Goal: Task Accomplishment & Management: Use online tool/utility

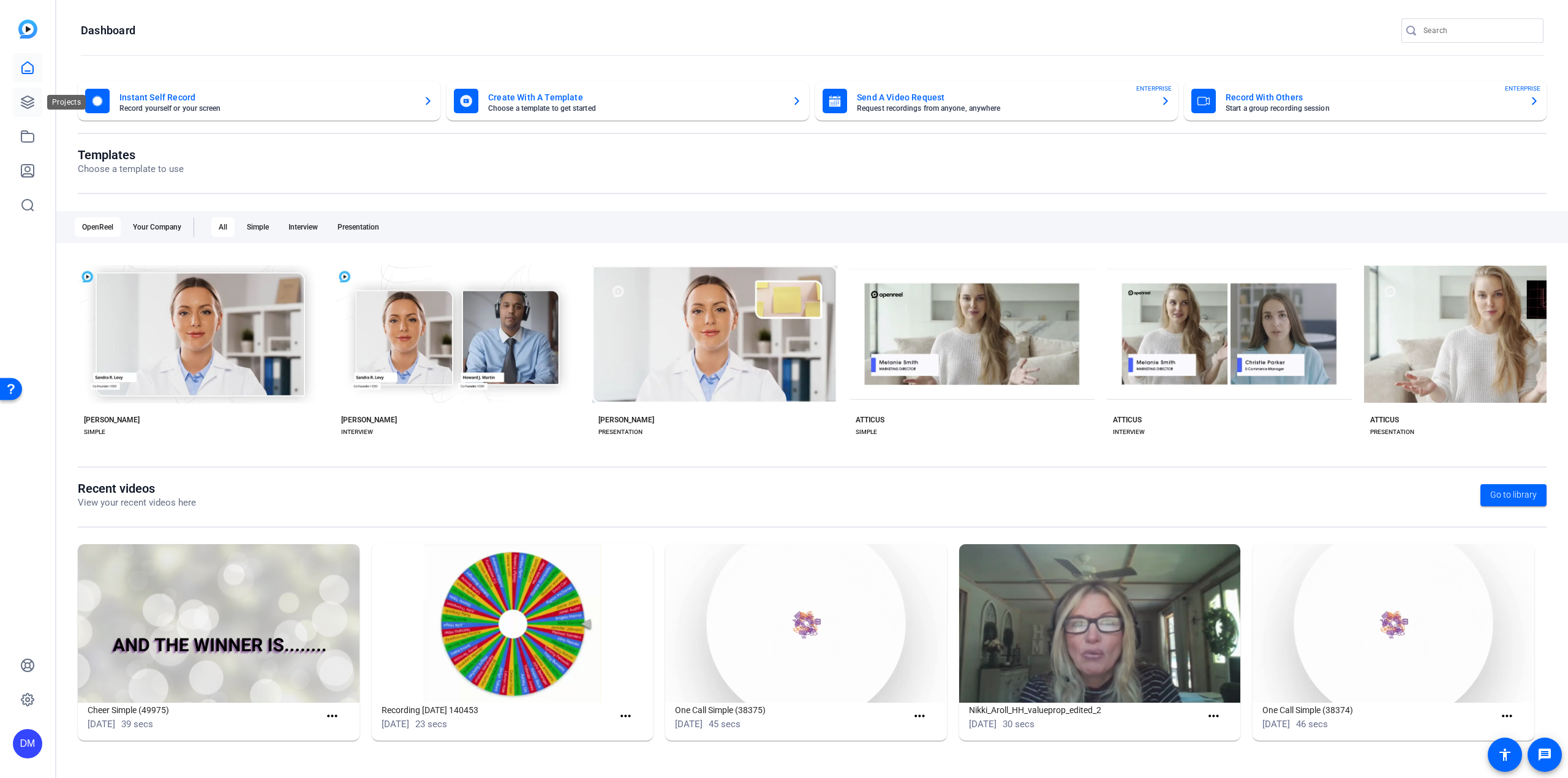
click at [33, 107] on icon at bounding box center [28, 103] width 15 height 15
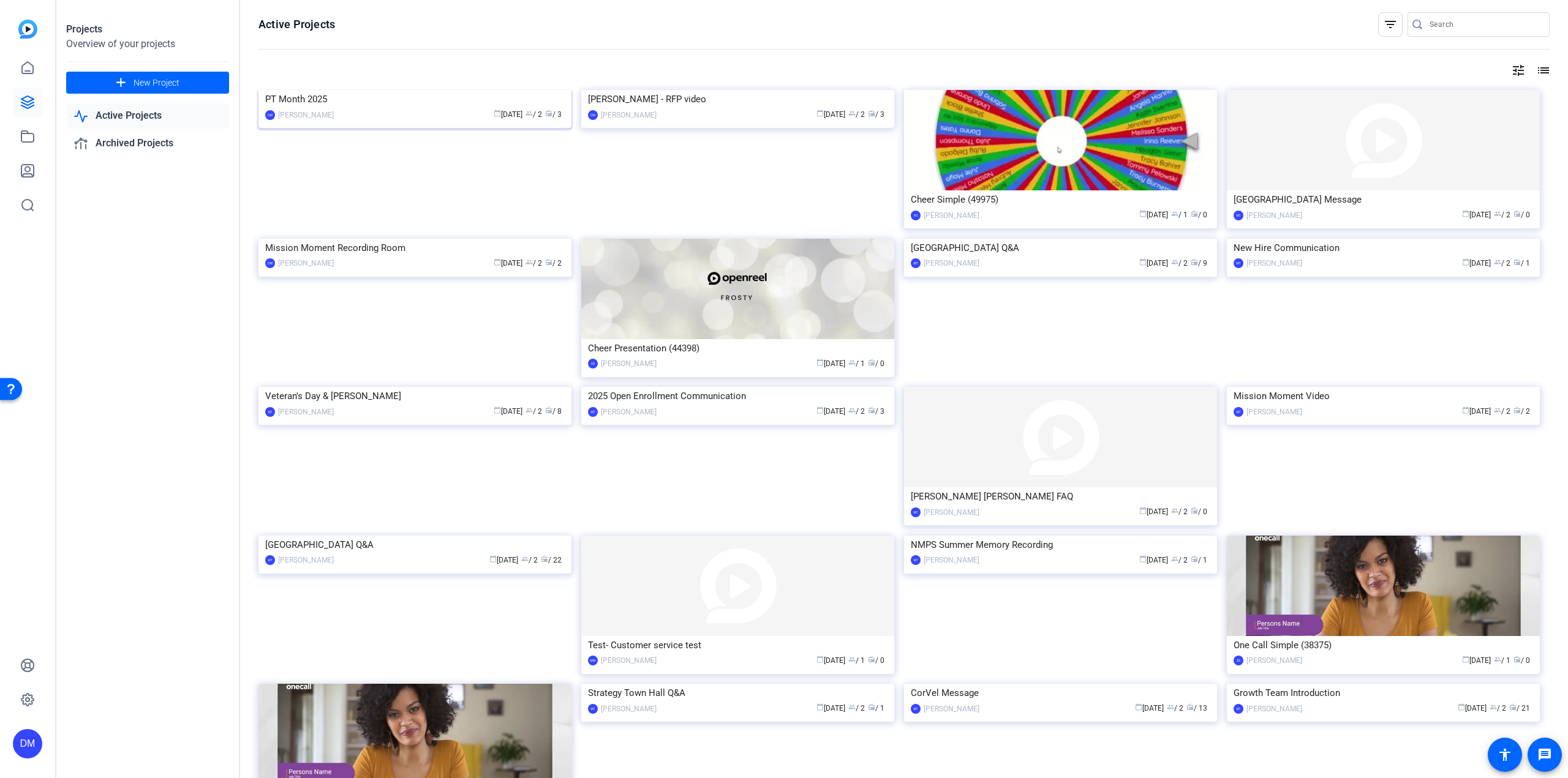
click at [338, 90] on img at bounding box center [415, 90] width 313 height 0
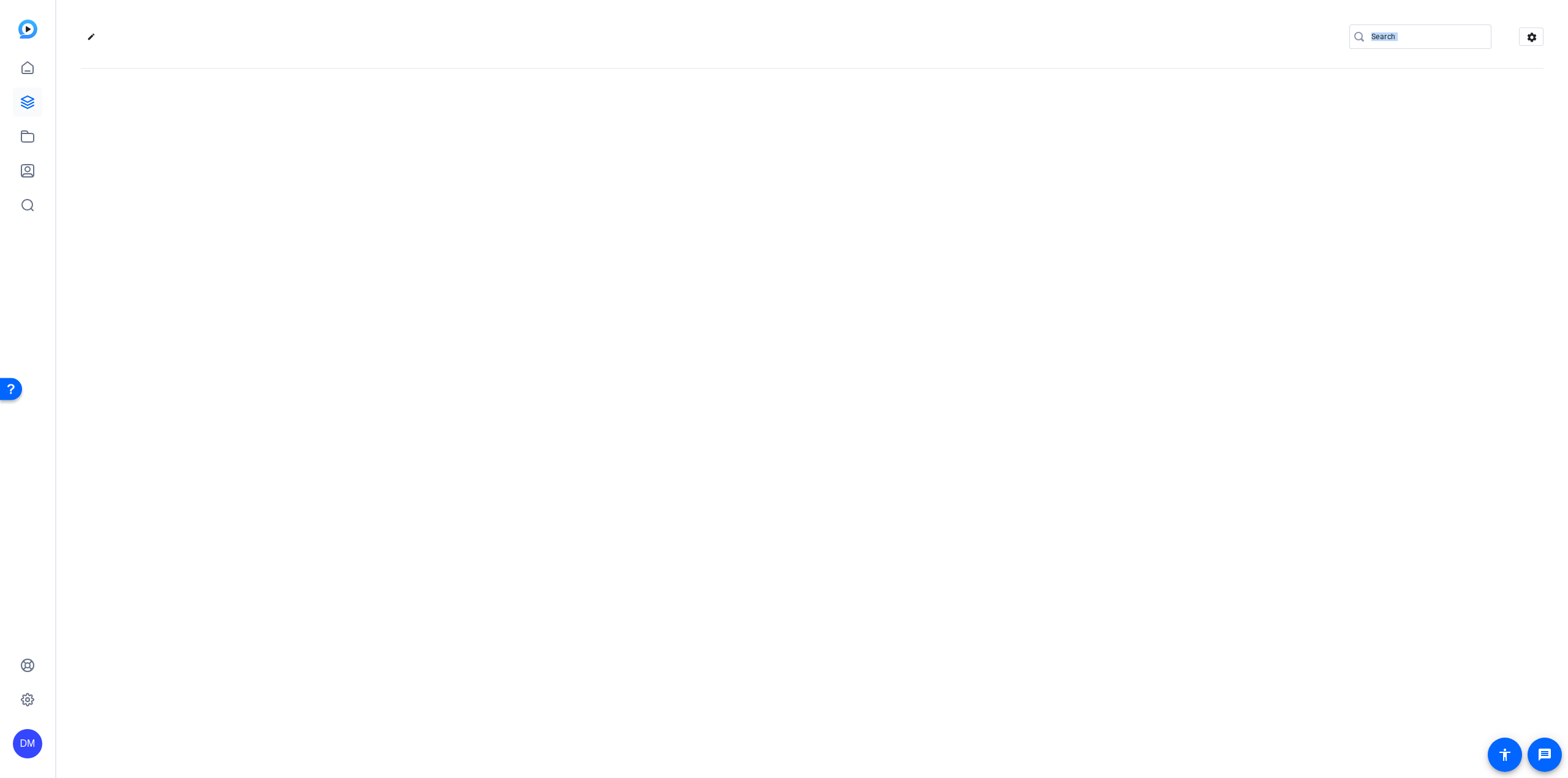
click at [338, 180] on div "edit settings" at bounding box center [812, 389] width 1512 height 778
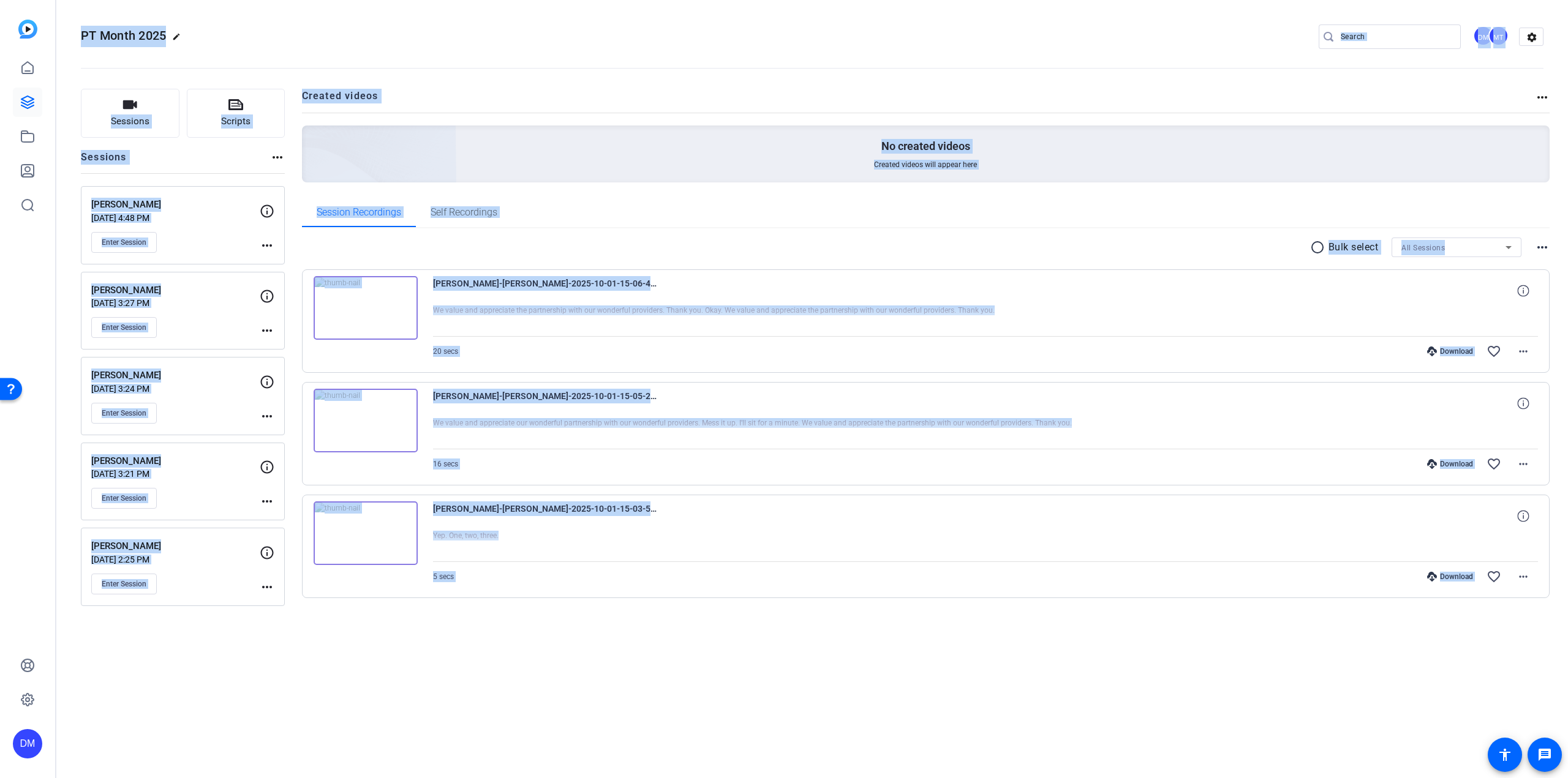
click at [218, 664] on div "PT Month 2025 edit DM MT settings Sessions Scripts Sessions more_horiz Michelle…" at bounding box center [812, 389] width 1512 height 778
click at [141, 114] on button "Sessions" at bounding box center [130, 114] width 99 height 49
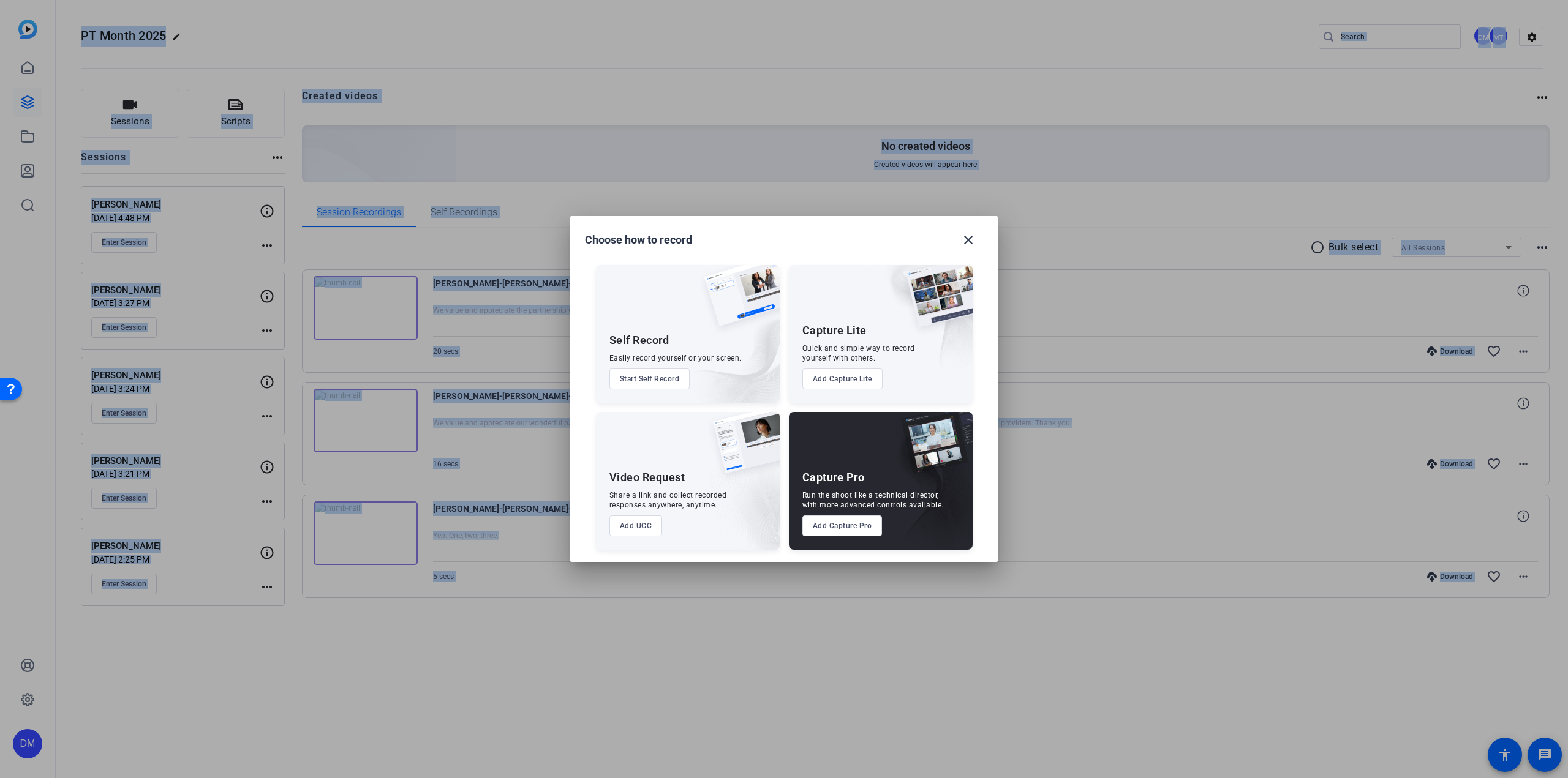
click at [827, 525] on button "Add Capture Pro" at bounding box center [842, 526] width 80 height 21
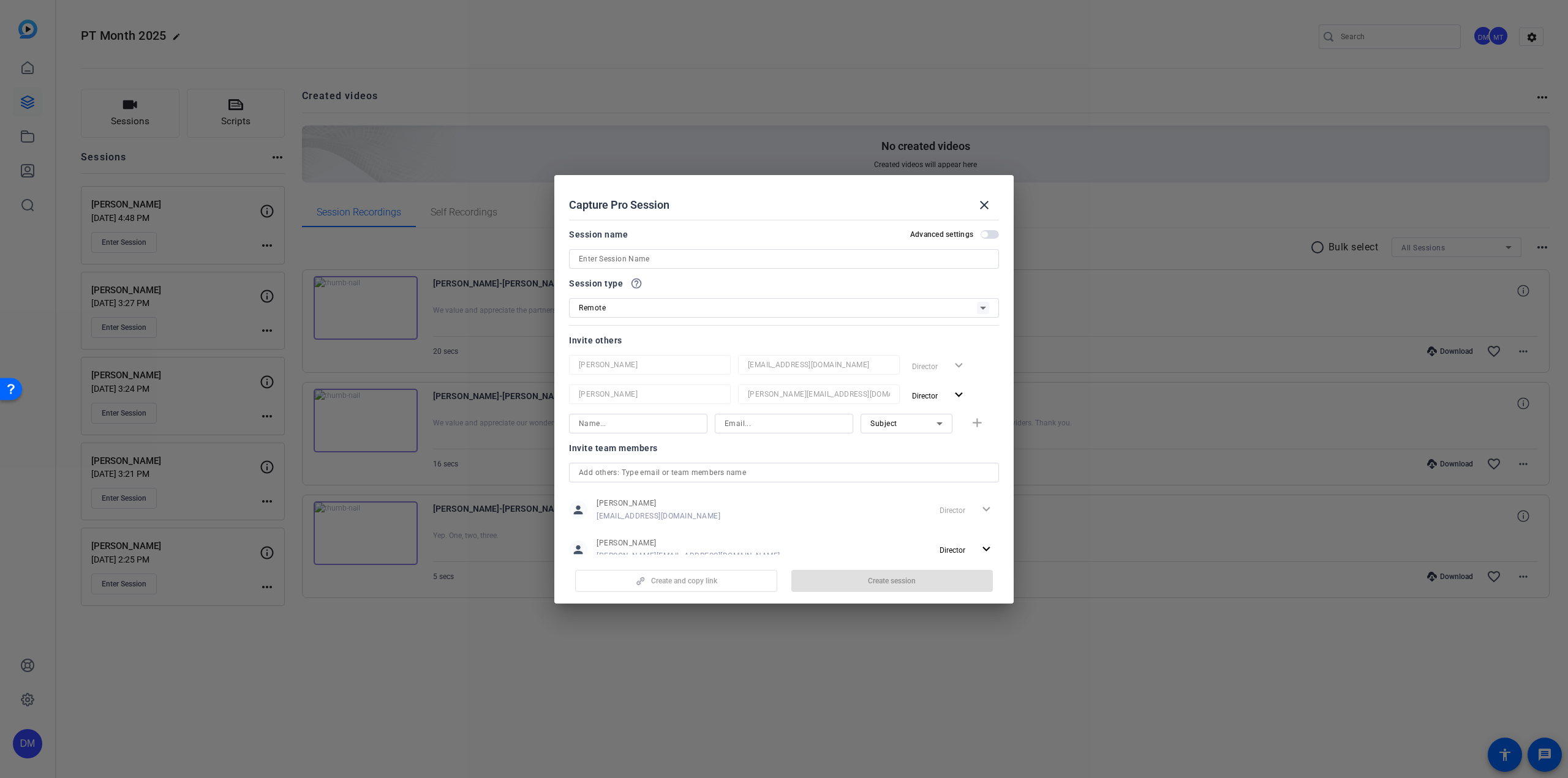
click at [602, 258] on input at bounding box center [784, 259] width 410 height 15
type input "Sheryl Recording"
click at [840, 587] on span "button" at bounding box center [892, 581] width 202 height 29
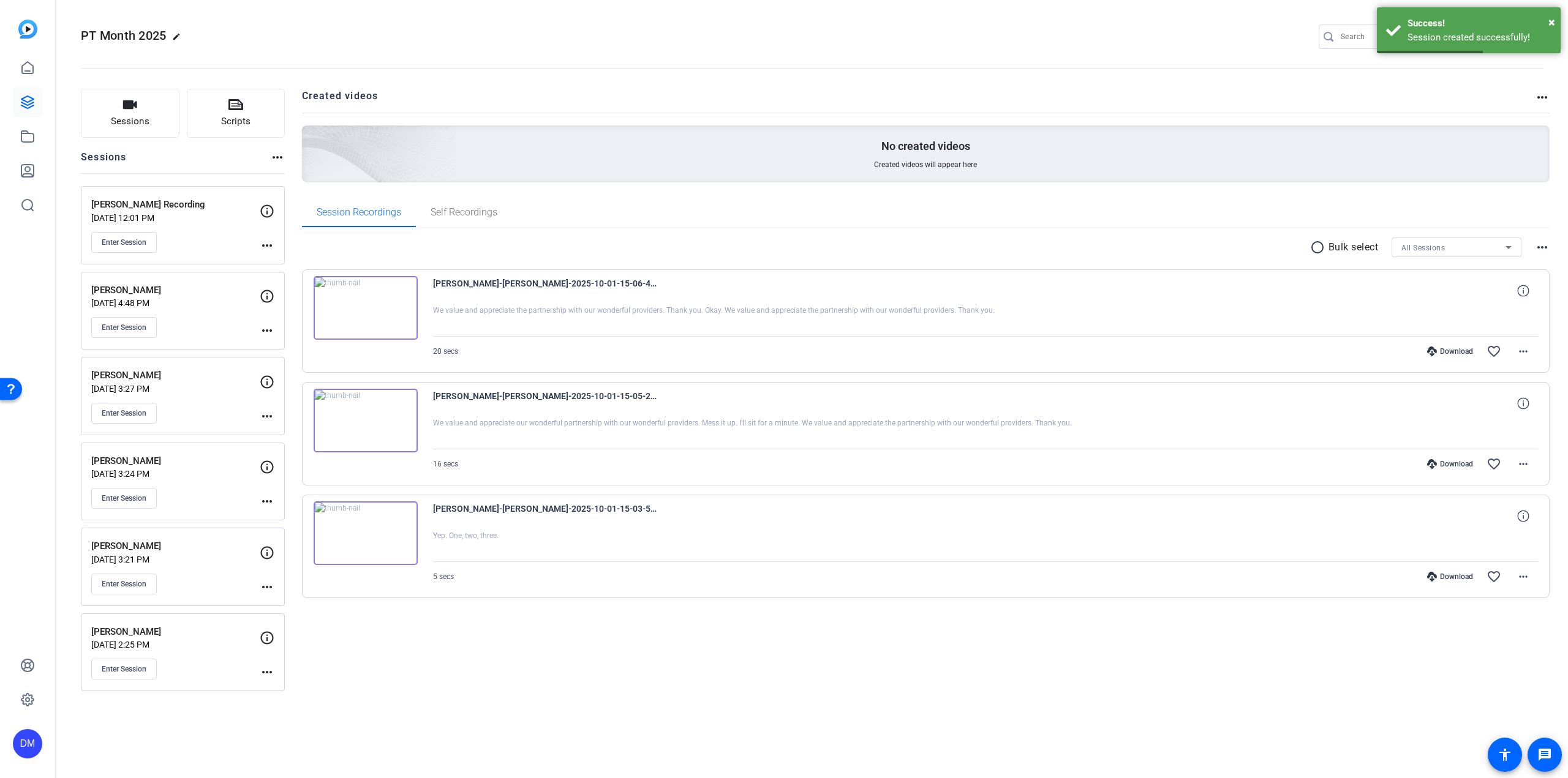
click at [266, 243] on mat-icon "more_horiz" at bounding box center [267, 246] width 15 height 15
click at [286, 265] on span "Edit Session" at bounding box center [297, 263] width 56 height 15
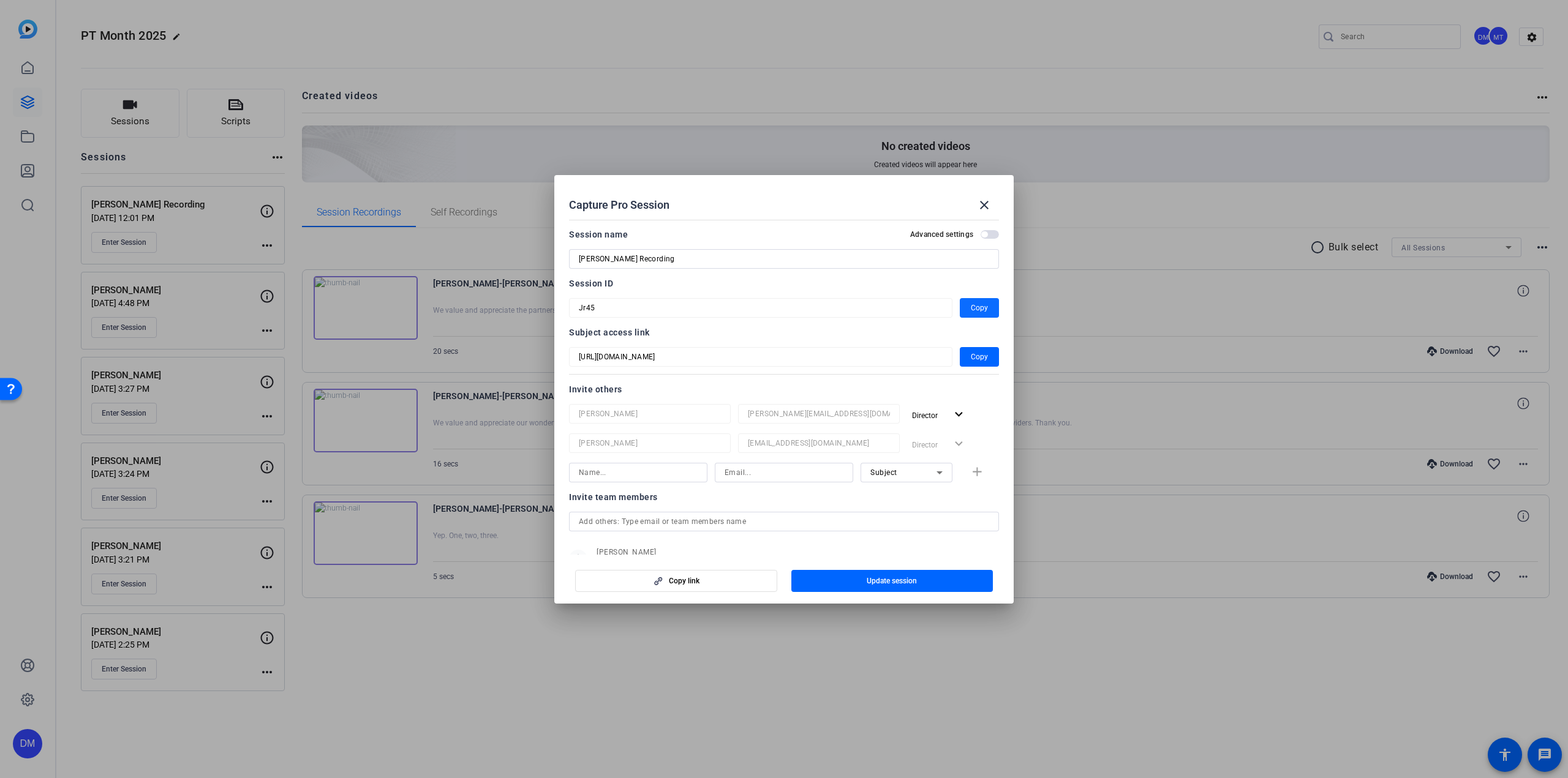
click at [973, 309] on span "Copy" at bounding box center [979, 308] width 17 height 15
click at [962, 360] on span "button" at bounding box center [980, 356] width 39 height 29
click at [982, 206] on mat-icon "close" at bounding box center [984, 205] width 15 height 15
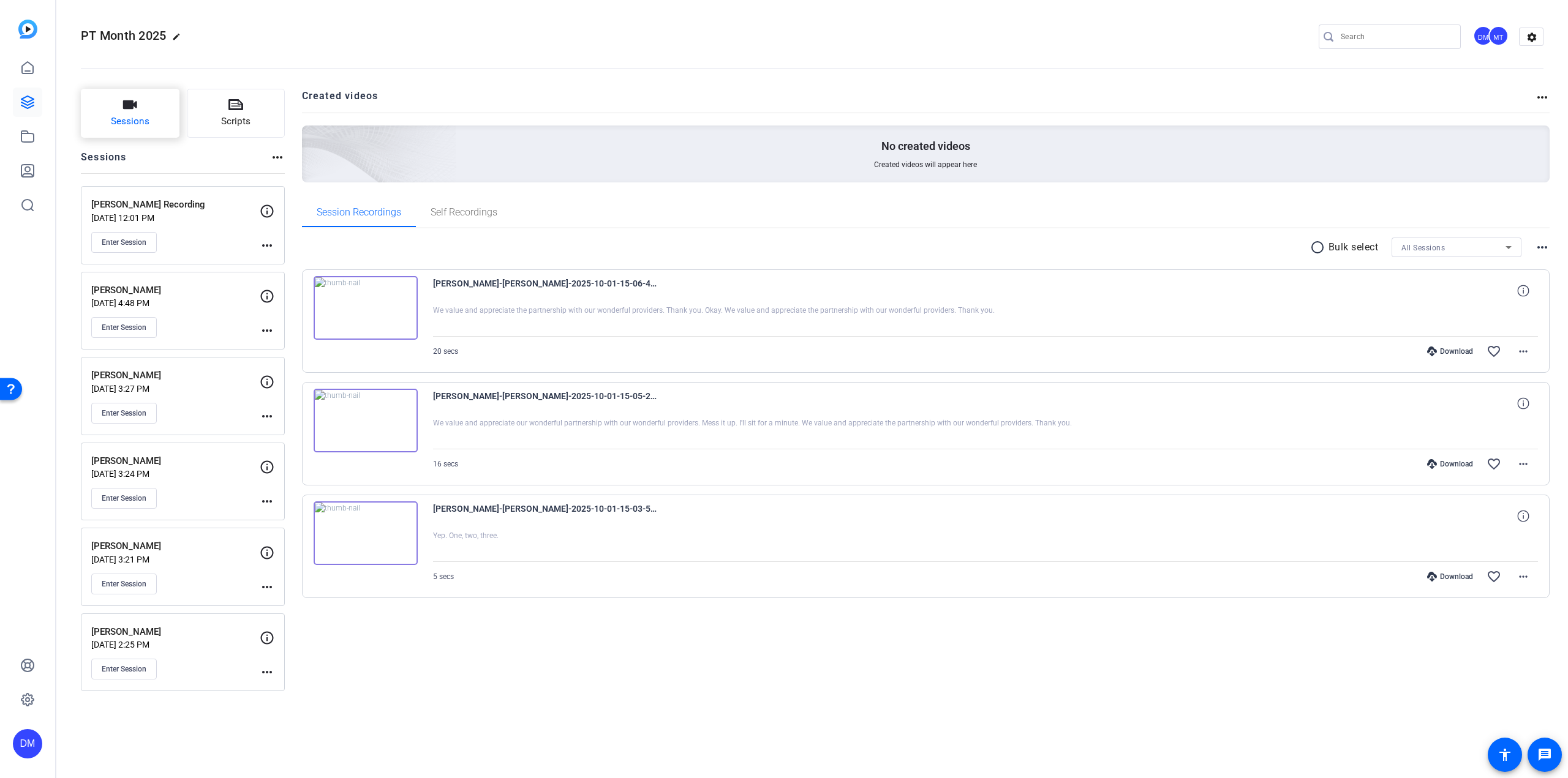
click at [171, 114] on button "Sessions" at bounding box center [130, 114] width 99 height 49
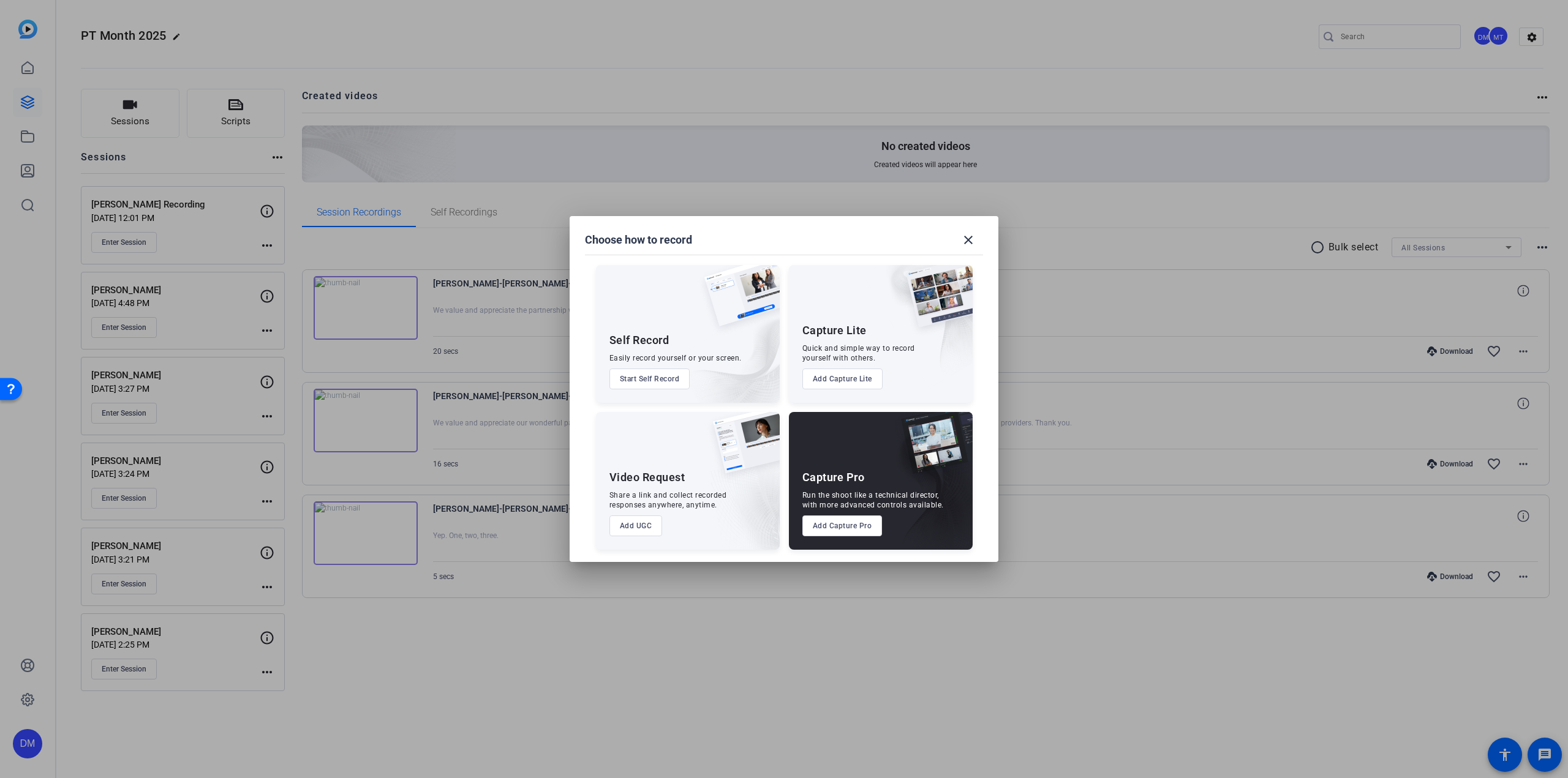
click at [865, 526] on button "Add Capture Pro" at bounding box center [842, 526] width 80 height 21
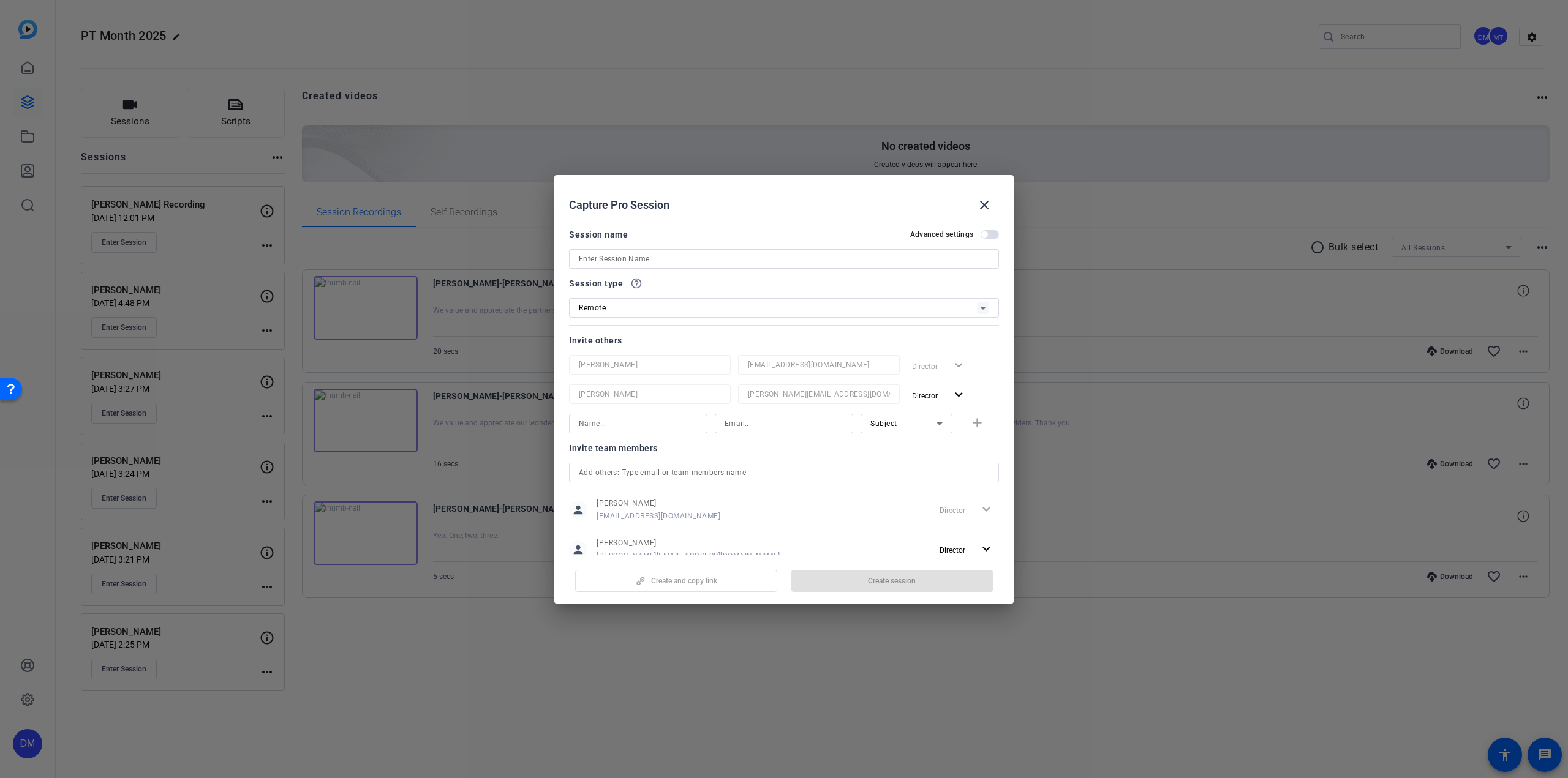
click at [675, 256] on input at bounding box center [784, 259] width 410 height 15
type input "Nick"
click at [880, 585] on span "Create session" at bounding box center [892, 581] width 48 height 10
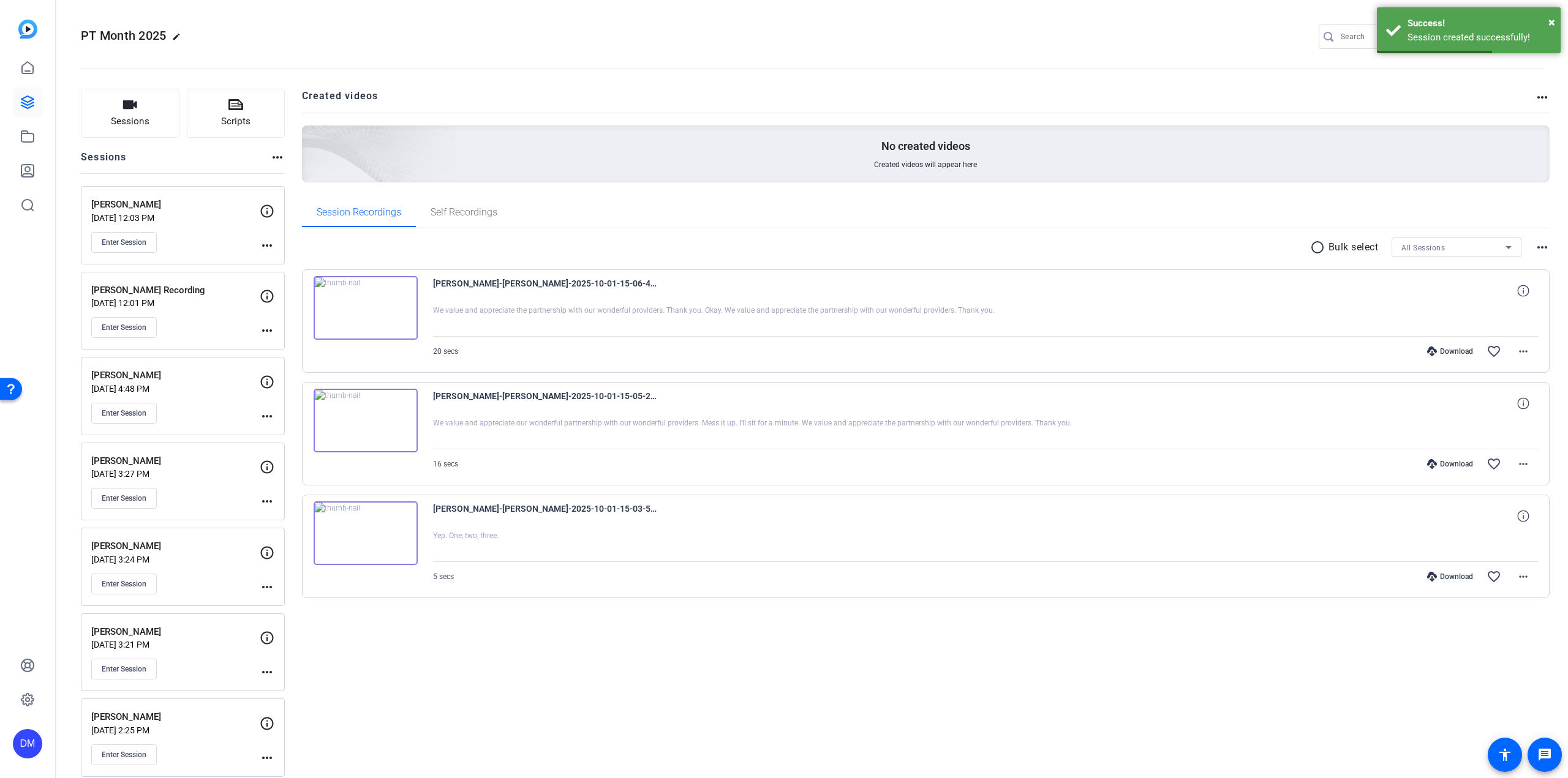
click at [262, 246] on mat-icon "more_horiz" at bounding box center [267, 246] width 15 height 15
click at [273, 257] on span "Edit Session" at bounding box center [297, 263] width 56 height 15
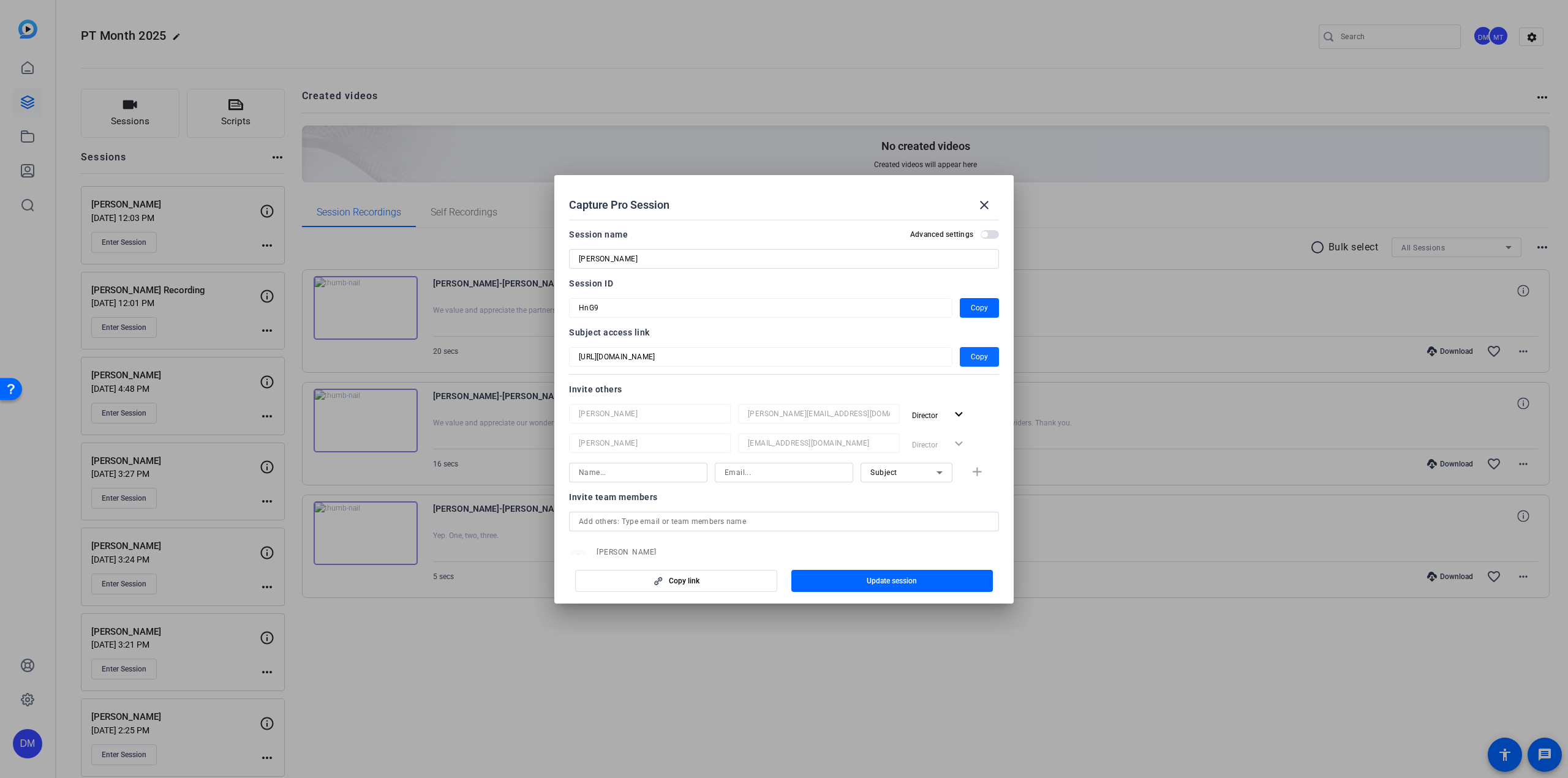
click at [971, 362] on span "Copy" at bounding box center [979, 357] width 17 height 15
click at [982, 207] on mat-icon "close" at bounding box center [984, 205] width 15 height 15
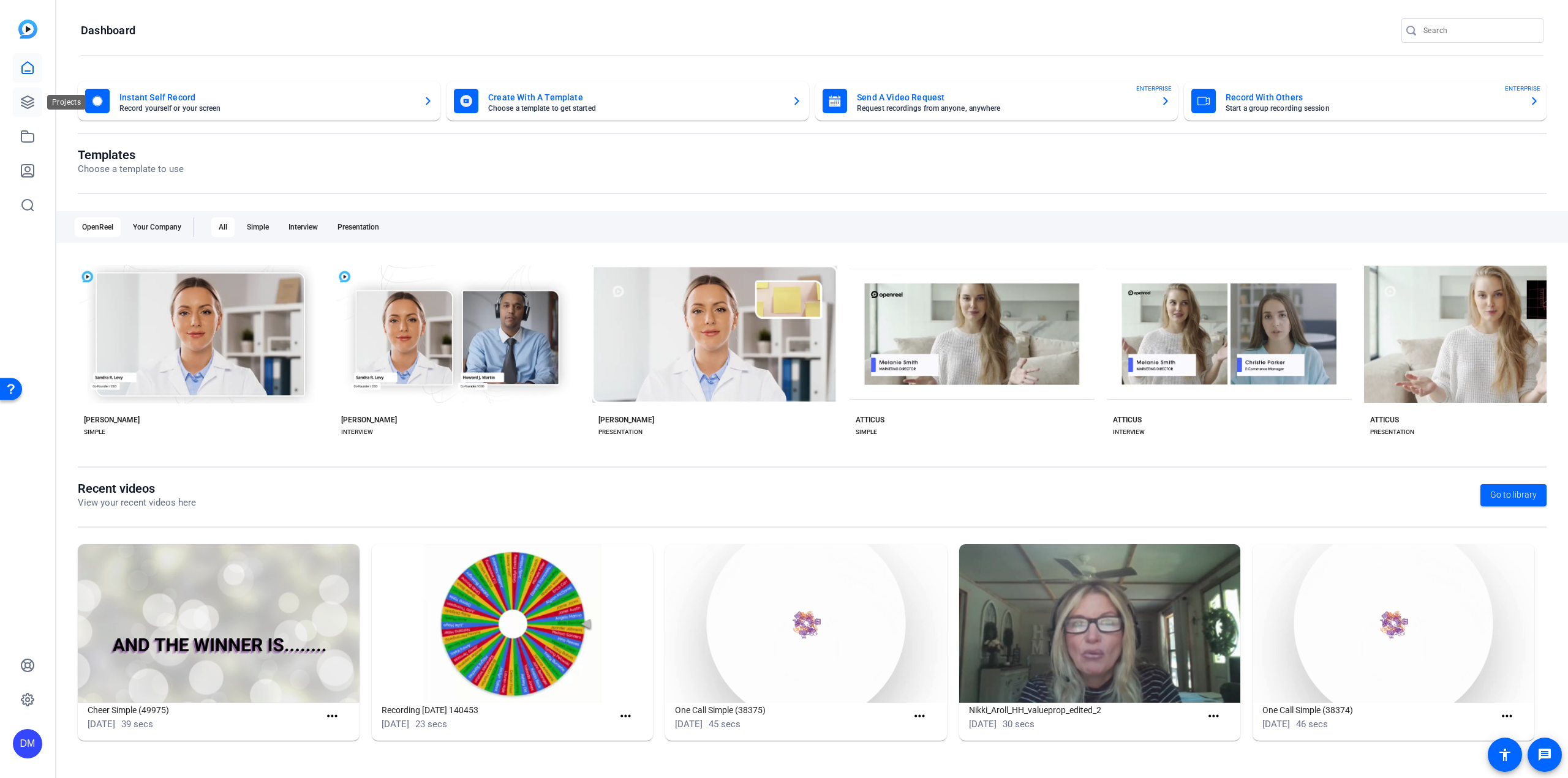
click at [20, 100] on icon at bounding box center [28, 103] width 15 height 15
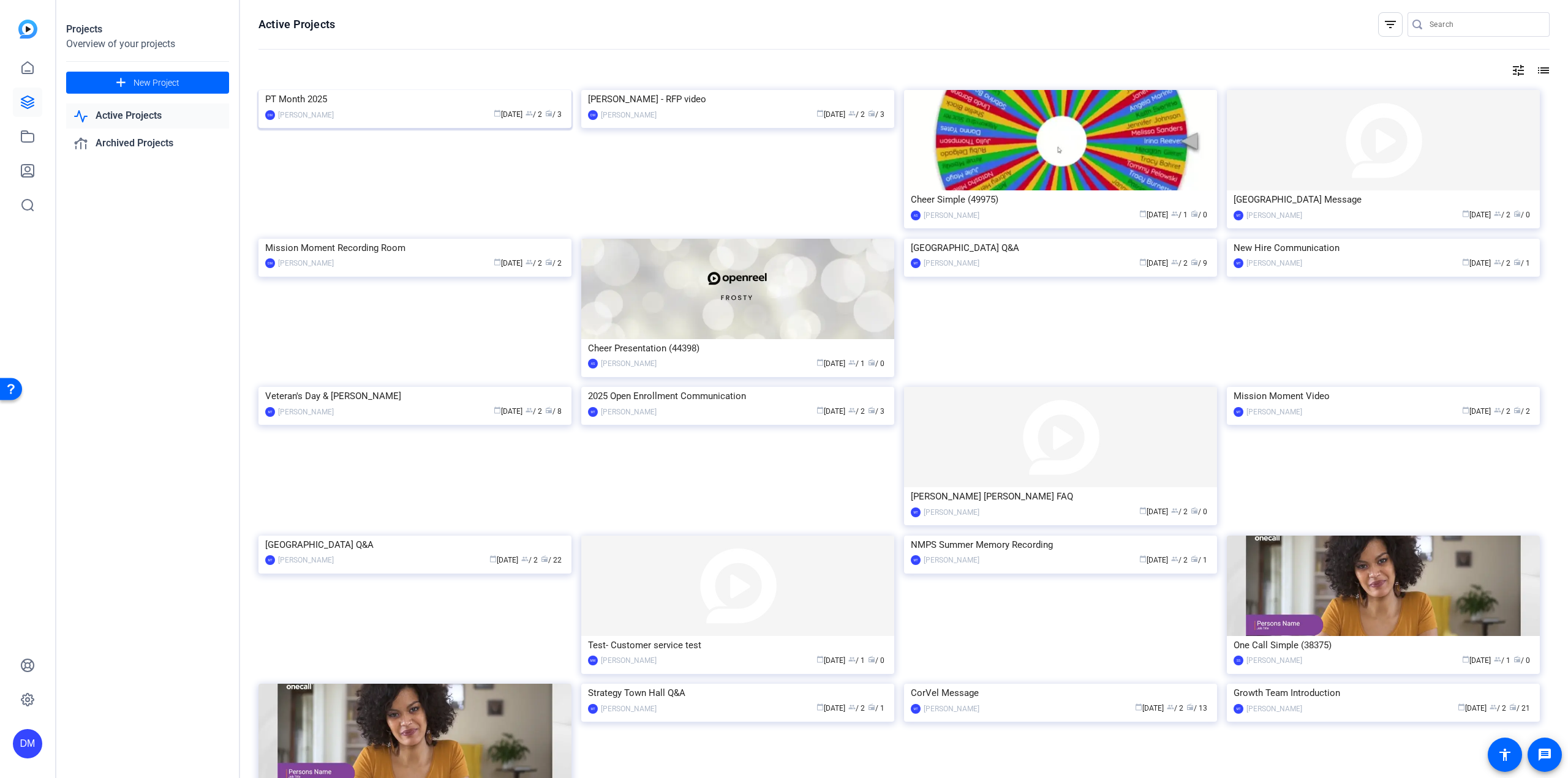
click at [360, 90] on img at bounding box center [415, 90] width 313 height 0
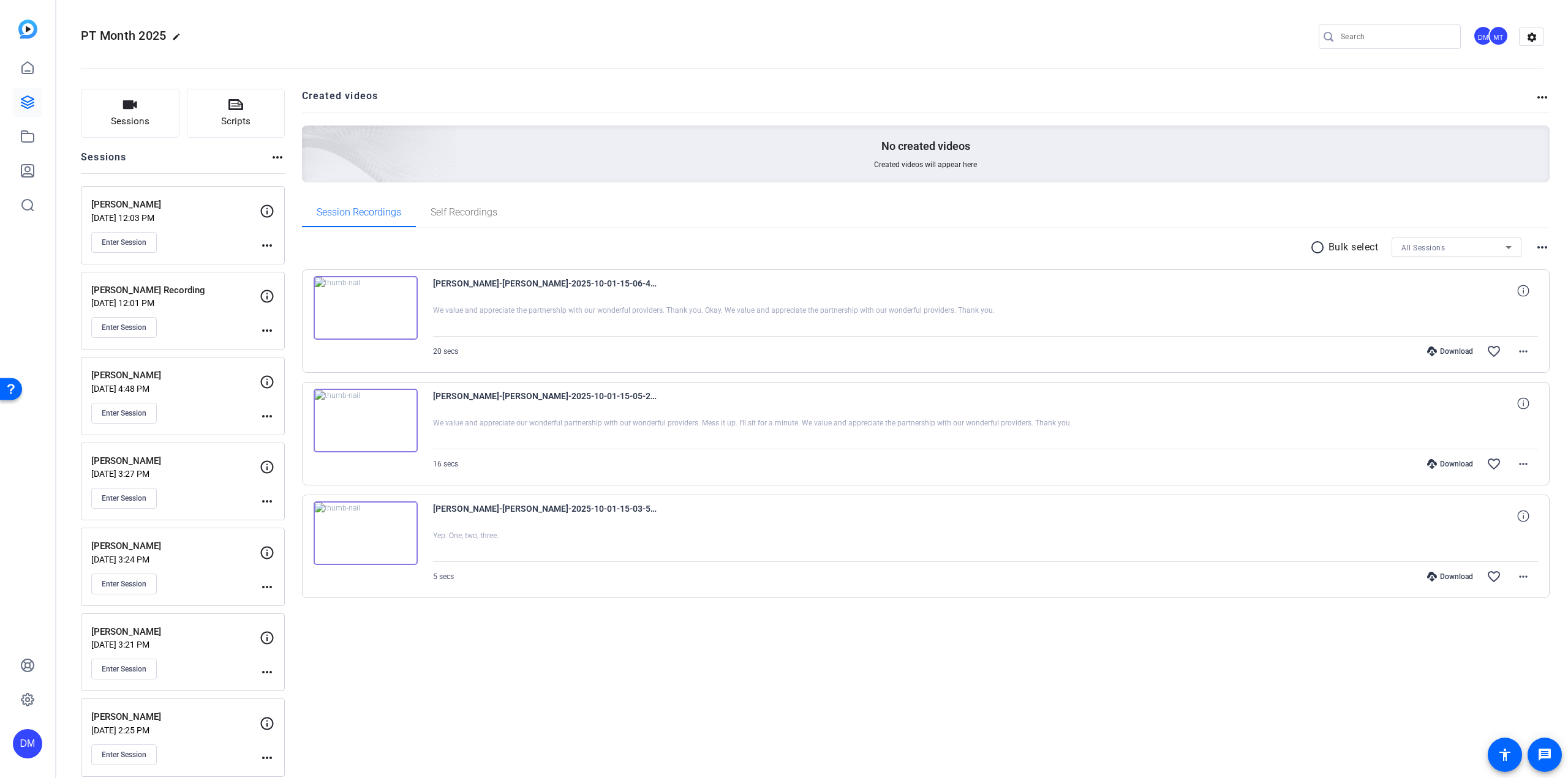
click at [185, 388] on p "Oct 01, 2025 @ 4:48 PM" at bounding box center [176, 389] width 169 height 10
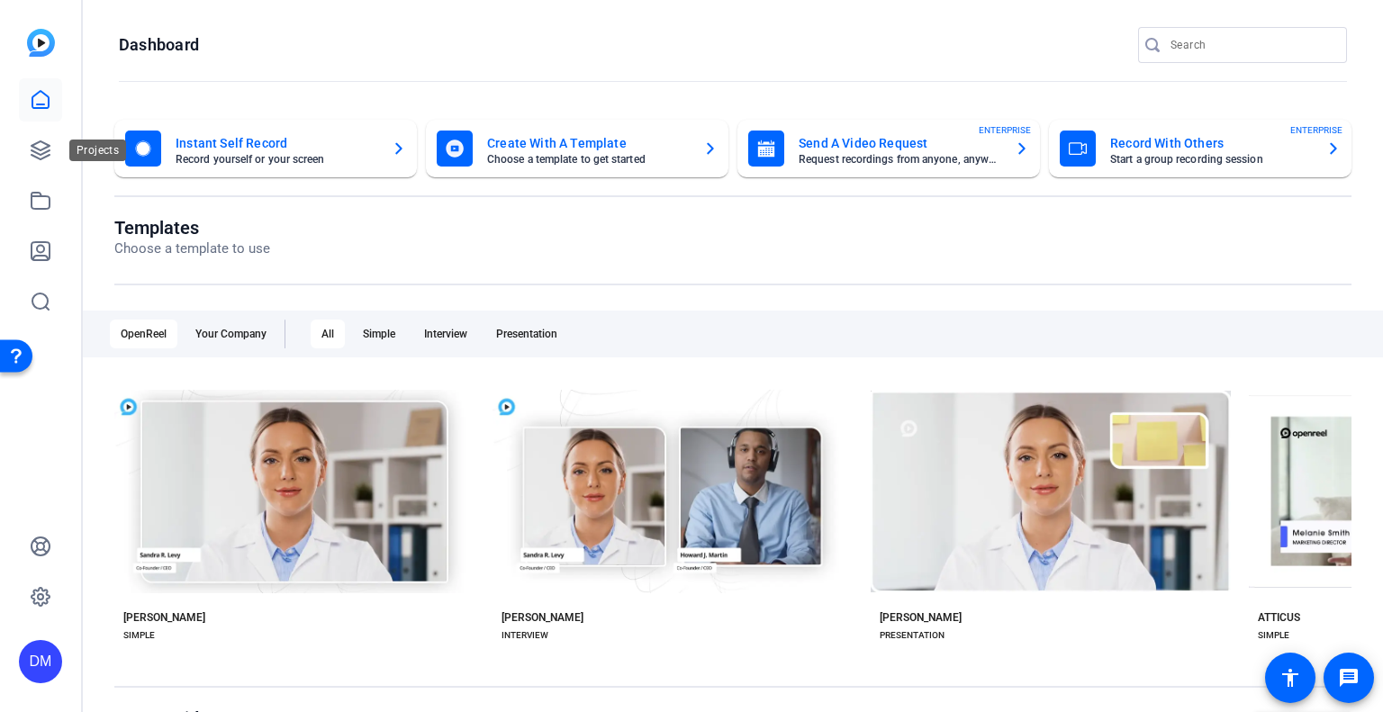
drag, startPoint x: 38, startPoint y: 158, endPoint x: 65, endPoint y: 191, distance: 42.2
click at [38, 158] on icon at bounding box center [41, 150] width 18 height 18
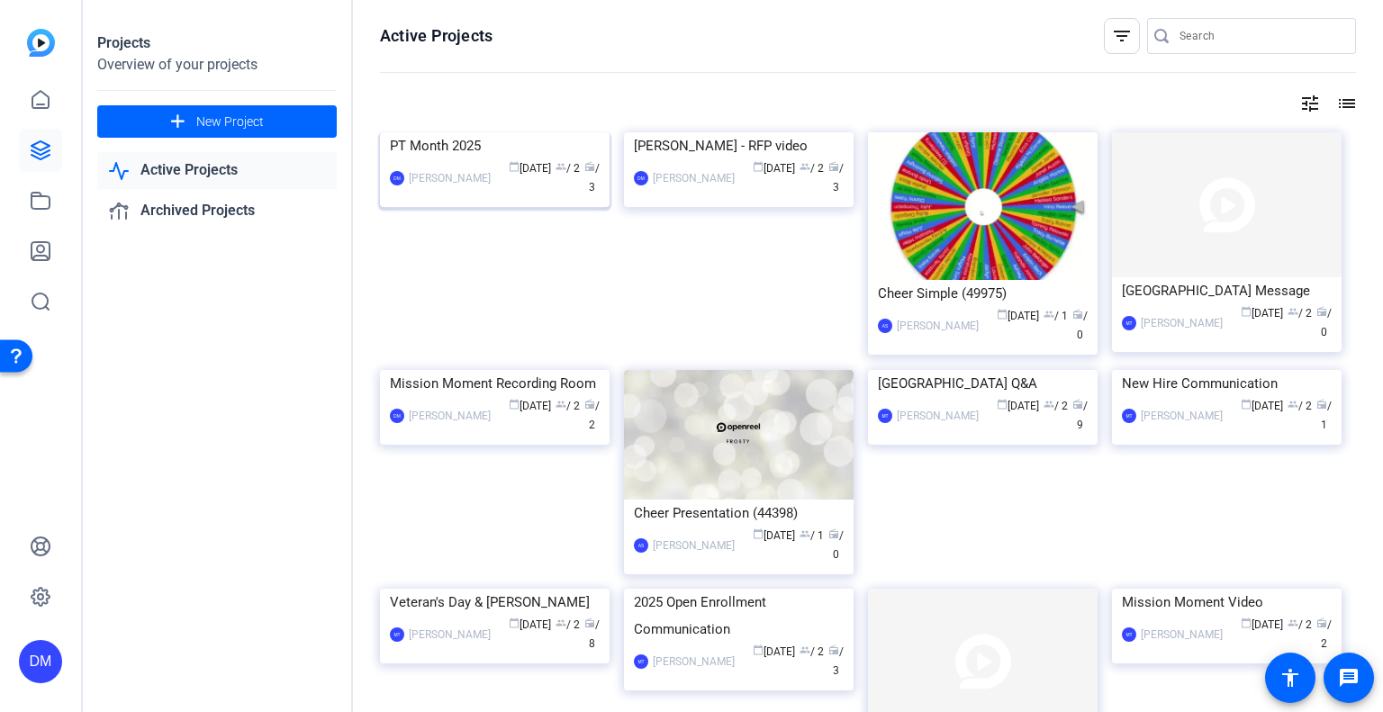
click at [519, 132] on img at bounding box center [495, 132] width 230 height 0
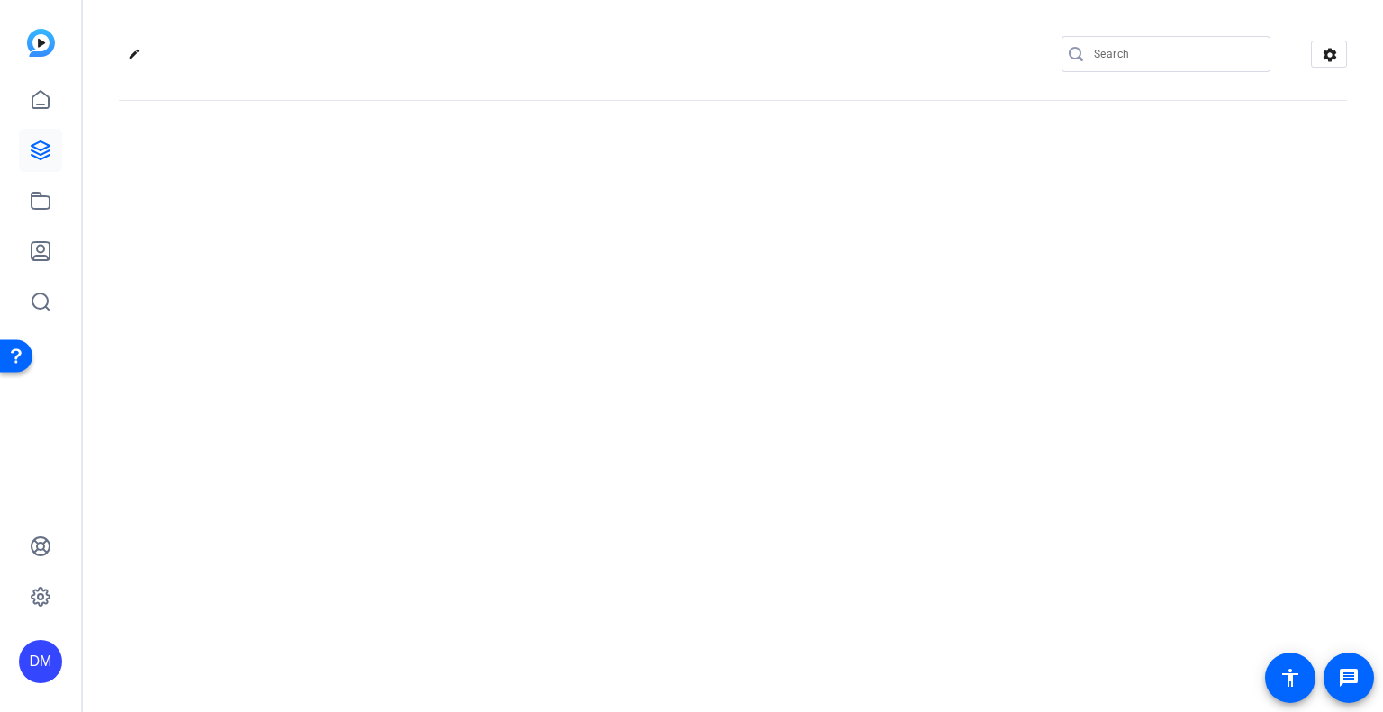
click at [519, 237] on div "edit settings" at bounding box center [733, 356] width 1300 height 712
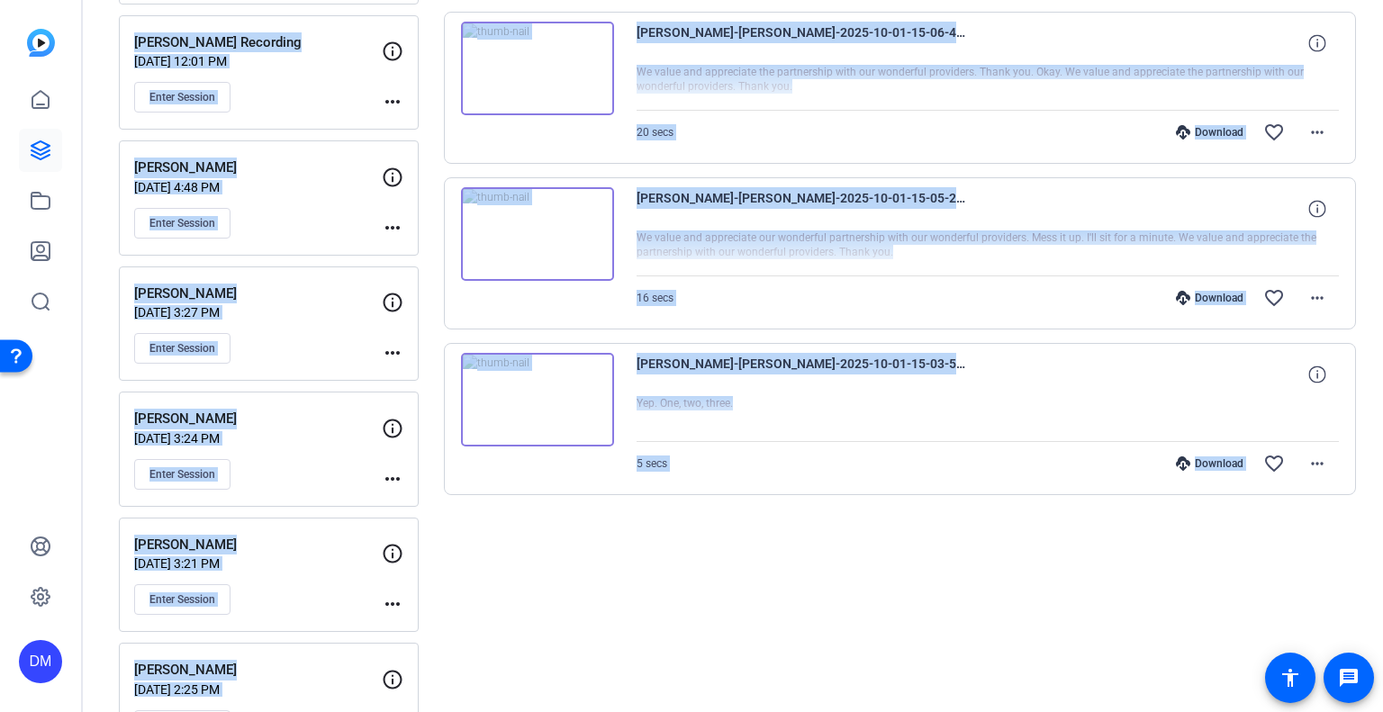
scroll to position [357, 0]
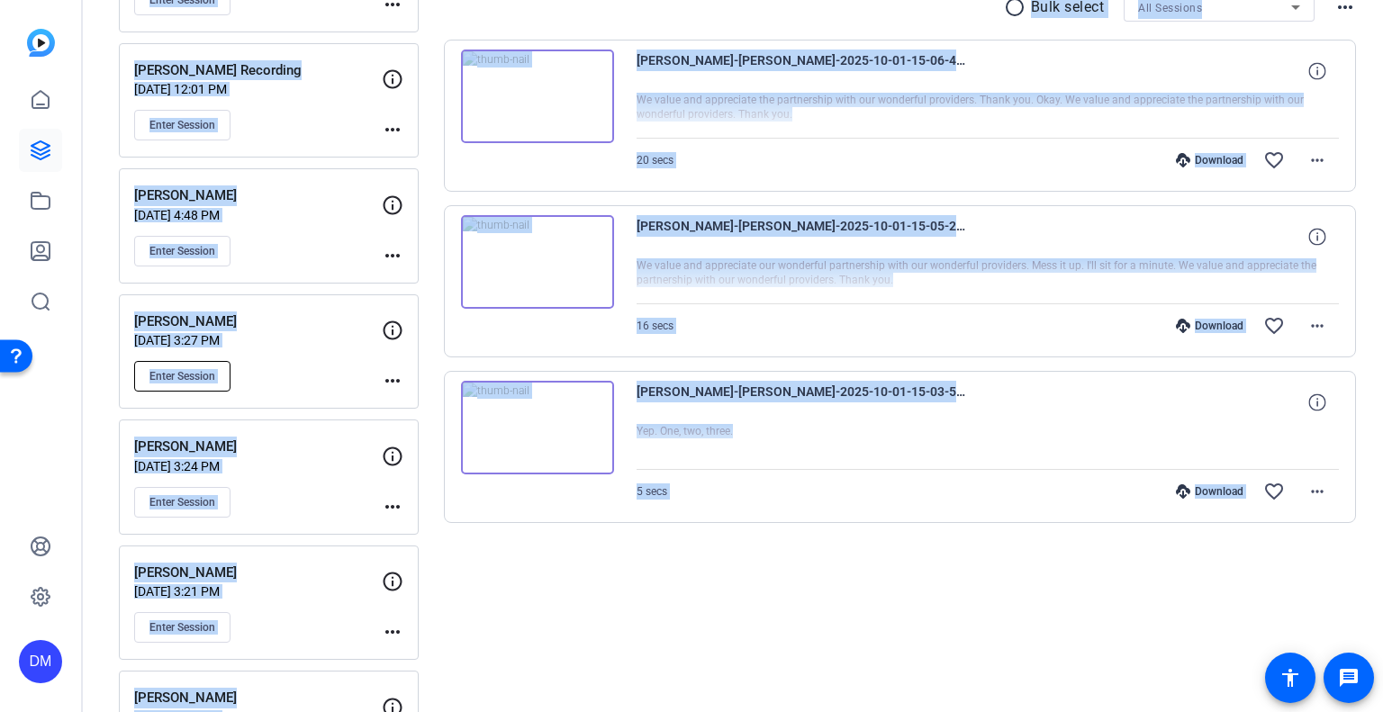
click at [196, 375] on span "Enter Session" at bounding box center [182, 376] width 66 height 14
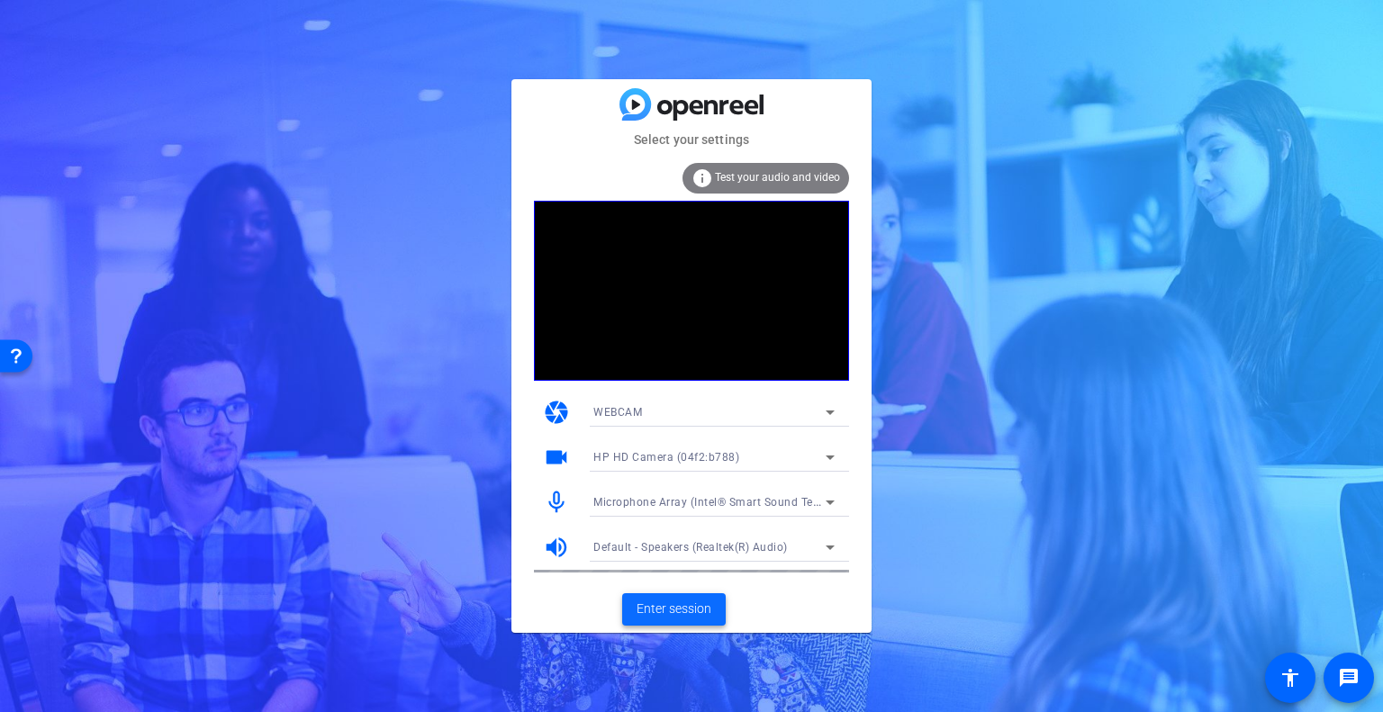
click at [664, 610] on span "Enter session" at bounding box center [674, 609] width 75 height 19
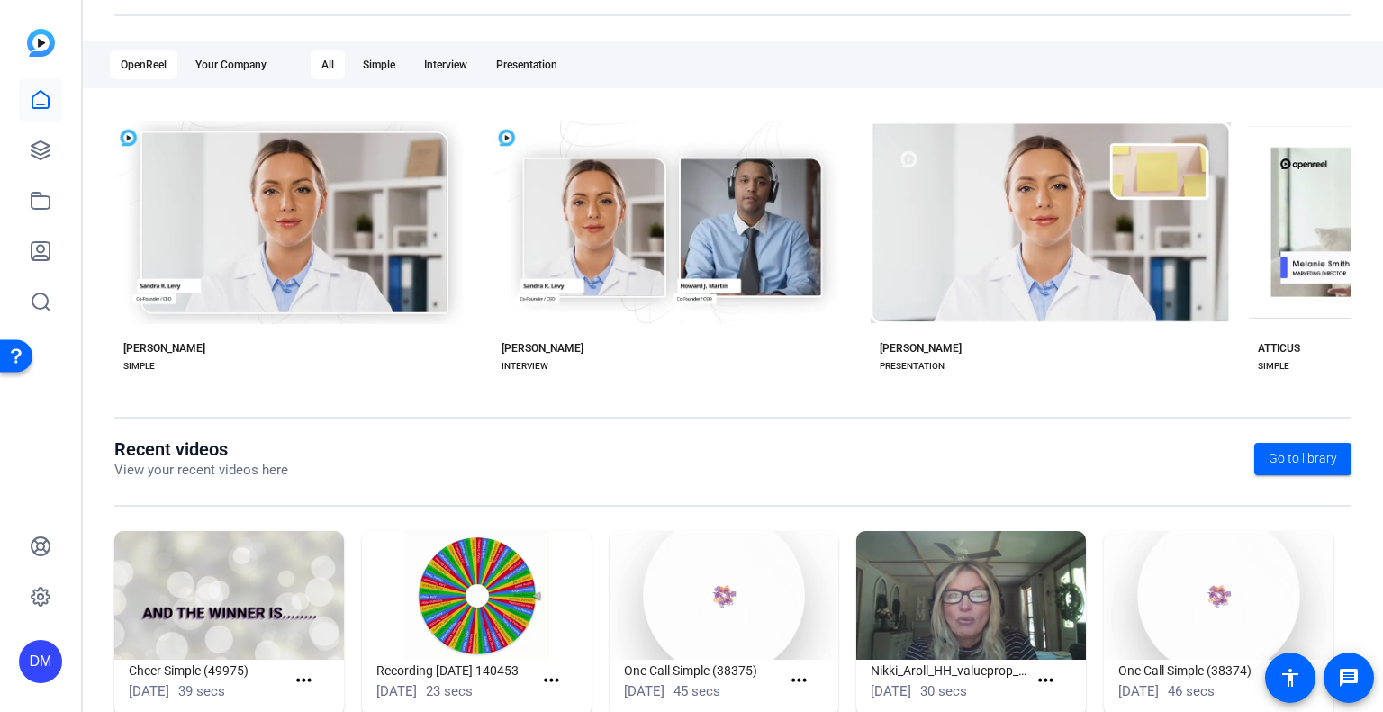
scroll to position [270, 0]
click at [46, 155] on icon at bounding box center [41, 151] width 22 height 22
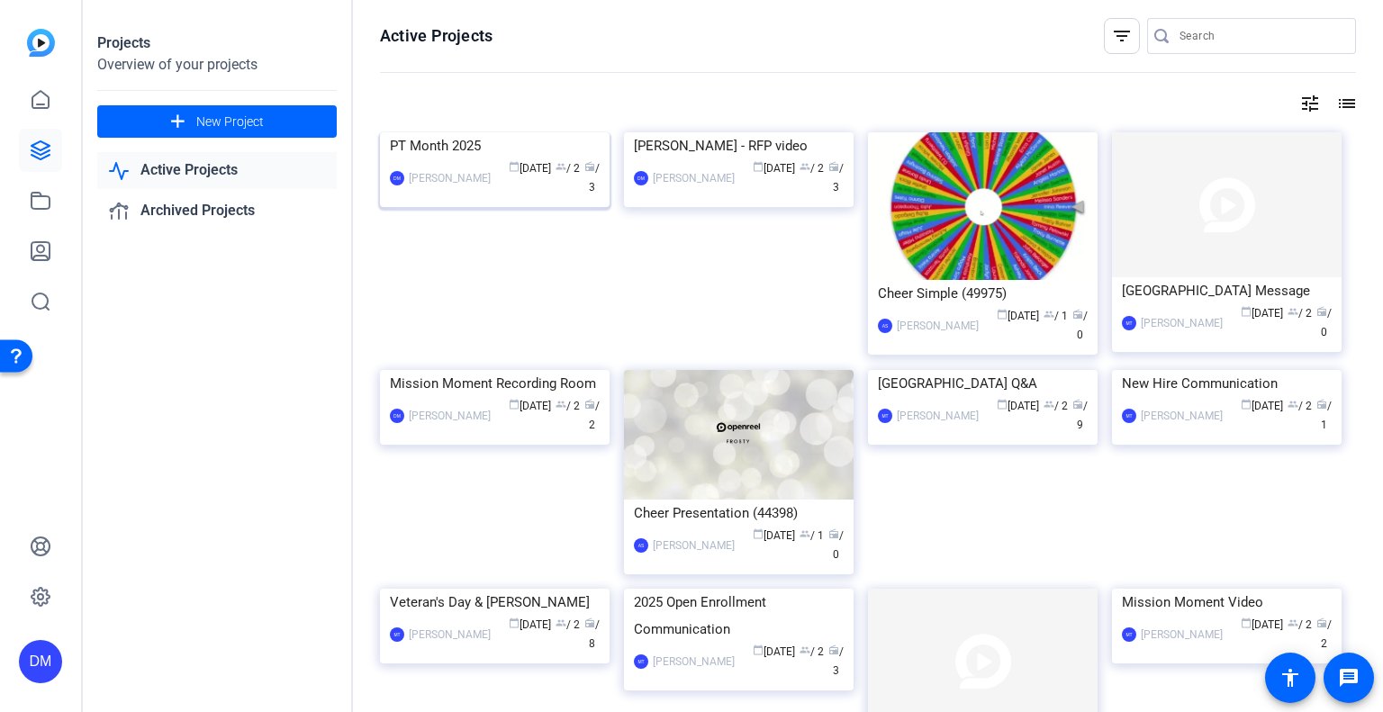
click at [489, 132] on img at bounding box center [495, 132] width 230 height 0
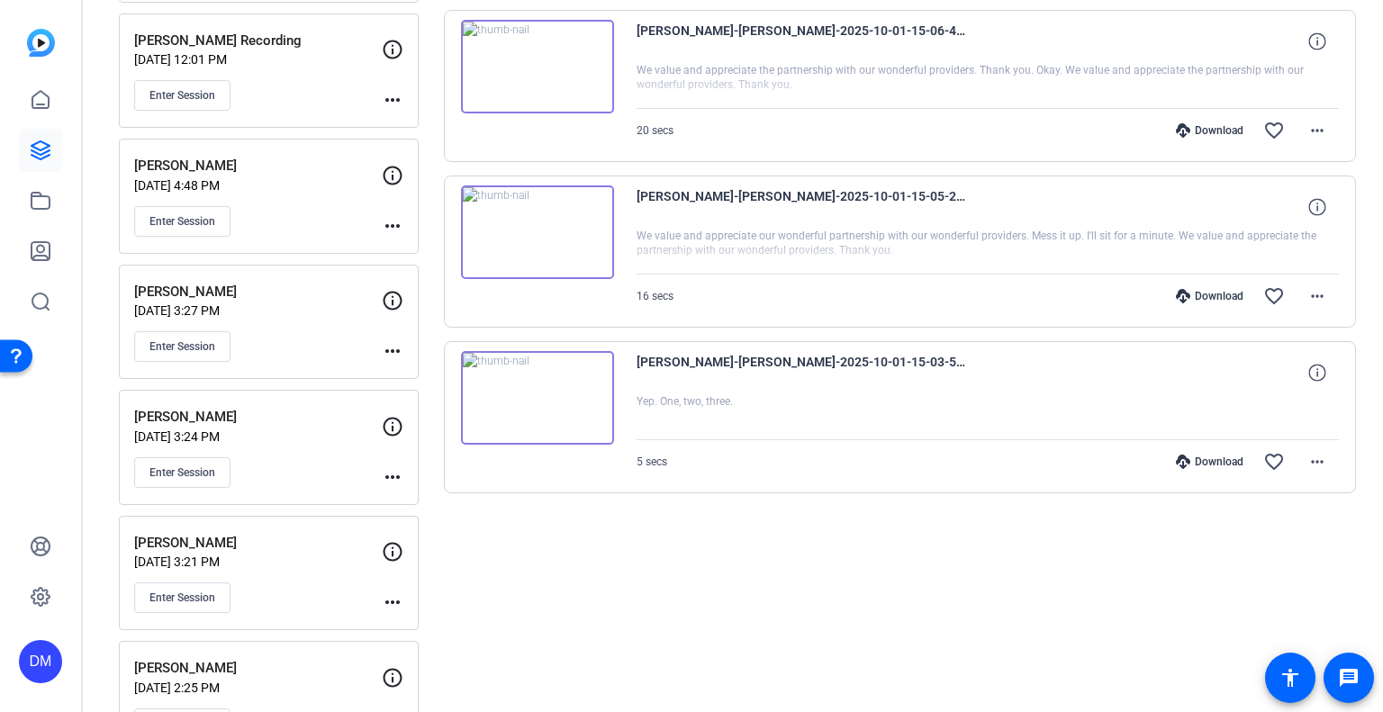
scroll to position [447, 0]
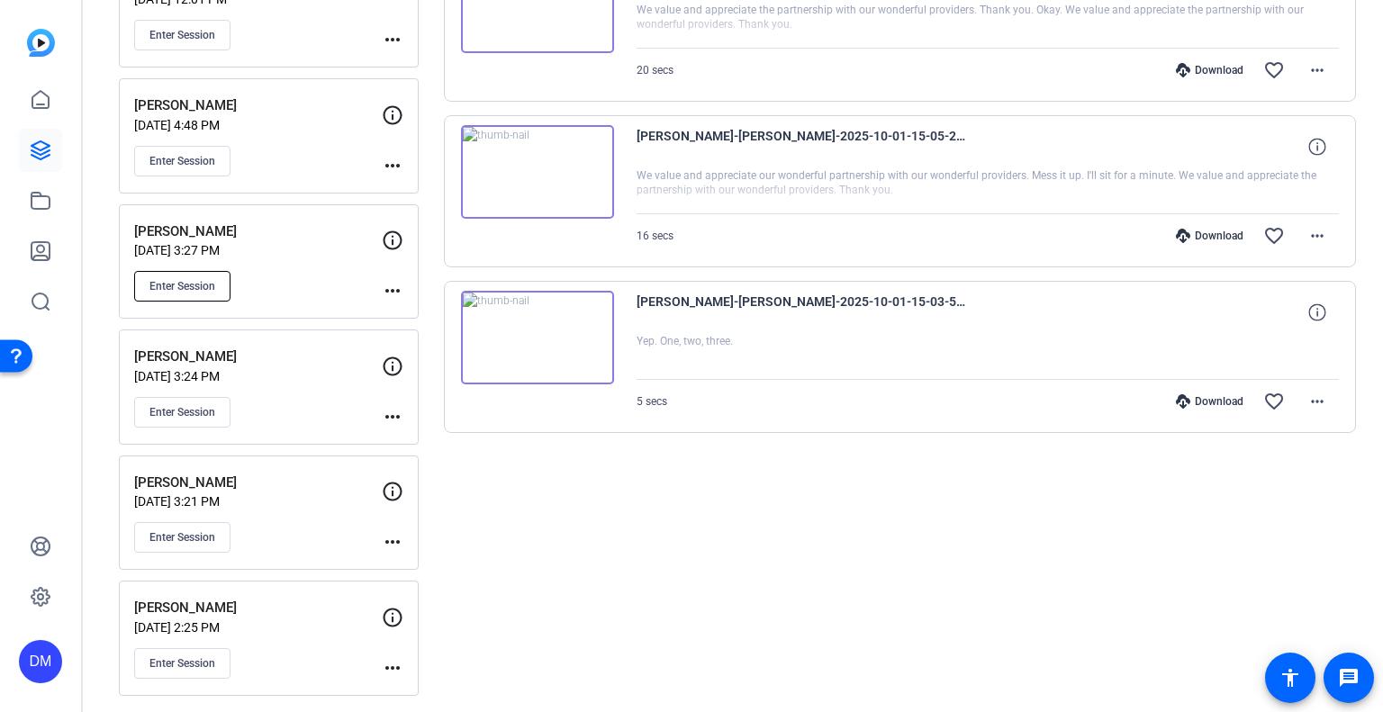
click at [194, 285] on span "Enter Session" at bounding box center [182, 286] width 66 height 14
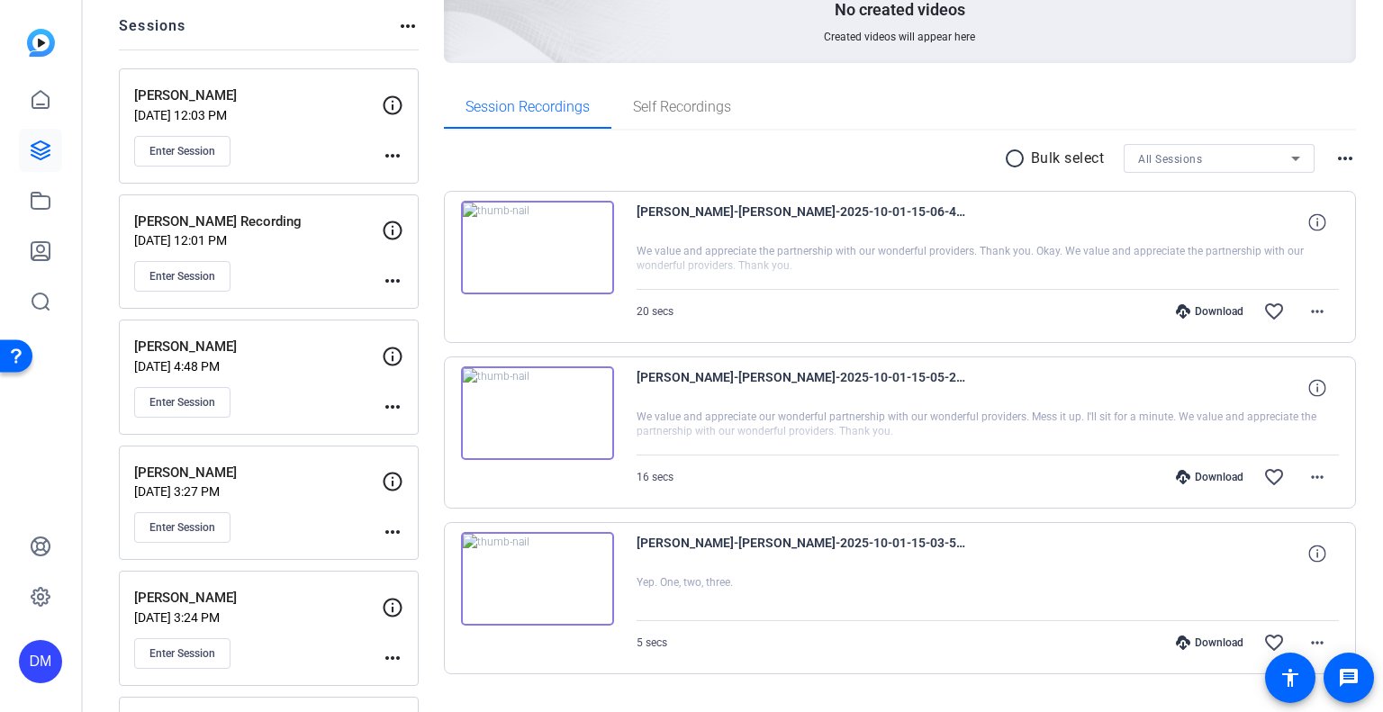
scroll to position [176, 0]
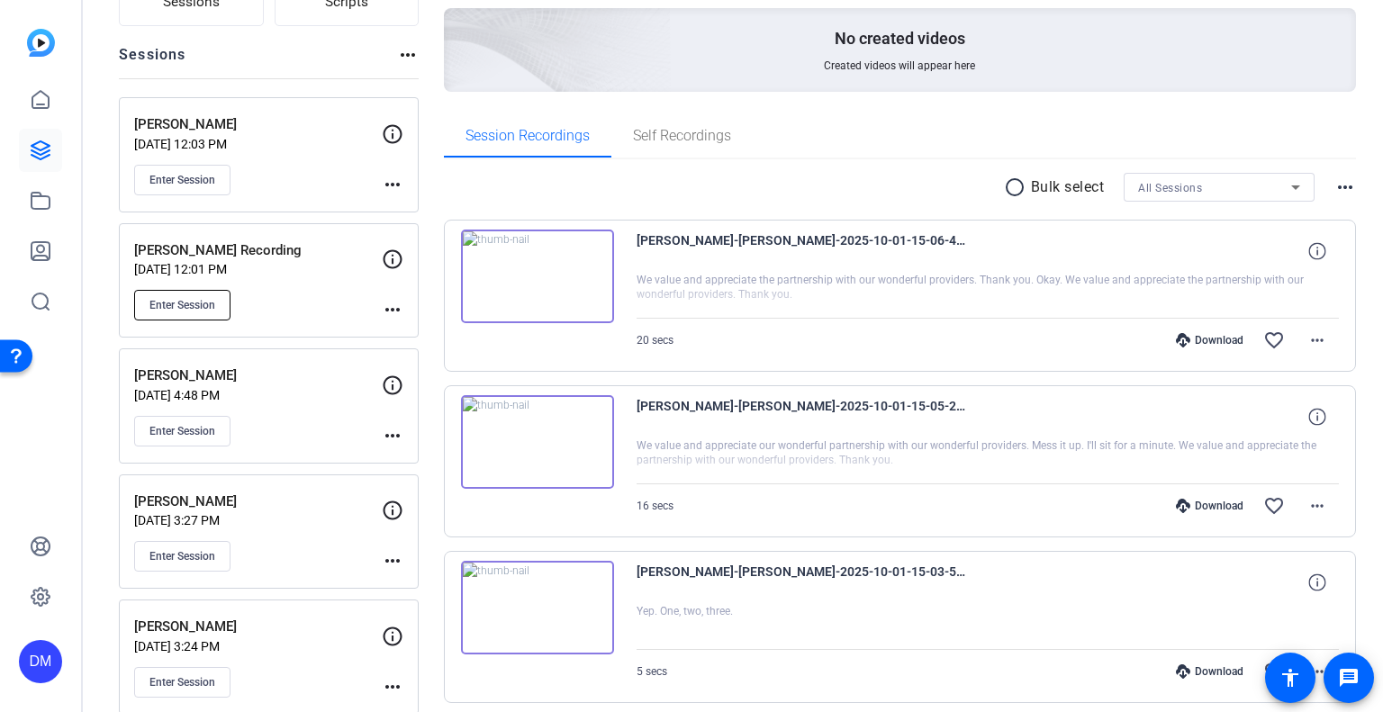
click at [212, 314] on button "Enter Session" at bounding box center [182, 305] width 96 height 31
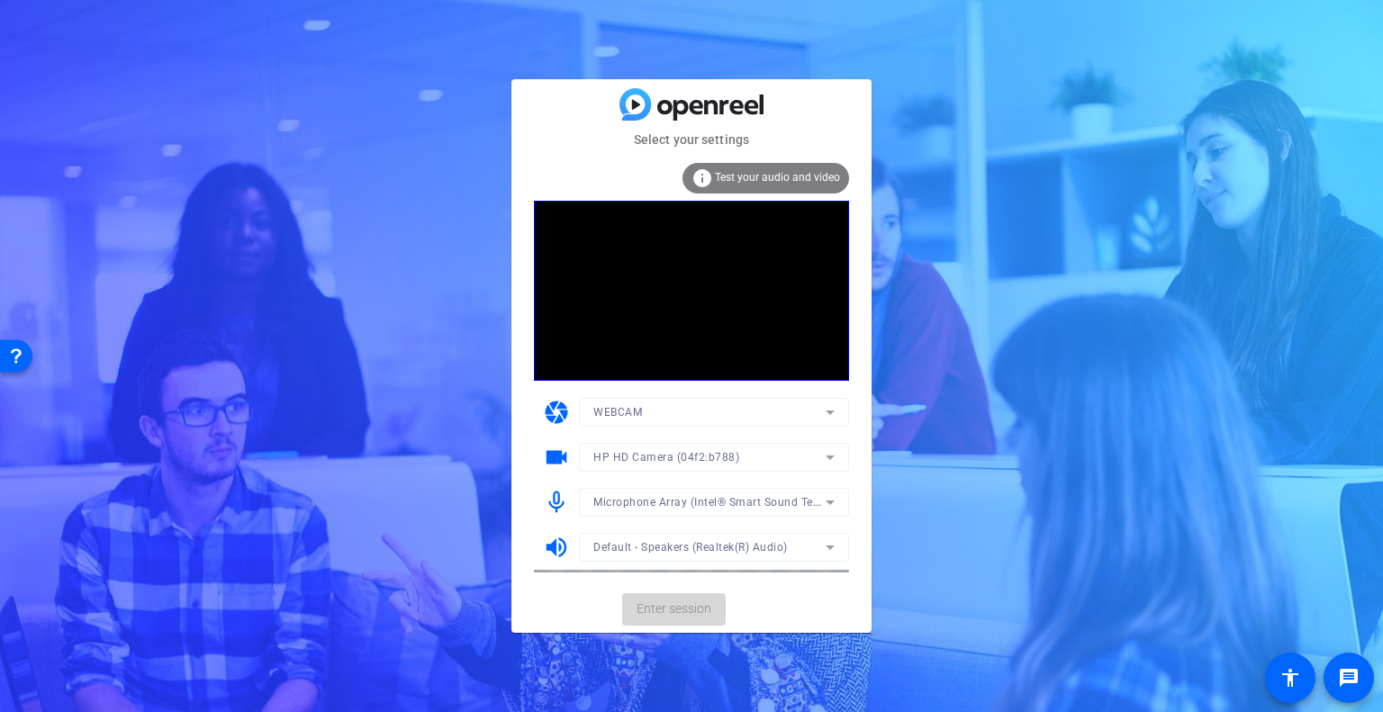
click at [659, 608] on span "Enter session" at bounding box center [674, 609] width 75 height 19
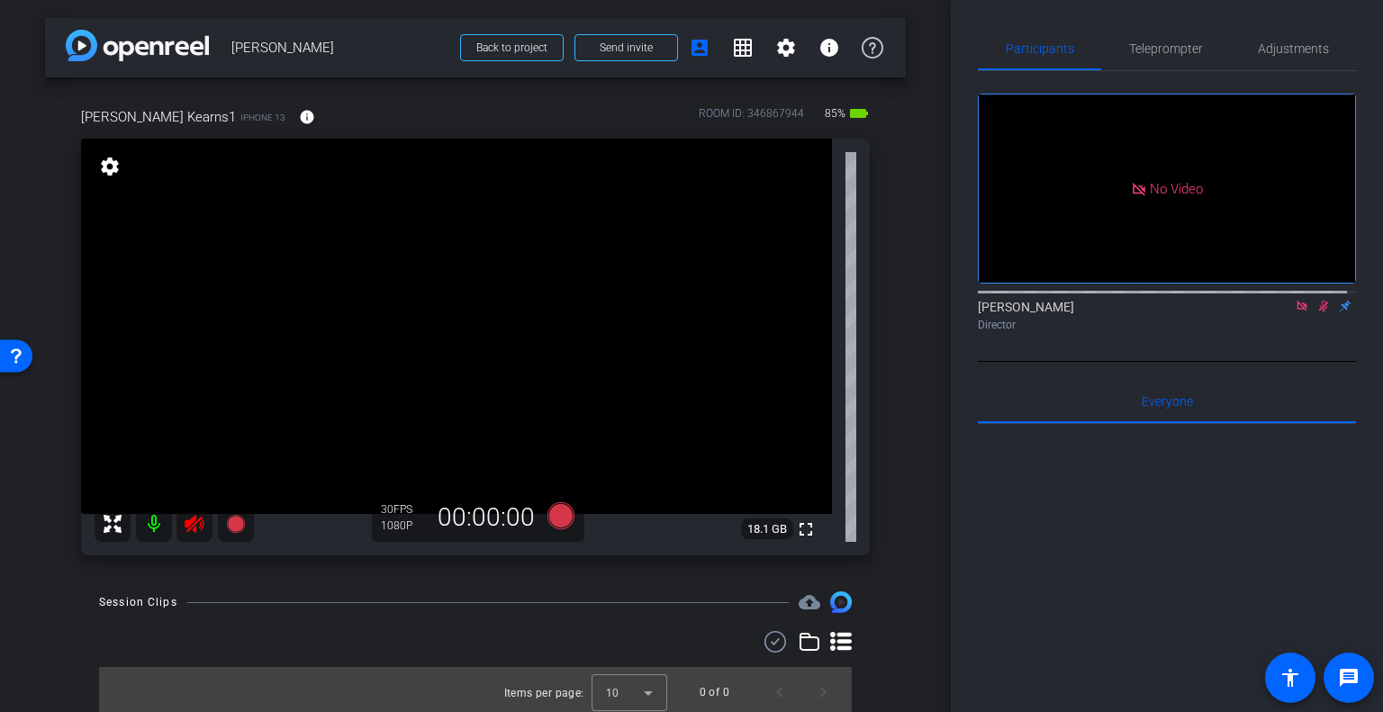
click at [1319, 312] on icon at bounding box center [1324, 307] width 10 height 12
click at [1296, 311] on icon at bounding box center [1301, 306] width 10 height 10
click at [194, 525] on icon at bounding box center [195, 524] width 22 height 22
click at [193, 528] on icon at bounding box center [194, 524] width 19 height 18
click at [193, 527] on icon at bounding box center [194, 524] width 19 height 18
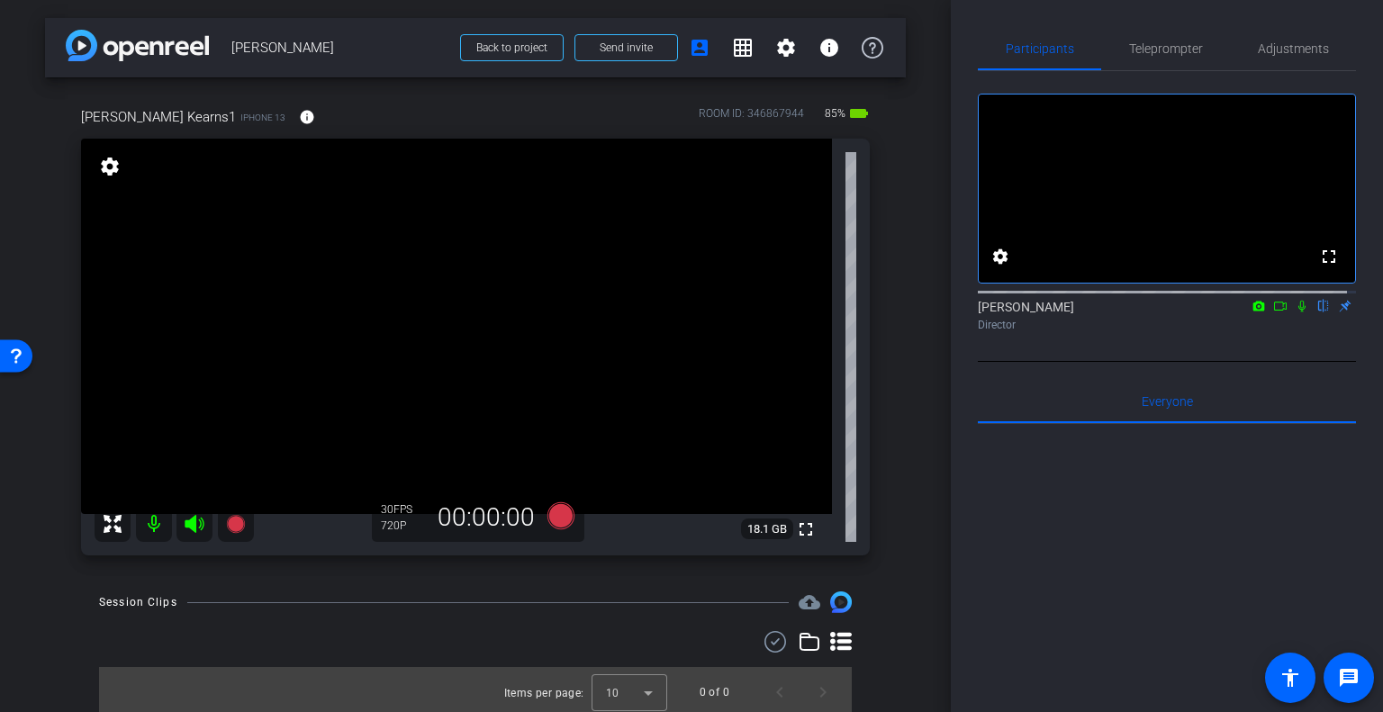
click at [103, 166] on mat-icon "settings" at bounding box center [109, 167] width 25 height 22
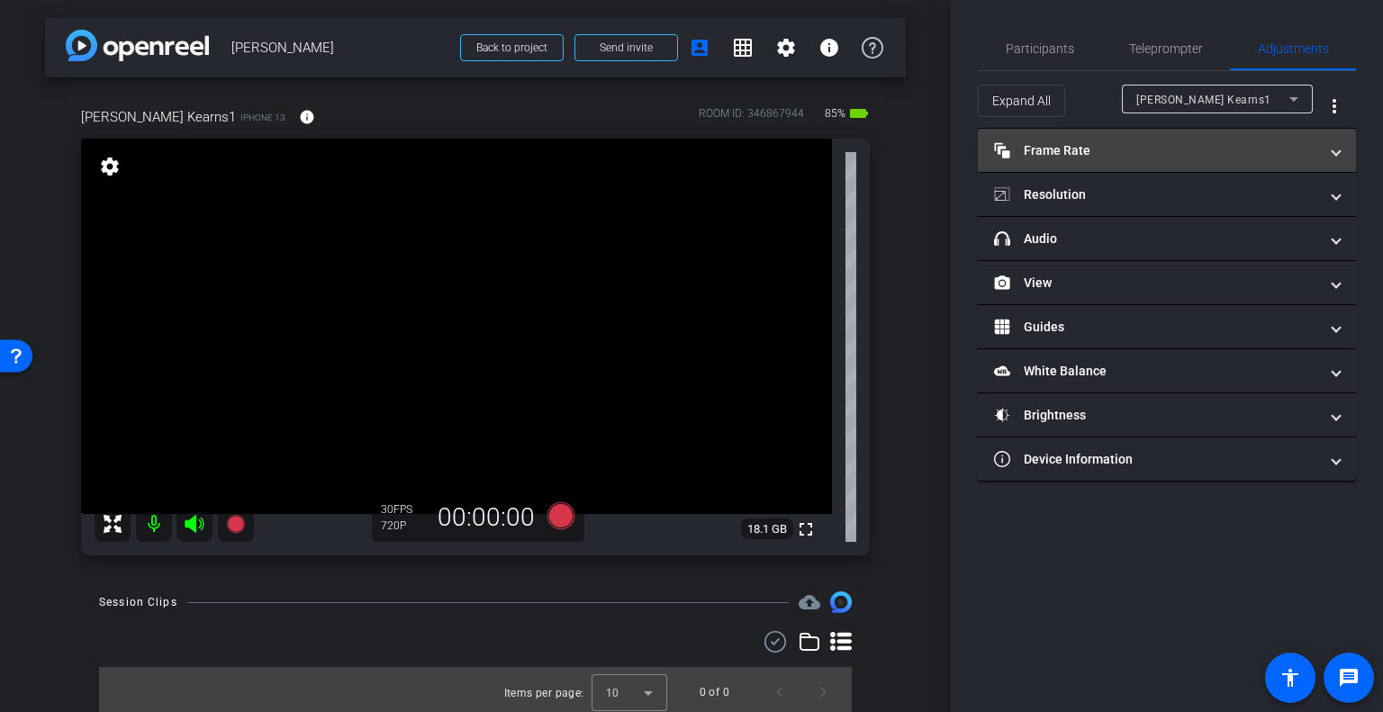
click at [1069, 163] on mat-expansion-panel-header "Frame Rate Frame Rate" at bounding box center [1167, 150] width 378 height 43
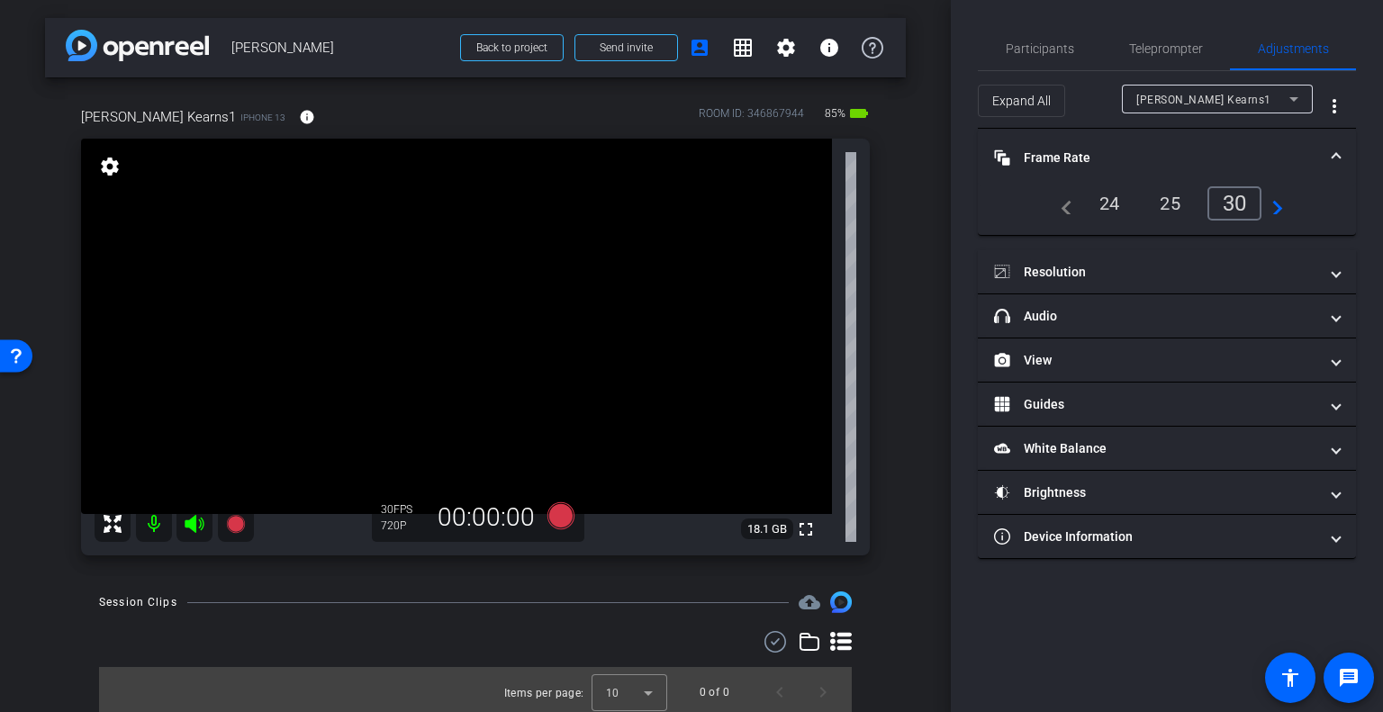
click at [1110, 197] on div "24" at bounding box center [1110, 203] width 48 height 31
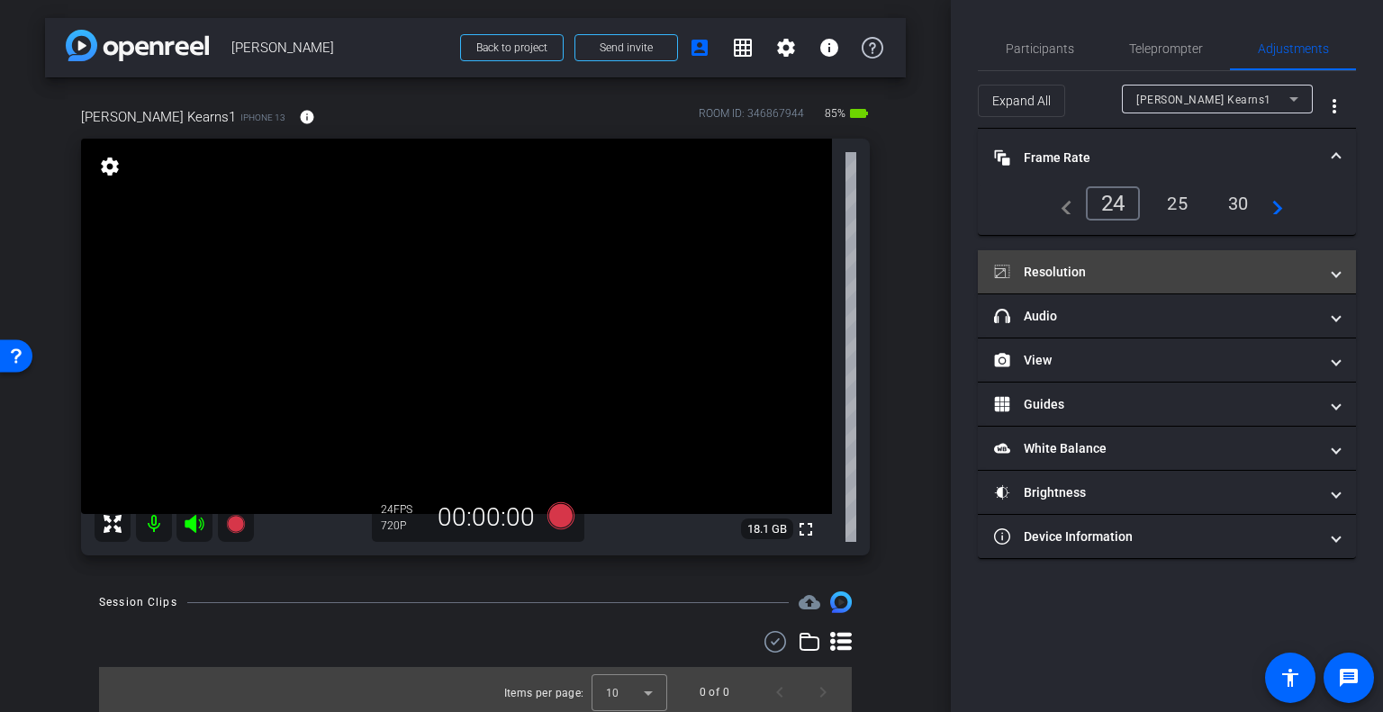
click at [1097, 257] on mat-expansion-panel-header "Resolution" at bounding box center [1167, 271] width 378 height 43
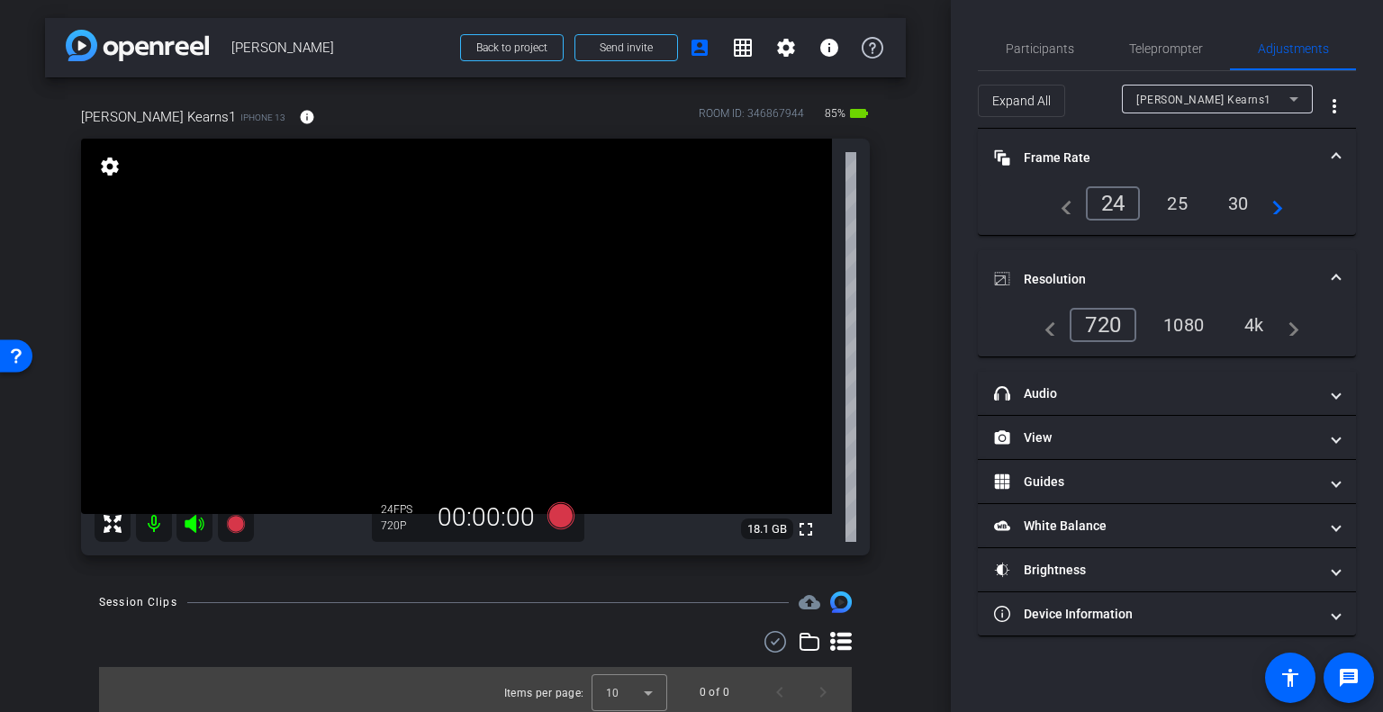
click at [1247, 324] on div "4k" at bounding box center [1254, 325] width 47 height 31
click at [922, 309] on div "arrow_back Lisa Kearns Back to project Send invite account_box grid_on settings…" at bounding box center [475, 356] width 951 height 712
click at [1054, 53] on span "Participants" at bounding box center [1040, 48] width 68 height 13
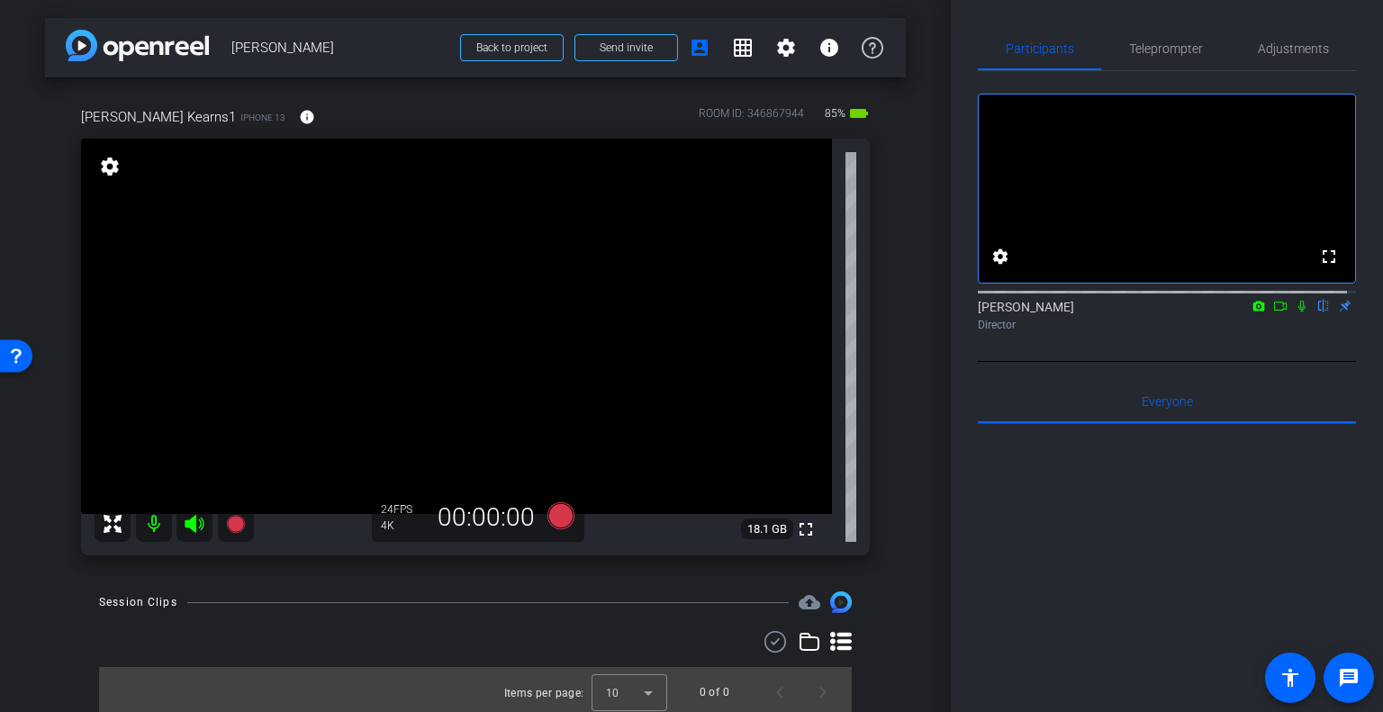
click at [105, 166] on mat-icon "settings" at bounding box center [109, 167] width 25 height 22
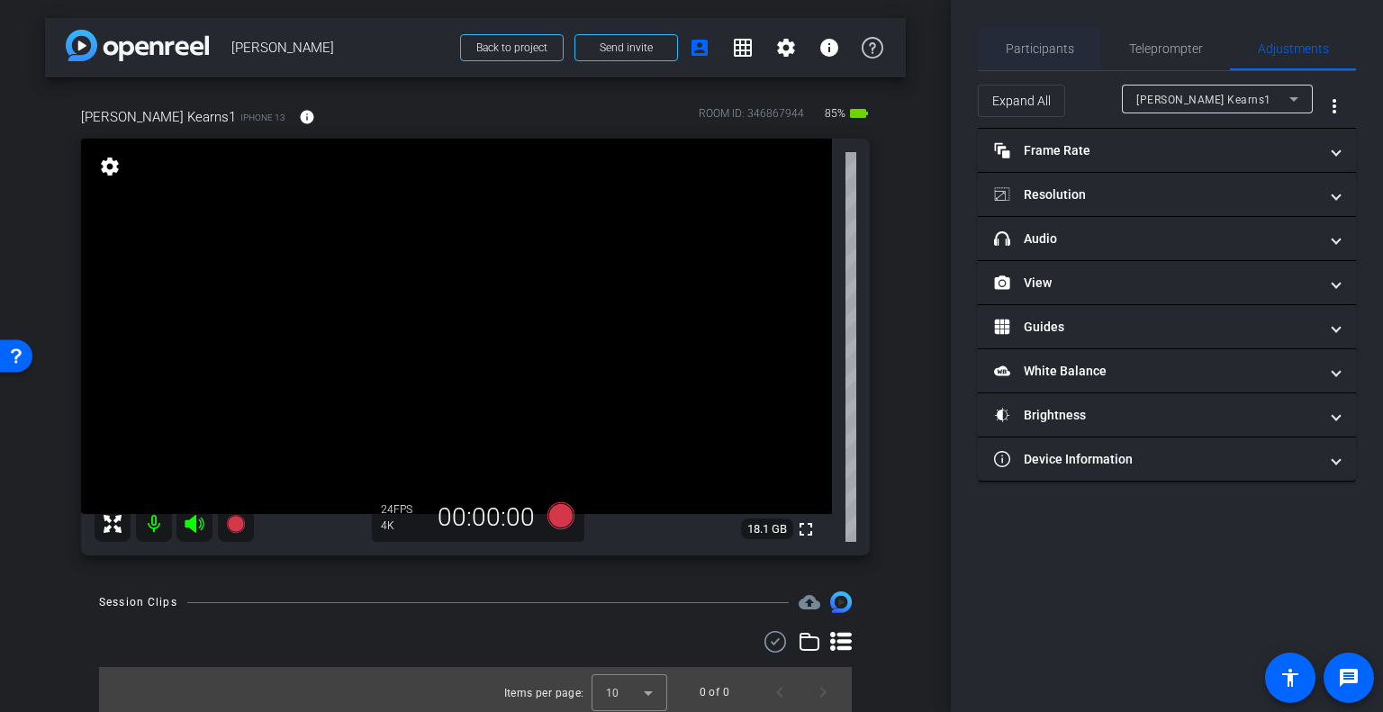
click at [1041, 62] on span "Participants" at bounding box center [1040, 48] width 68 height 43
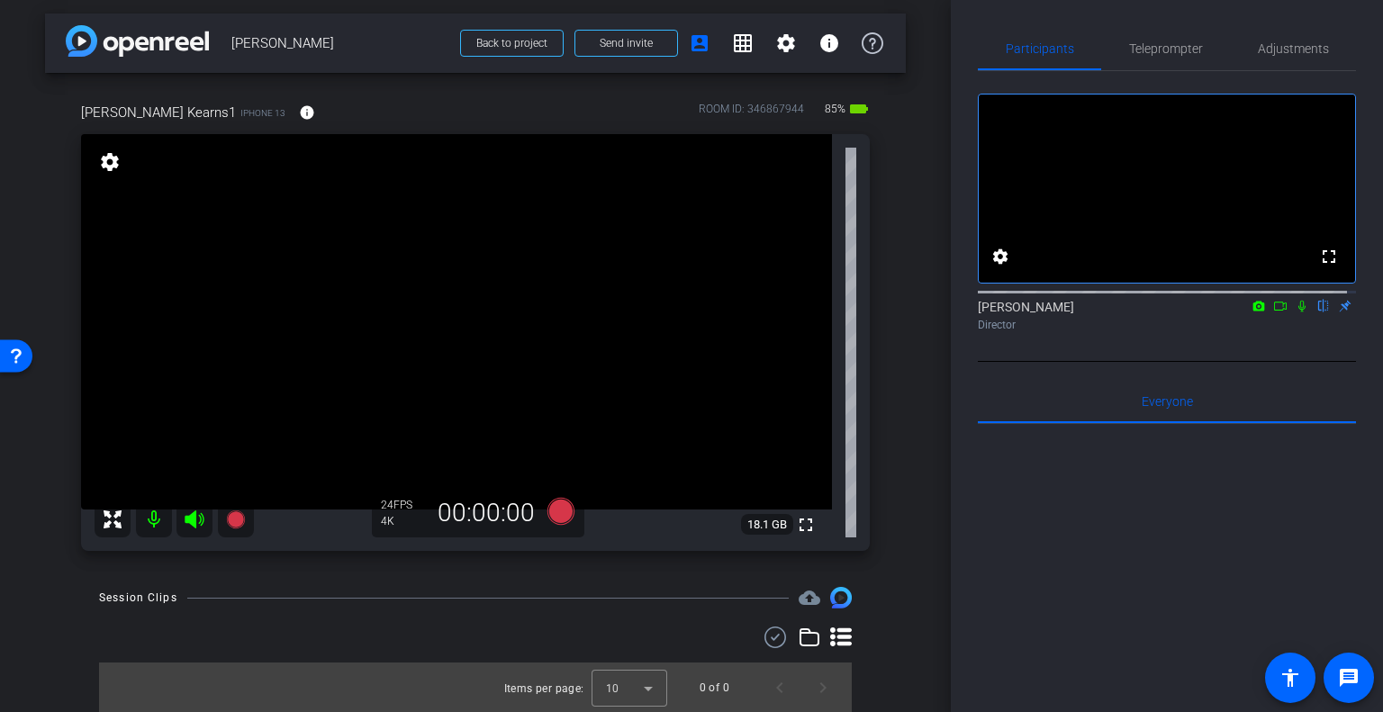
scroll to position [5, 0]
click at [560, 514] on icon at bounding box center [560, 510] width 27 height 27
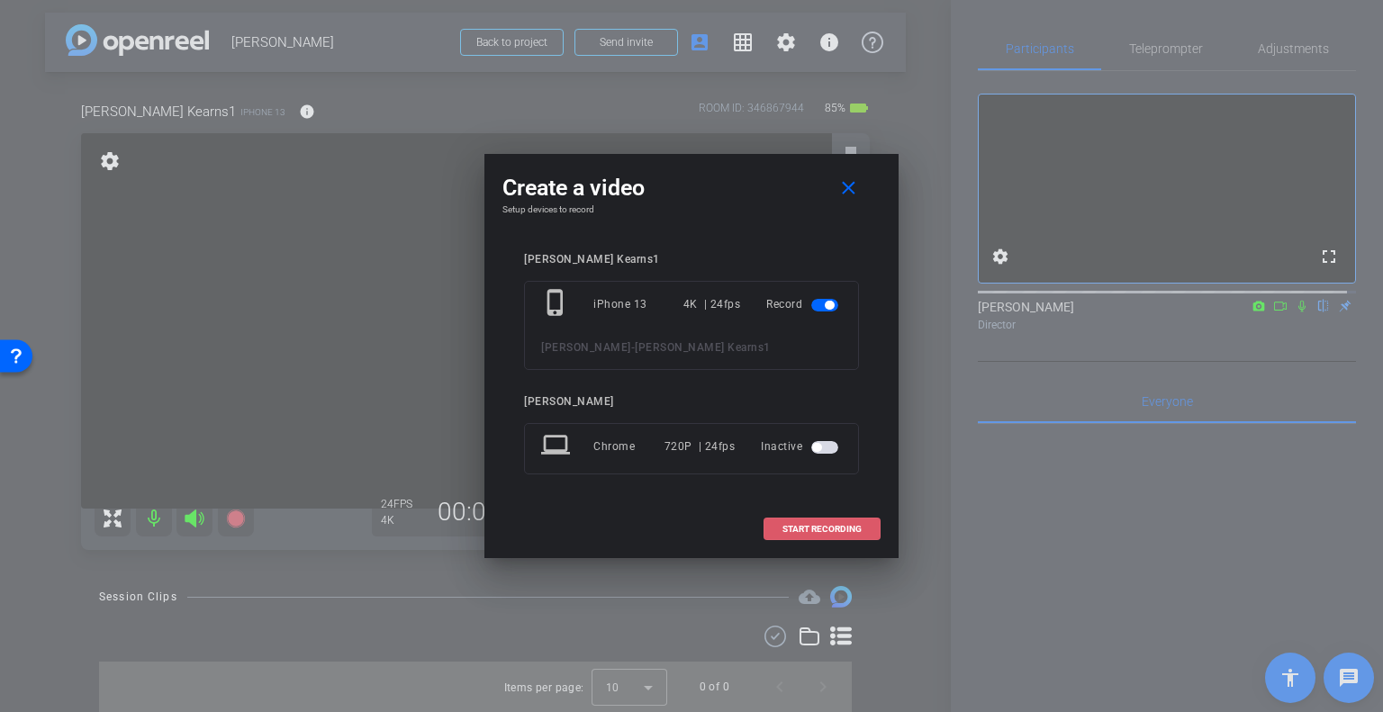
click at [828, 535] on span at bounding box center [821, 529] width 115 height 43
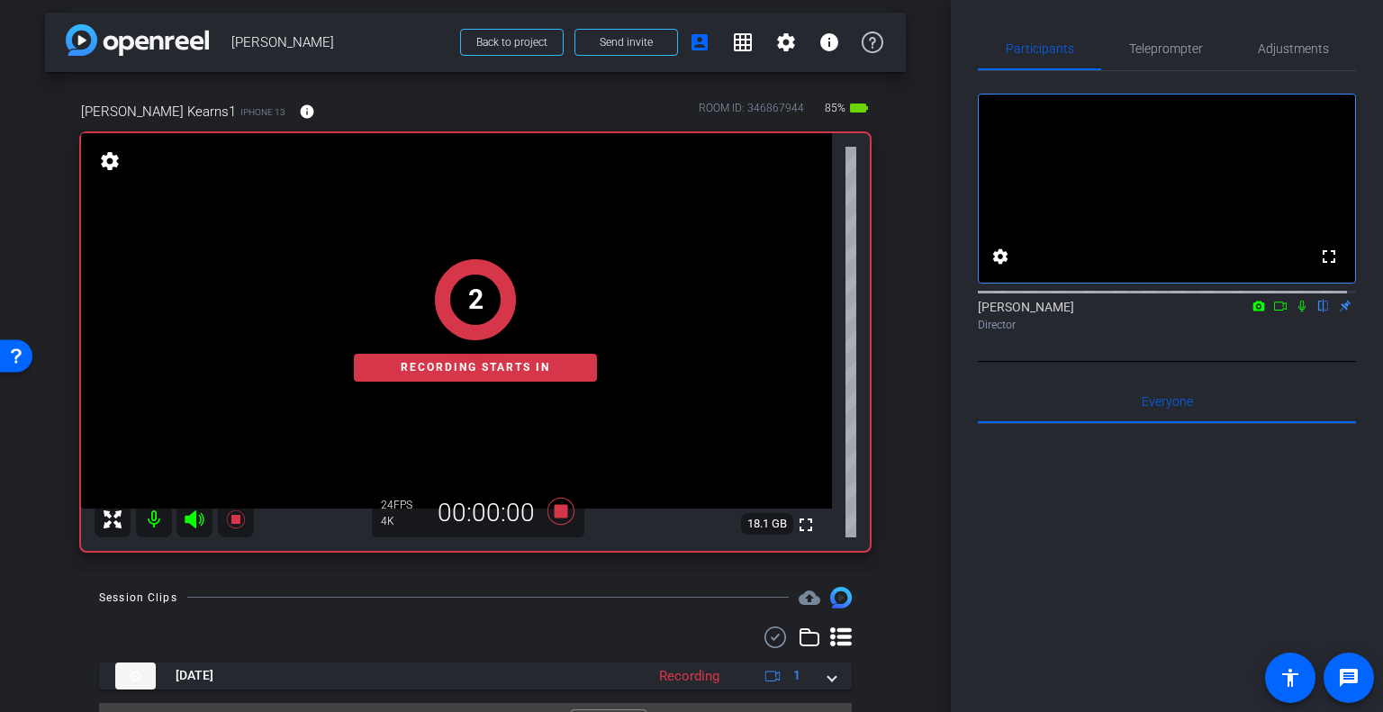
click at [1298, 312] on icon at bounding box center [1301, 307] width 7 height 12
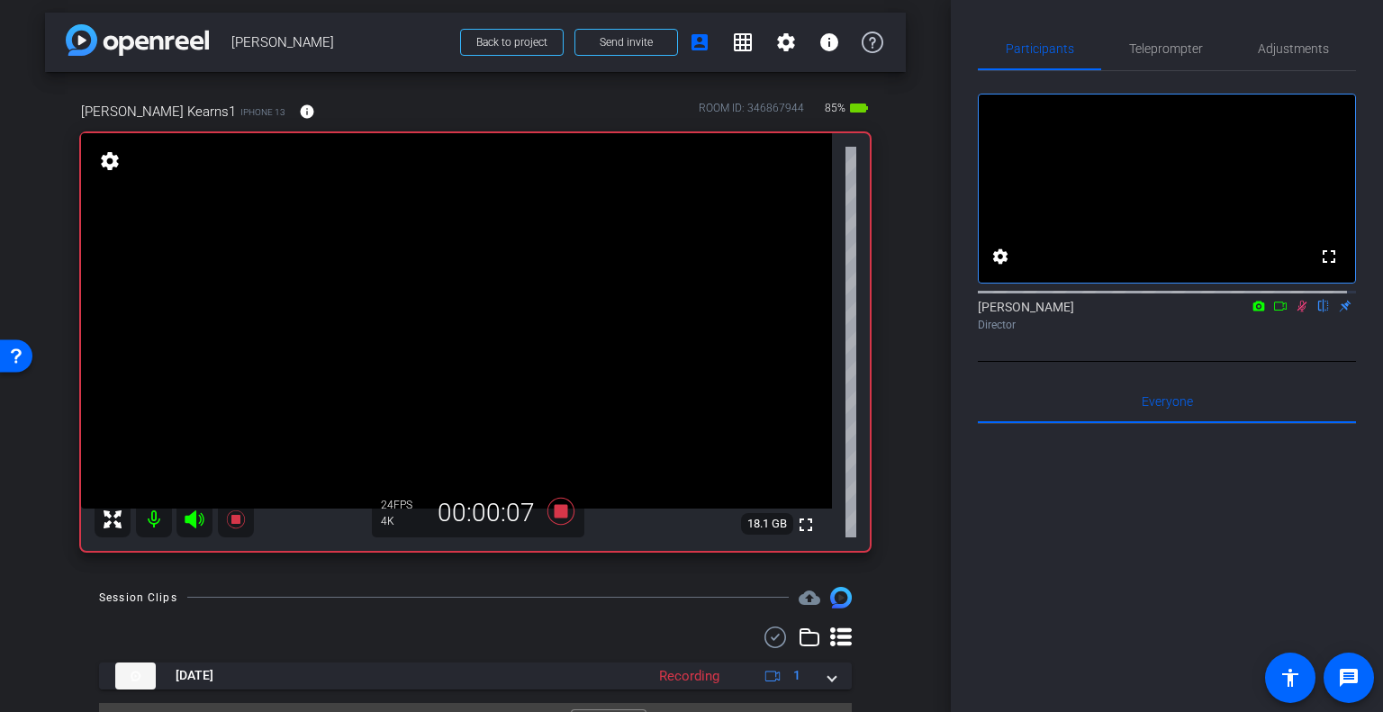
click at [1296, 312] on icon at bounding box center [1302, 306] width 14 height 13
click at [564, 515] on icon at bounding box center [560, 511] width 43 height 32
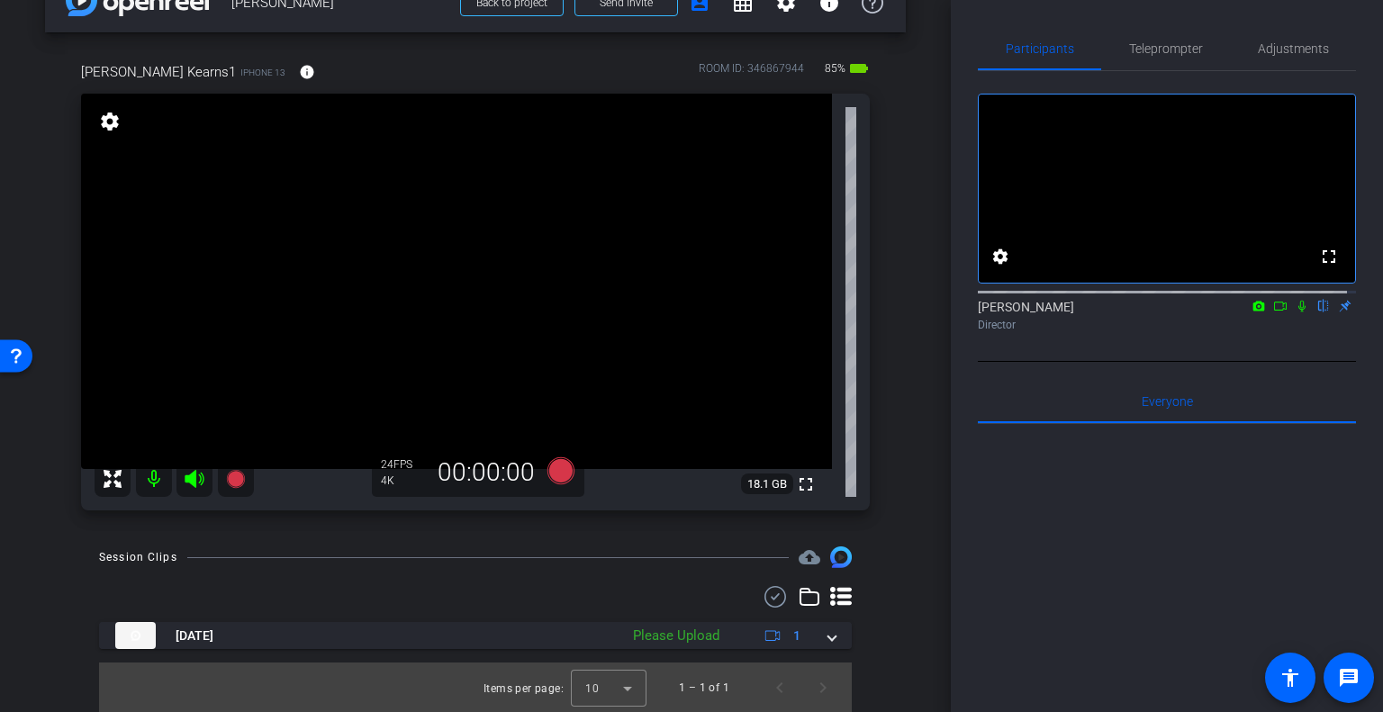
scroll to position [46, 0]
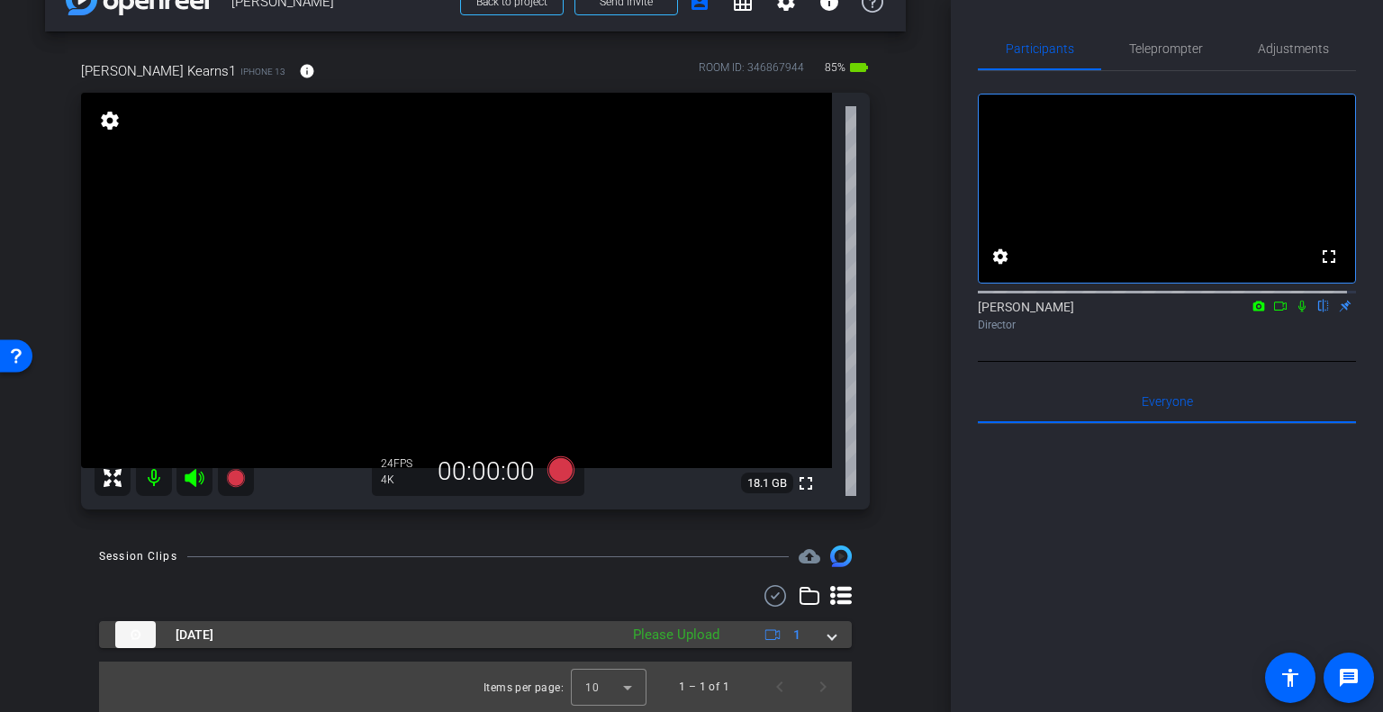
click at [829, 640] on mat-expansion-panel-header "[DATE] Please Upload 1" at bounding box center [475, 634] width 753 height 27
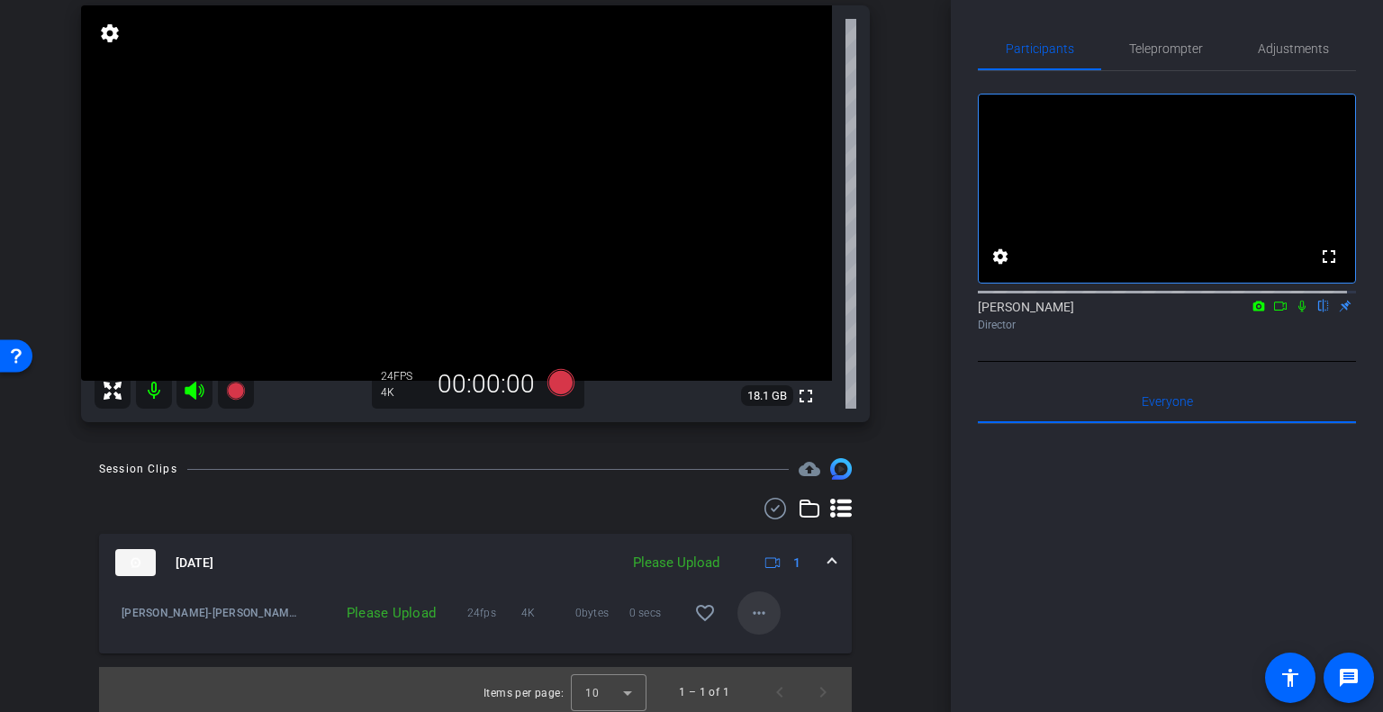
scroll to position [139, 0]
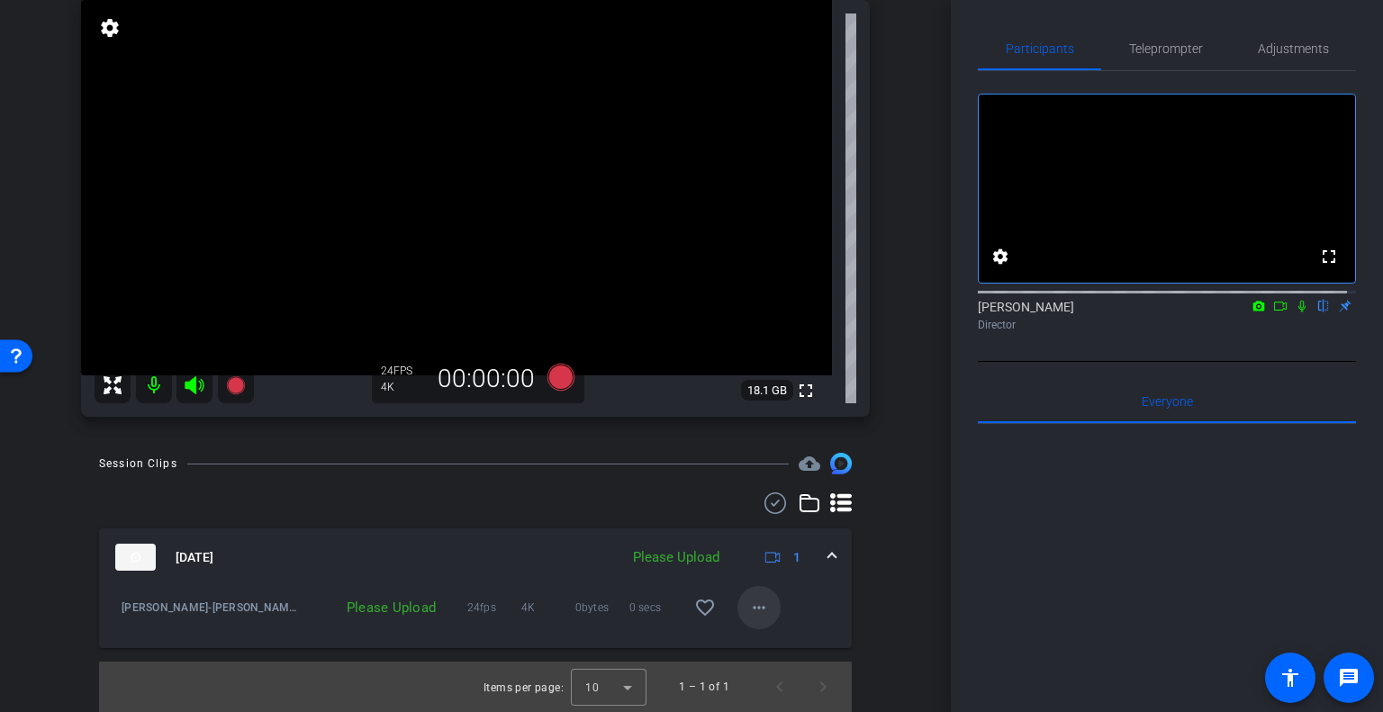
click at [752, 612] on mat-icon "more_horiz" at bounding box center [759, 608] width 22 height 22
click at [750, 640] on span "Upload" at bounding box center [779, 646] width 72 height 22
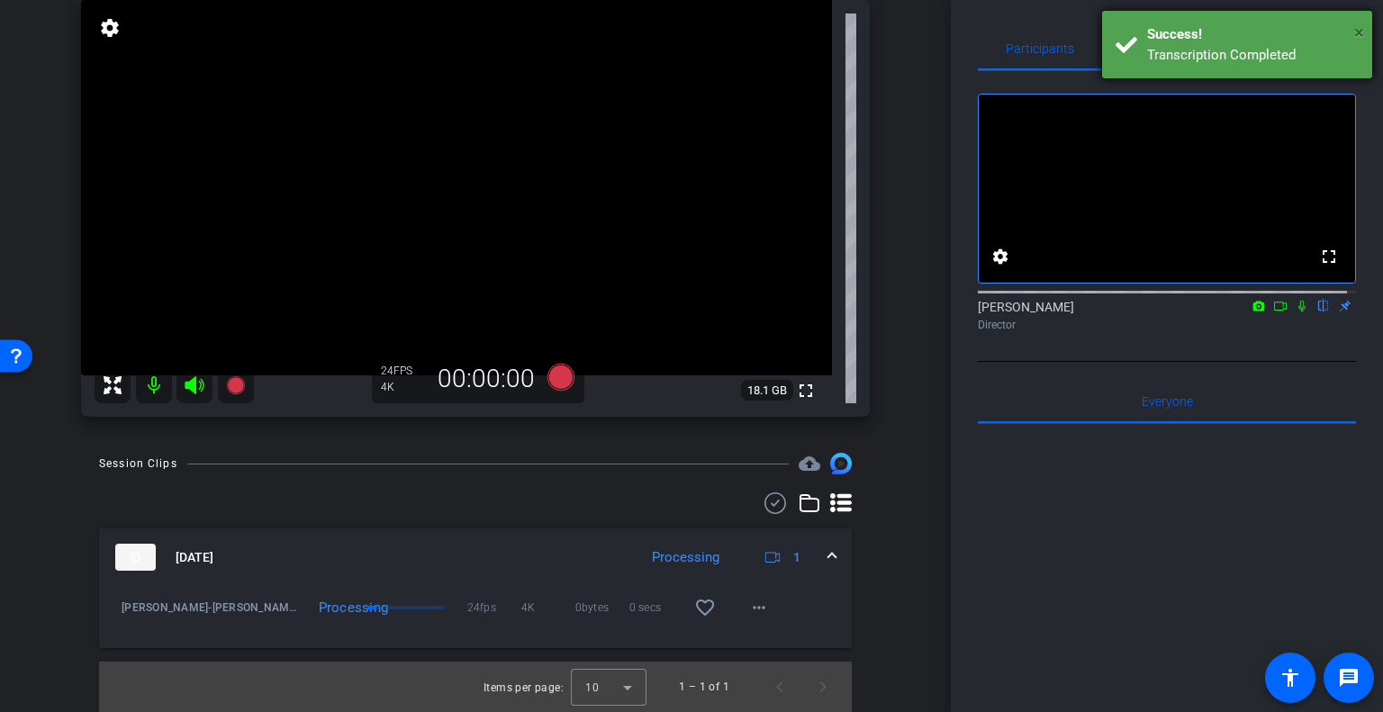
click at [1358, 32] on span "×" at bounding box center [1359, 33] width 10 height 22
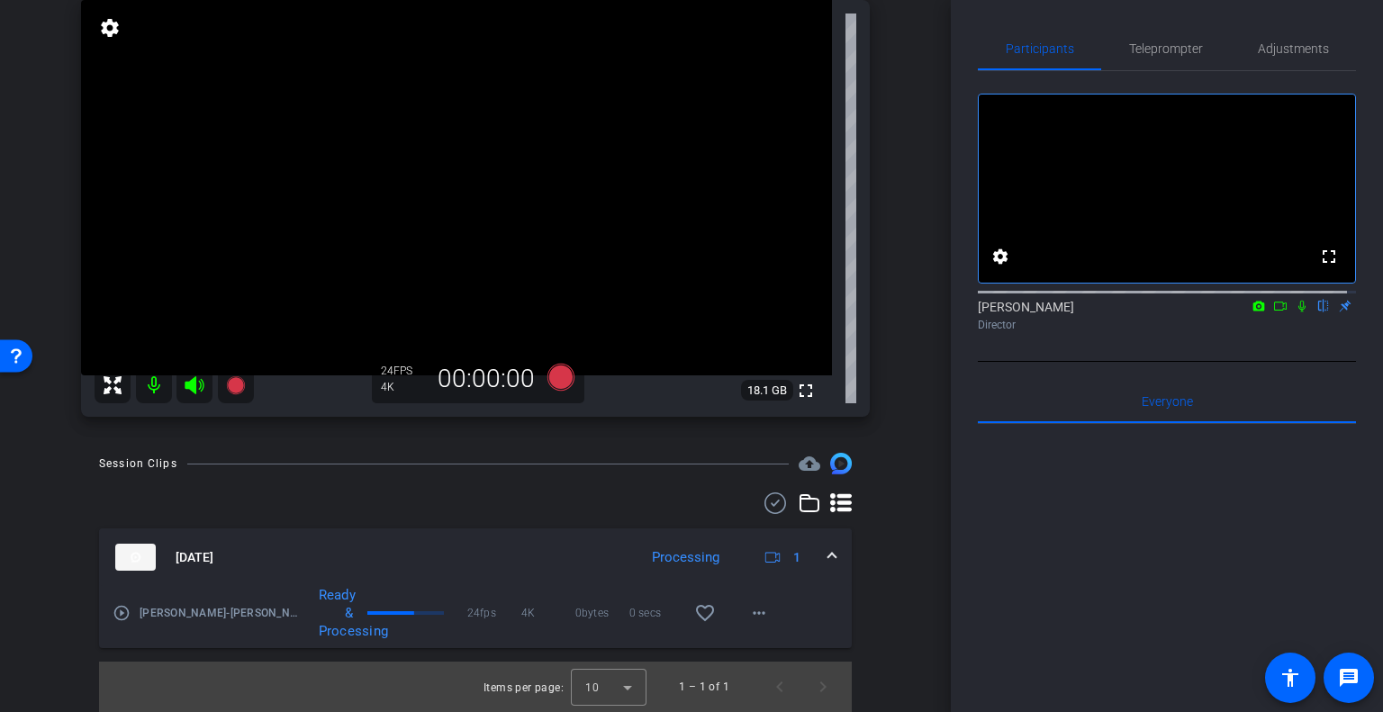
click at [1295, 312] on icon at bounding box center [1302, 306] width 14 height 13
click at [1274, 311] on icon at bounding box center [1280, 306] width 13 height 9
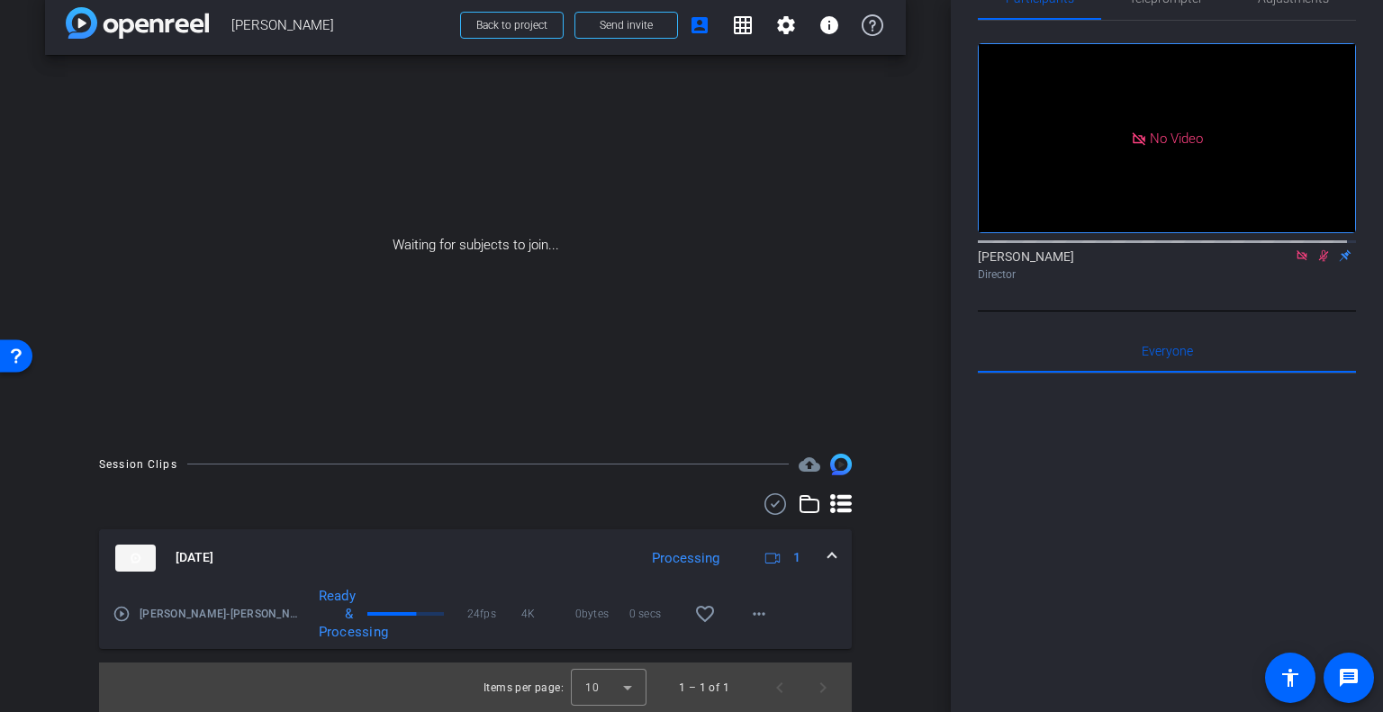
scroll to position [90, 0]
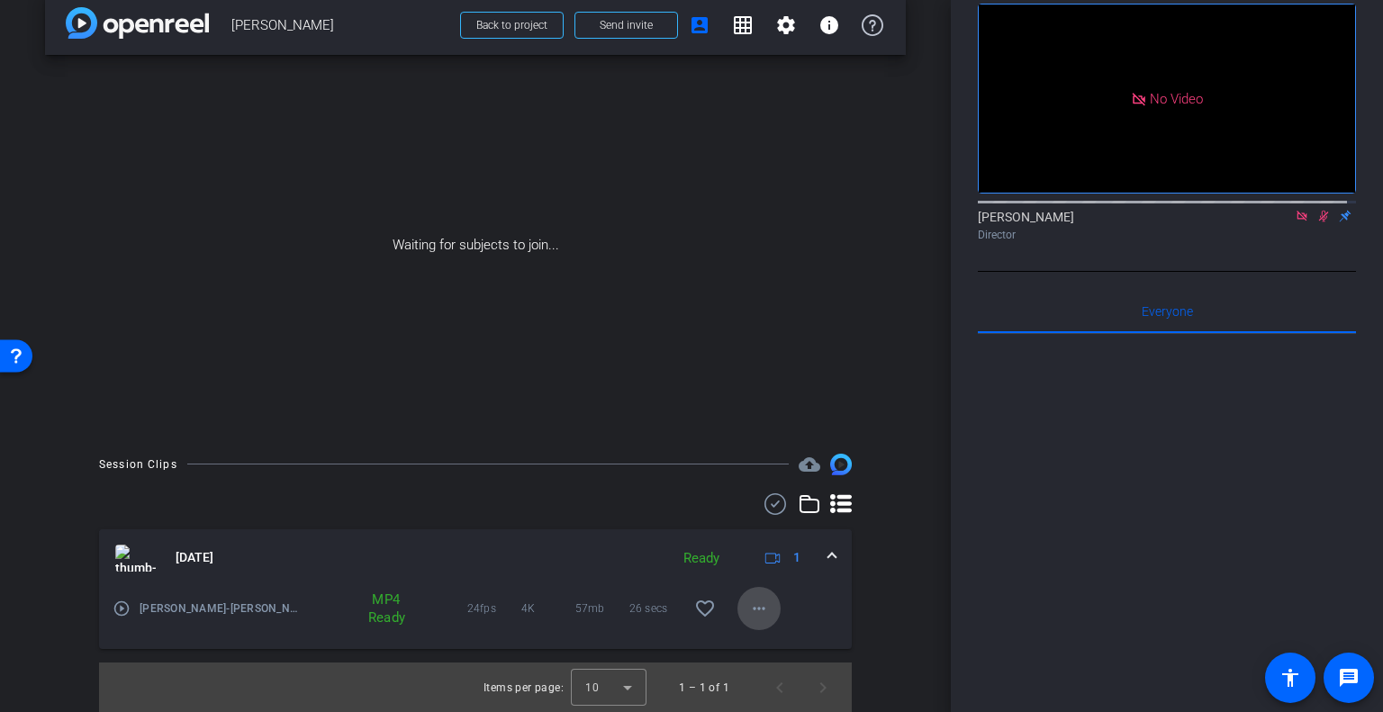
click at [748, 606] on mat-icon "more_horiz" at bounding box center [759, 609] width 22 height 22
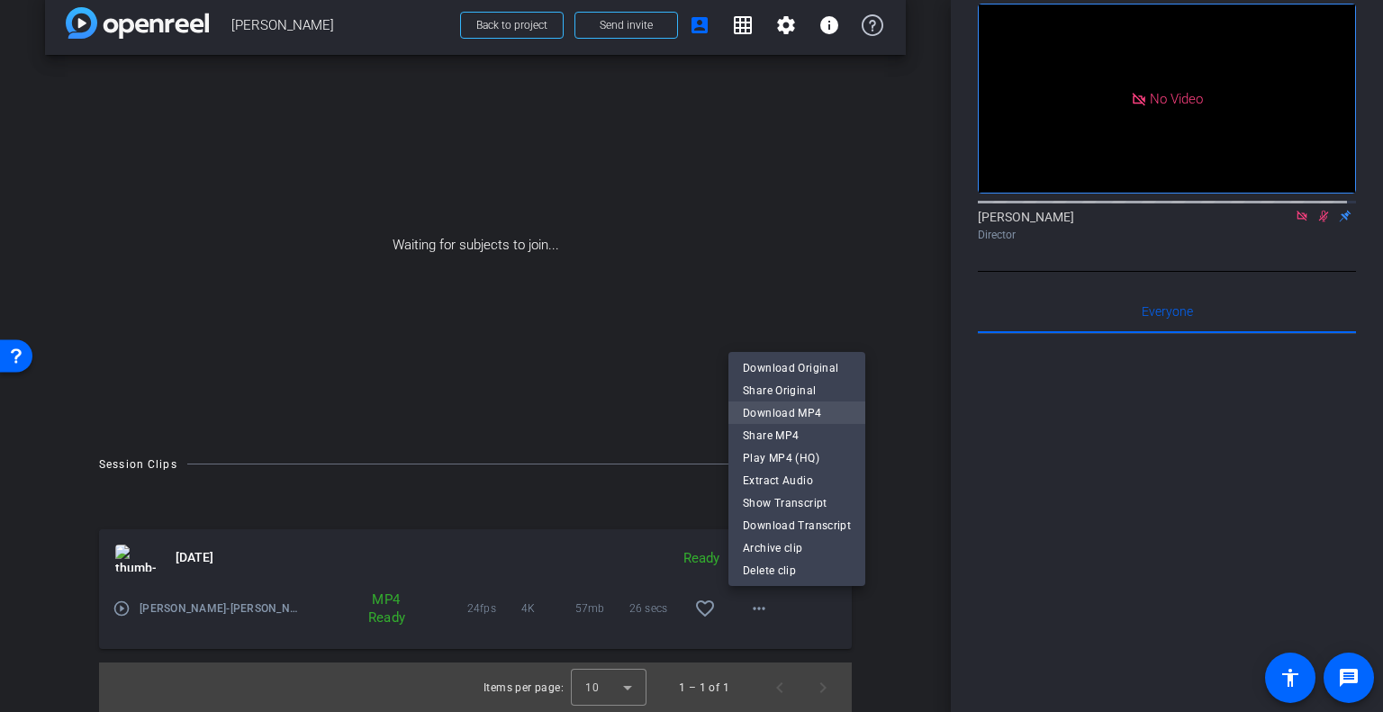
click at [781, 406] on span "Download MP4" at bounding box center [797, 413] width 108 height 22
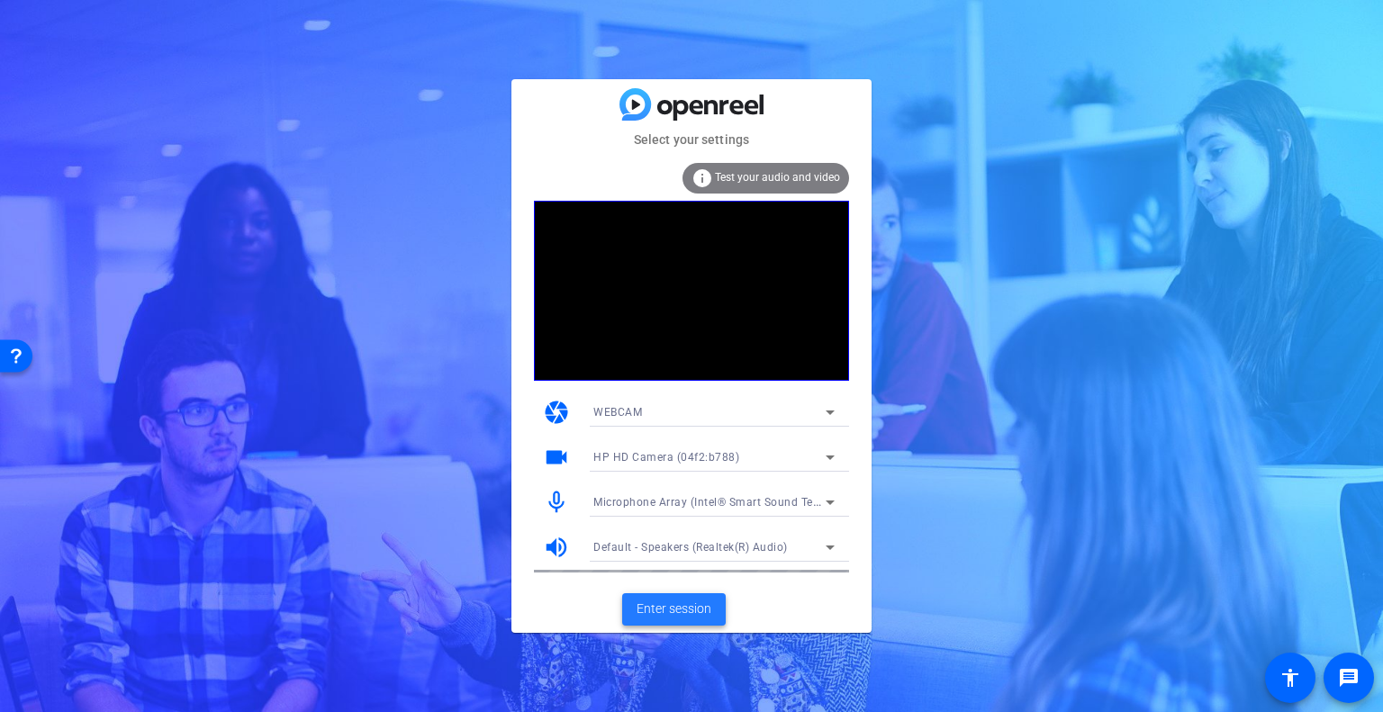
click at [664, 604] on span "Enter session" at bounding box center [674, 609] width 75 height 19
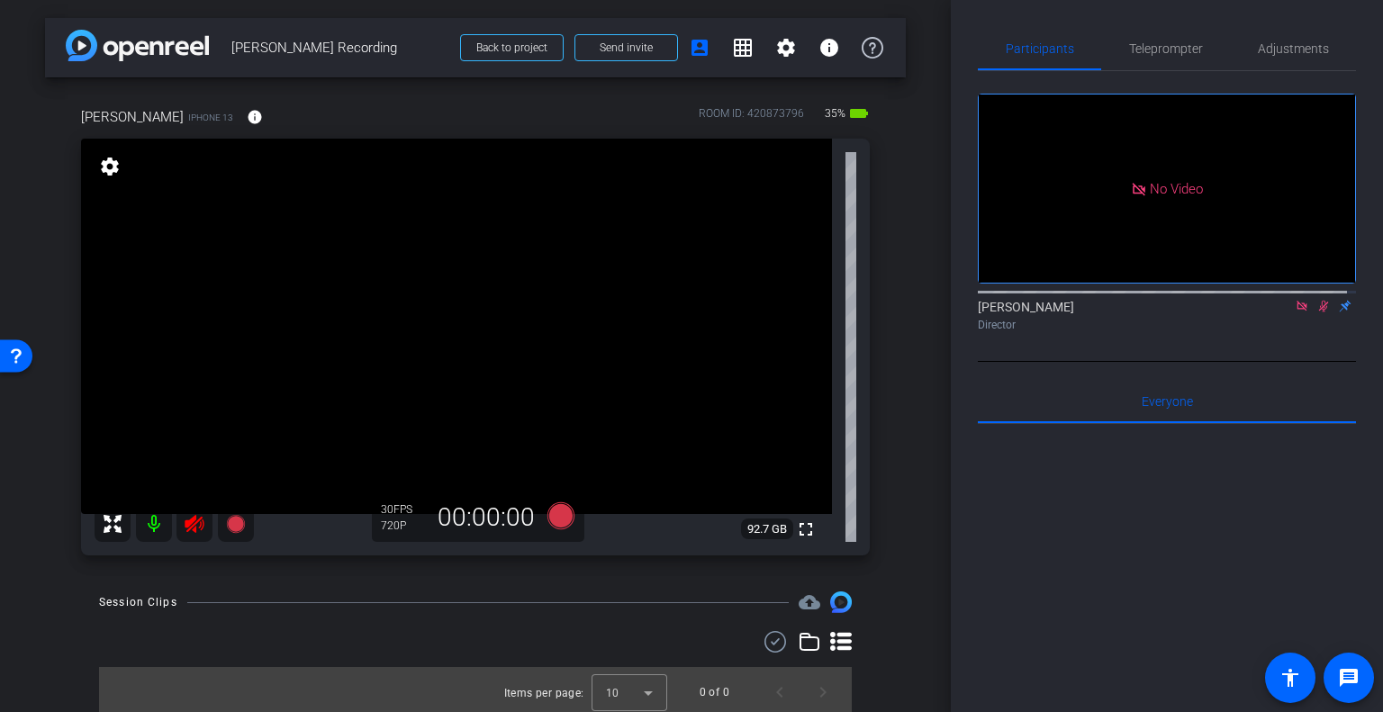
click at [1316, 312] on icon at bounding box center [1323, 306] width 14 height 13
click at [1296, 311] on icon at bounding box center [1301, 306] width 10 height 10
click at [201, 525] on icon at bounding box center [194, 524] width 19 height 18
click at [101, 165] on mat-icon "settings" at bounding box center [109, 167] width 25 height 22
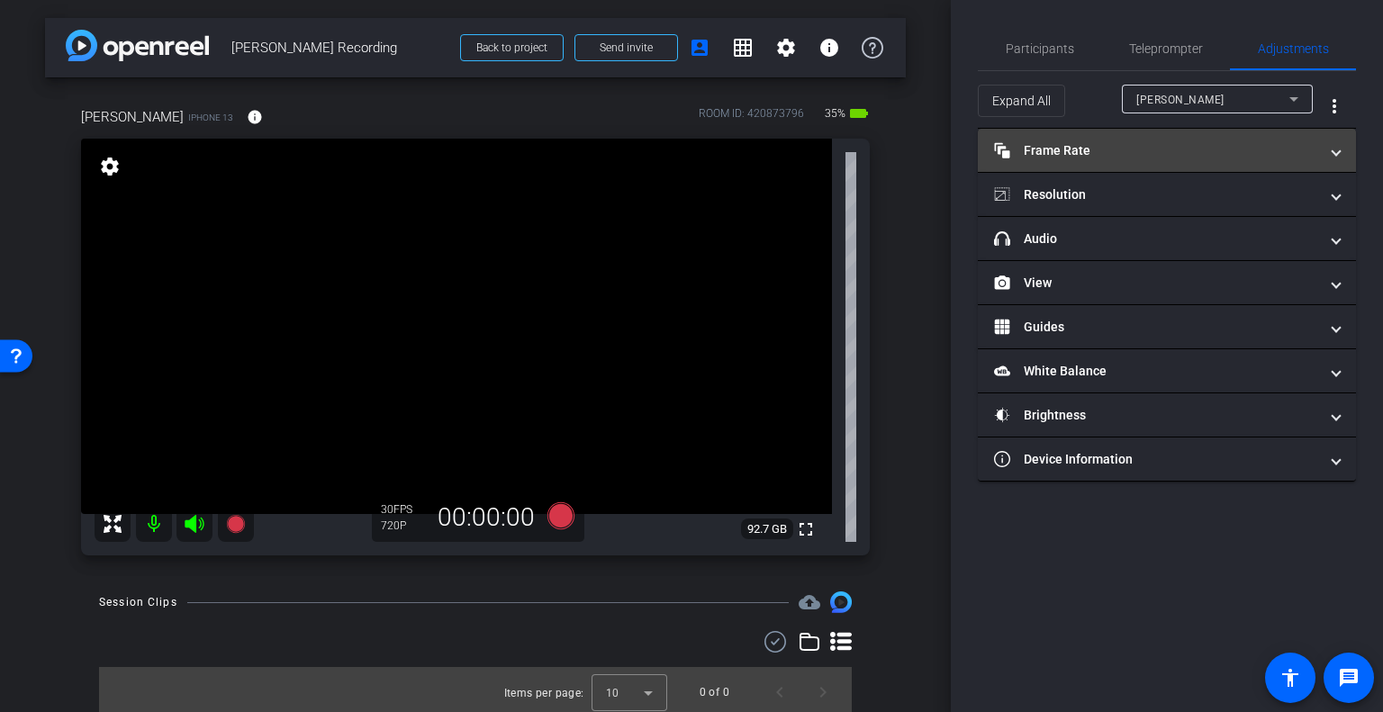
click at [1029, 150] on mat-panel-title "Frame Rate Frame Rate" at bounding box center [1156, 150] width 324 height 19
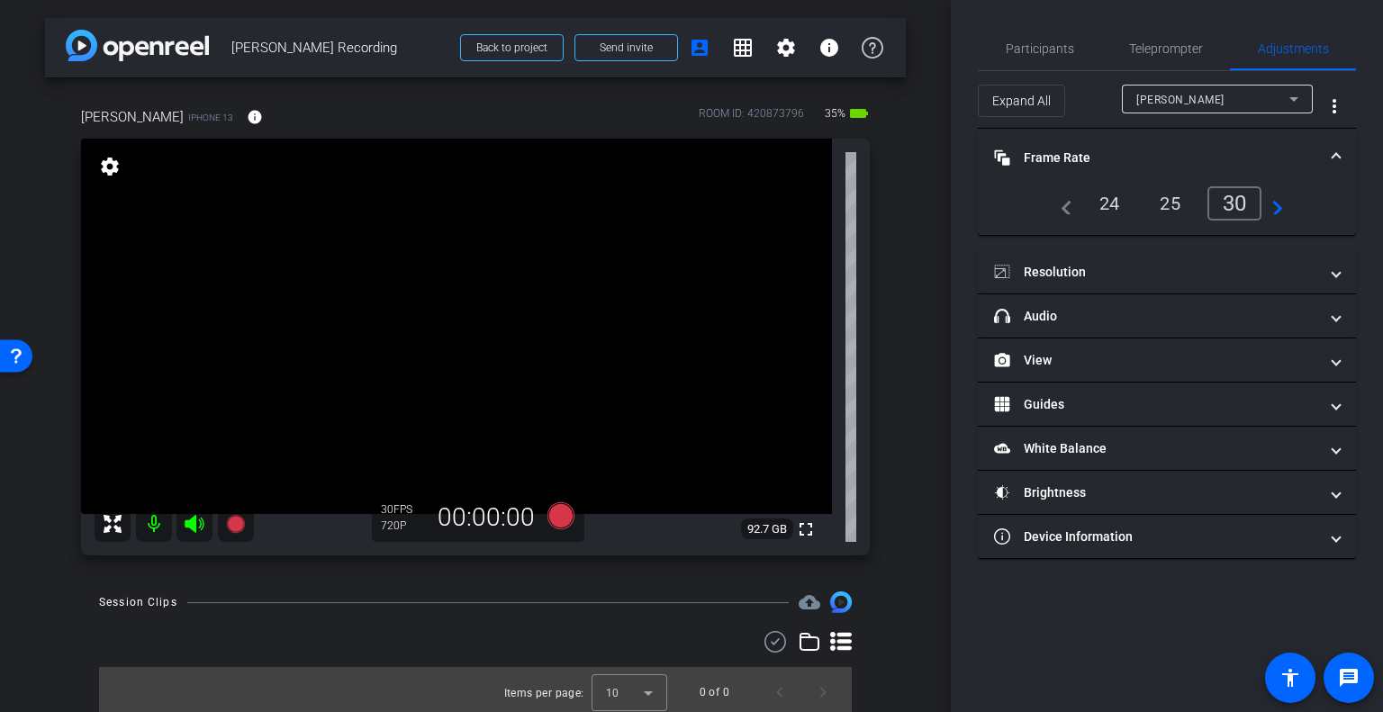
click at [1113, 202] on div "24" at bounding box center [1110, 203] width 48 height 31
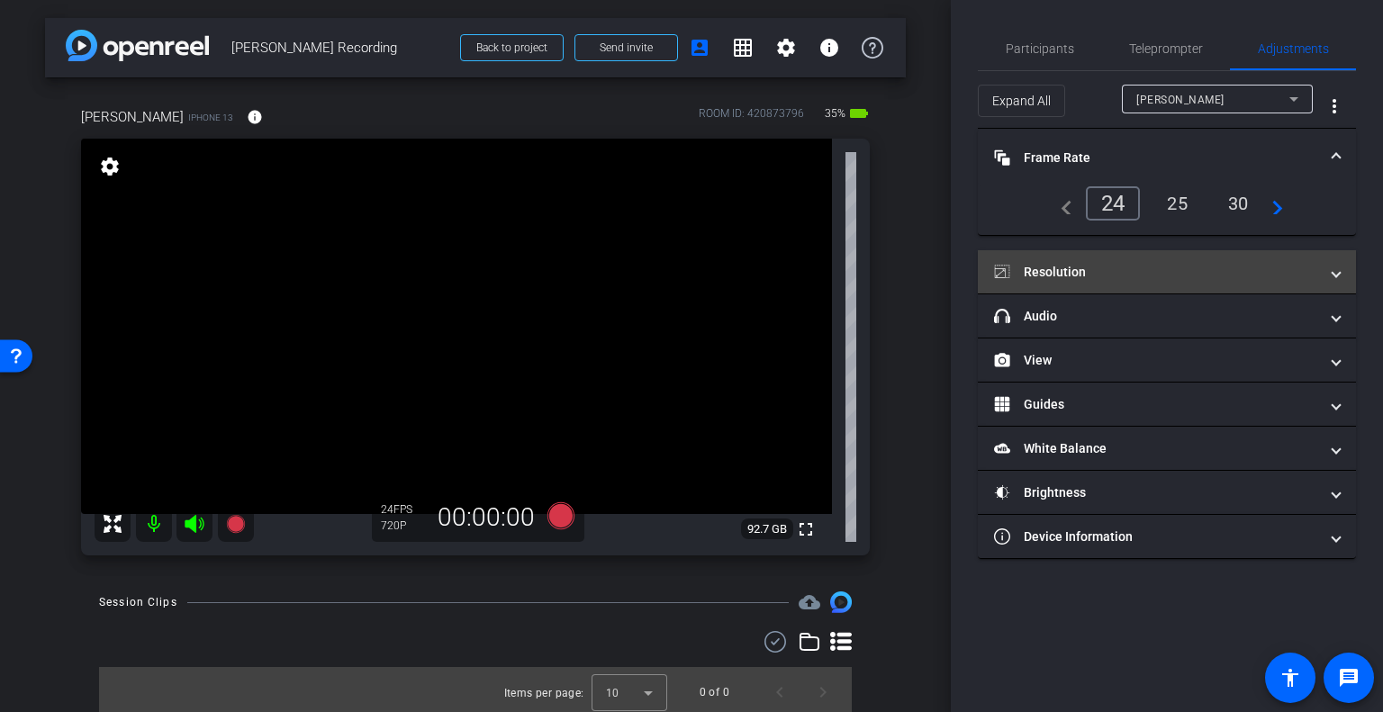
click at [1095, 270] on mat-panel-title "Resolution" at bounding box center [1156, 272] width 324 height 19
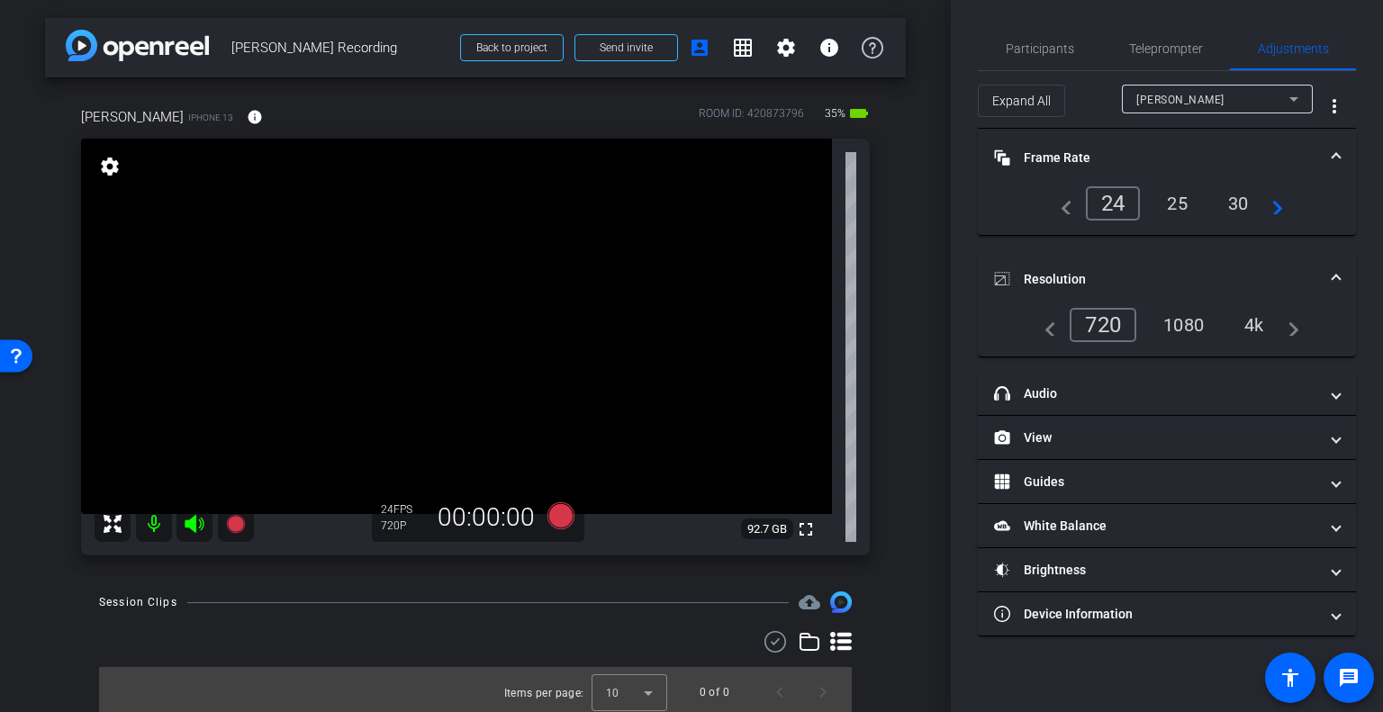
click at [1249, 328] on div "4k" at bounding box center [1254, 325] width 47 height 31
click at [1173, 54] on span "Teleprompter" at bounding box center [1166, 48] width 74 height 13
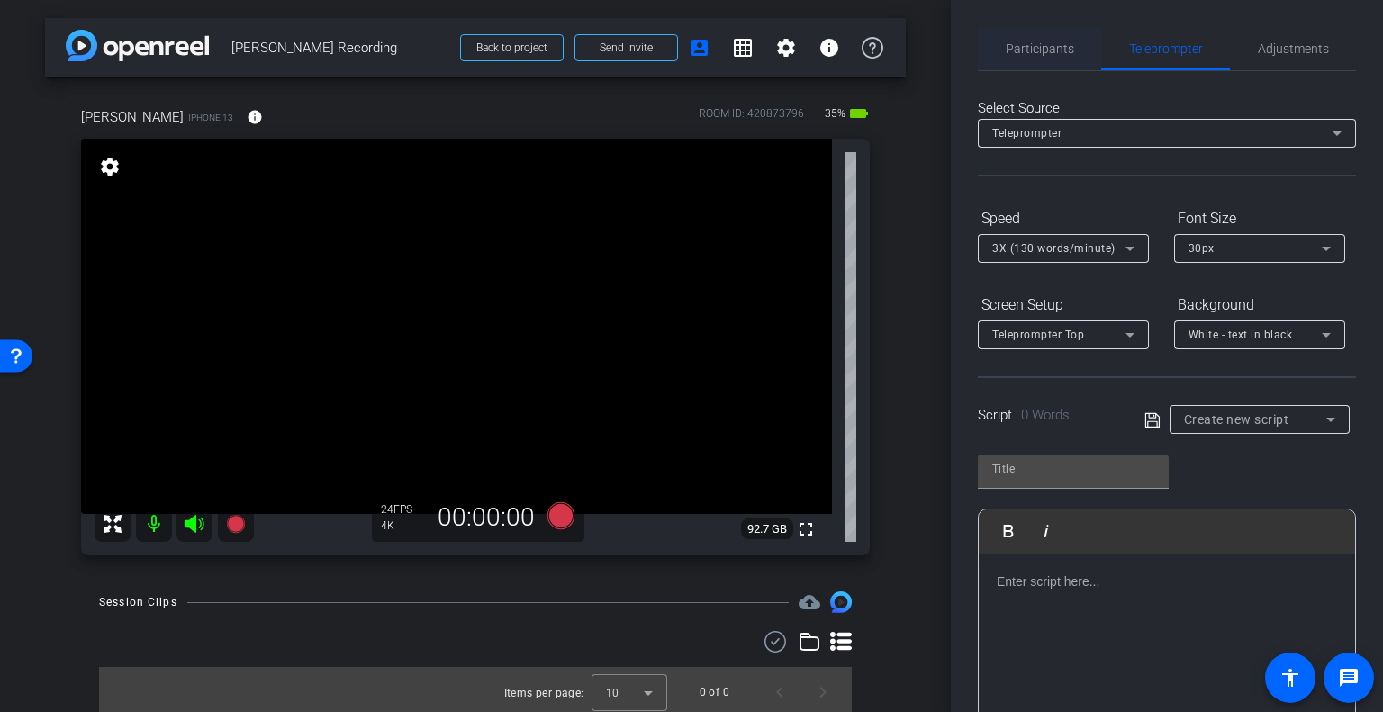
click at [1048, 49] on span "Participants" at bounding box center [1040, 48] width 68 height 13
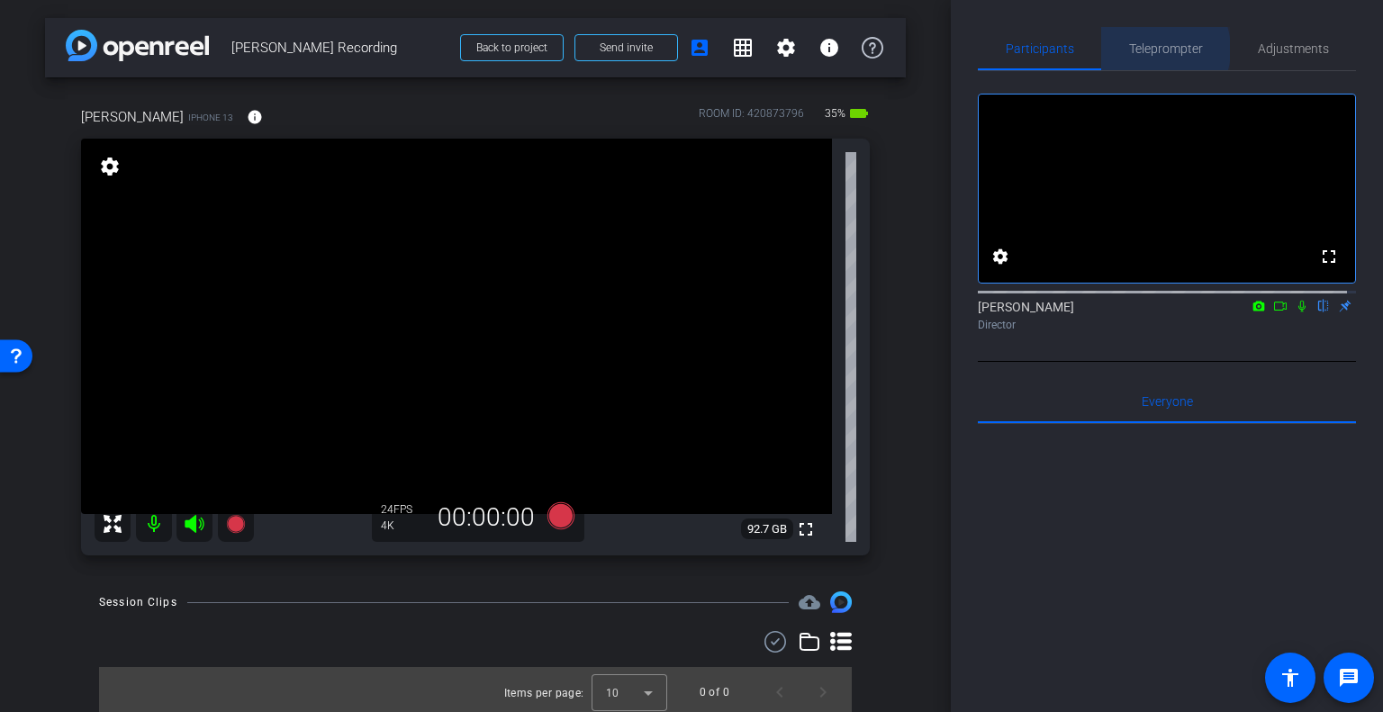
click at [1148, 50] on span "Teleprompter" at bounding box center [1166, 48] width 74 height 13
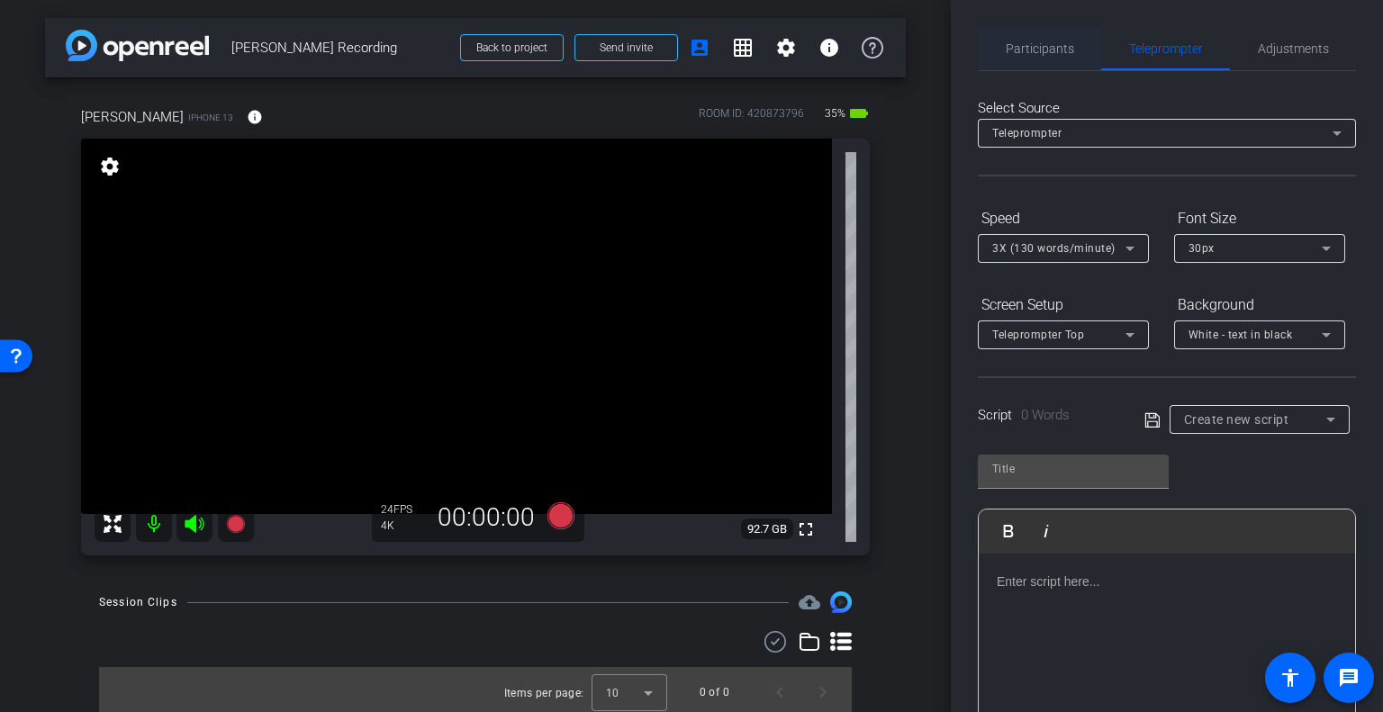
click at [1052, 50] on span "Participants" at bounding box center [1040, 48] width 68 height 13
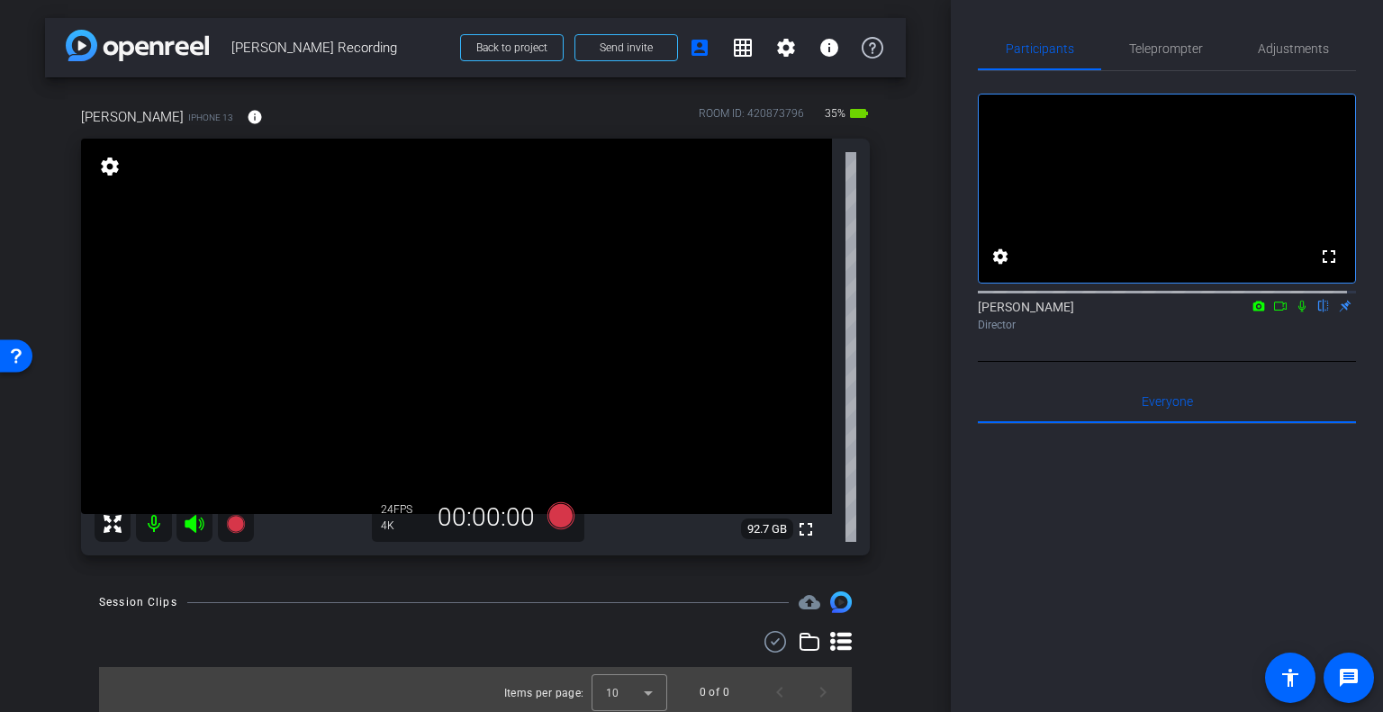
scroll to position [5, 0]
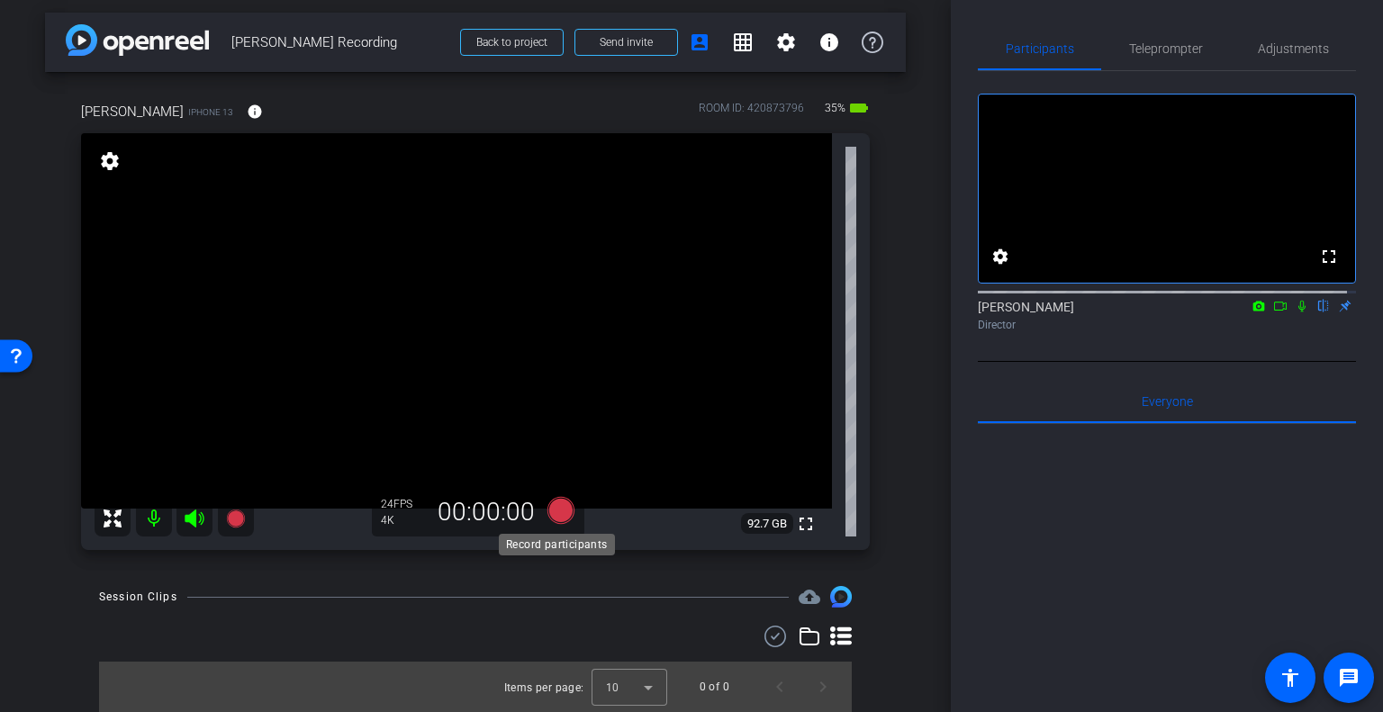
click at [556, 513] on icon at bounding box center [560, 510] width 27 height 27
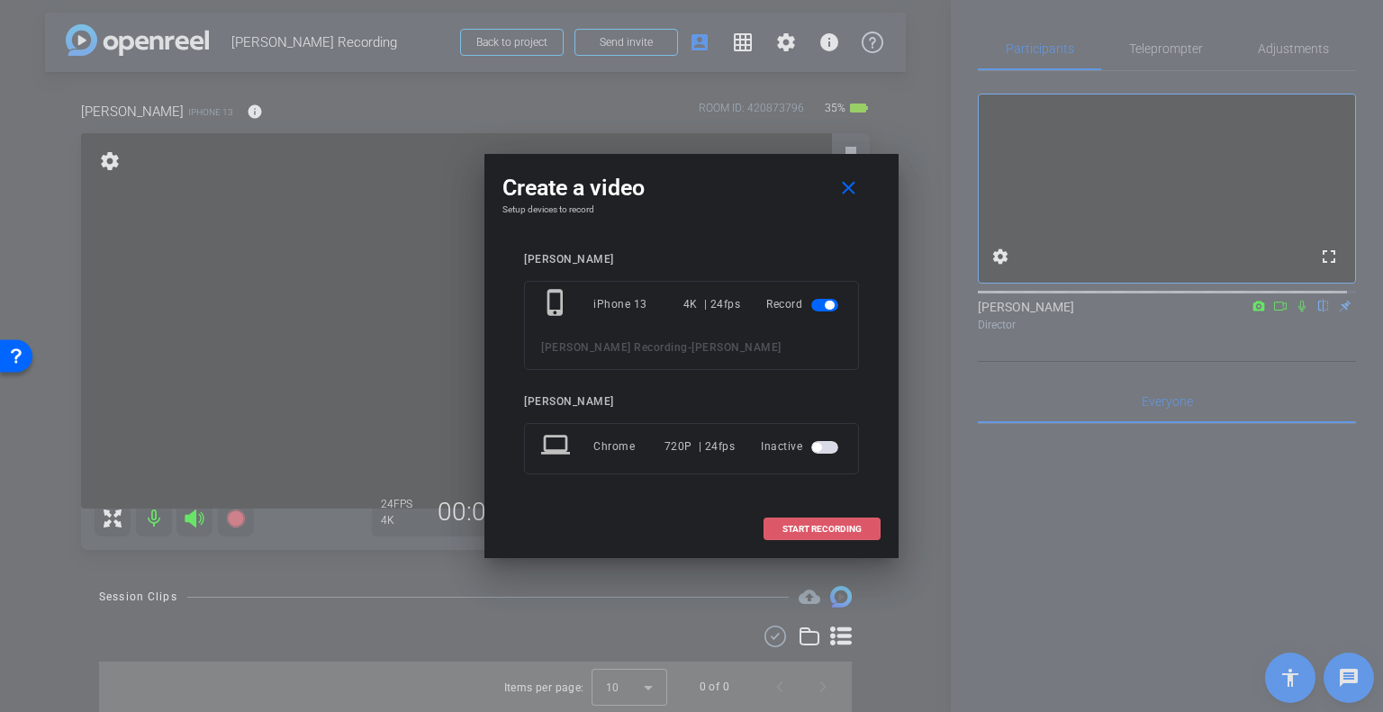
click at [825, 533] on span at bounding box center [821, 529] width 115 height 43
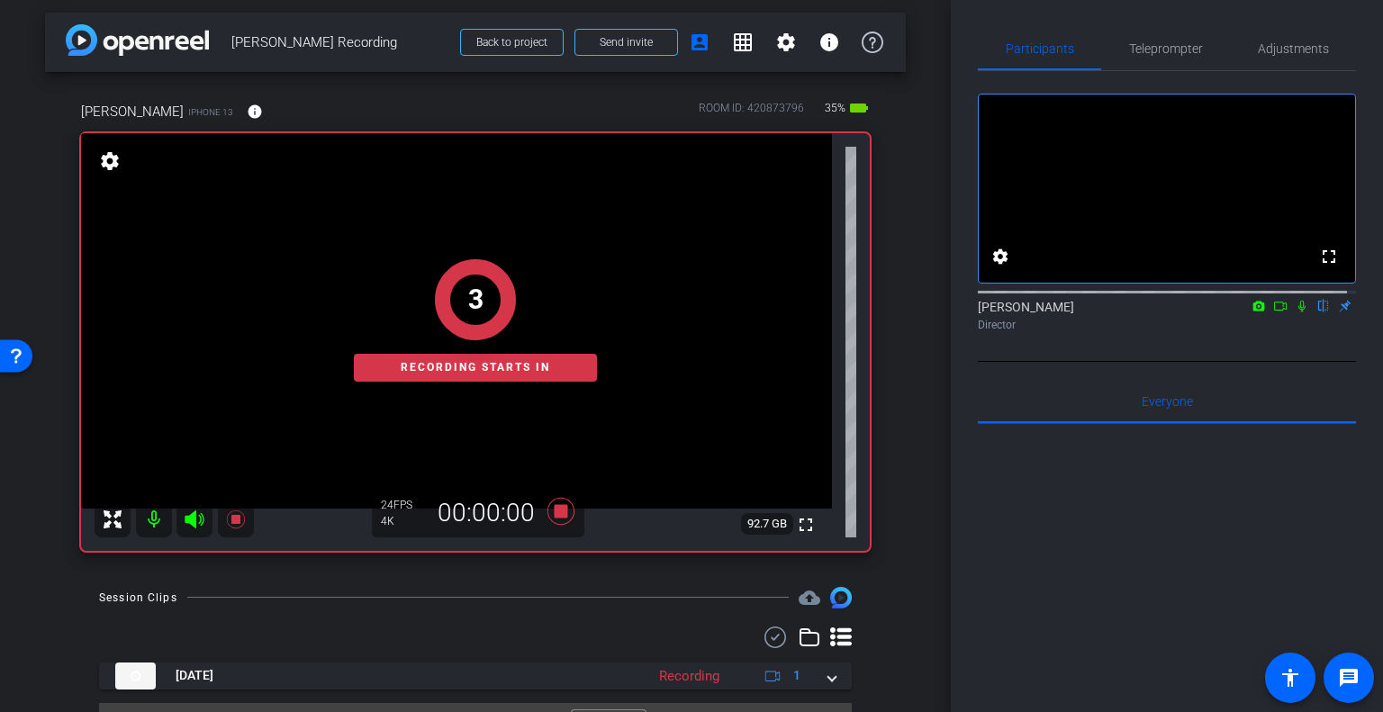
click at [1295, 312] on icon at bounding box center [1302, 306] width 14 height 13
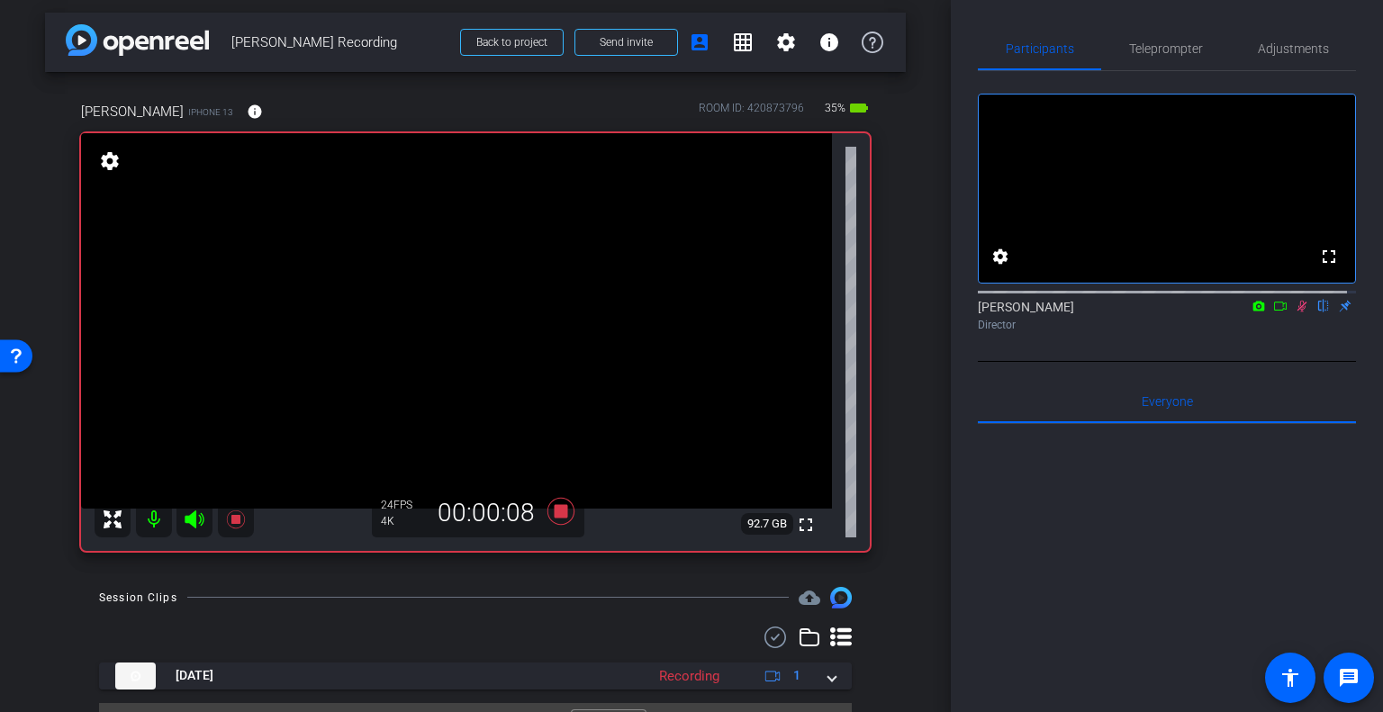
click at [1297, 312] on icon at bounding box center [1302, 307] width 10 height 12
click at [544, 508] on icon at bounding box center [560, 511] width 43 height 32
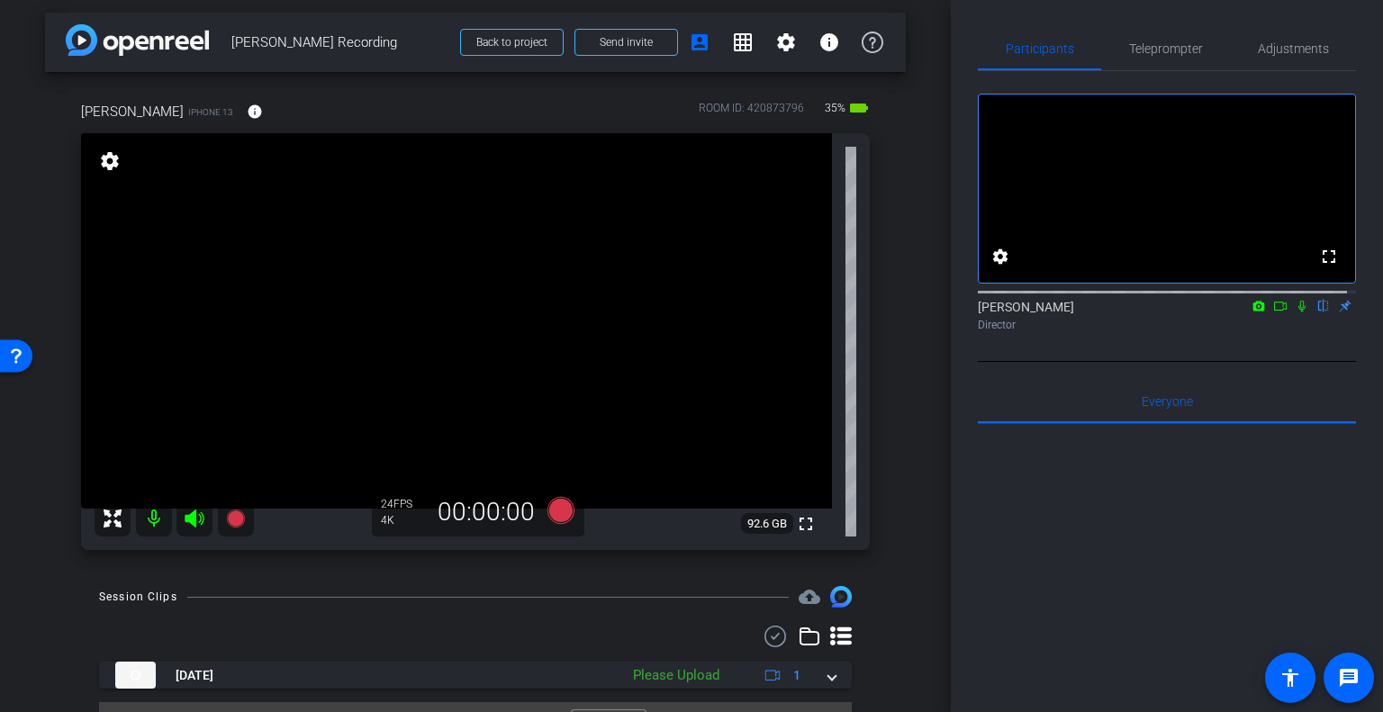
scroll to position [46, 0]
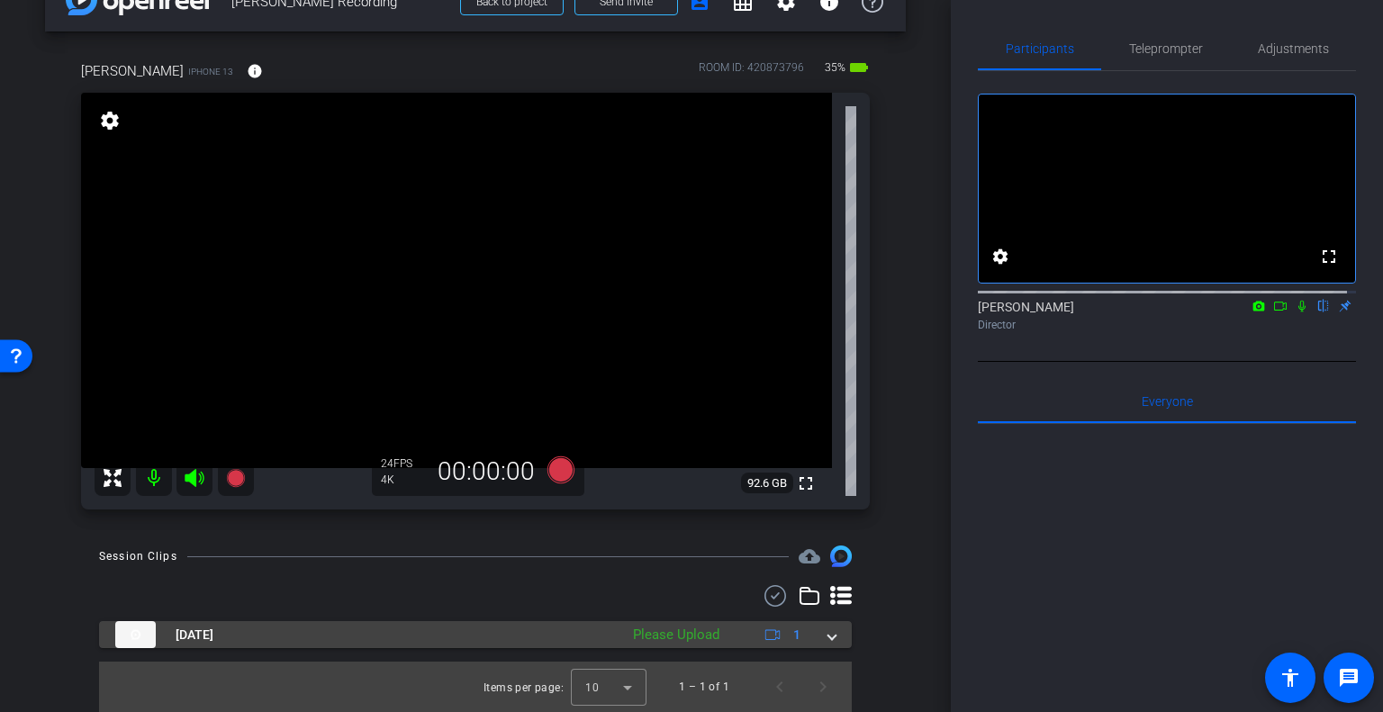
click at [828, 635] on span at bounding box center [831, 635] width 7 height 19
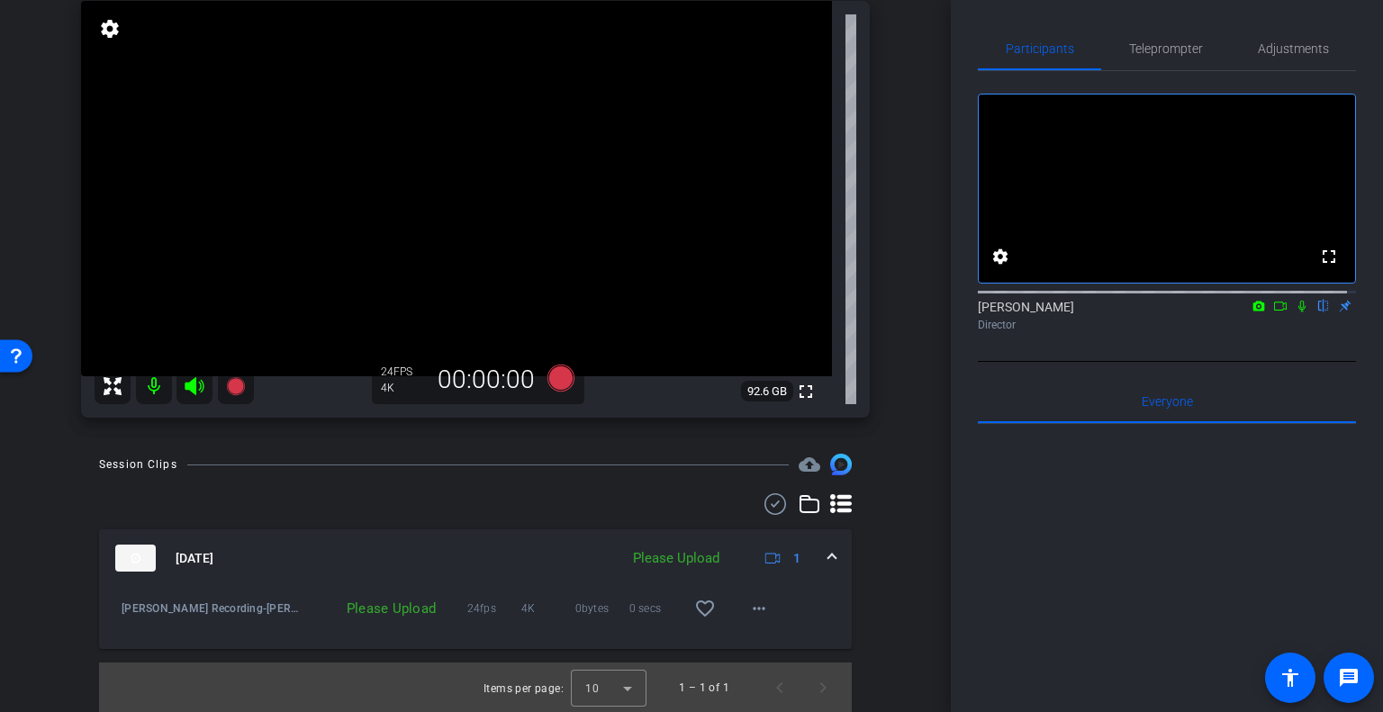
scroll to position [139, 0]
click at [753, 615] on mat-icon "more_horiz" at bounding box center [759, 608] width 22 height 22
click at [760, 644] on span "Upload" at bounding box center [779, 646] width 72 height 22
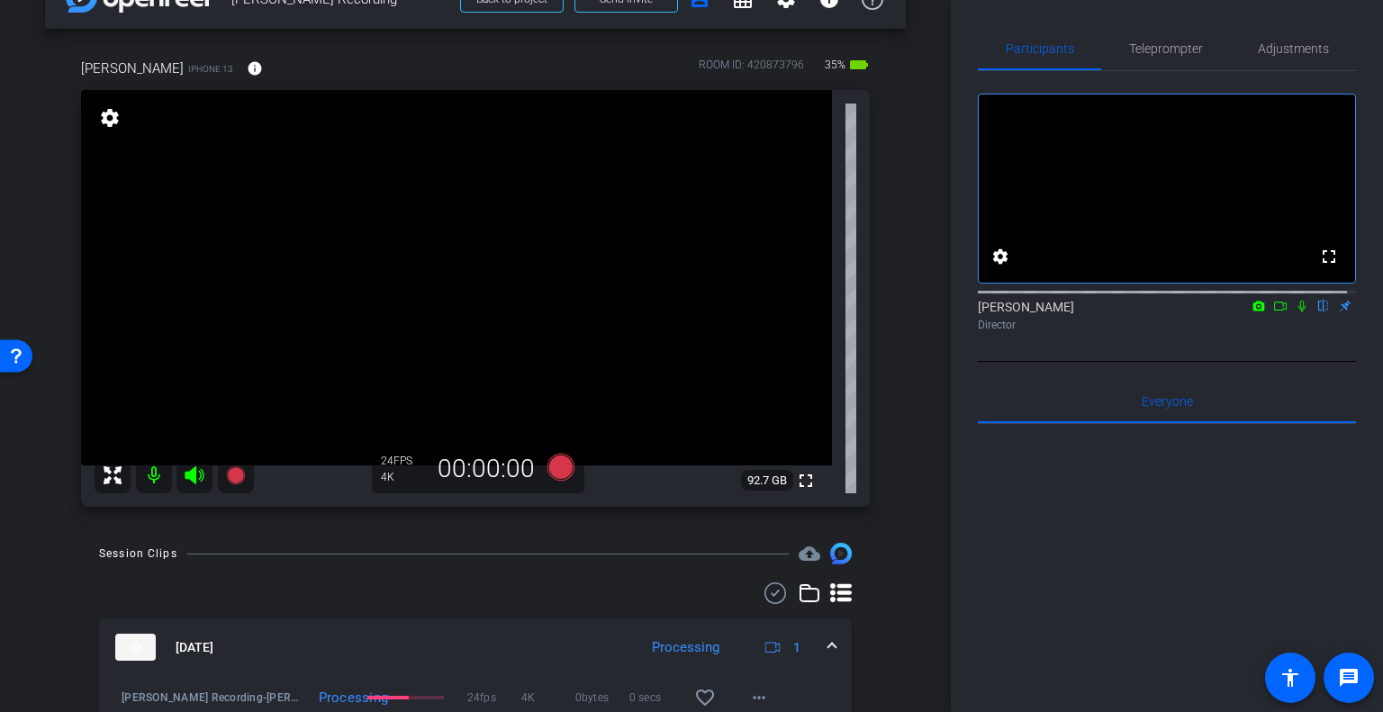
click at [1298, 312] on icon at bounding box center [1301, 307] width 7 height 12
click at [1273, 312] on icon at bounding box center [1280, 306] width 14 height 13
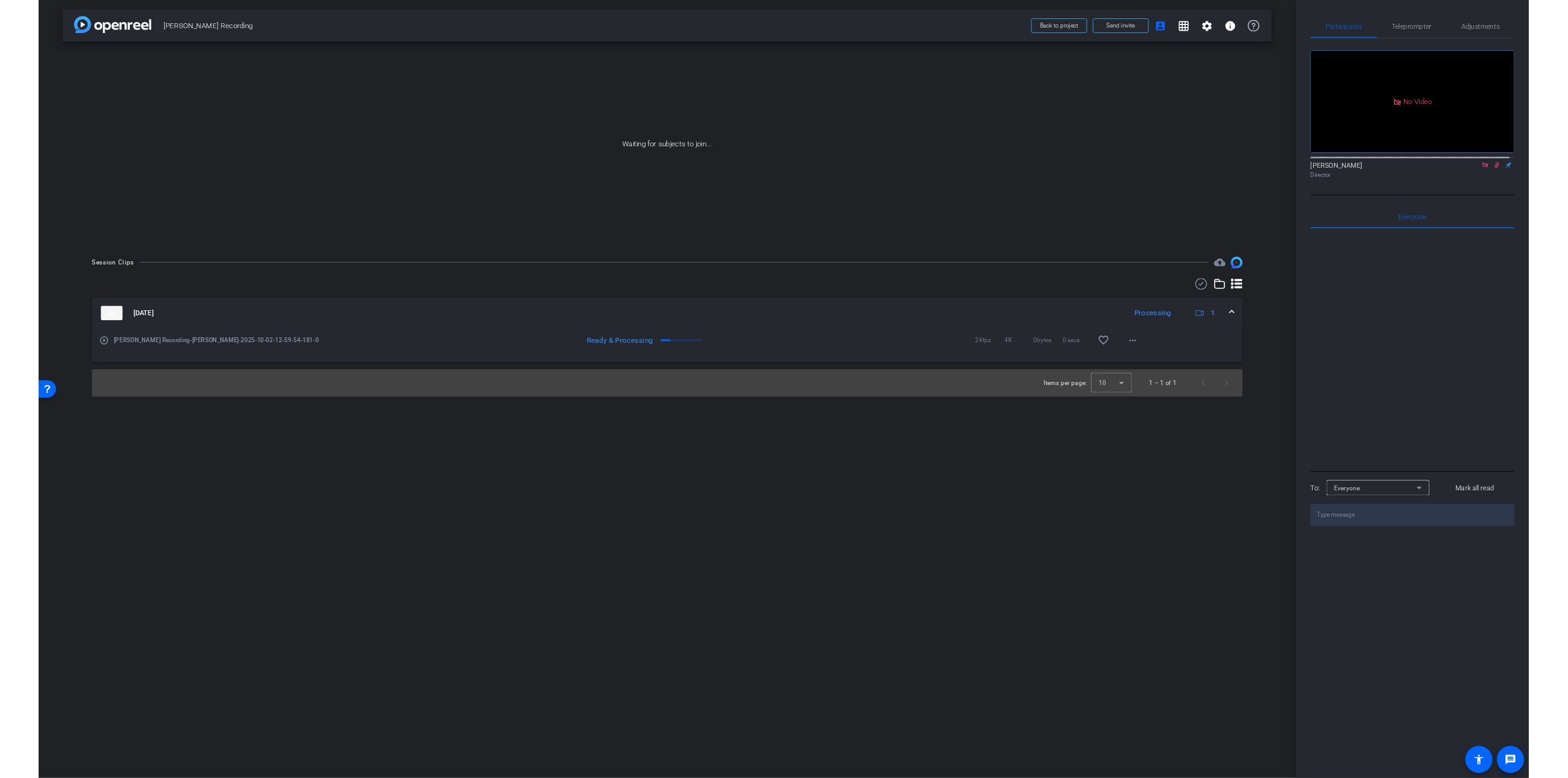
scroll to position [0, 0]
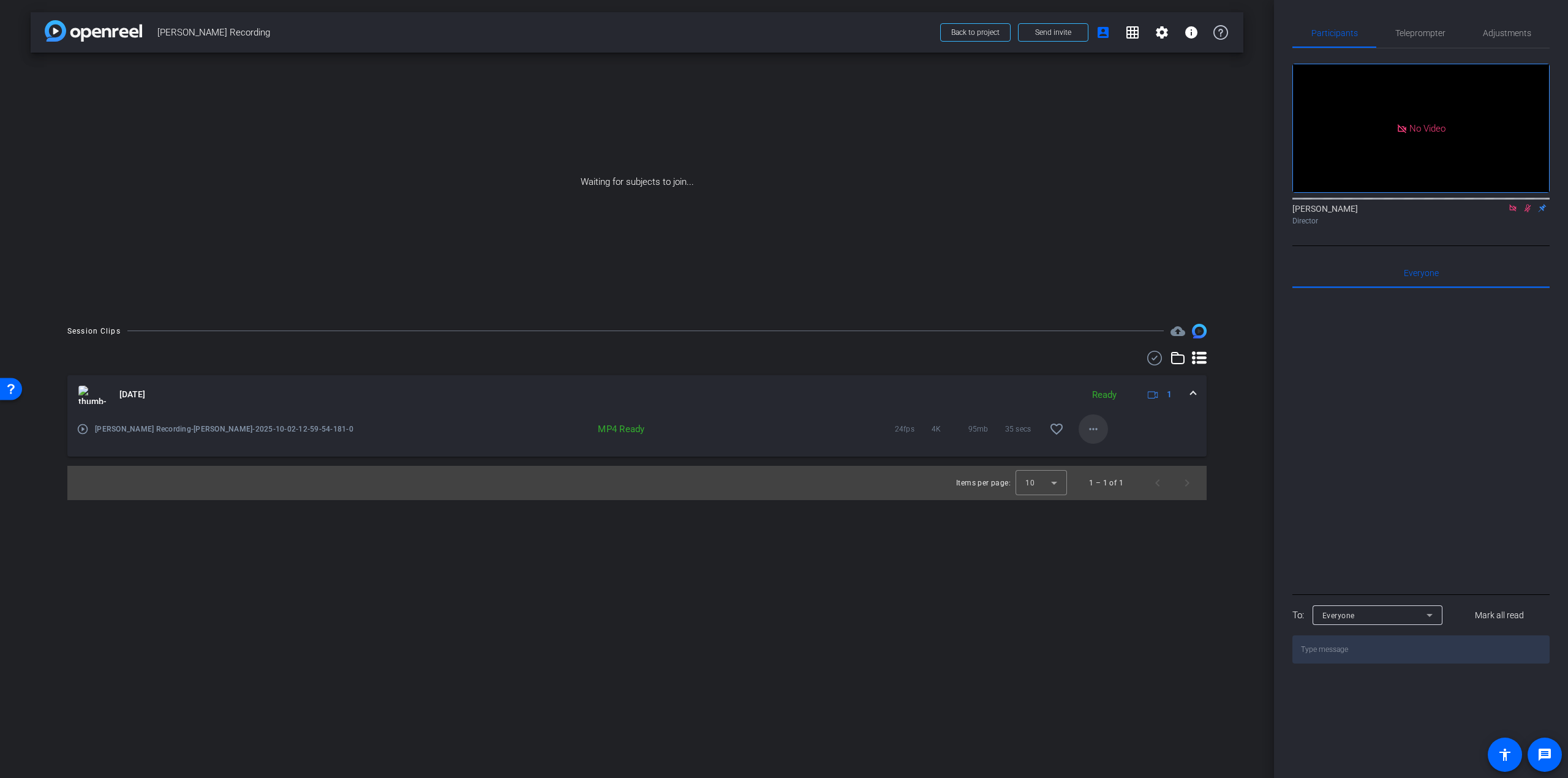
click at [940, 429] on mat-icon "more_horiz" at bounding box center [1093, 429] width 15 height 15
click at [940, 484] on span "Download MP4" at bounding box center [1125, 485] width 73 height 15
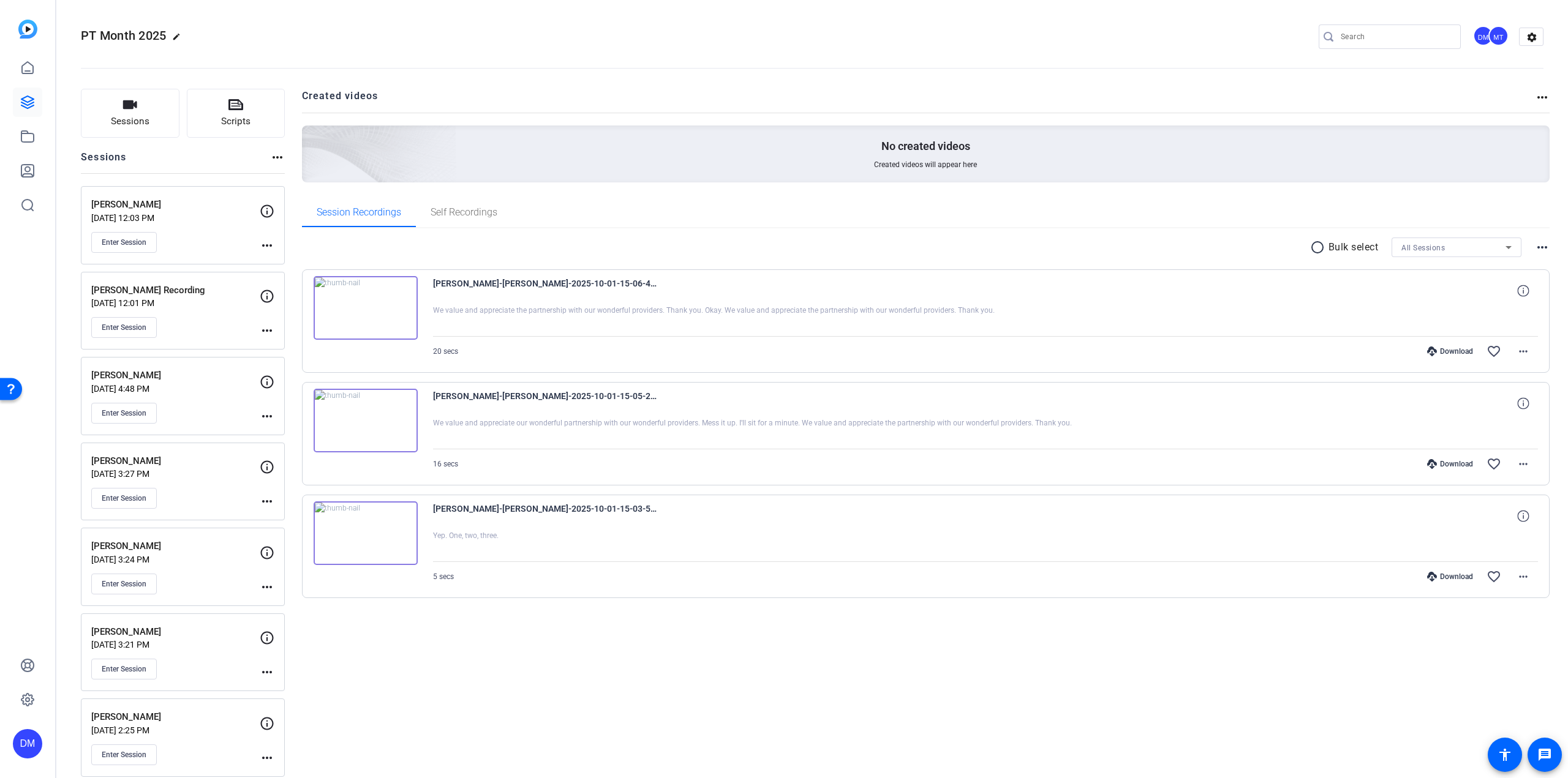
scroll to position [7, 0]
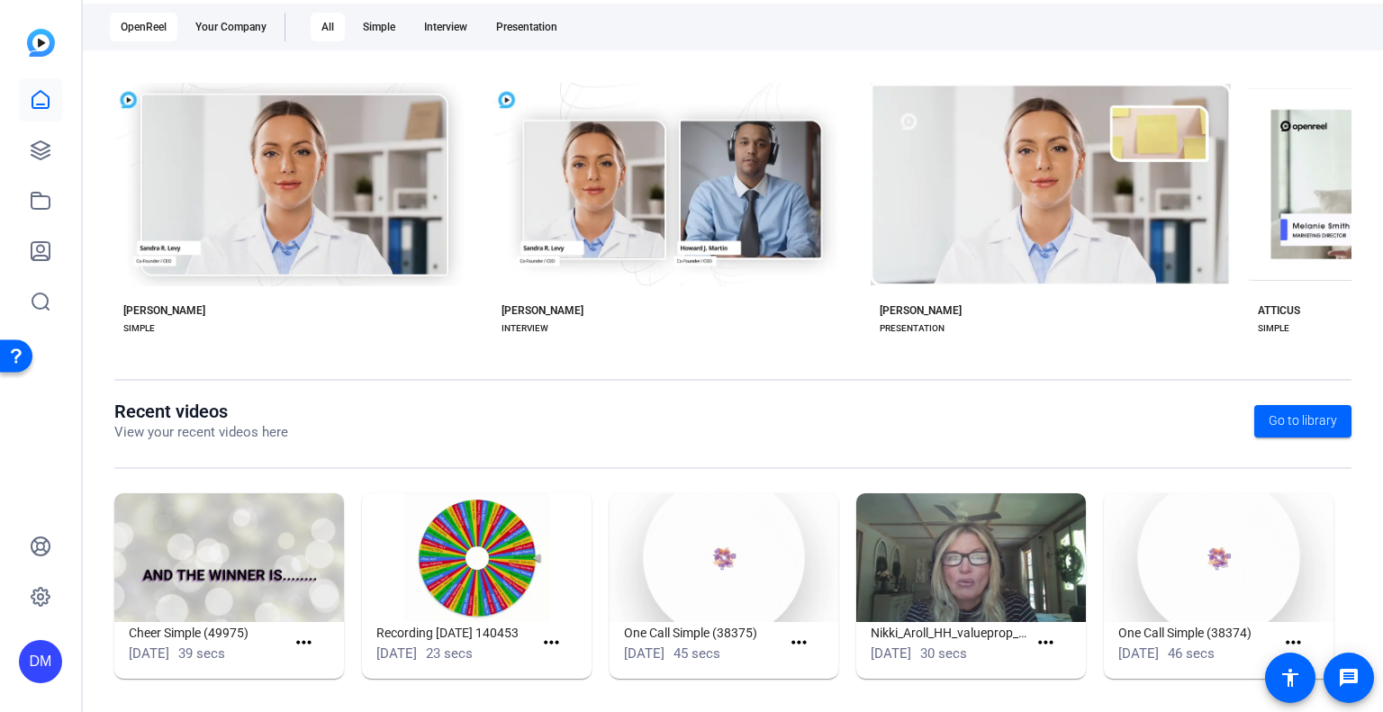
scroll to position [312, 0]
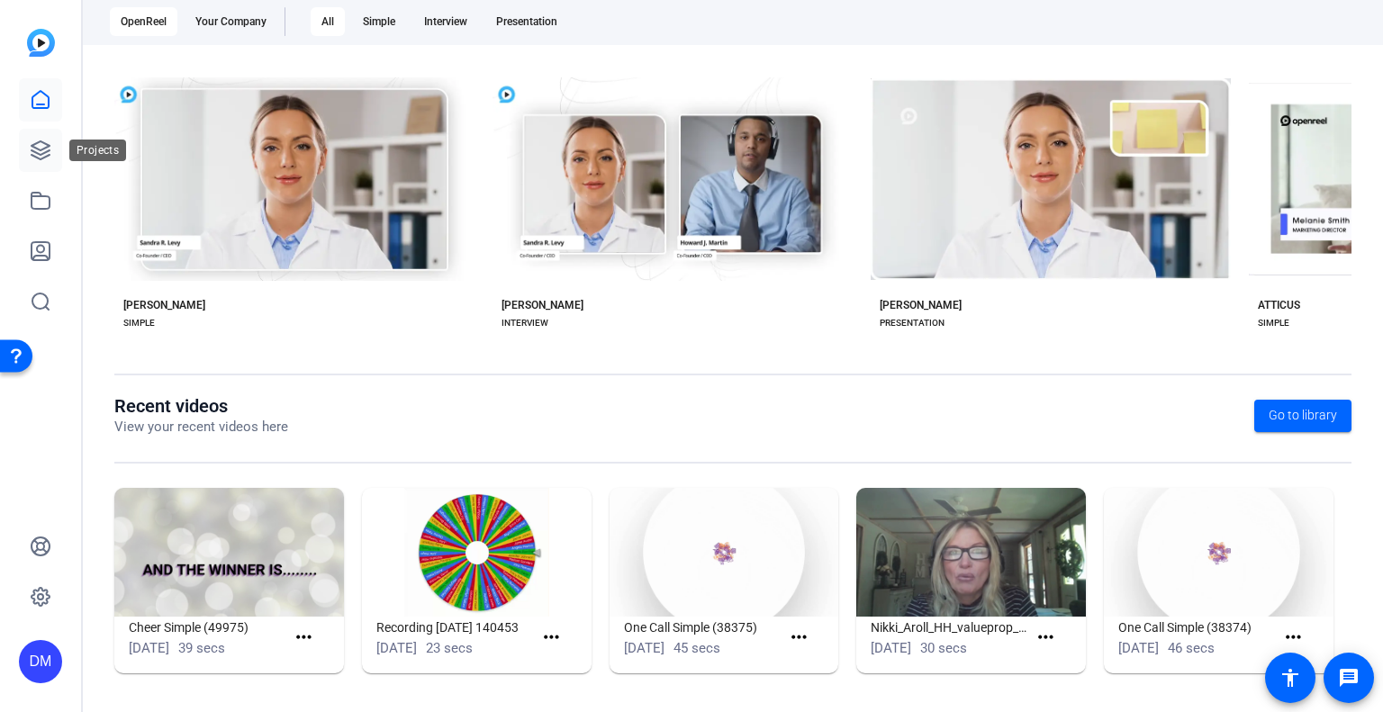
click at [40, 146] on icon at bounding box center [41, 151] width 22 height 22
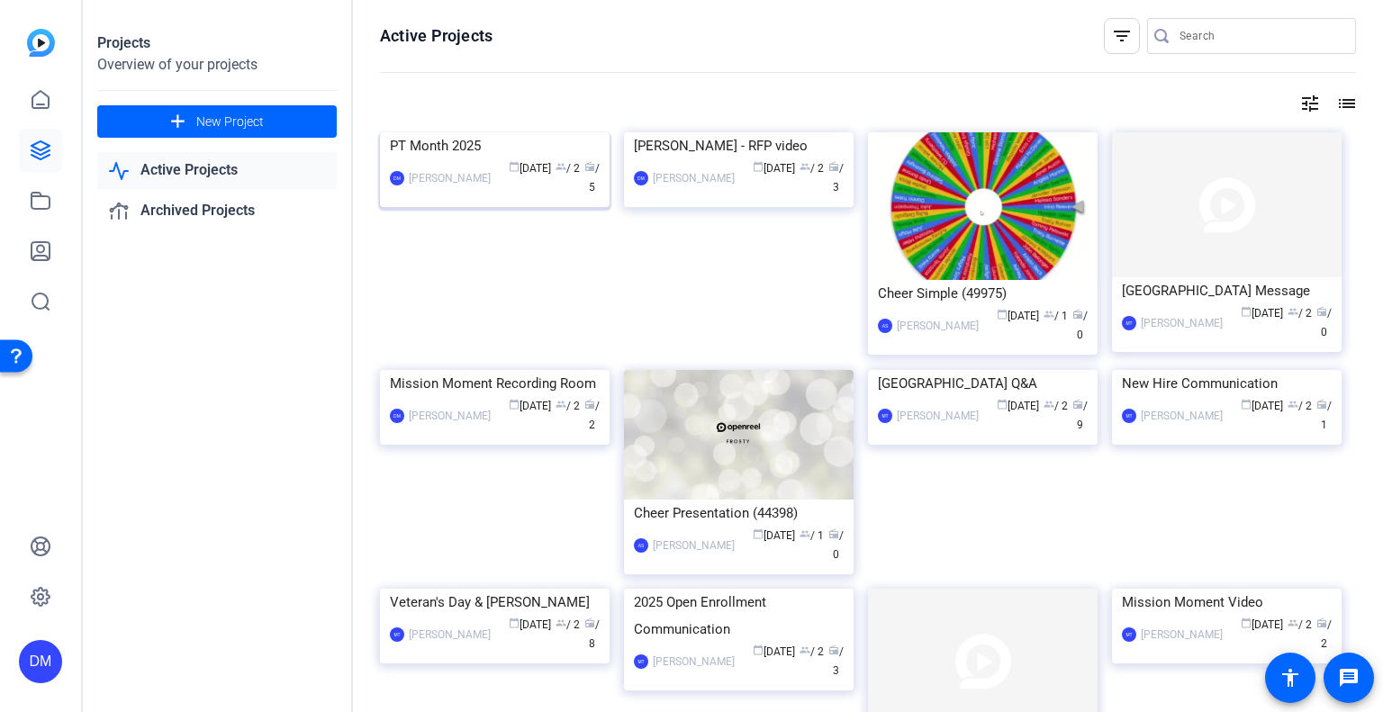
click at [455, 132] on img at bounding box center [495, 132] width 230 height 0
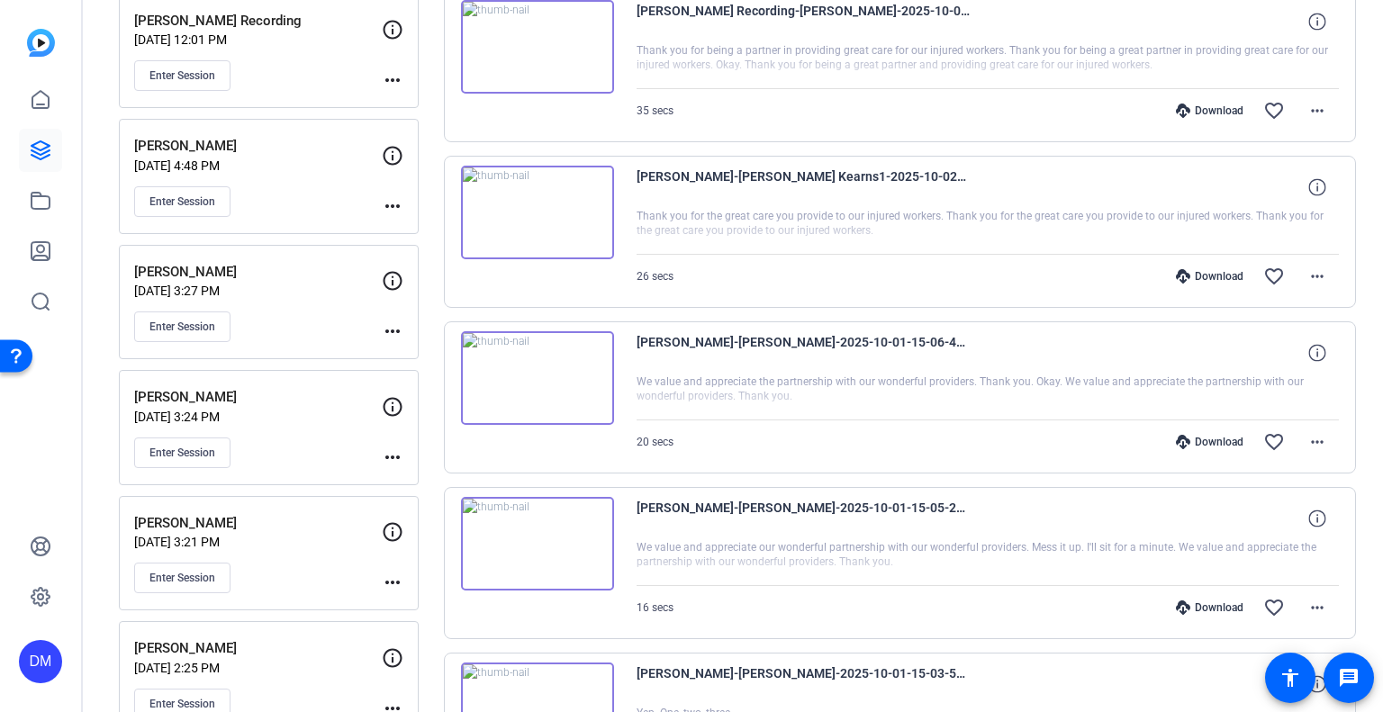
scroll to position [450, 0]
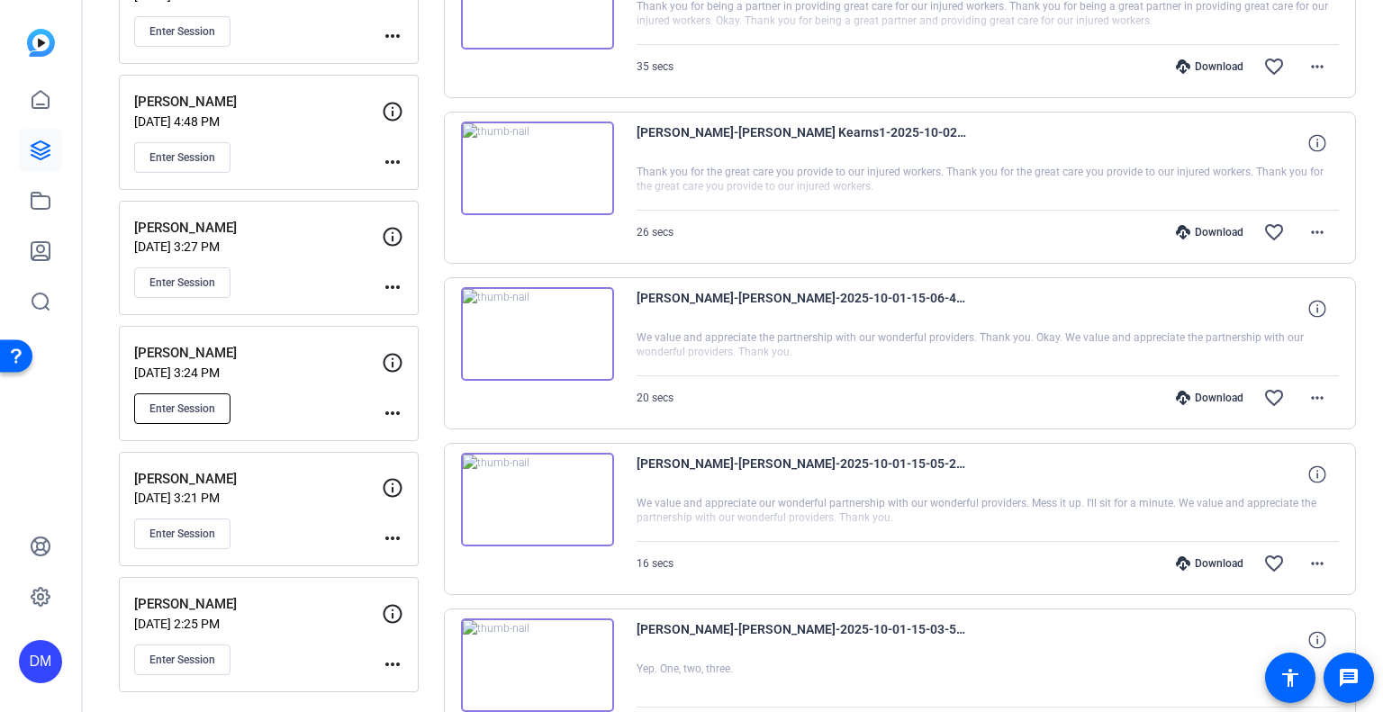
click at [189, 402] on span "Enter Session" at bounding box center [182, 409] width 66 height 14
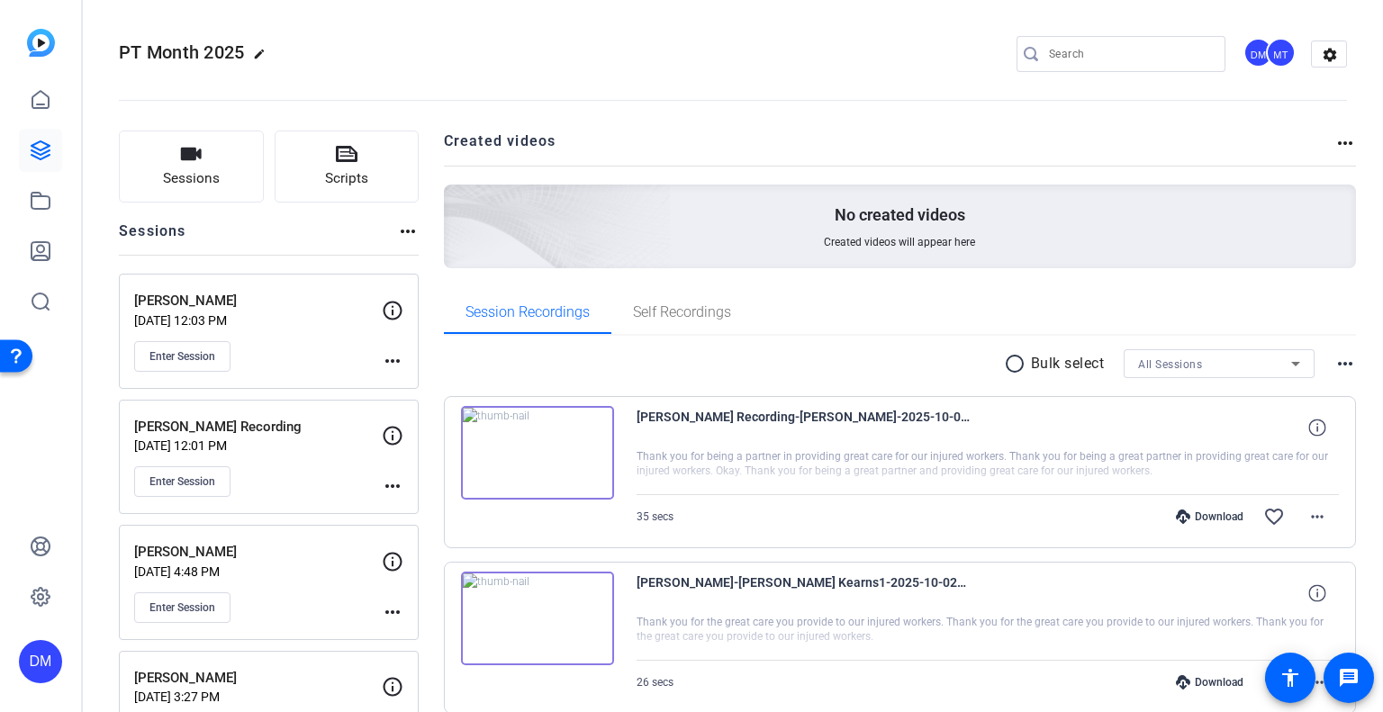
scroll to position [90, 0]
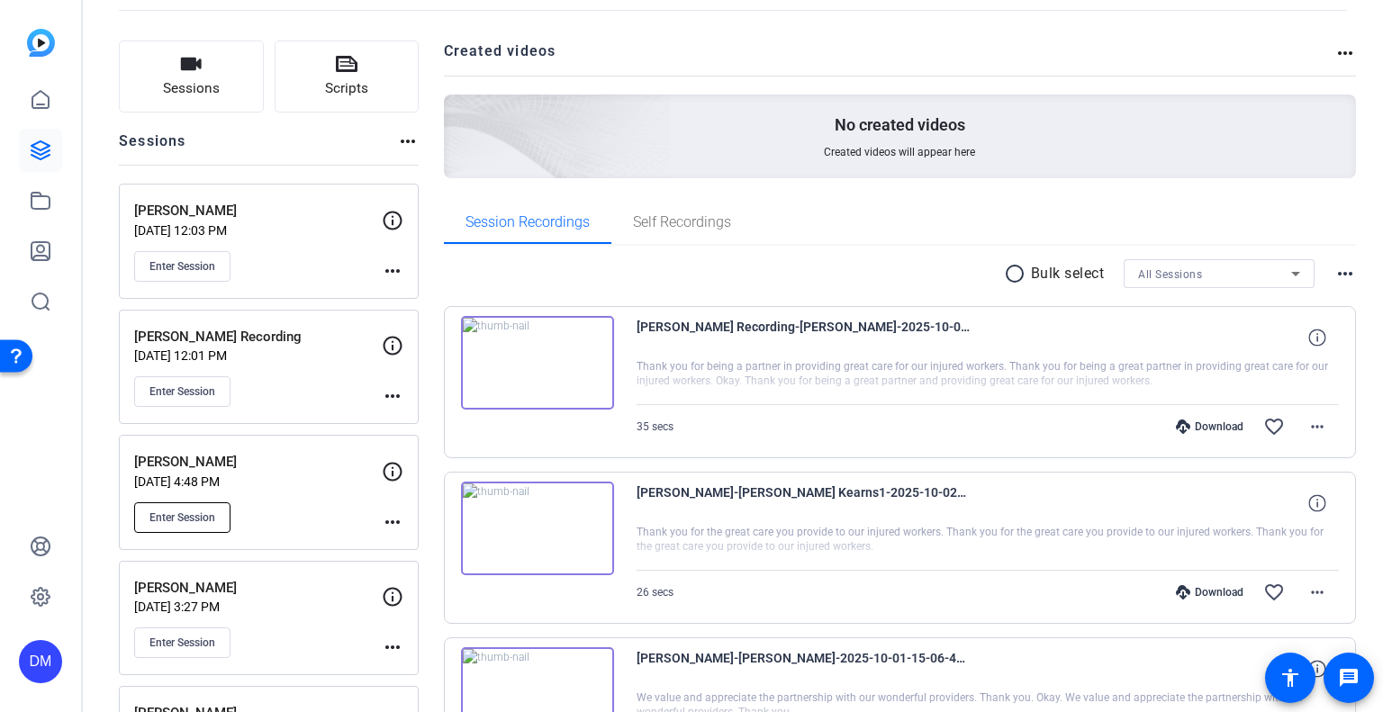
click at [192, 524] on button "Enter Session" at bounding box center [182, 517] width 96 height 31
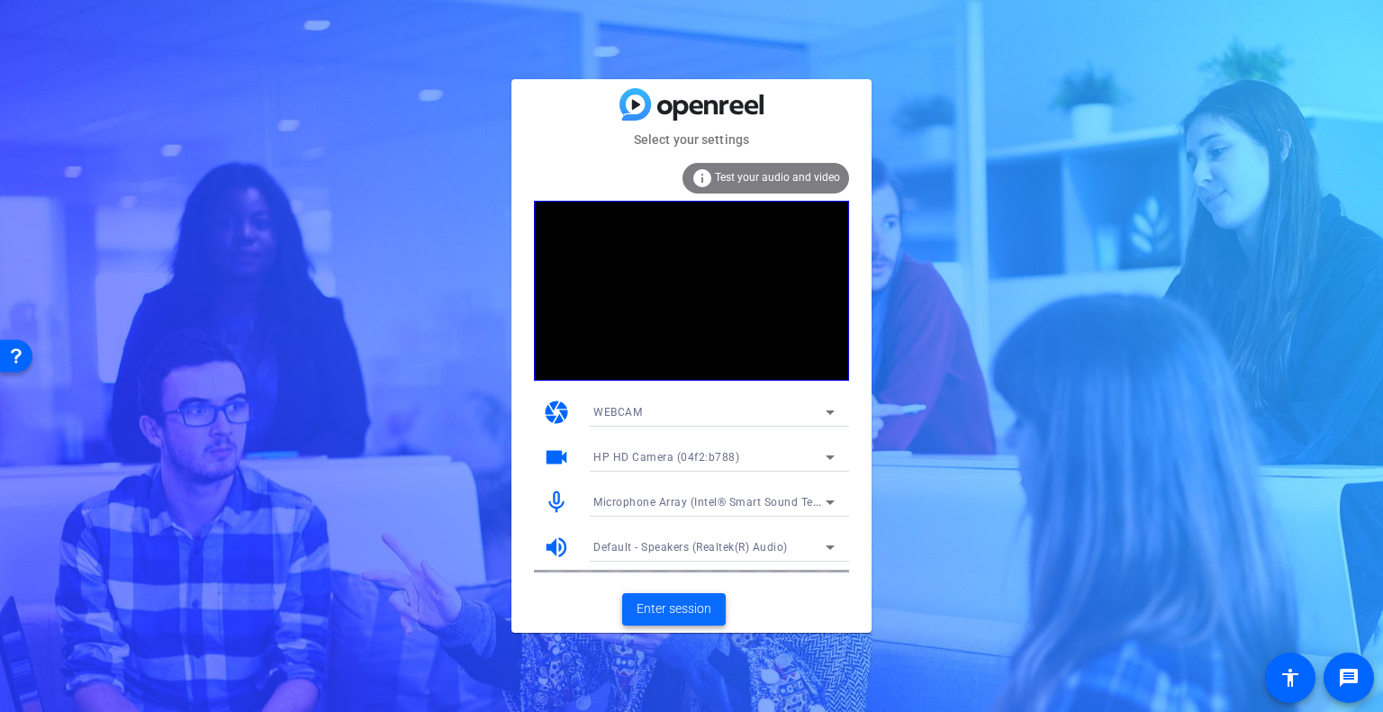
click at [677, 617] on span "Enter session" at bounding box center [674, 609] width 75 height 19
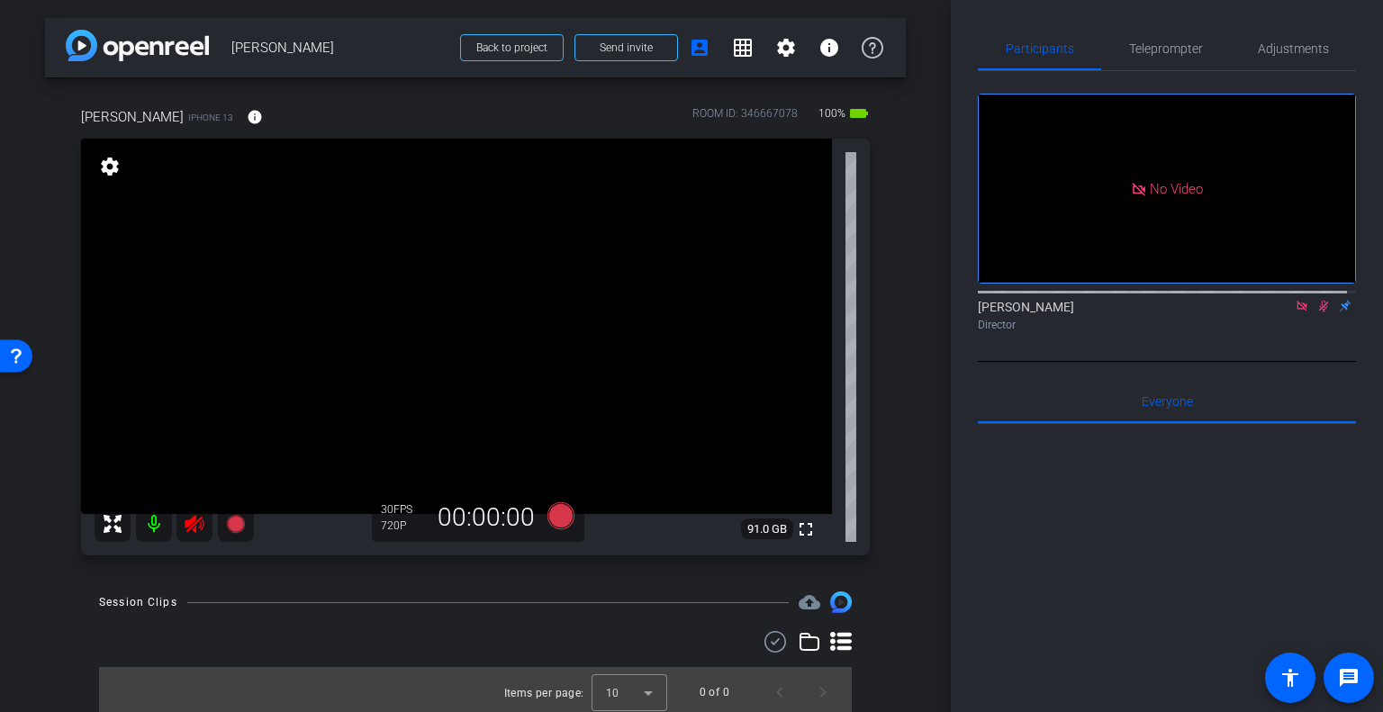
click at [201, 532] on icon at bounding box center [195, 524] width 22 height 22
click at [1295, 312] on icon at bounding box center [1302, 306] width 14 height 13
click at [1313, 313] on mat-icon "flip" at bounding box center [1324, 305] width 22 height 16
click at [1297, 312] on icon at bounding box center [1302, 307] width 10 height 12
click at [1313, 313] on mat-icon "flip" at bounding box center [1324, 305] width 22 height 16
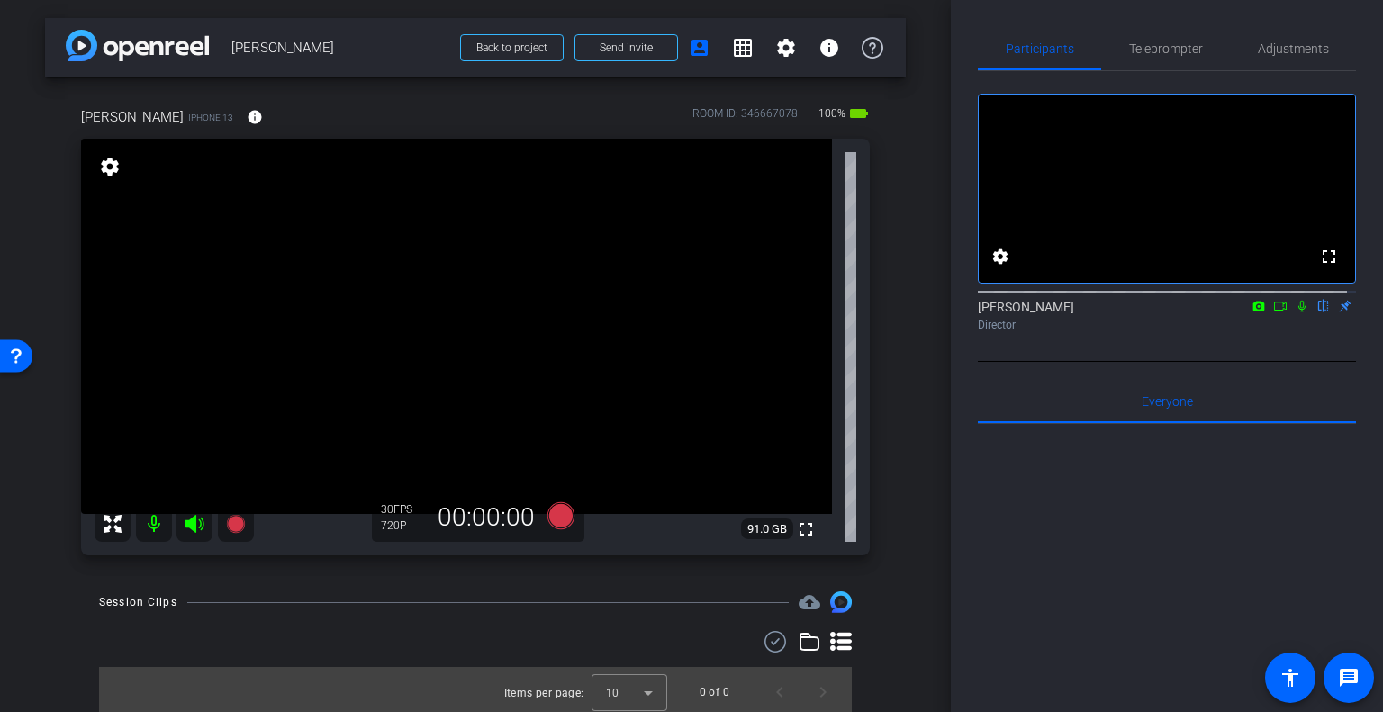
click at [112, 169] on mat-icon "settings" at bounding box center [109, 167] width 25 height 22
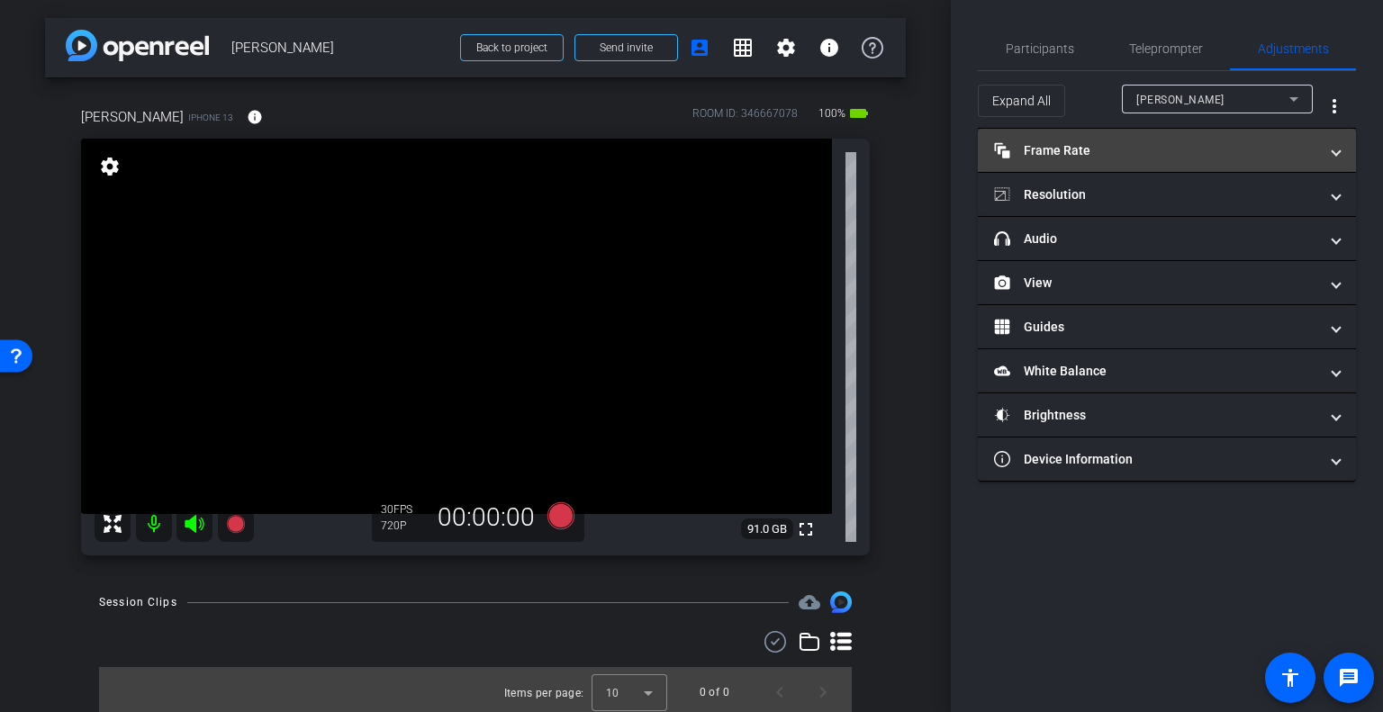
click at [1114, 144] on mat-panel-title "Frame Rate Frame Rate" at bounding box center [1156, 150] width 324 height 19
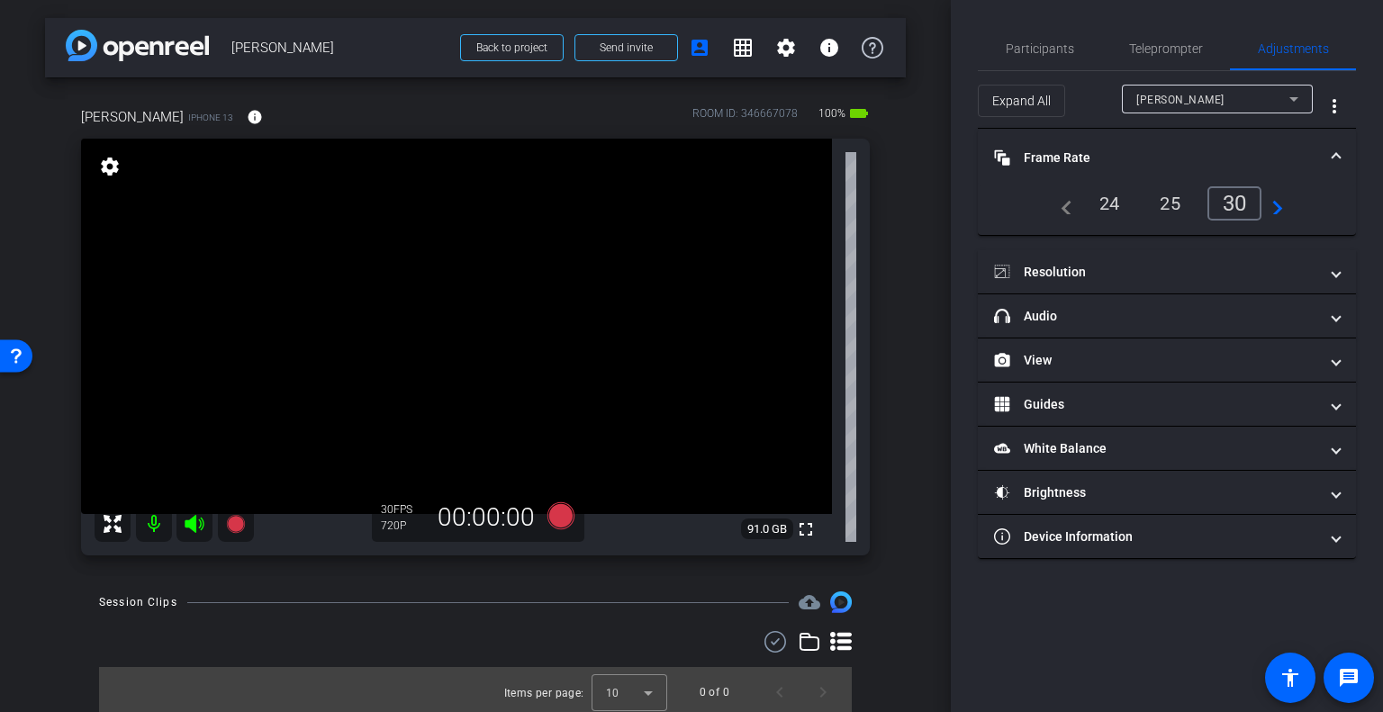
click at [1114, 206] on div "24" at bounding box center [1110, 203] width 48 height 31
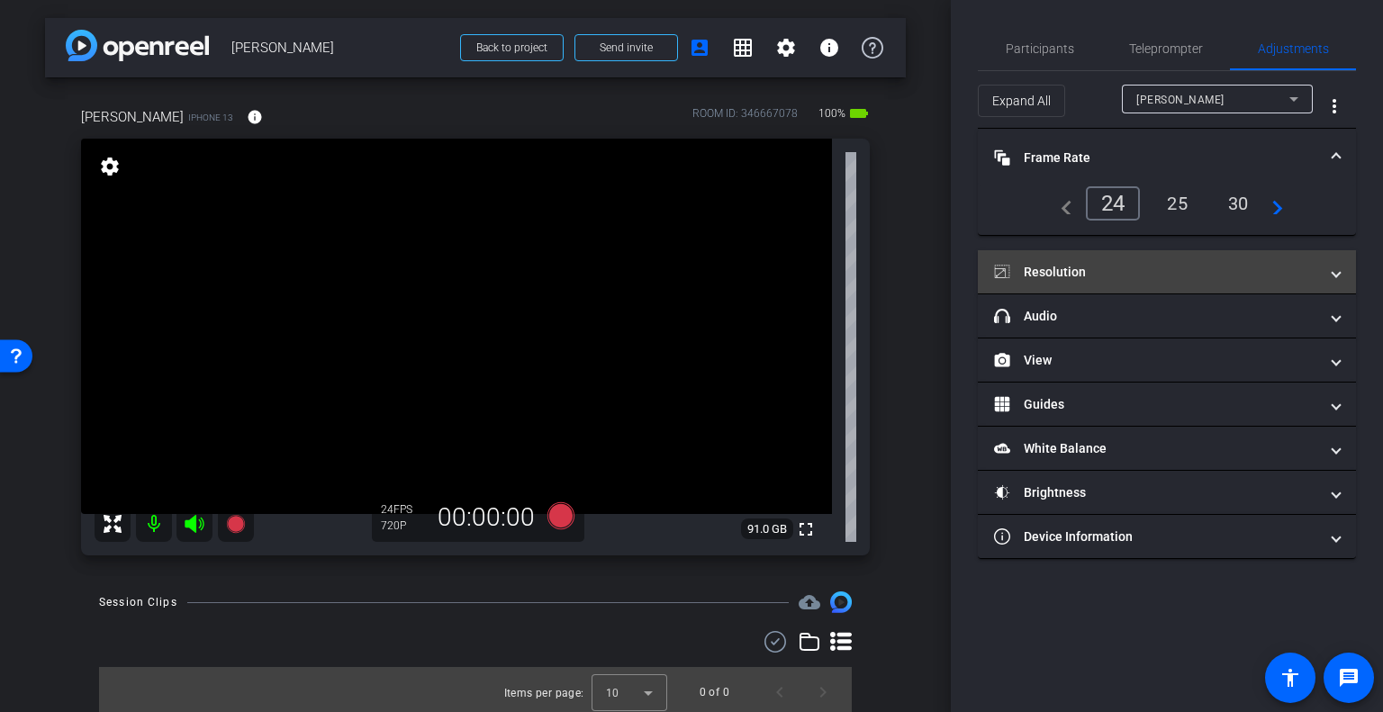
click at [1080, 270] on mat-panel-title "Resolution" at bounding box center [1156, 272] width 324 height 19
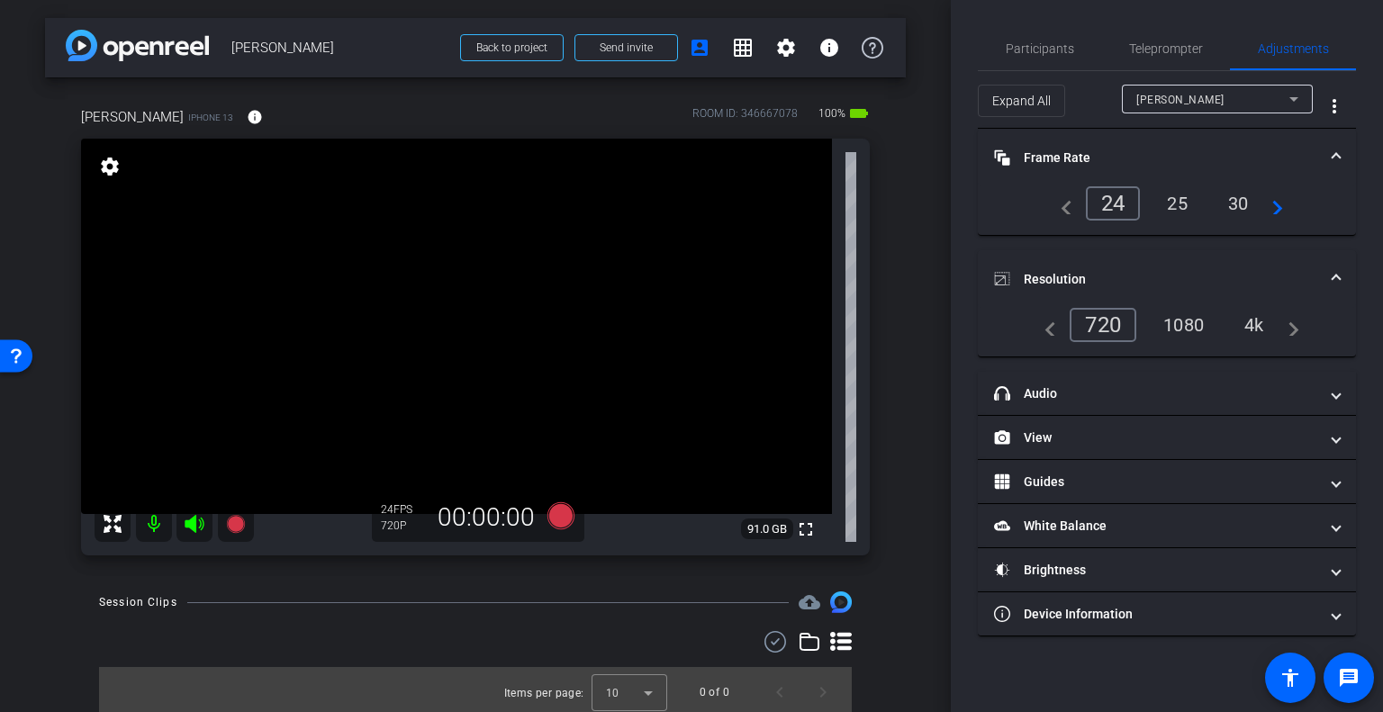
click at [1245, 319] on div "4k" at bounding box center [1254, 325] width 47 height 31
click at [1331, 151] on span "Frame Rate Frame Rate" at bounding box center [1163, 158] width 339 height 19
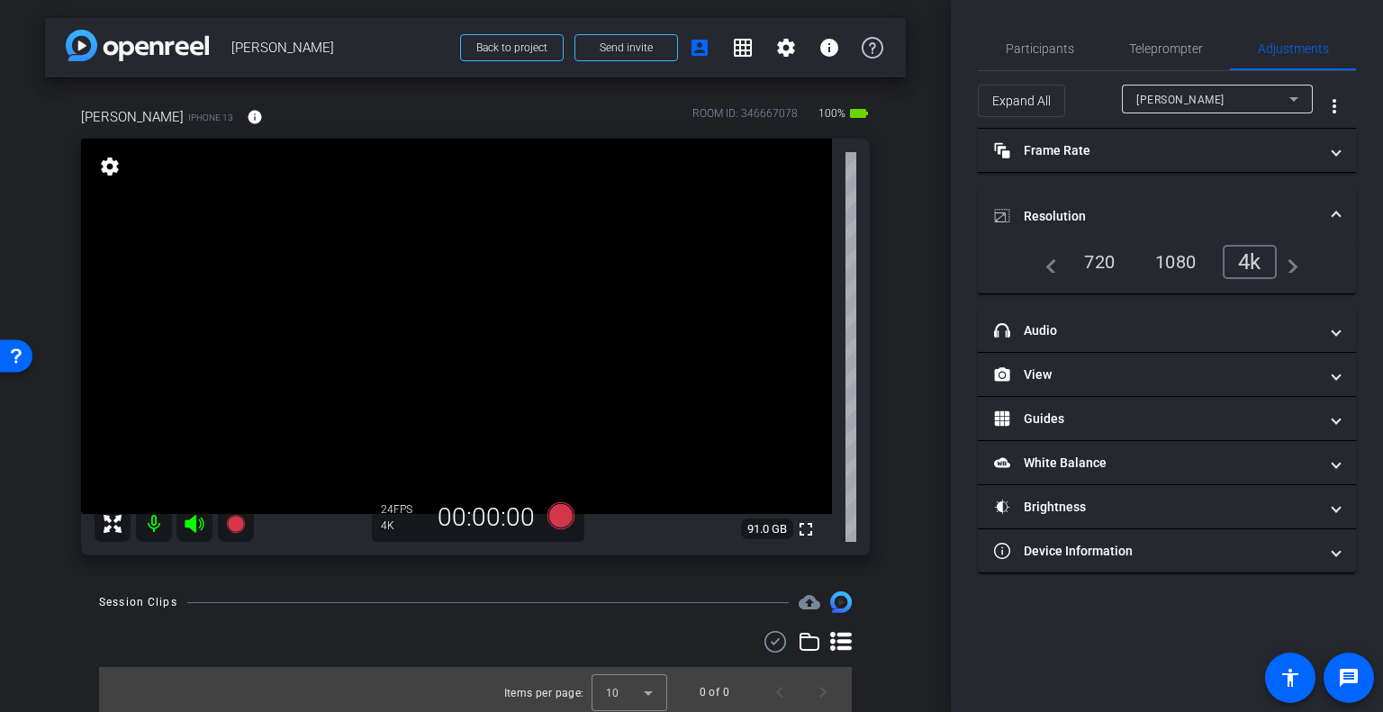
click at [1333, 209] on span at bounding box center [1336, 216] width 7 height 19
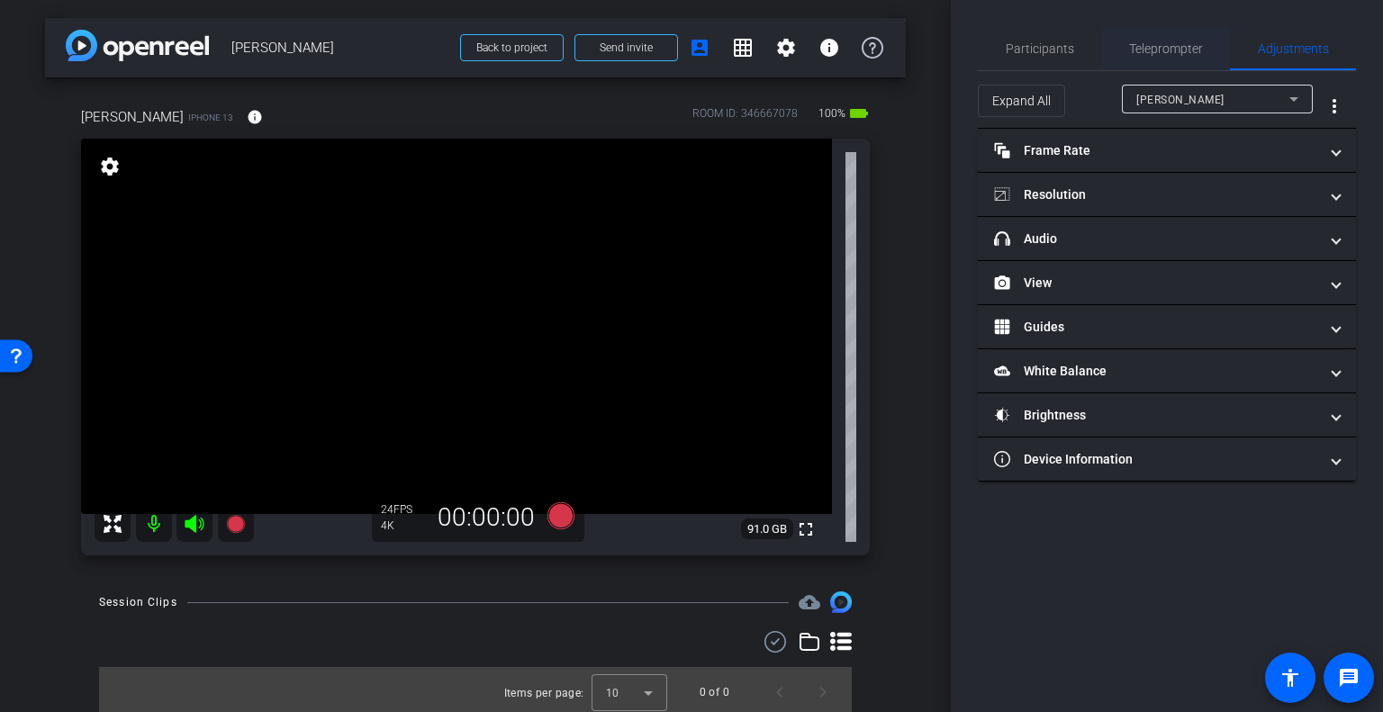
click at [1166, 54] on span "Teleprompter" at bounding box center [1166, 48] width 74 height 13
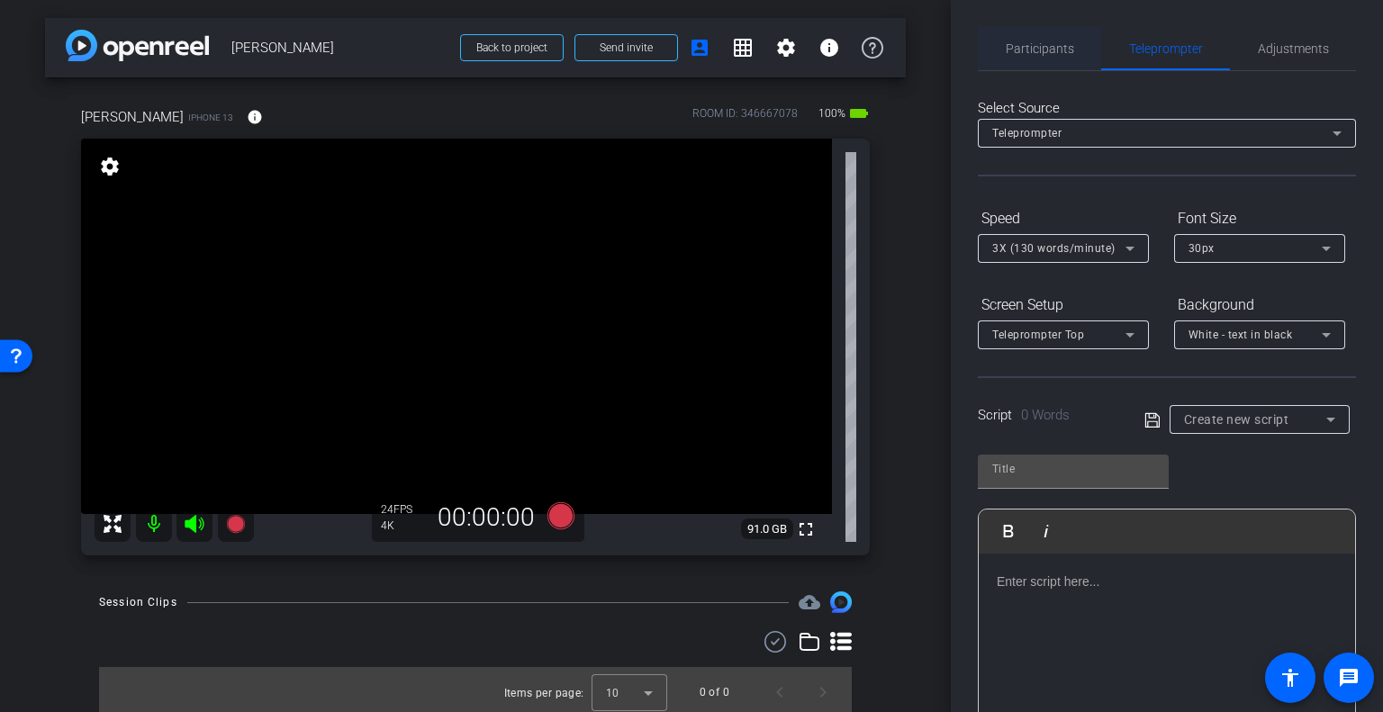
click at [1041, 45] on span "Participants" at bounding box center [1040, 48] width 68 height 13
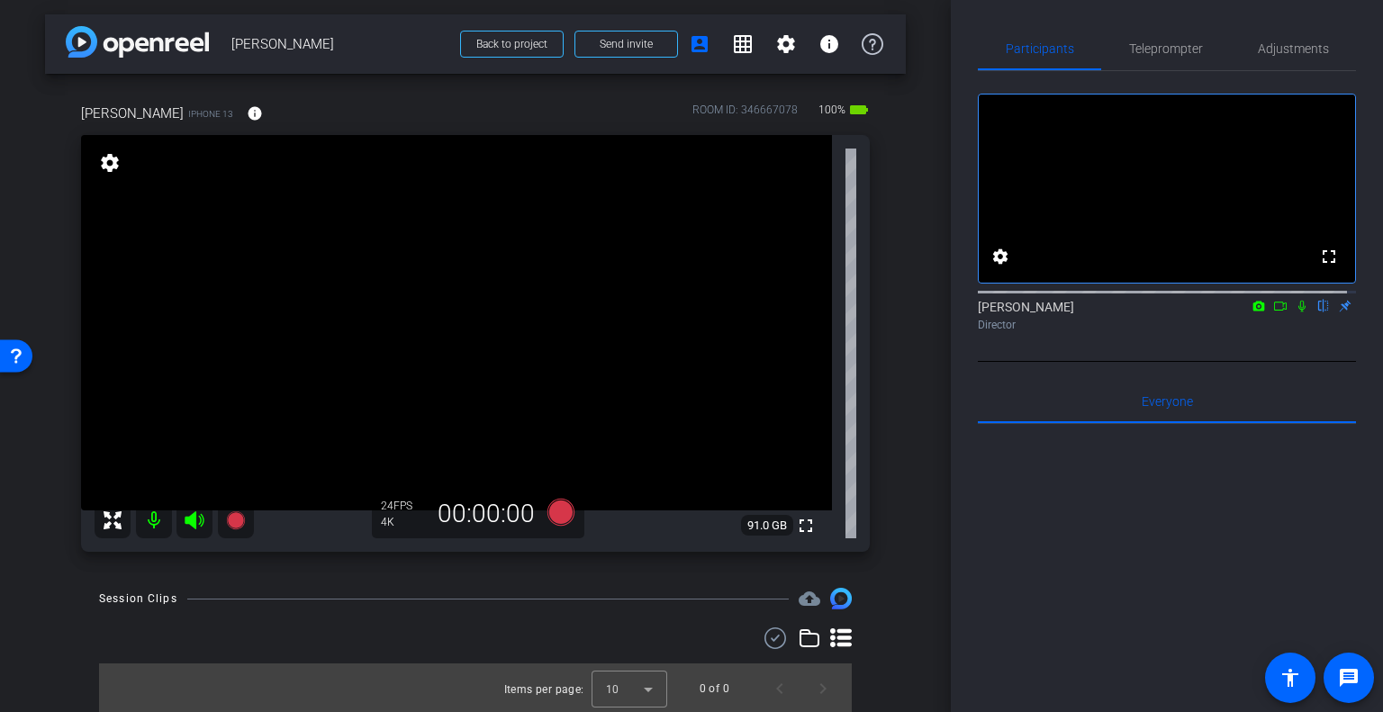
scroll to position [5, 0]
click at [562, 516] on icon at bounding box center [560, 510] width 27 height 27
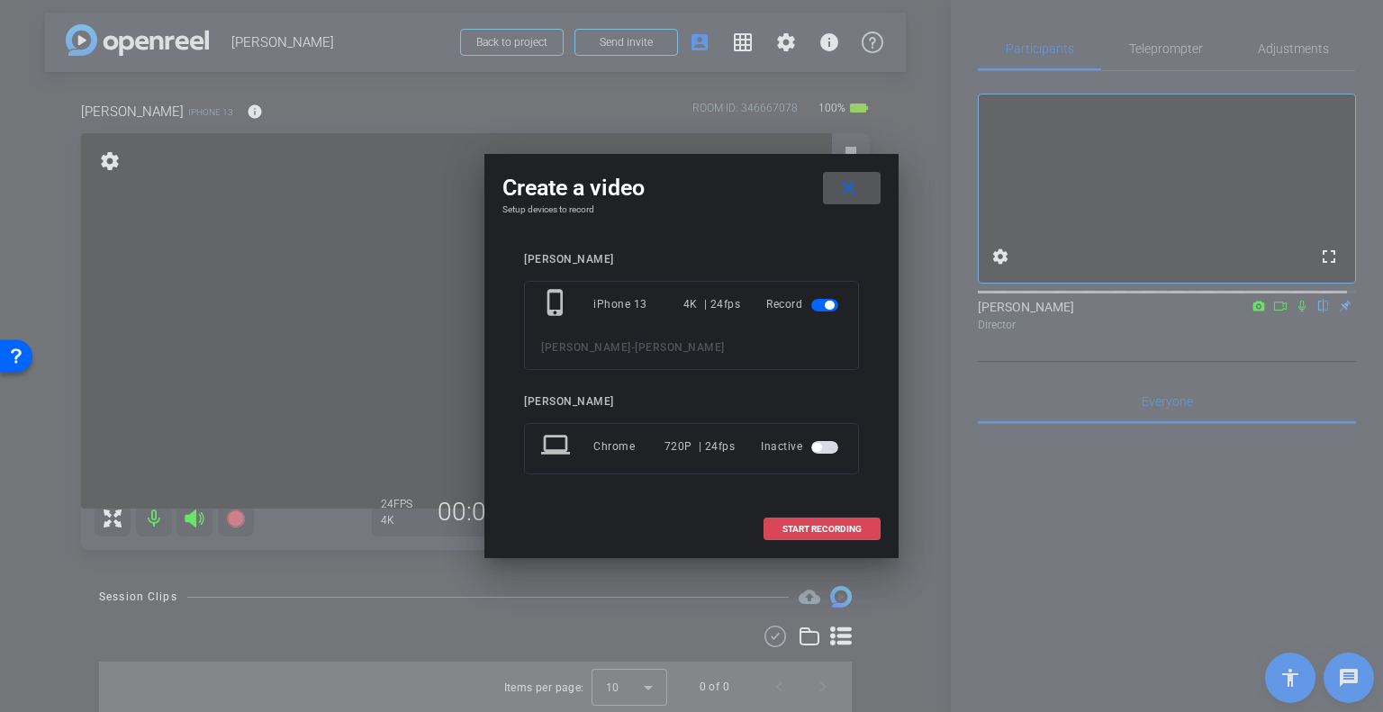
click at [827, 532] on span "START RECORDING" at bounding box center [821, 529] width 79 height 9
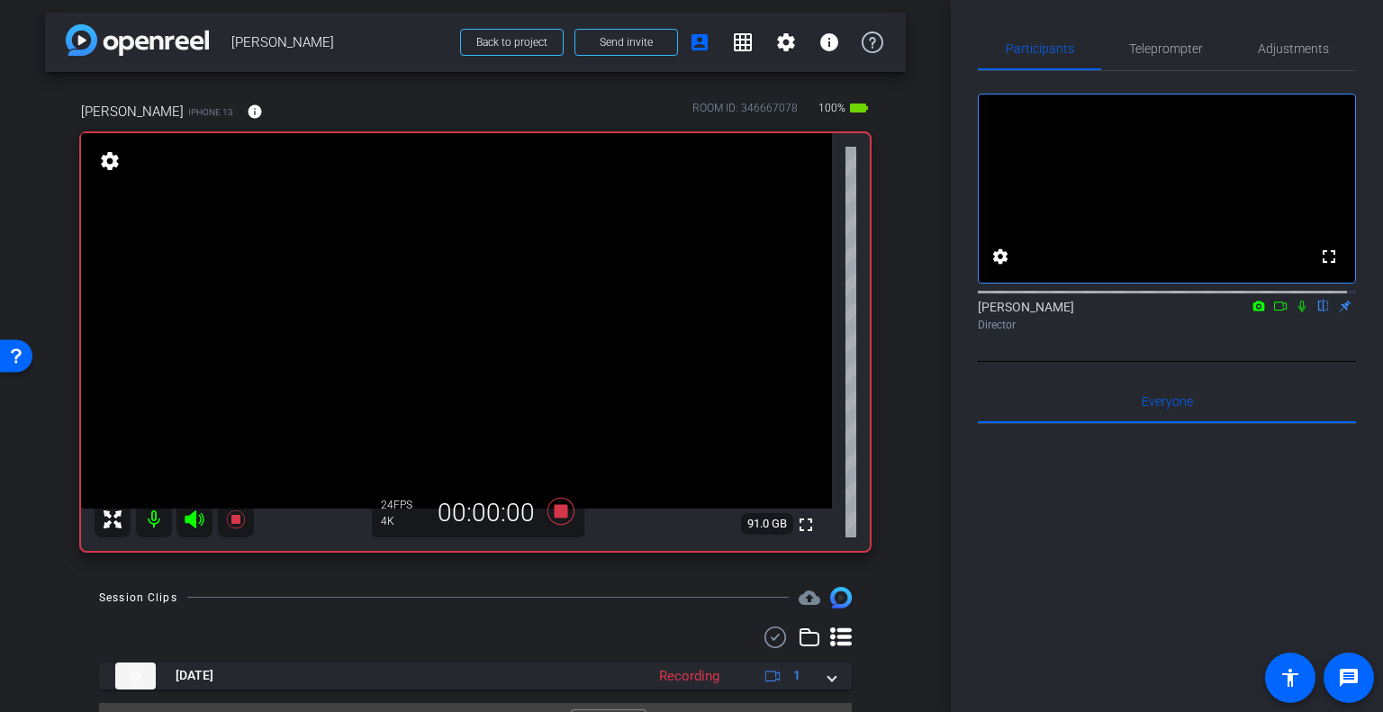
click at [1296, 312] on icon at bounding box center [1302, 306] width 14 height 13
click at [1297, 312] on icon at bounding box center [1302, 306] width 14 height 13
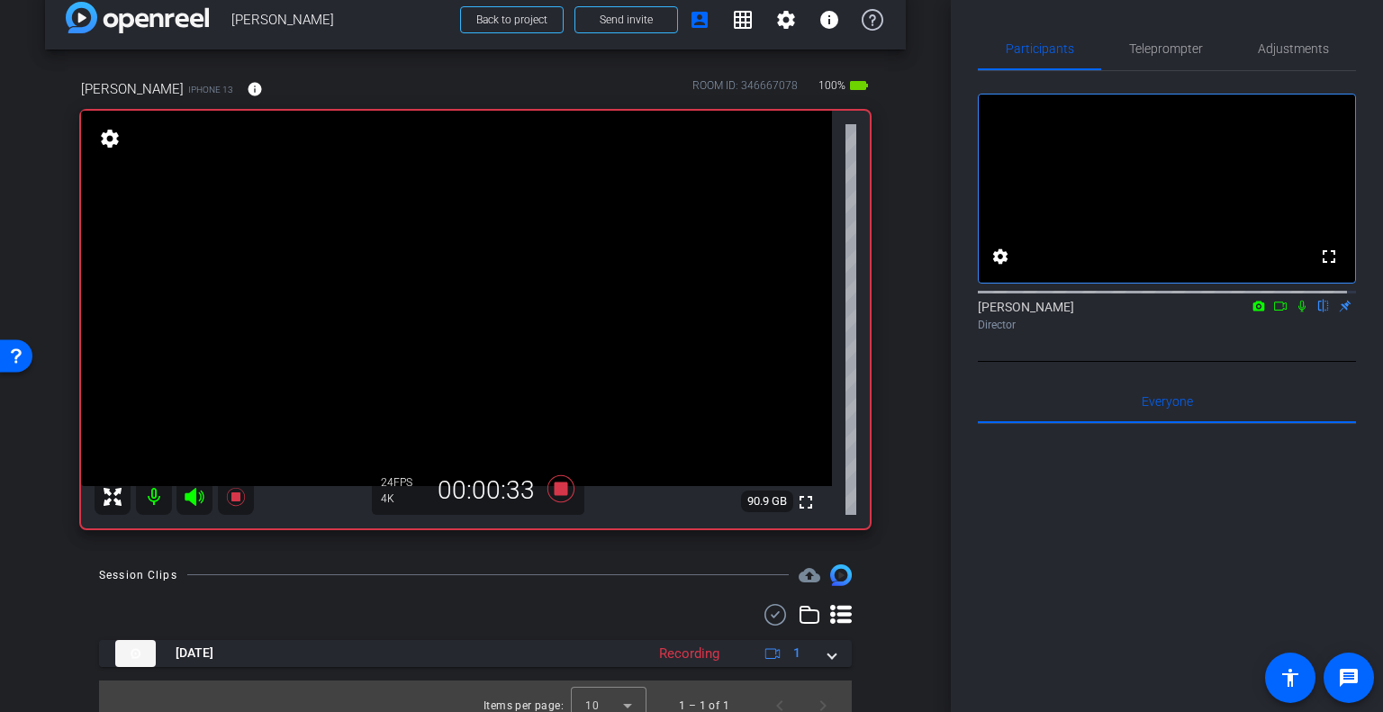
scroll to position [46, 0]
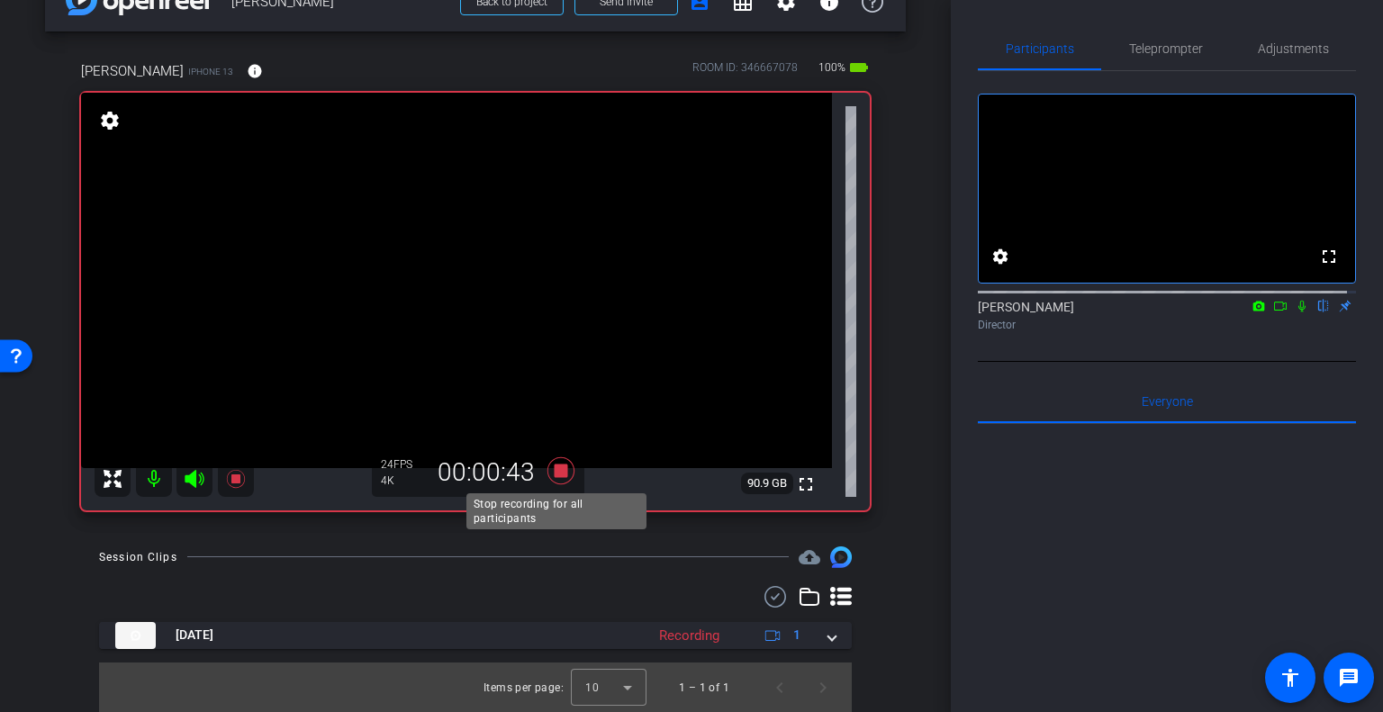
click at [560, 465] on icon at bounding box center [560, 470] width 27 height 27
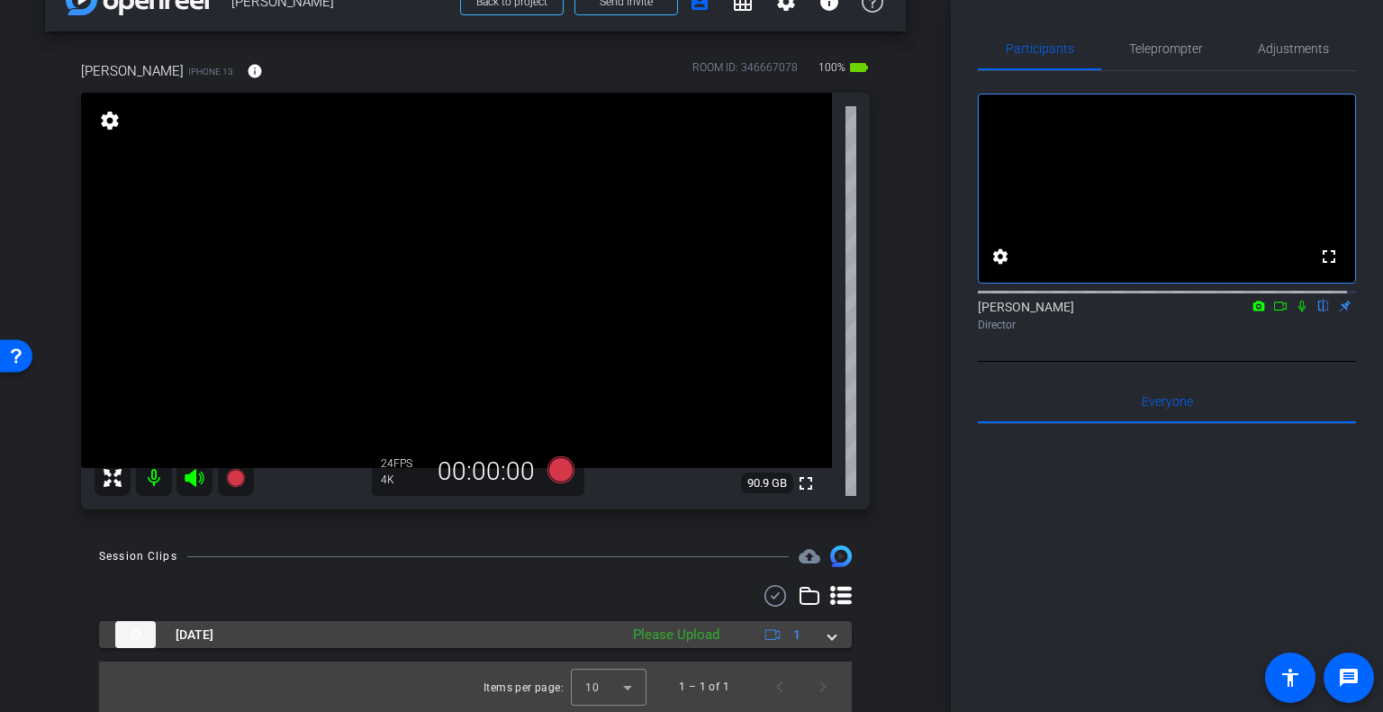
click at [828, 633] on span at bounding box center [831, 635] width 7 height 19
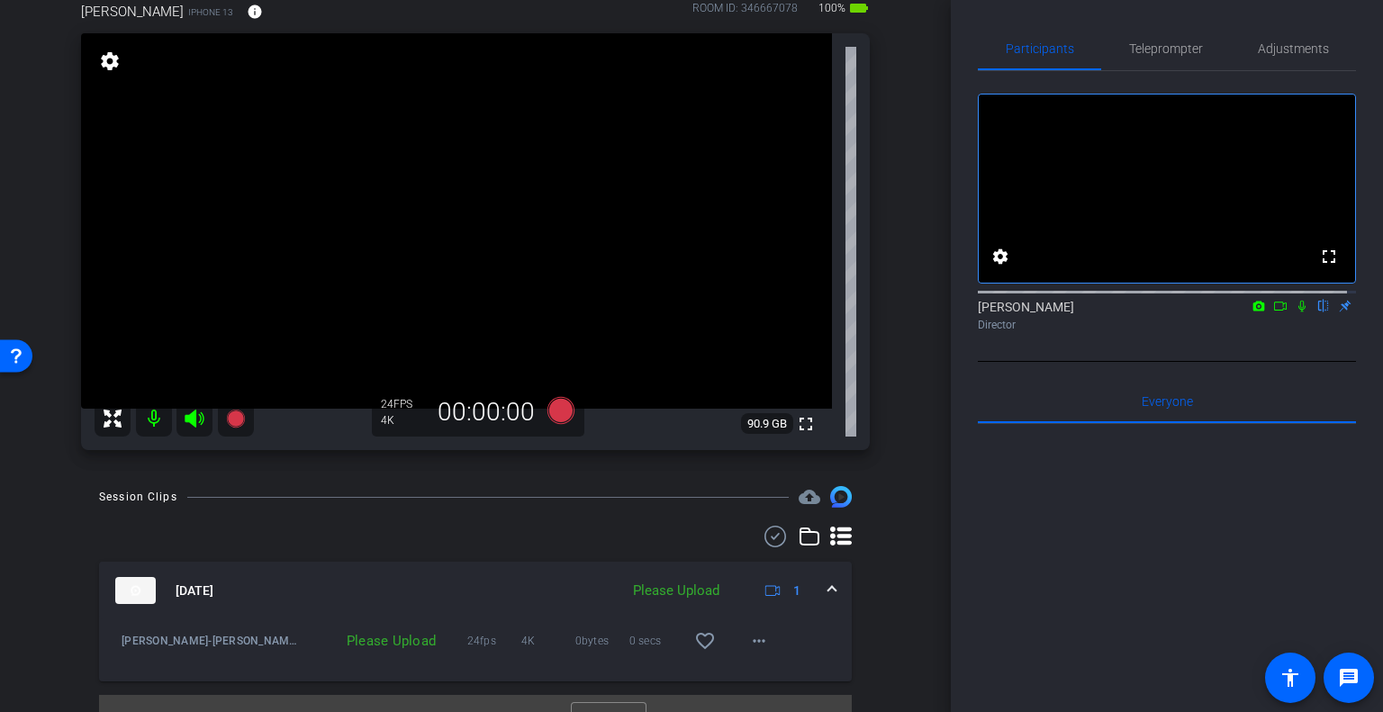
scroll to position [139, 0]
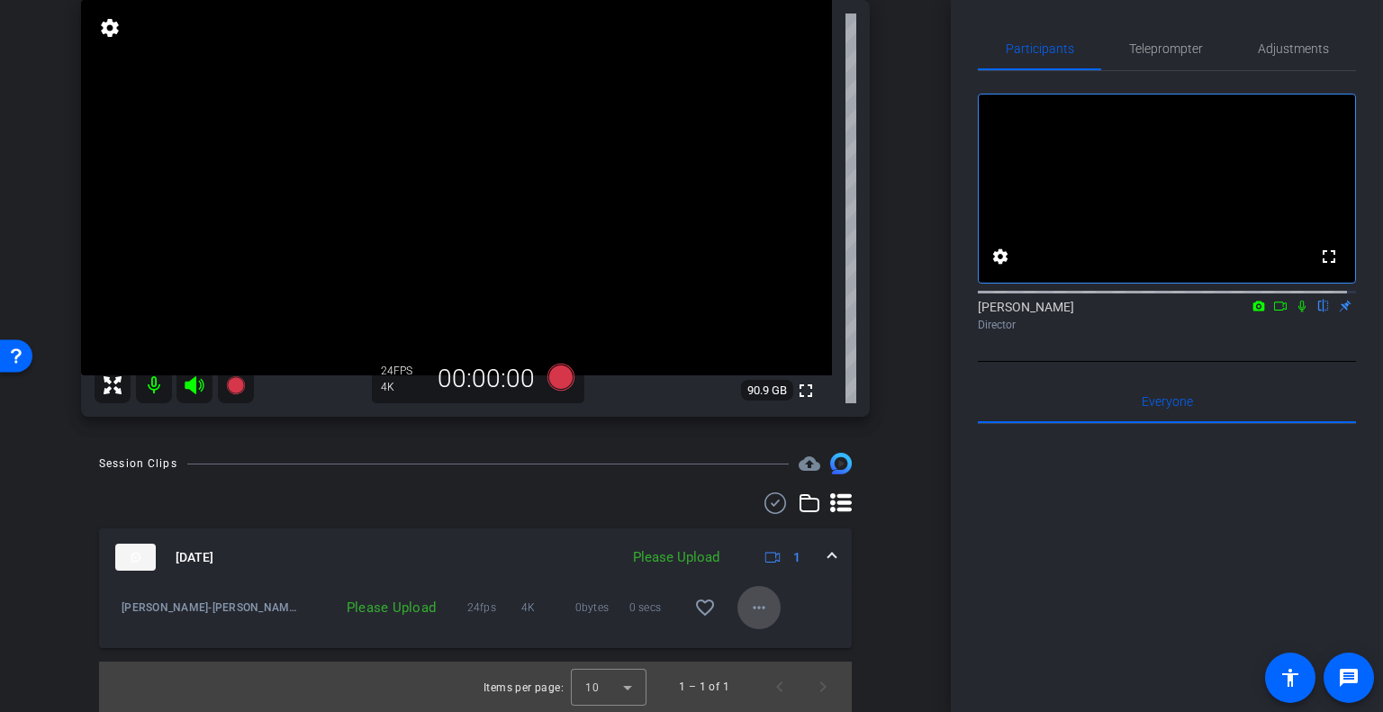
click at [754, 607] on mat-icon "more_horiz" at bounding box center [759, 608] width 22 height 22
click at [760, 640] on span "Upload" at bounding box center [779, 646] width 72 height 22
click at [1291, 314] on mat-icon at bounding box center [1302, 306] width 22 height 16
click at [1273, 312] on icon at bounding box center [1280, 306] width 14 height 13
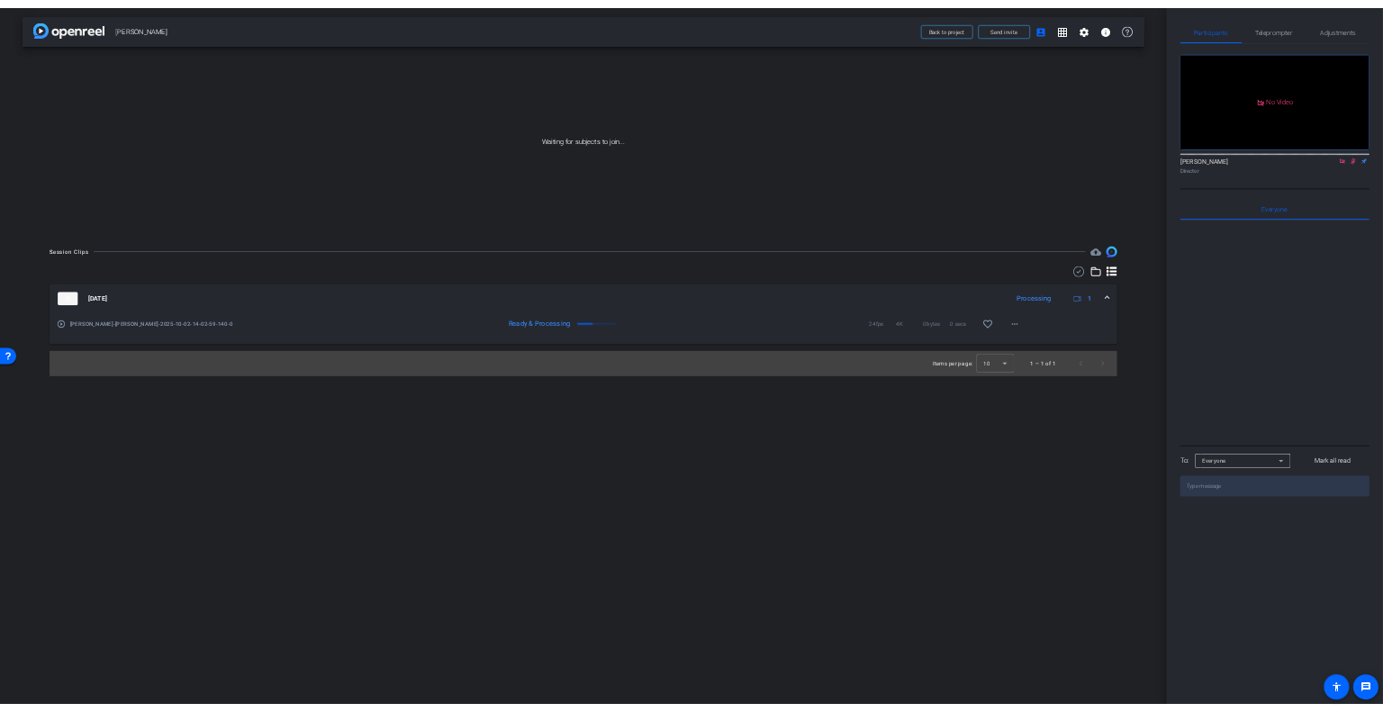
scroll to position [0, 0]
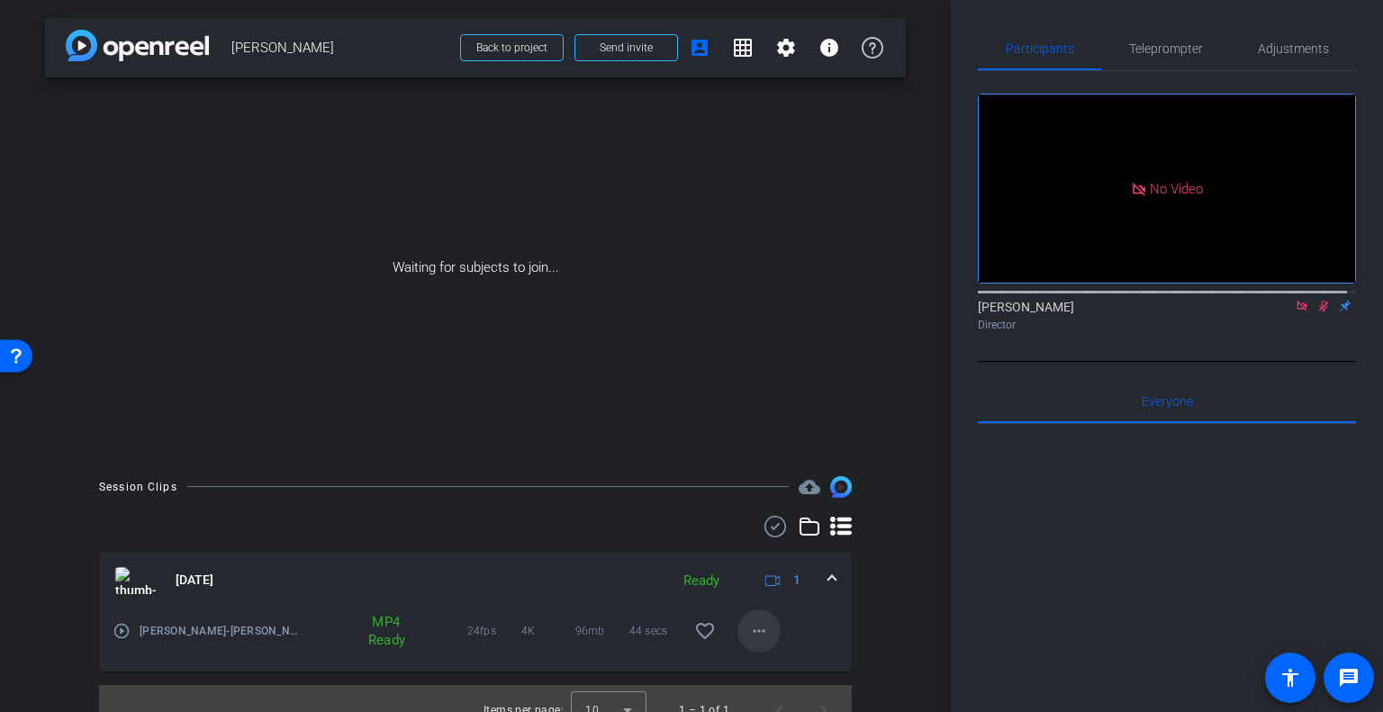
click at [751, 633] on mat-icon "more_horiz" at bounding box center [759, 631] width 22 height 22
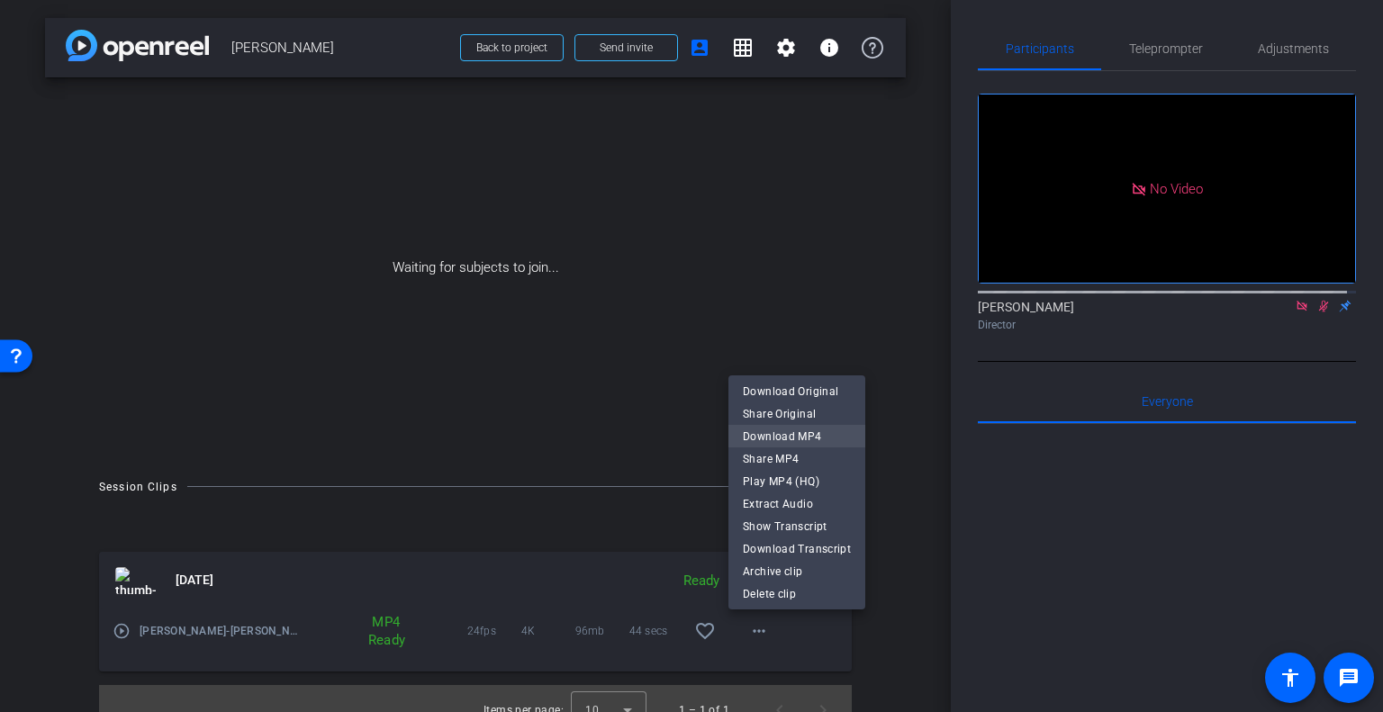
click at [778, 428] on span "Download MP4" at bounding box center [797, 436] width 108 height 22
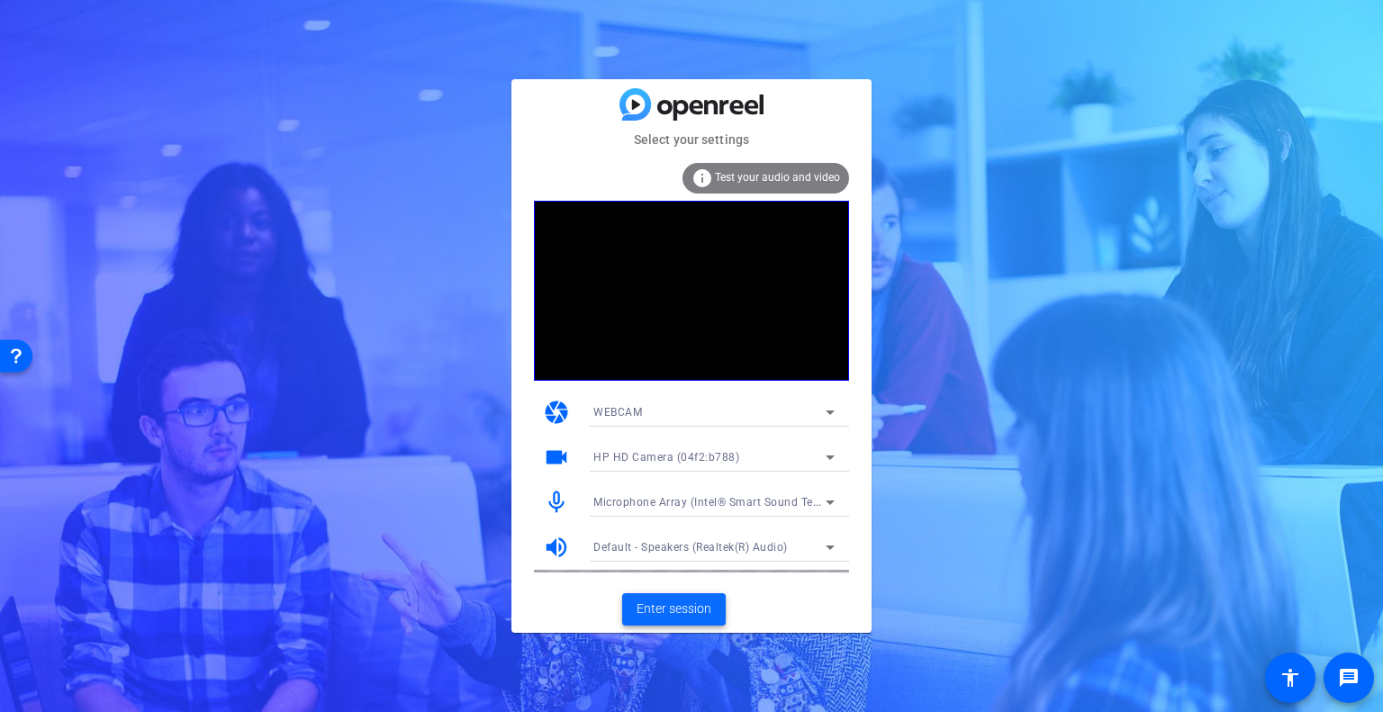
click at [669, 603] on span "Enter session" at bounding box center [674, 609] width 75 height 19
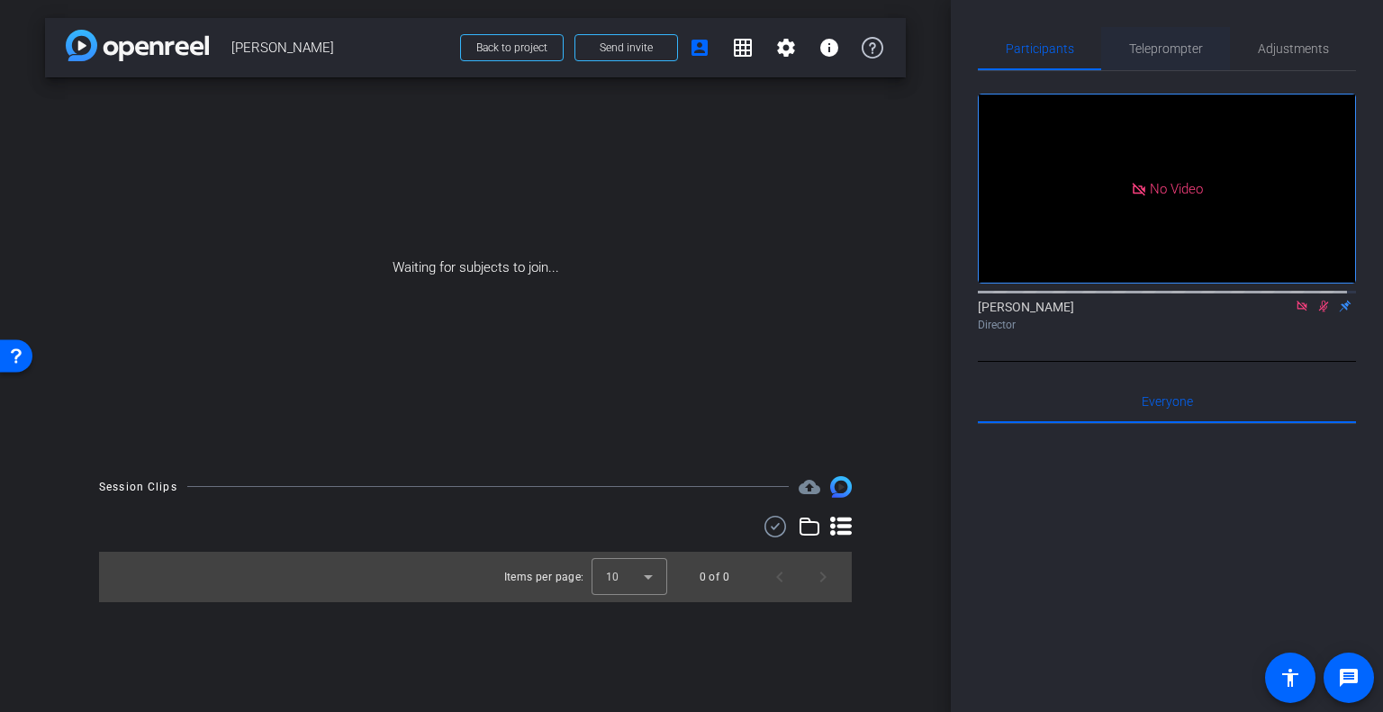
click at [1172, 45] on span "Teleprompter" at bounding box center [1166, 48] width 74 height 13
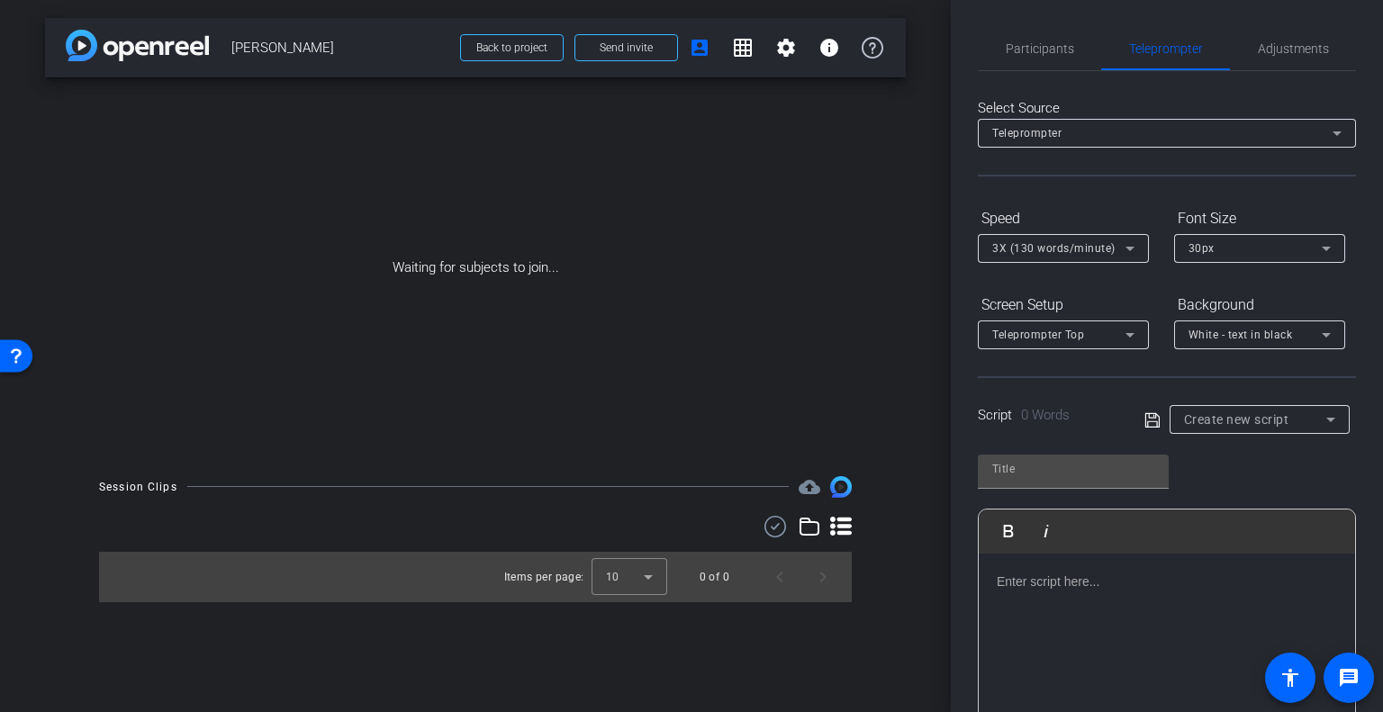
click at [1242, 420] on span "Create new script" at bounding box center [1236, 419] width 105 height 14
click at [1243, 422] on div at bounding box center [691, 356] width 1383 height 712
click at [1122, 590] on p at bounding box center [1167, 582] width 340 height 20
click at [1021, 36] on span "Participants" at bounding box center [1040, 48] width 68 height 43
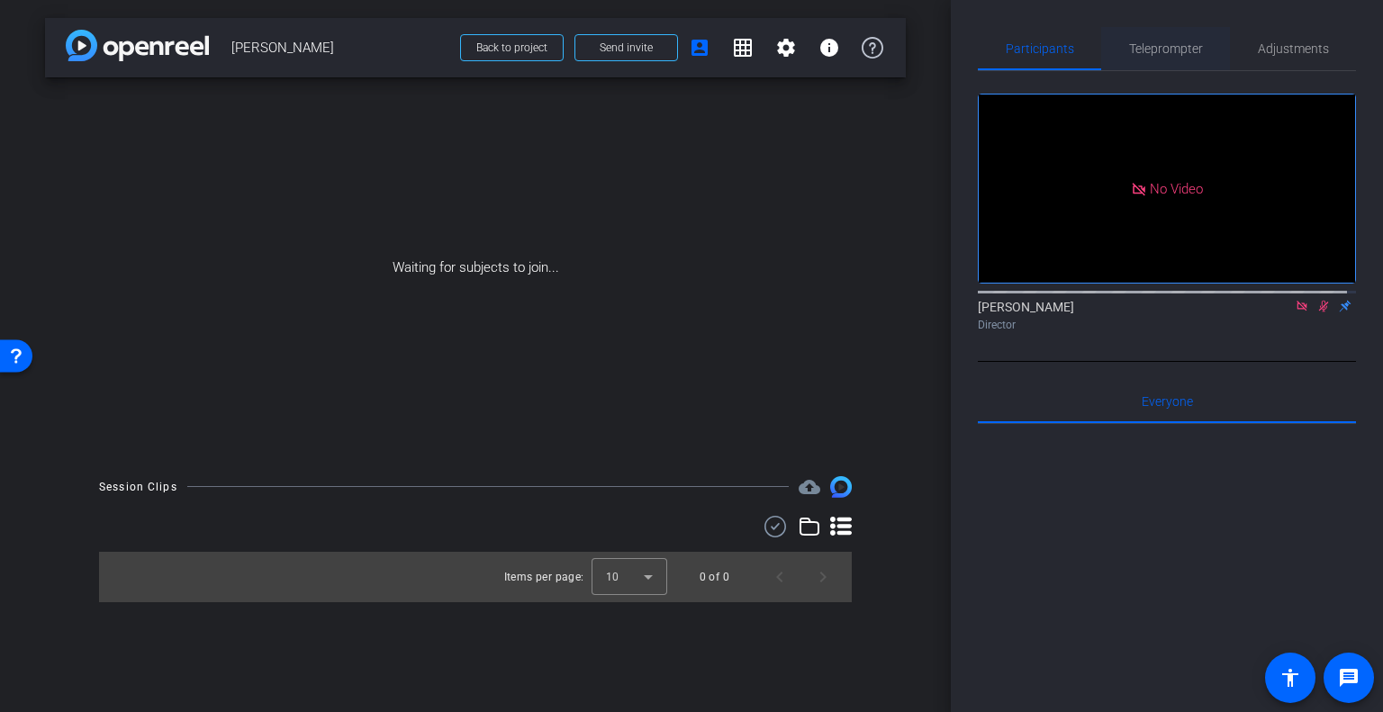
click at [1130, 43] on span "Teleprompter" at bounding box center [1166, 48] width 74 height 13
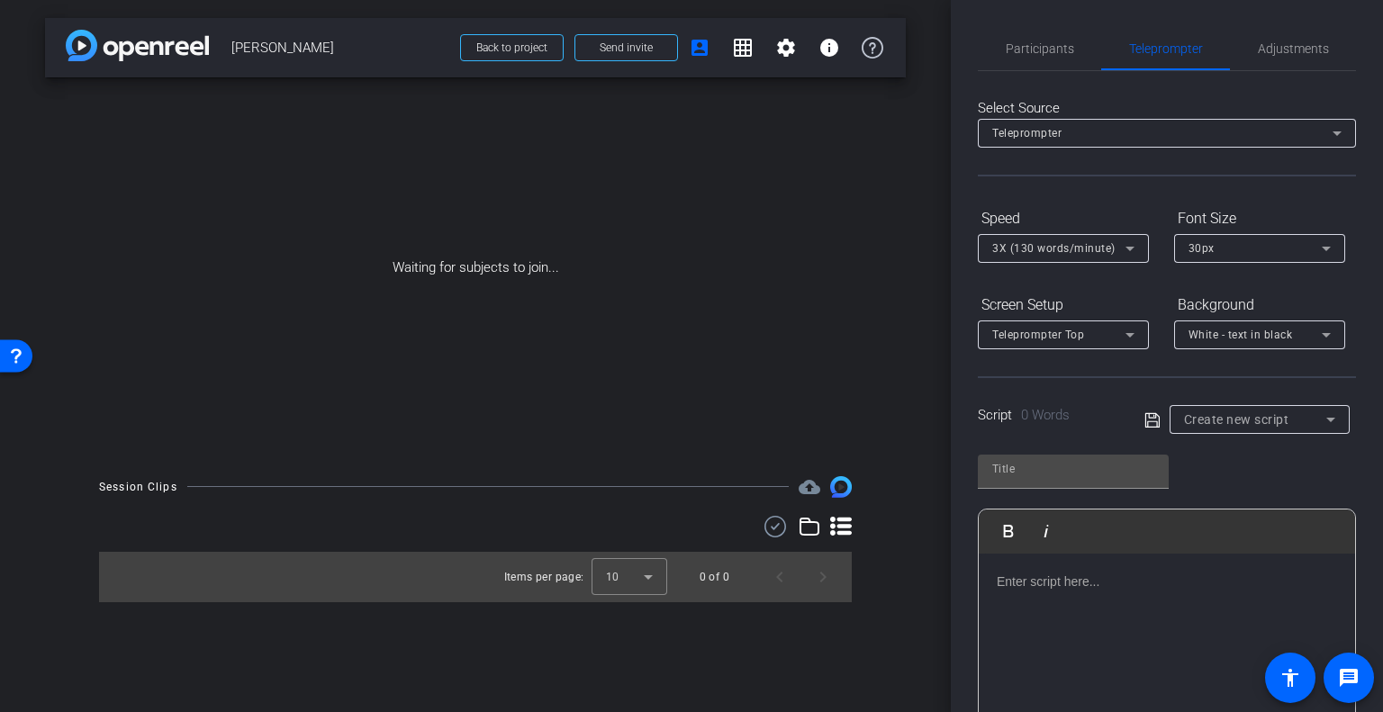
click at [1113, 635] on div at bounding box center [1167, 644] width 376 height 180
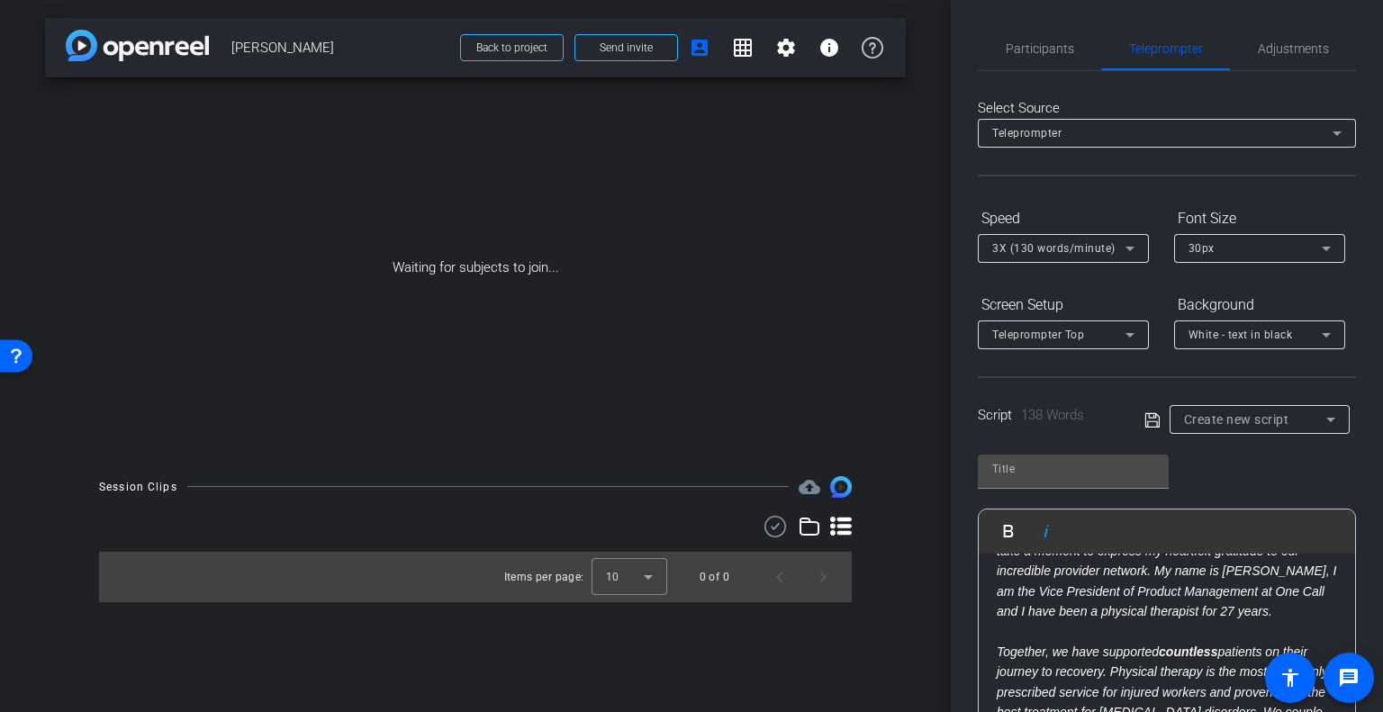
scroll to position [90, 0]
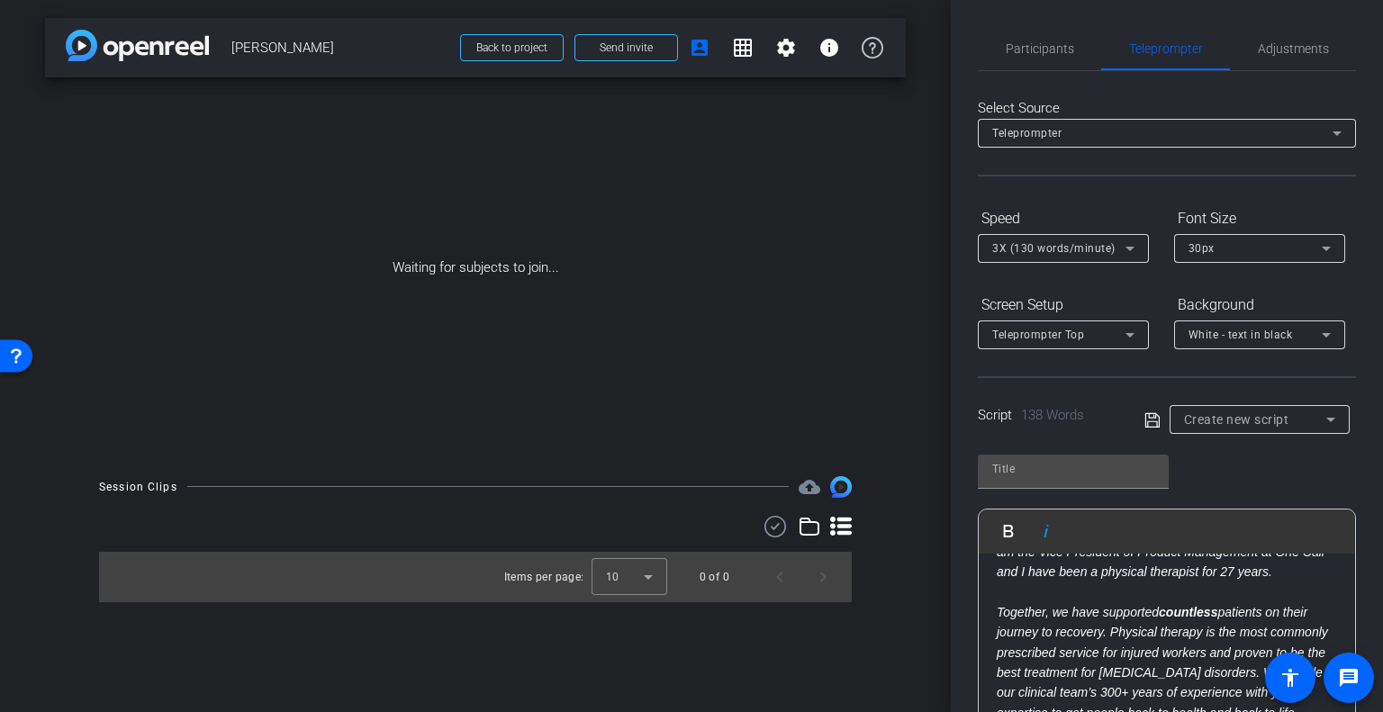
click at [997, 629] on em "Together, we have supported countless patients on their journey to recovery. Ph…" at bounding box center [1162, 662] width 331 height 115
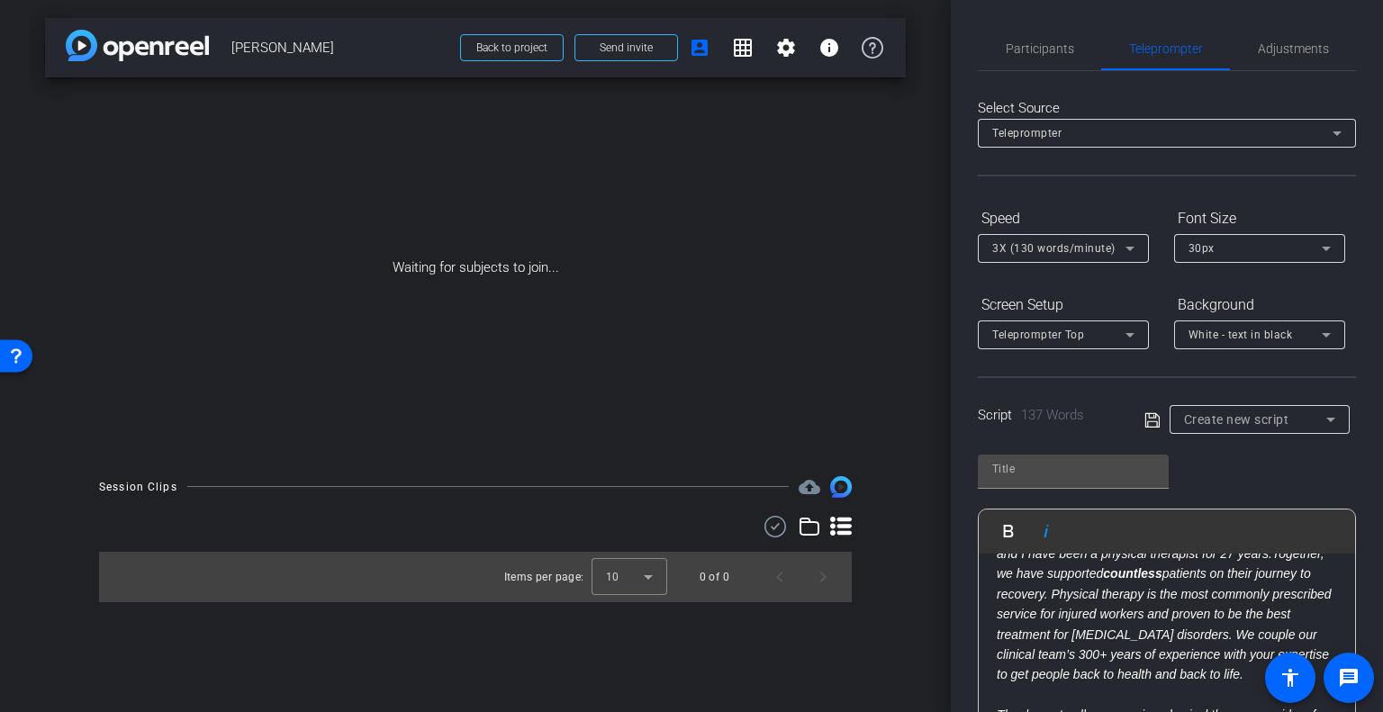
scroll to position [198, 0]
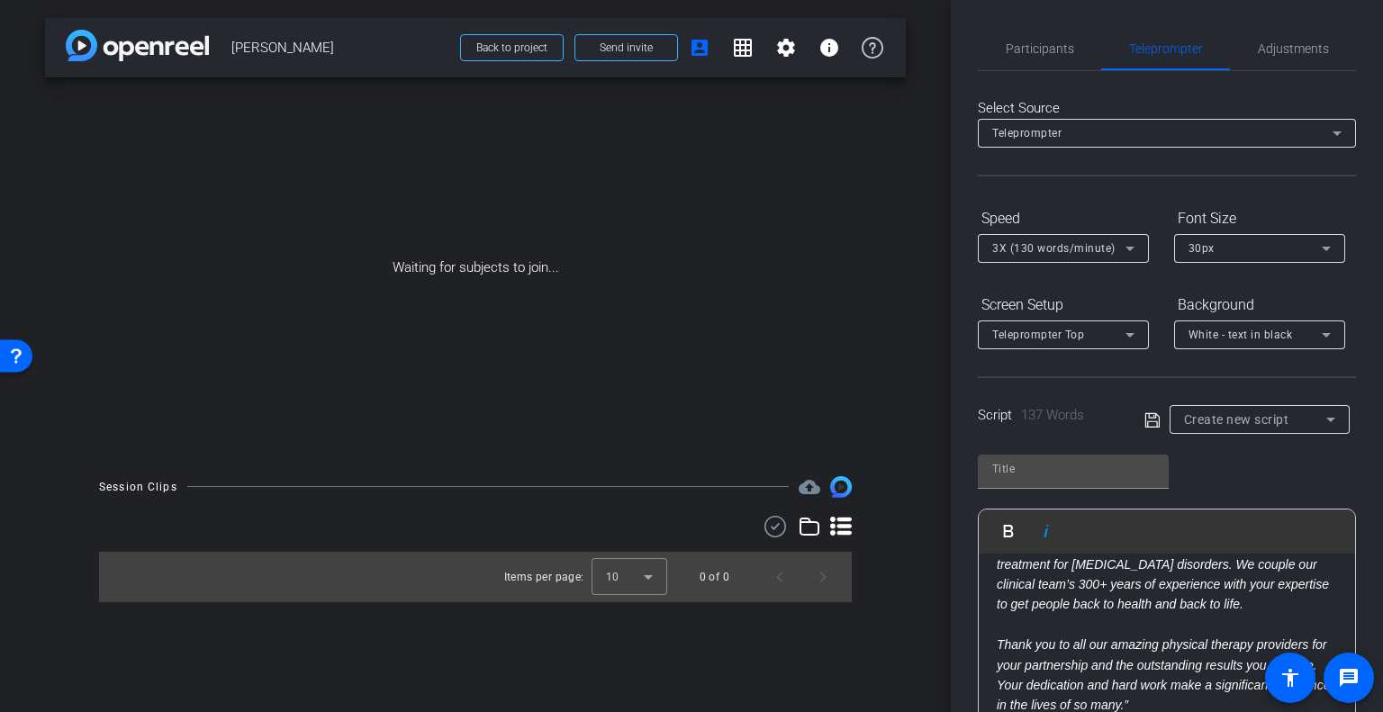
click at [999, 643] on em "Thank you to all our amazing physical therapy providers for your partnership an…" at bounding box center [1163, 674] width 333 height 75
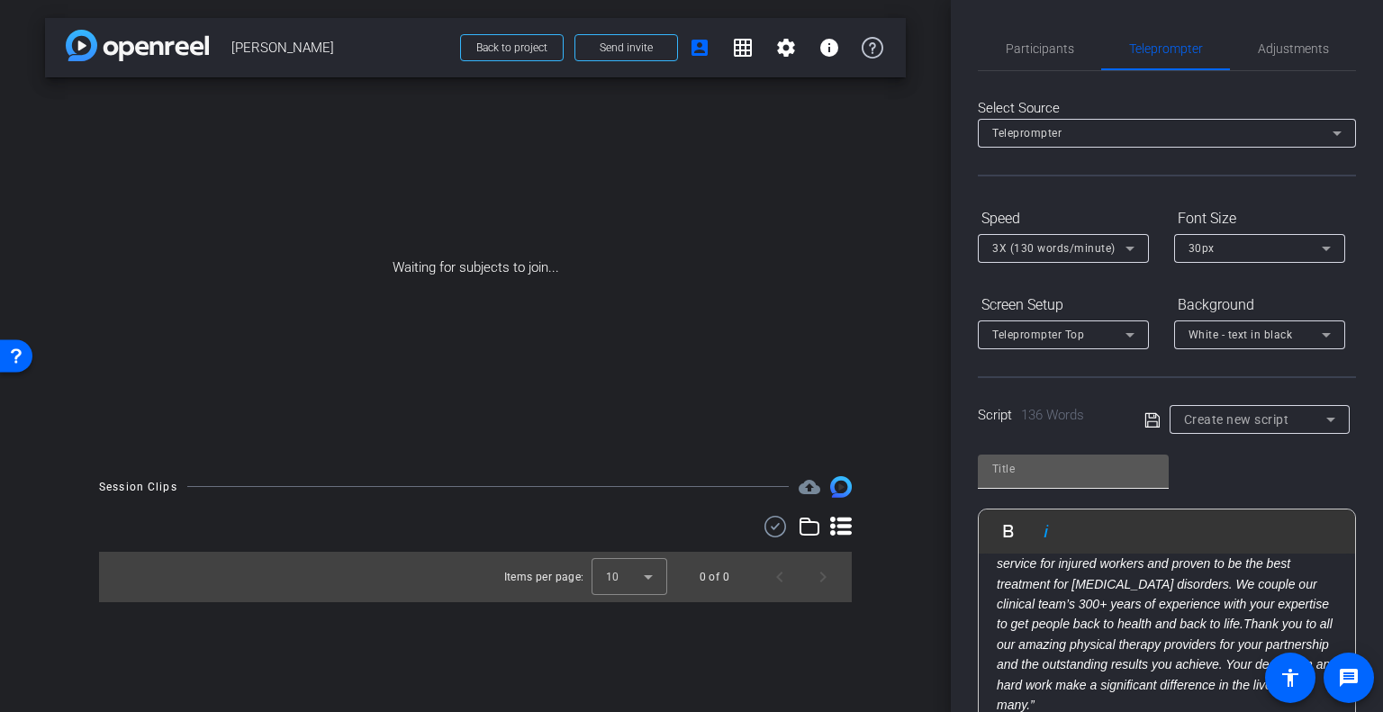
click at [1088, 465] on input "text" at bounding box center [1073, 469] width 162 height 22
type input "[PERSON_NAME]"
click at [1146, 417] on icon at bounding box center [1151, 419] width 14 height 14
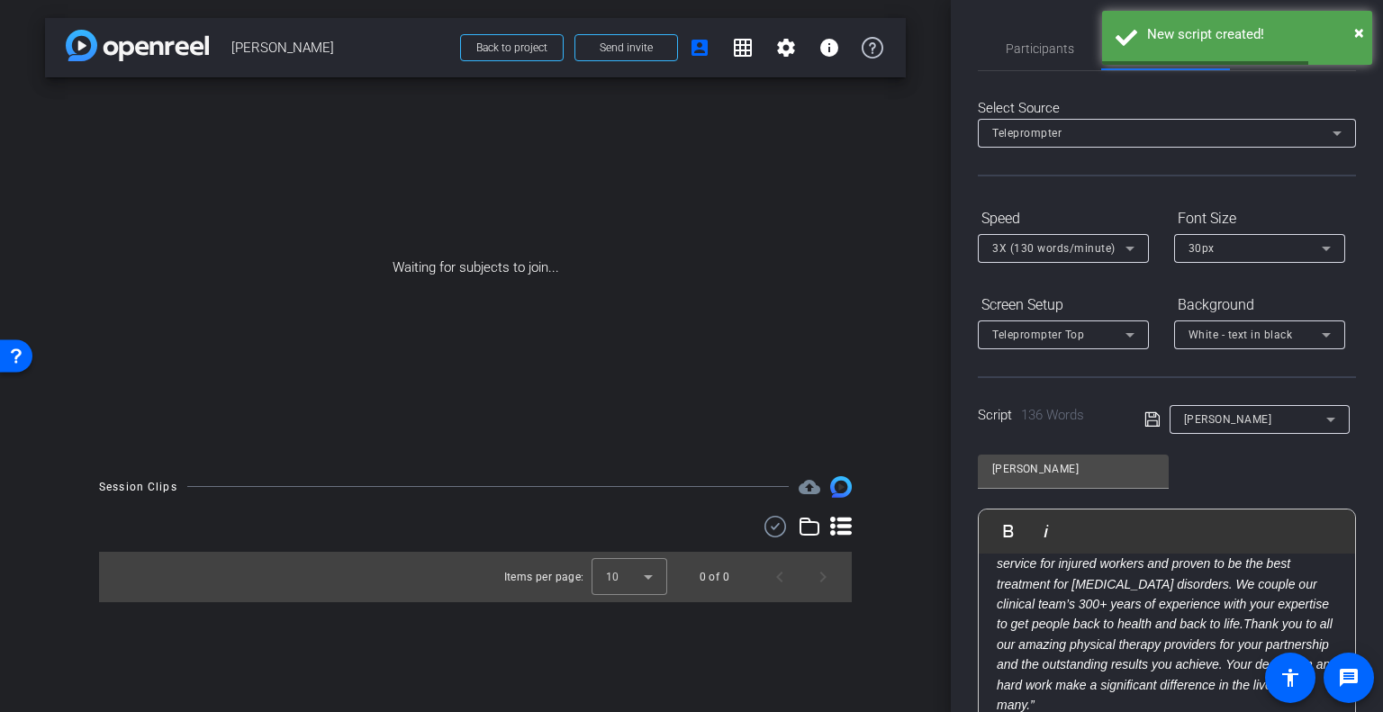
click at [1188, 464] on div "[PERSON_NAME] Play Play from this location Play Selected Play and display the s…" at bounding box center [1167, 587] width 378 height 293
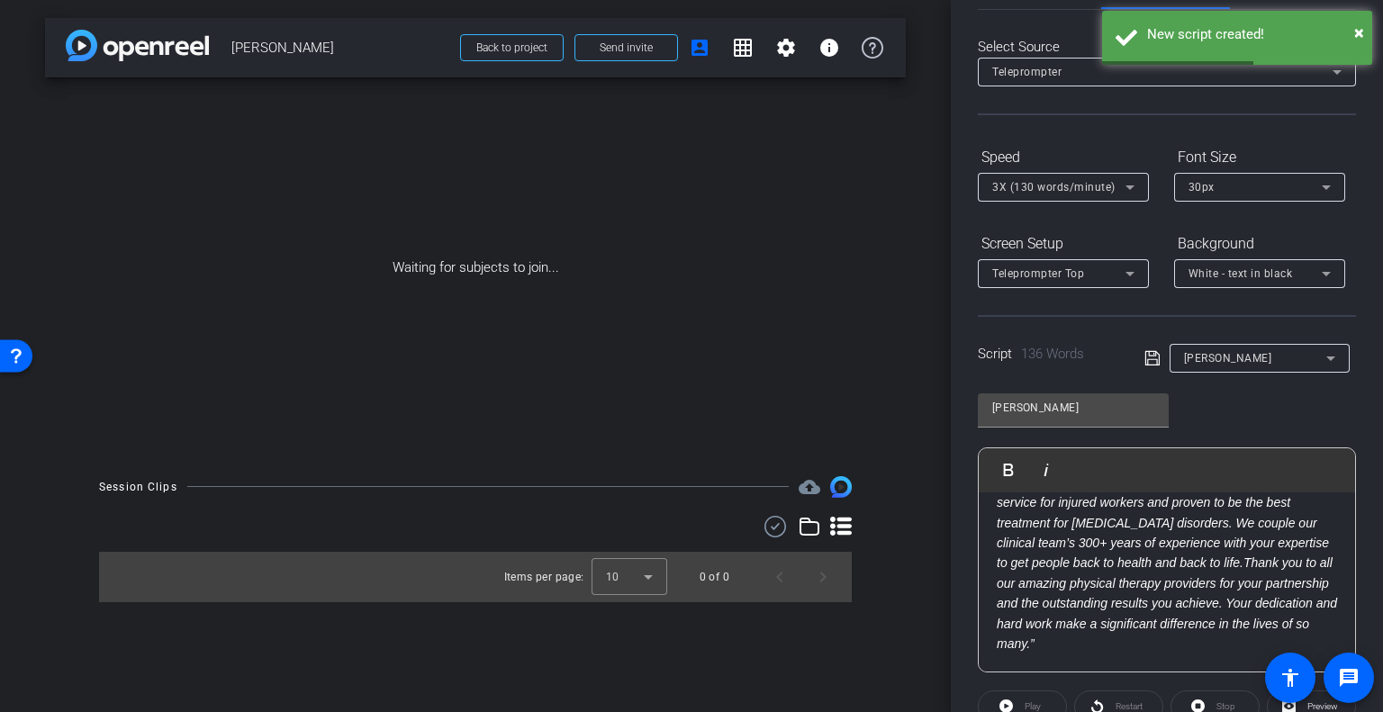
scroll to position [173, 0]
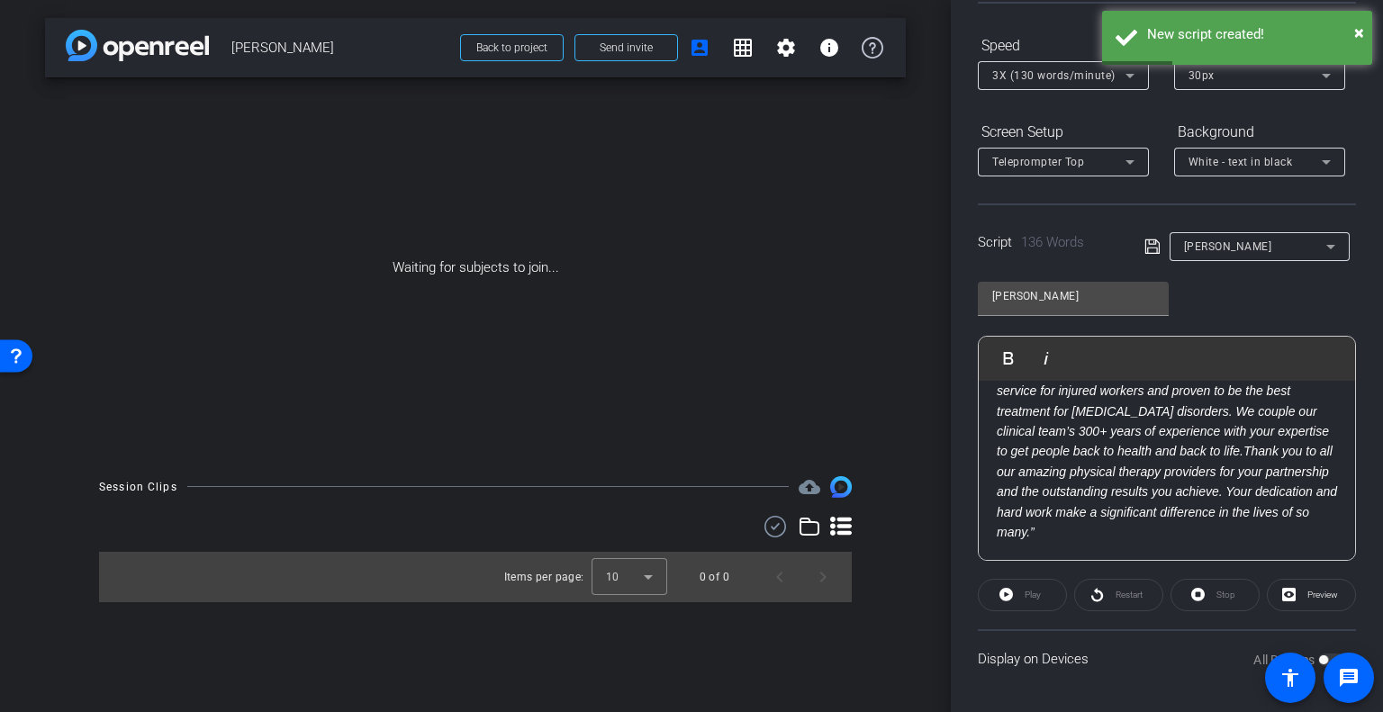
click at [1106, 522] on p "“Hello, As we celebrate Physical Therapy Month, I want to take a moment to expr…" at bounding box center [1167, 391] width 340 height 303
click at [1120, 529] on p "“Hello, As we celebrate Physical Therapy Month, I want to take a moment to expr…" at bounding box center [1167, 391] width 340 height 303
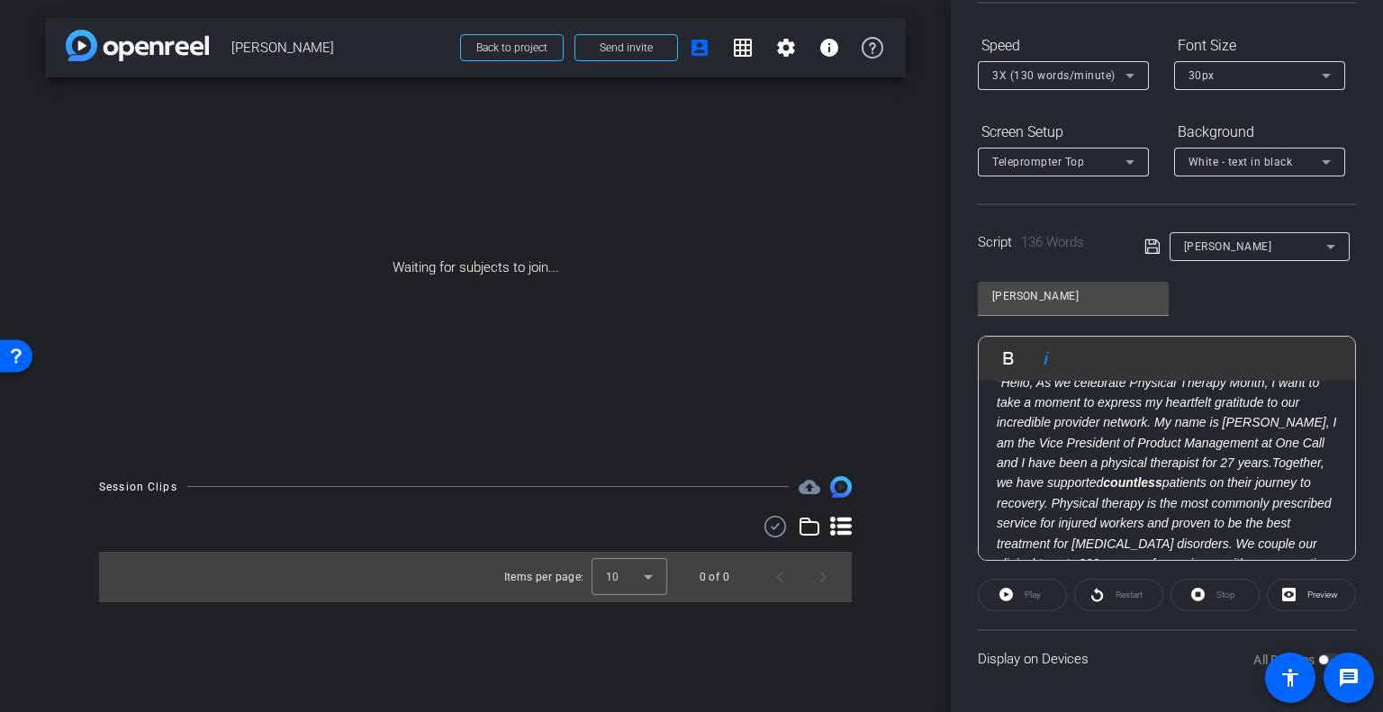
scroll to position [0, 0]
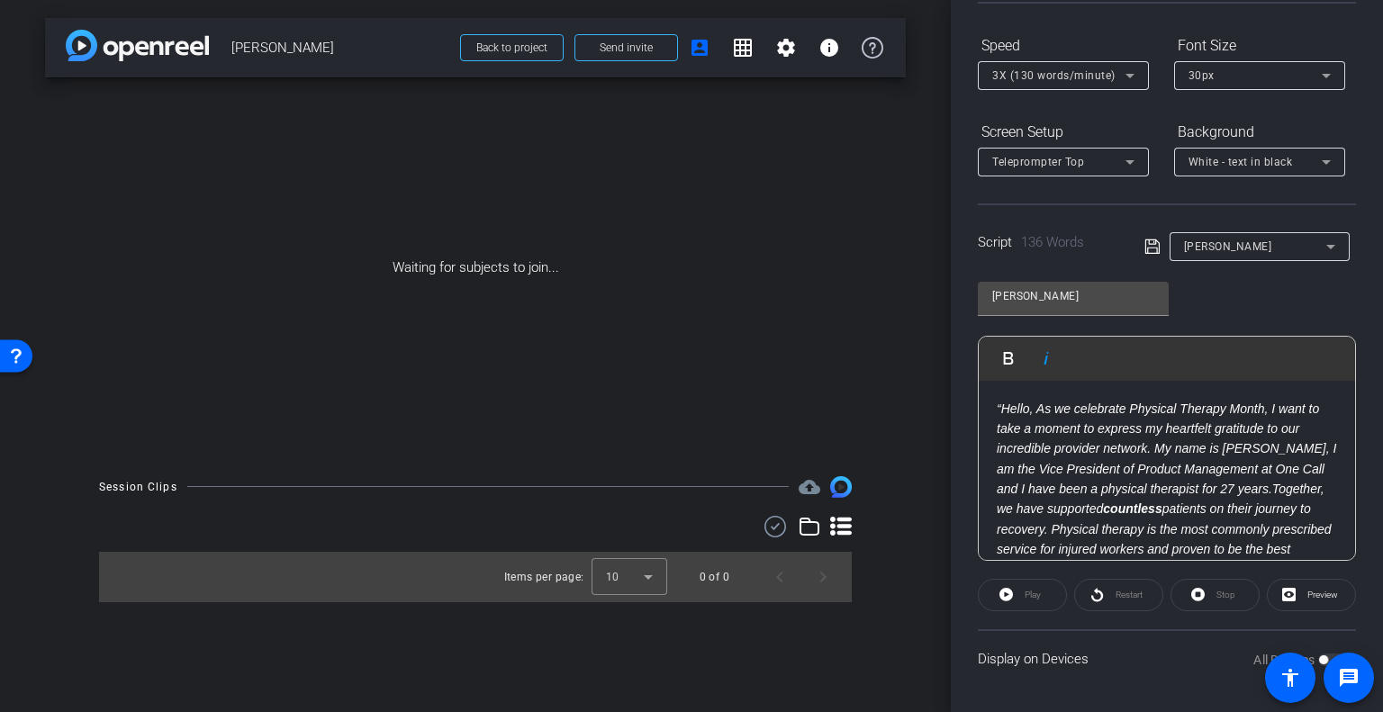
click at [1001, 402] on em "“Hello, As we celebrate Physical Therapy Month, I want to take a moment to expr…" at bounding box center [1166, 449] width 339 height 95
click at [1145, 247] on icon at bounding box center [1151, 246] width 14 height 14
click at [610, 47] on span "Send invite" at bounding box center [626, 48] width 53 height 14
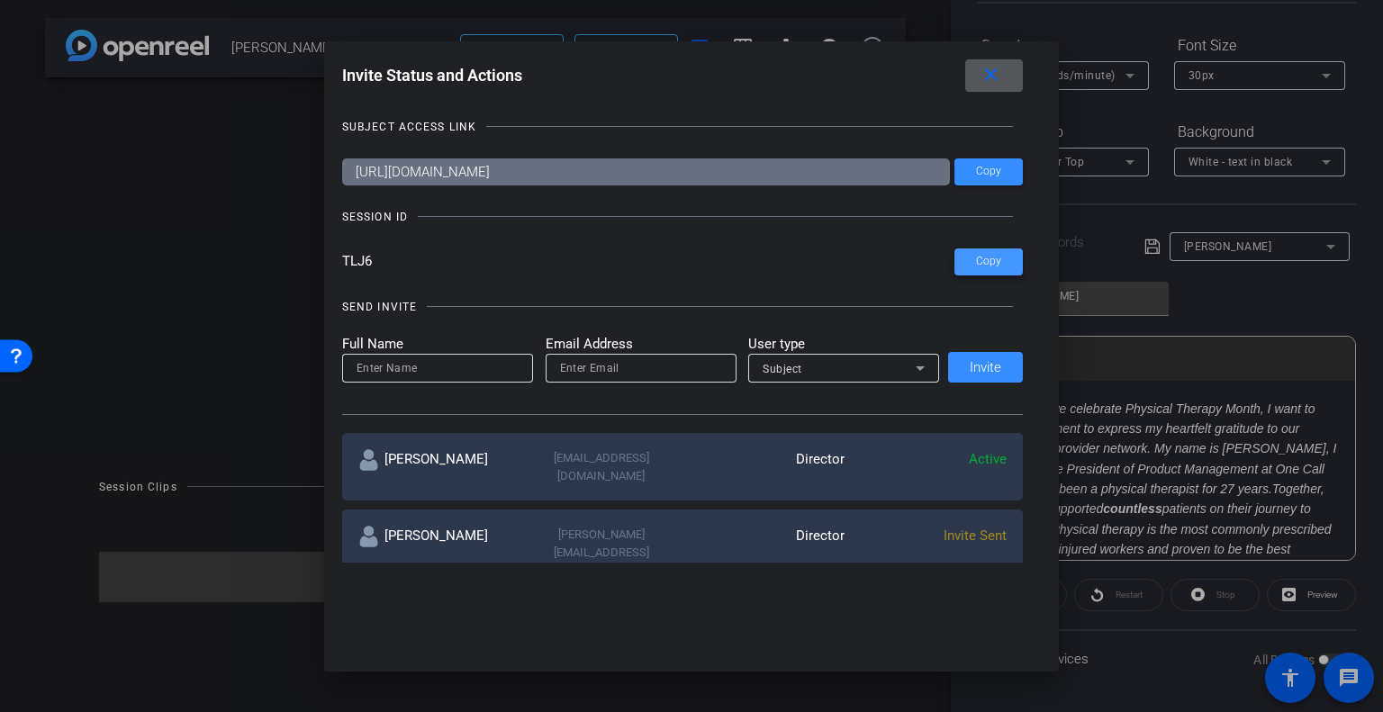
click at [976, 264] on span "Copy" at bounding box center [988, 262] width 25 height 14
click at [261, 659] on div at bounding box center [691, 356] width 1383 height 712
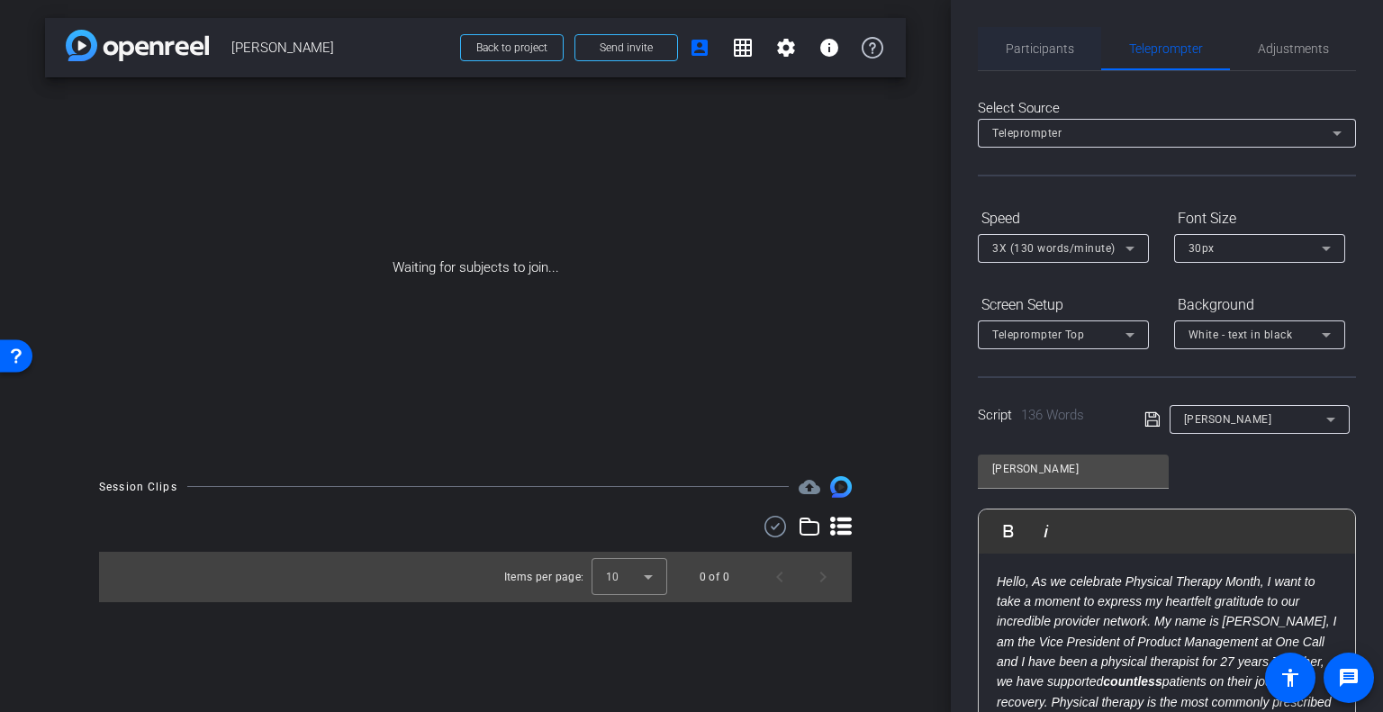
click at [1051, 47] on span "Participants" at bounding box center [1040, 48] width 68 height 13
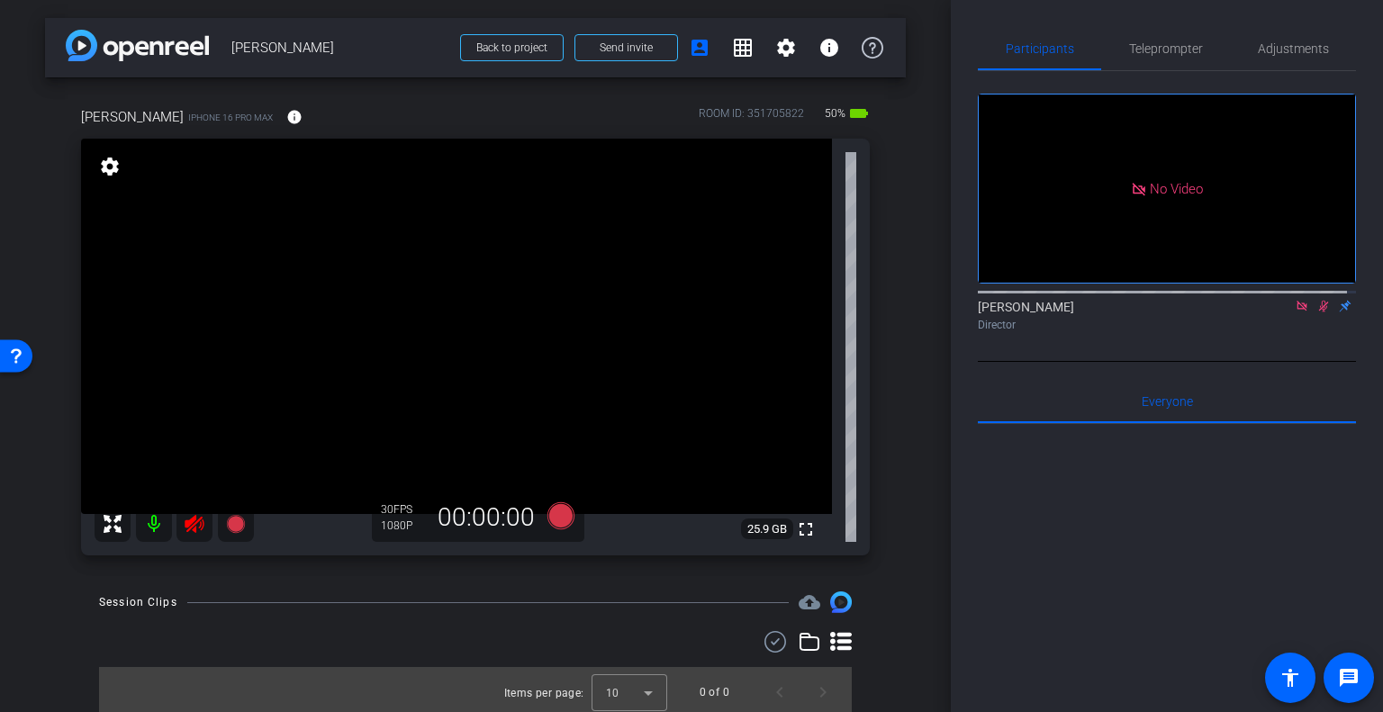
drag, startPoint x: 1315, startPoint y: 255, endPoint x: 1300, endPoint y: 254, distance: 14.4
click at [1316, 300] on icon at bounding box center [1323, 306] width 14 height 13
click at [1296, 301] on icon at bounding box center [1301, 306] width 10 height 10
click at [194, 530] on icon at bounding box center [194, 524] width 19 height 18
click at [113, 168] on mat-icon "settings" at bounding box center [109, 167] width 25 height 22
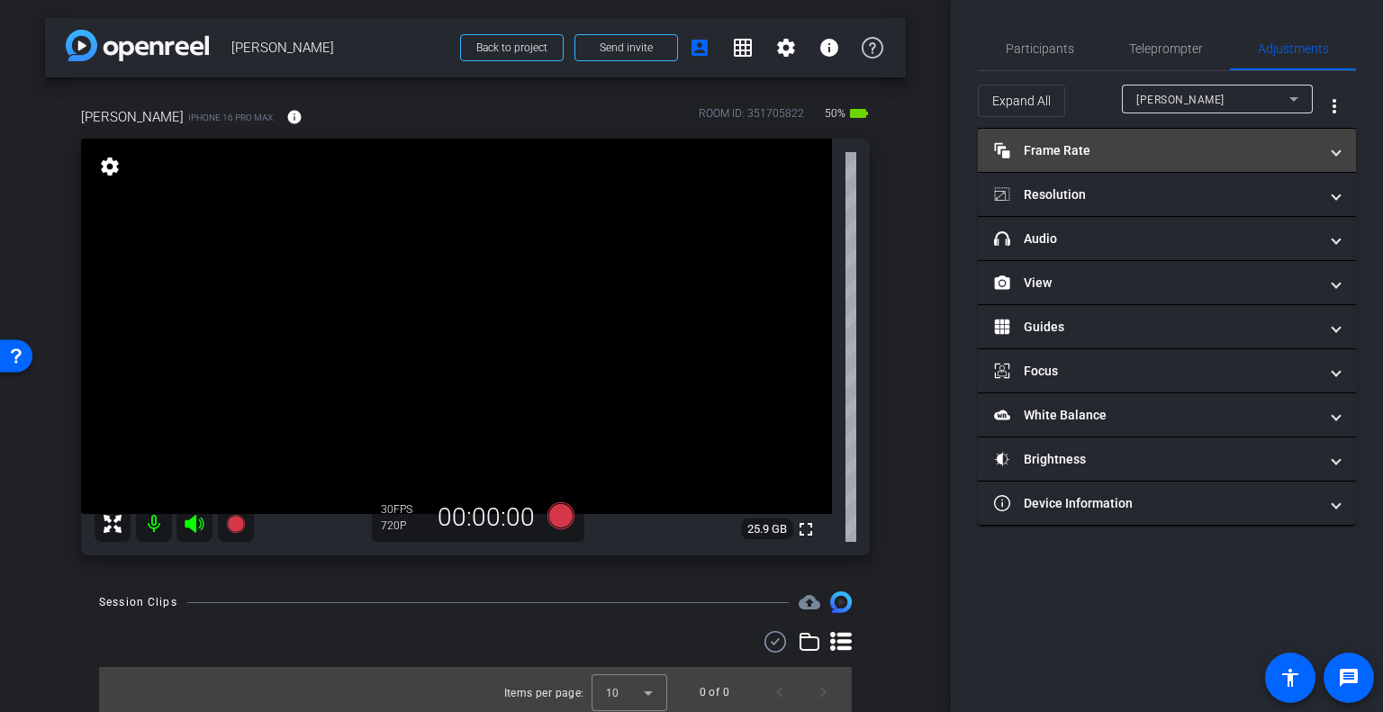
click at [1095, 165] on mat-expansion-panel-header "Frame Rate Frame Rate" at bounding box center [1167, 150] width 378 height 43
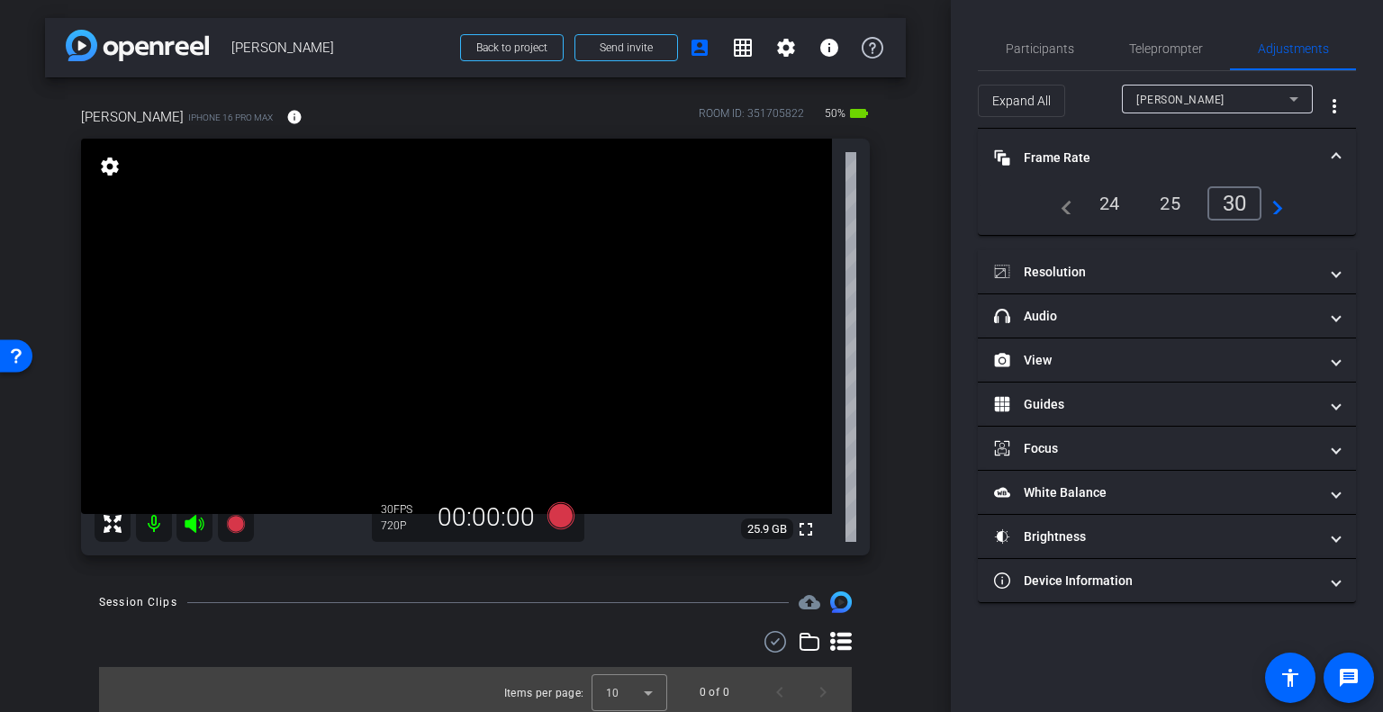
click at [1115, 208] on div "24" at bounding box center [1110, 203] width 48 height 31
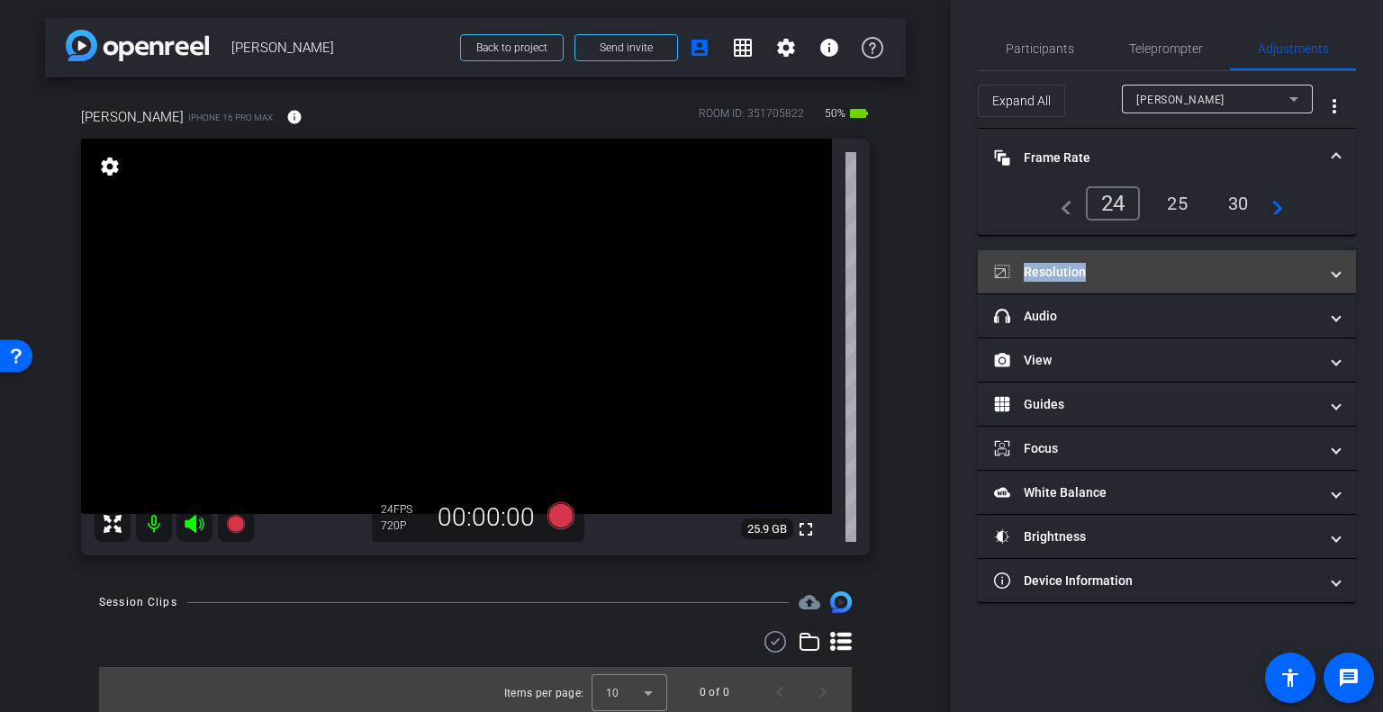
click at [1100, 279] on mat-panel-title "Resolution" at bounding box center [1156, 272] width 324 height 19
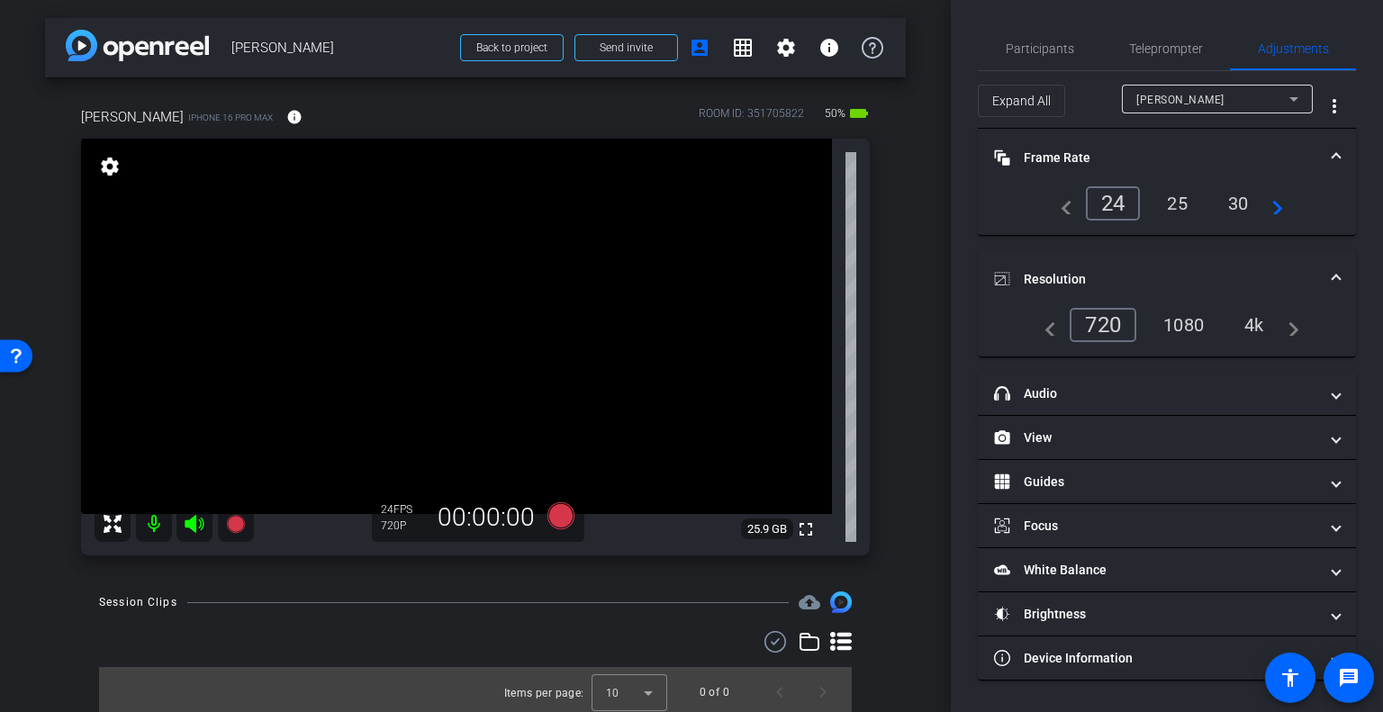
click at [1250, 324] on div "4k" at bounding box center [1254, 325] width 47 height 31
click at [1125, 48] on div "Teleprompter" at bounding box center [1165, 48] width 129 height 43
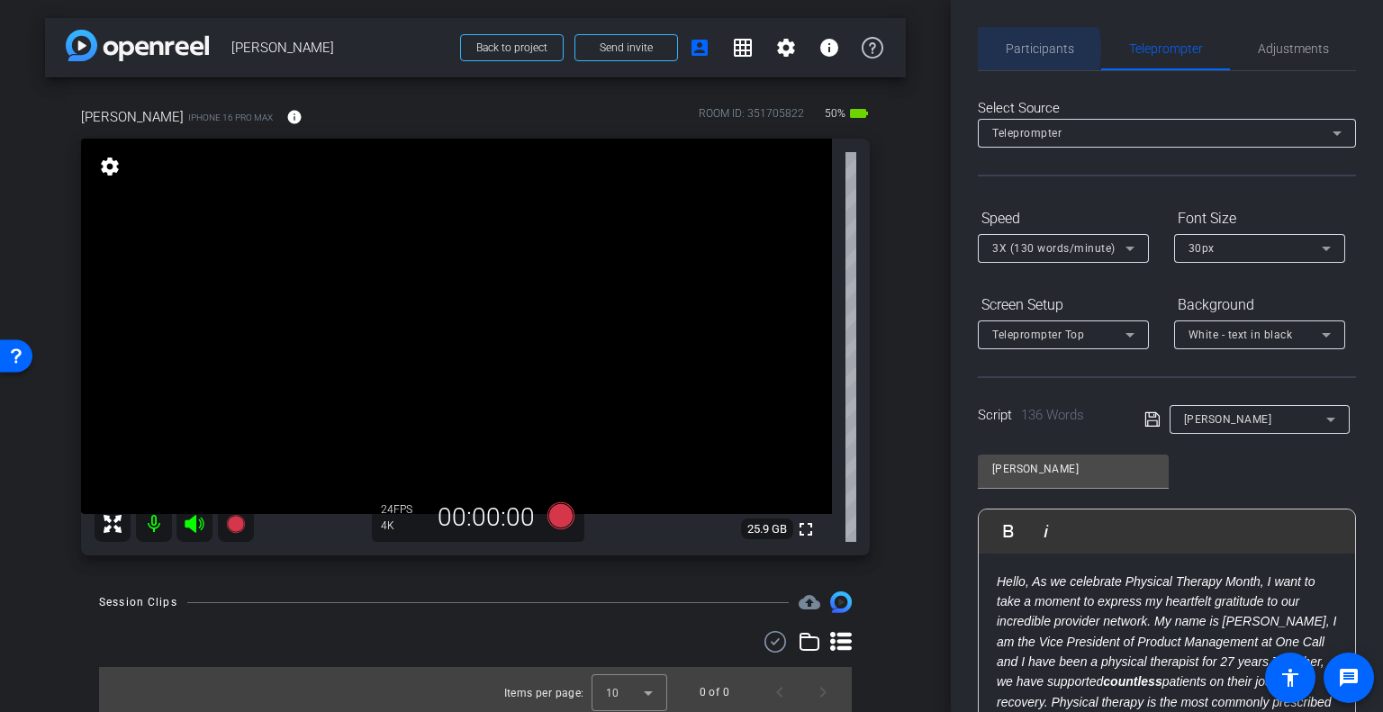
click at [1034, 50] on span "Participants" at bounding box center [1040, 48] width 68 height 13
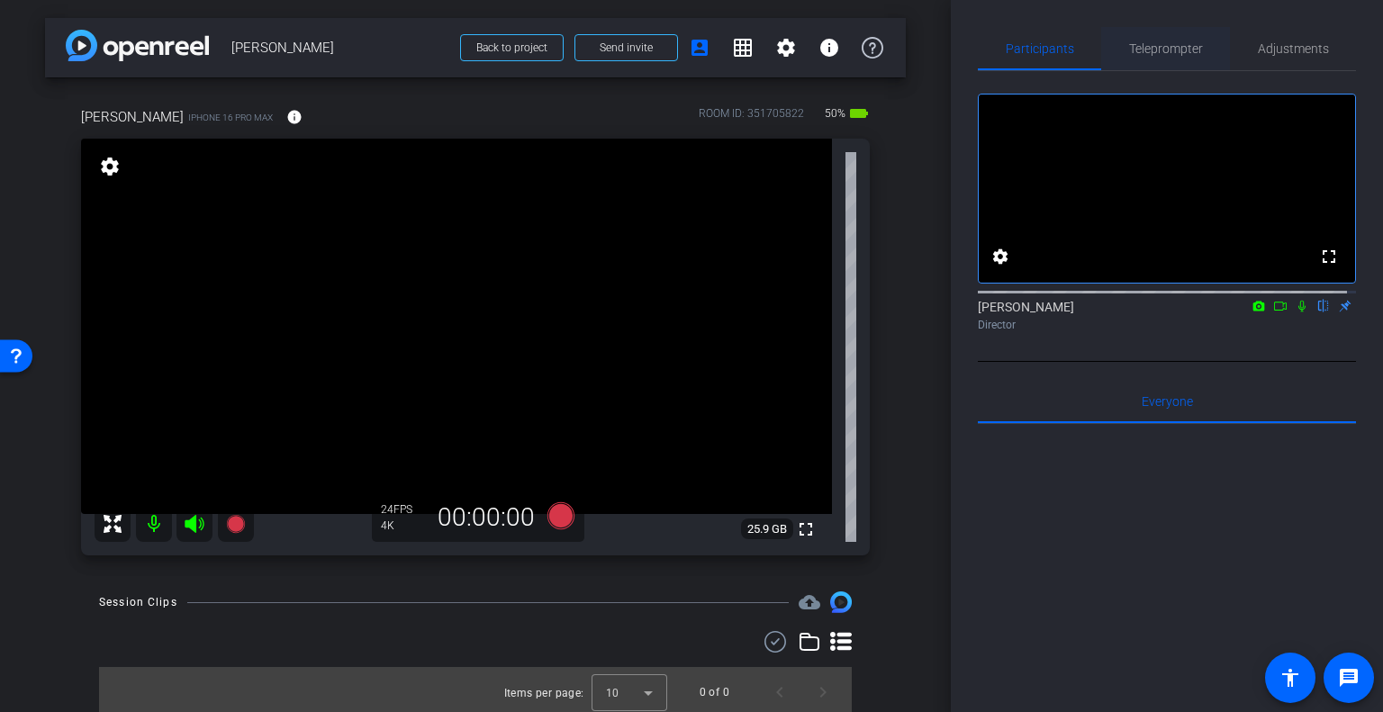
click at [1129, 59] on span "Teleprompter" at bounding box center [1166, 48] width 74 height 43
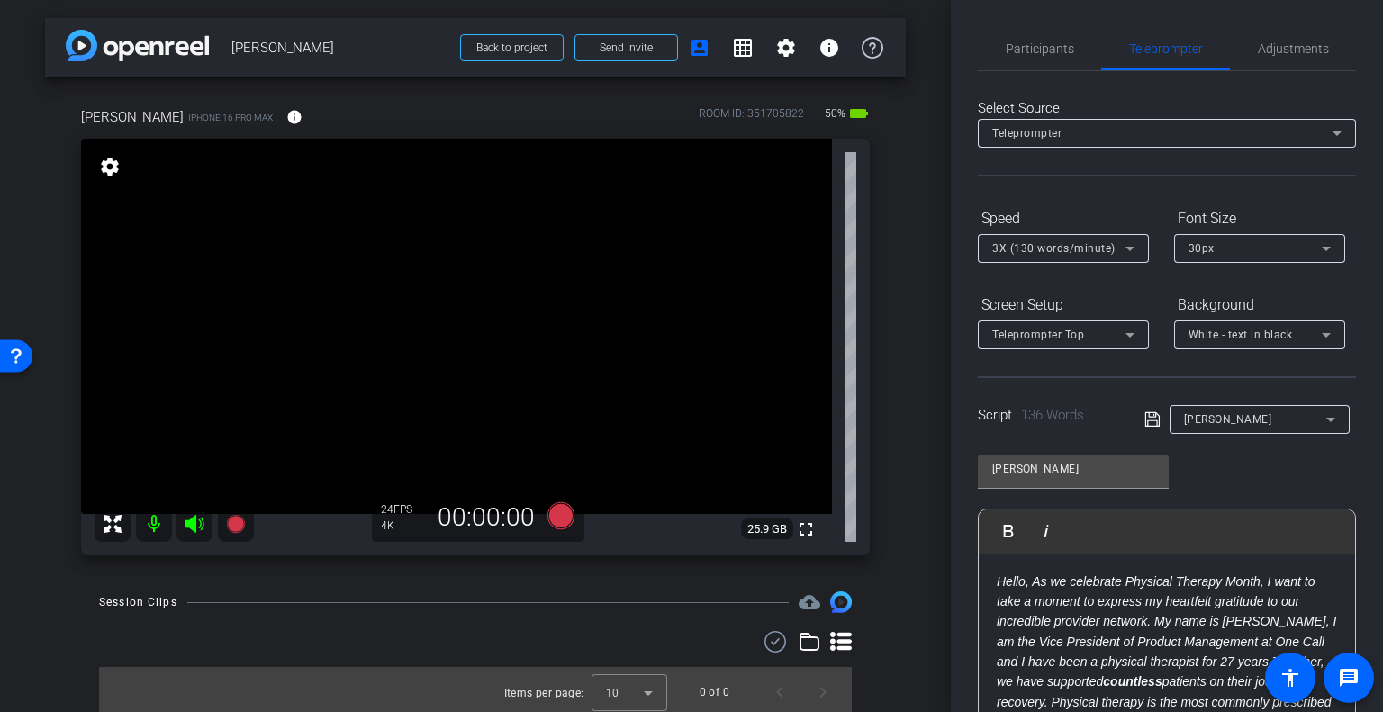
scroll to position [5, 0]
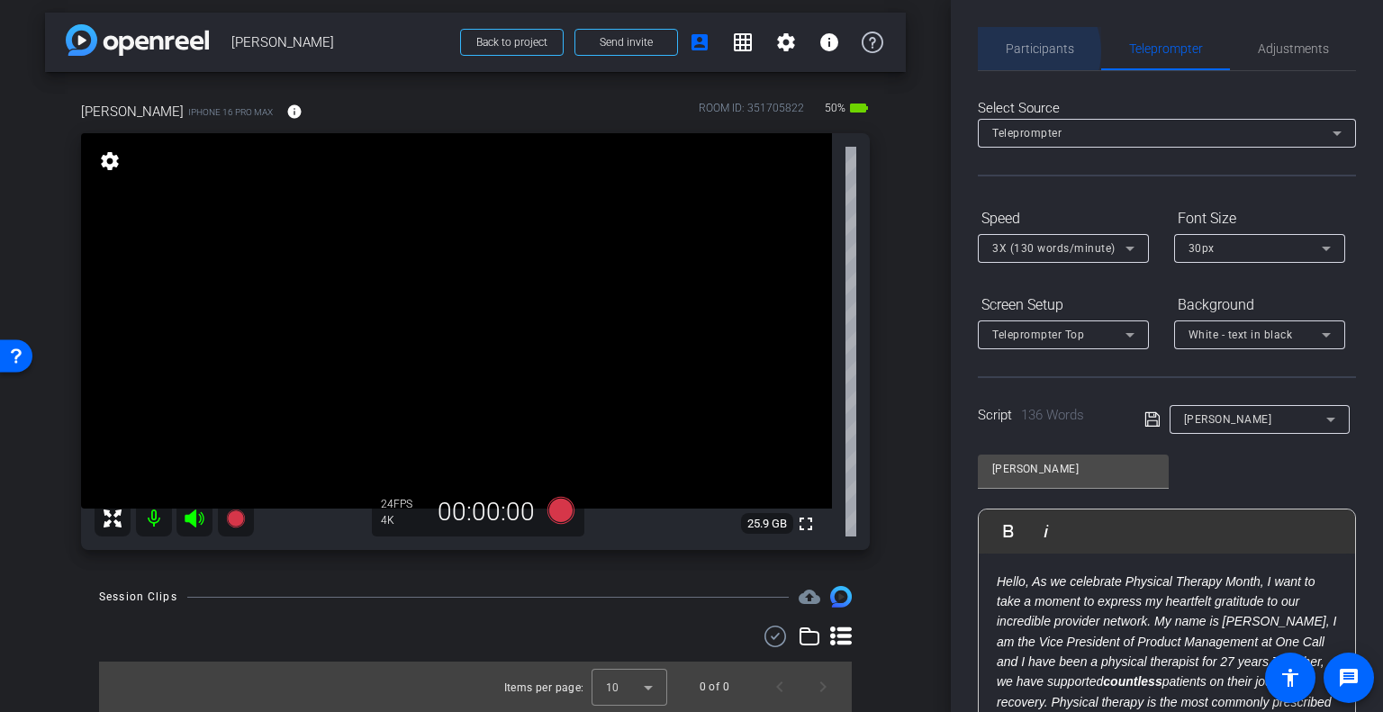
click at [1025, 51] on span "Participants" at bounding box center [1040, 48] width 68 height 13
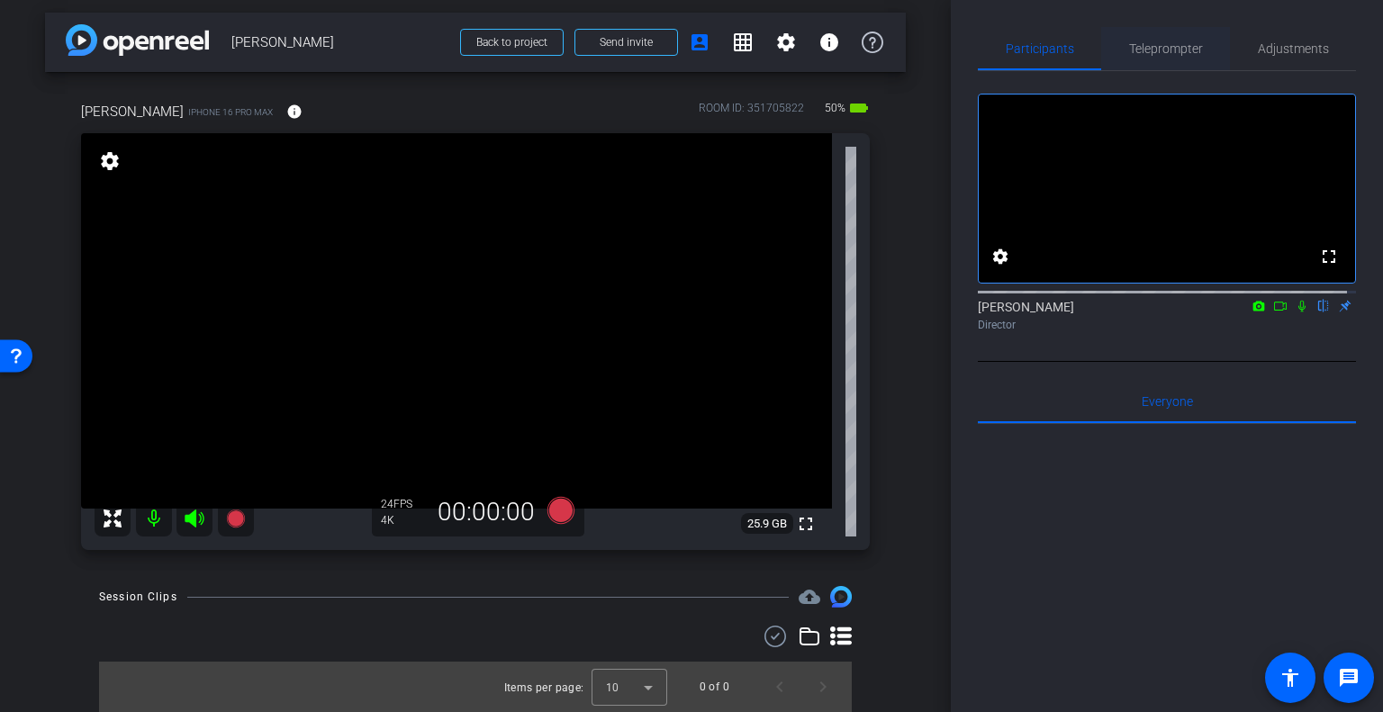
click at [1136, 57] on span "Teleprompter" at bounding box center [1166, 48] width 74 height 43
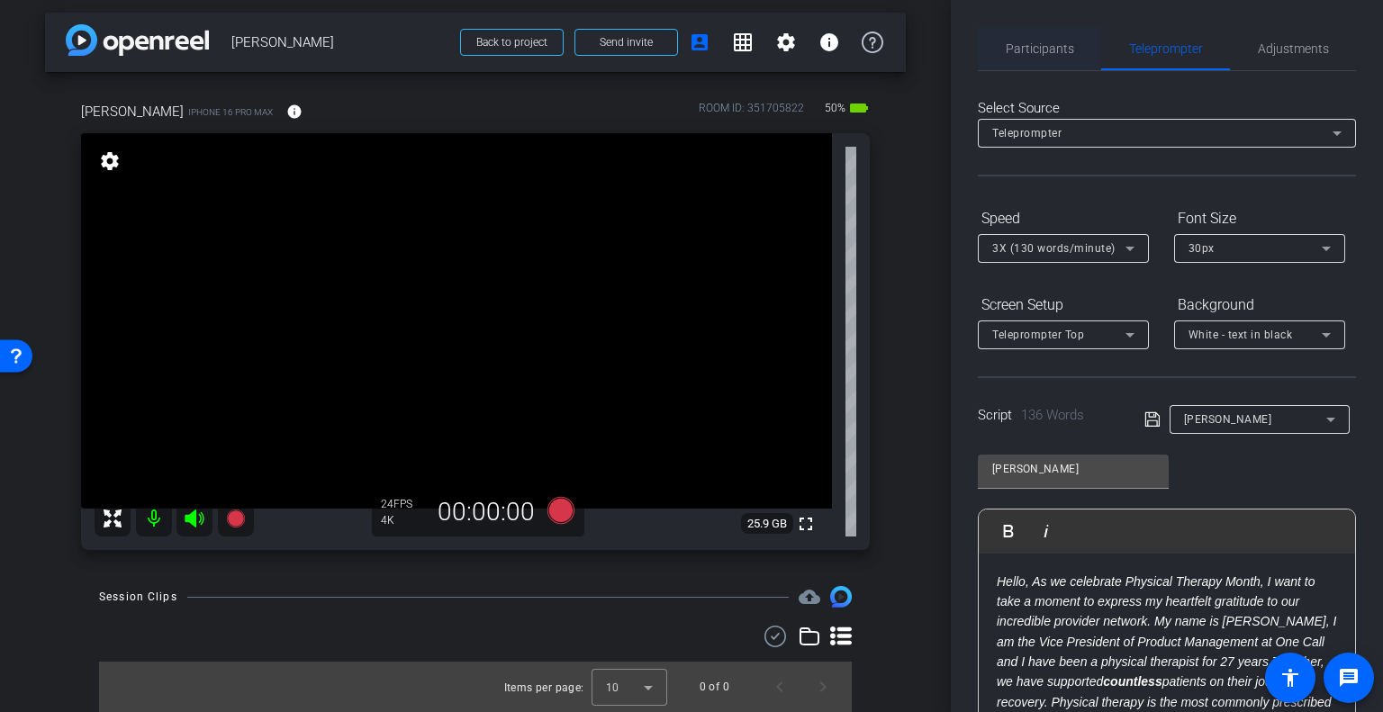
click at [1044, 42] on span "Participants" at bounding box center [1040, 48] width 68 height 13
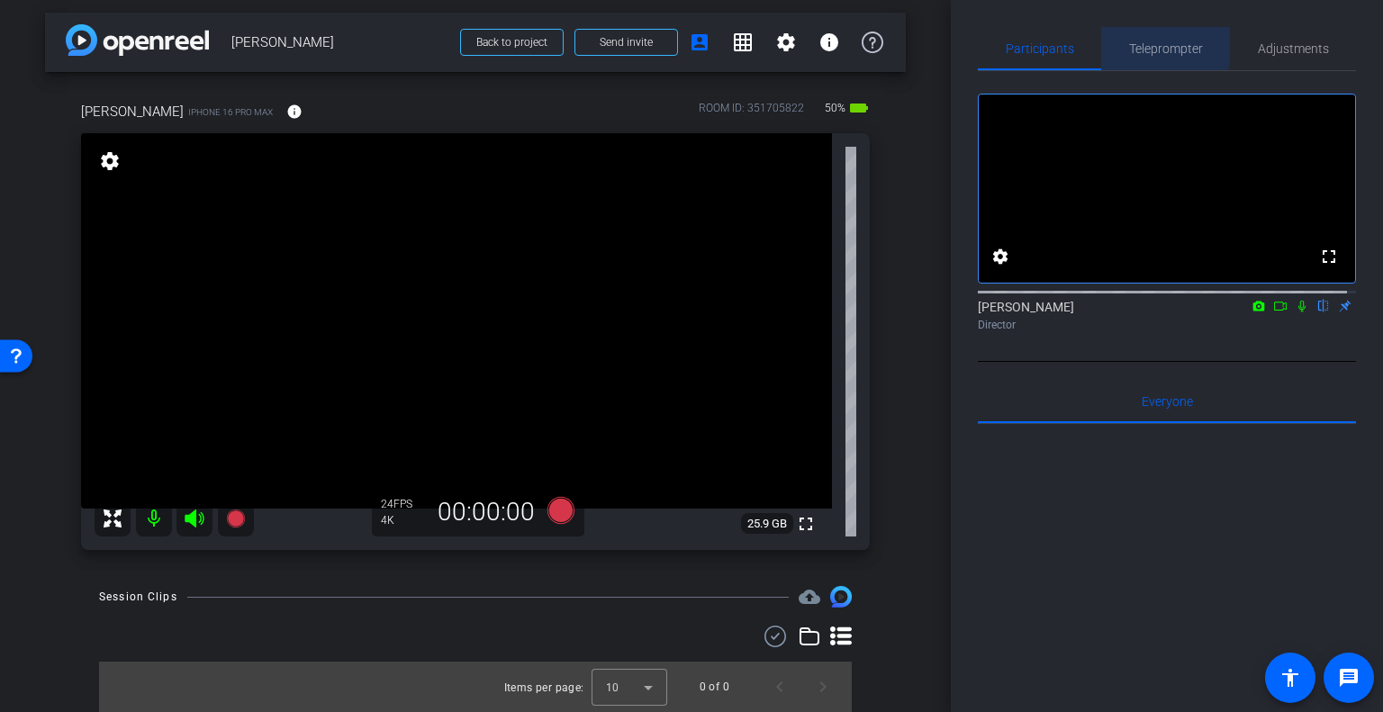
click at [1122, 42] on div "Teleprompter" at bounding box center [1165, 48] width 129 height 43
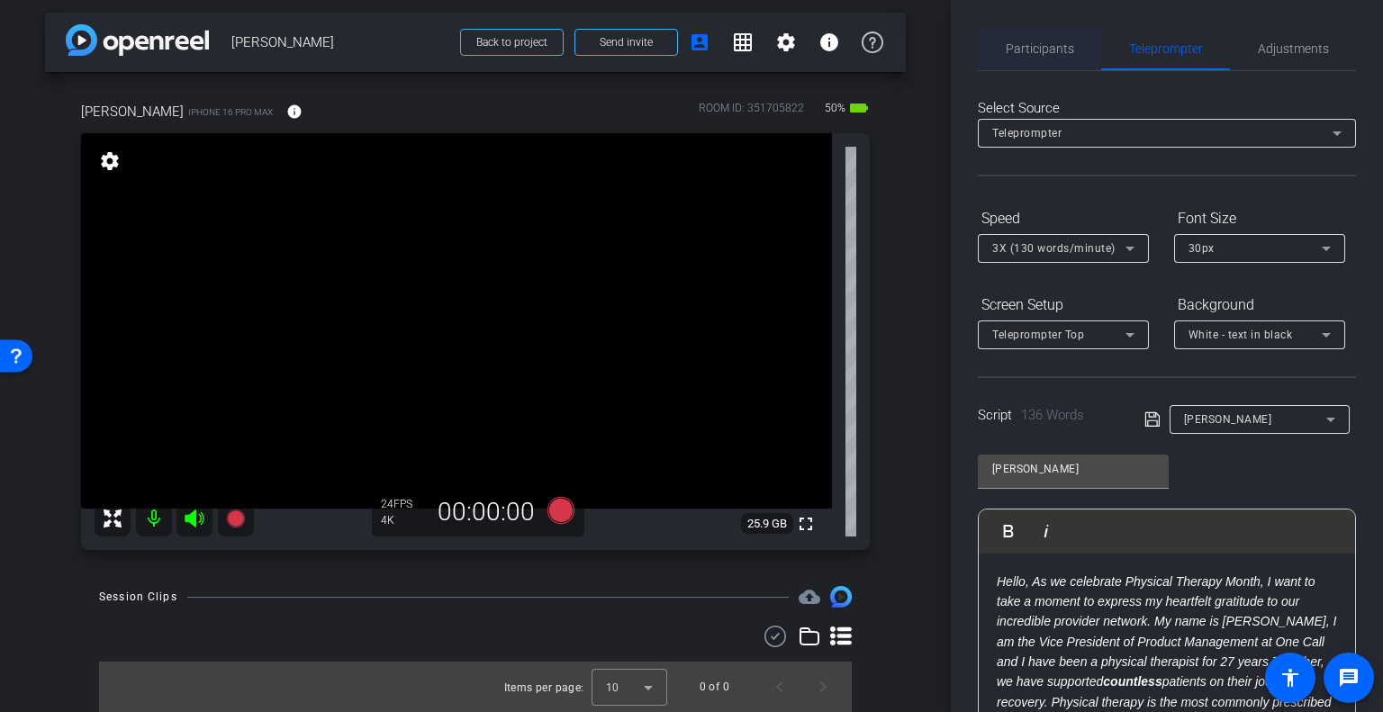
click at [1022, 42] on span "Participants" at bounding box center [1040, 48] width 68 height 13
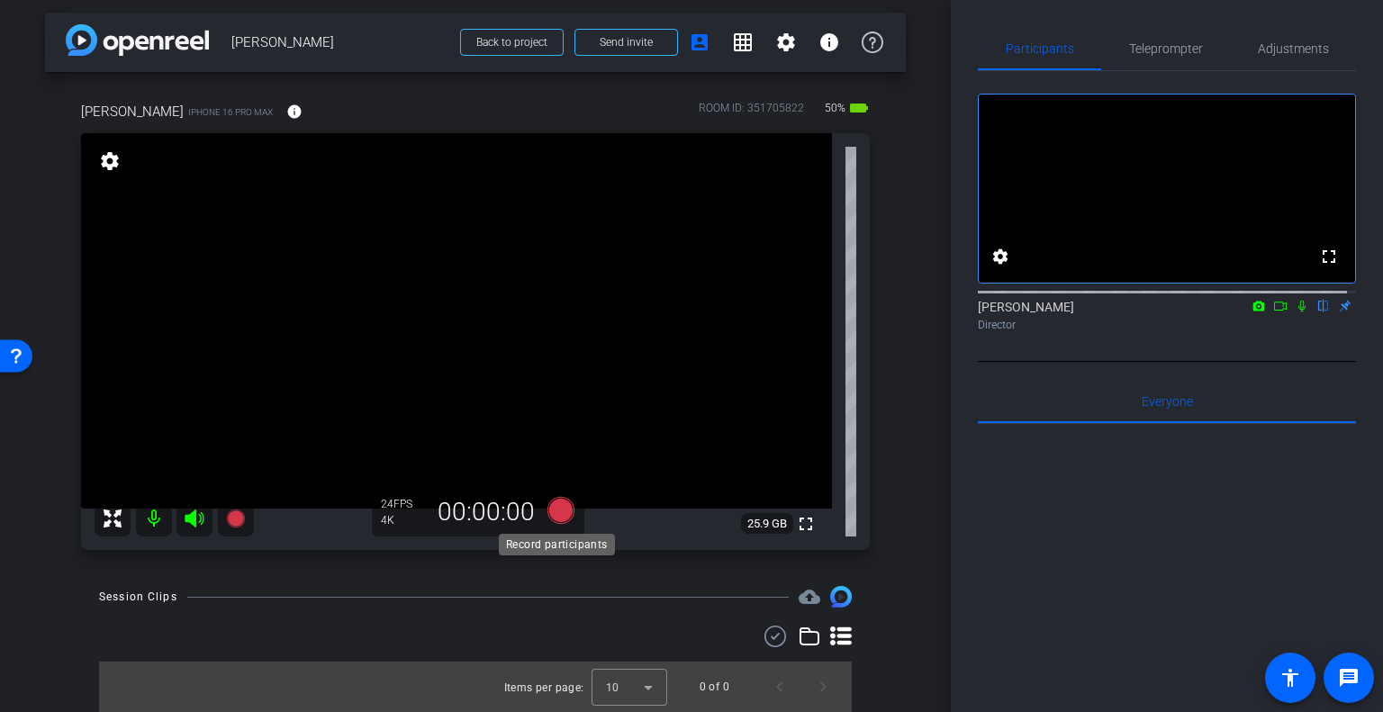
click at [556, 519] on icon at bounding box center [560, 510] width 27 height 27
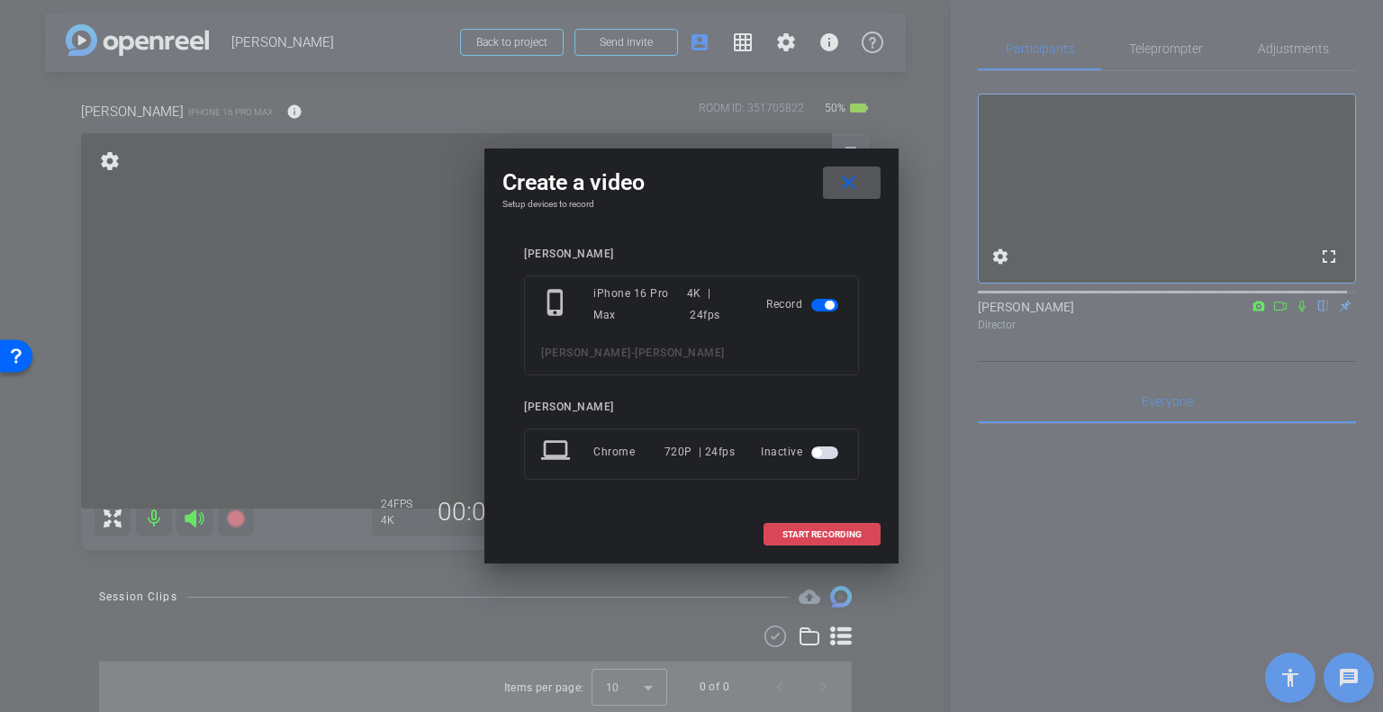
click at [789, 538] on span "START RECORDING" at bounding box center [821, 534] width 79 height 9
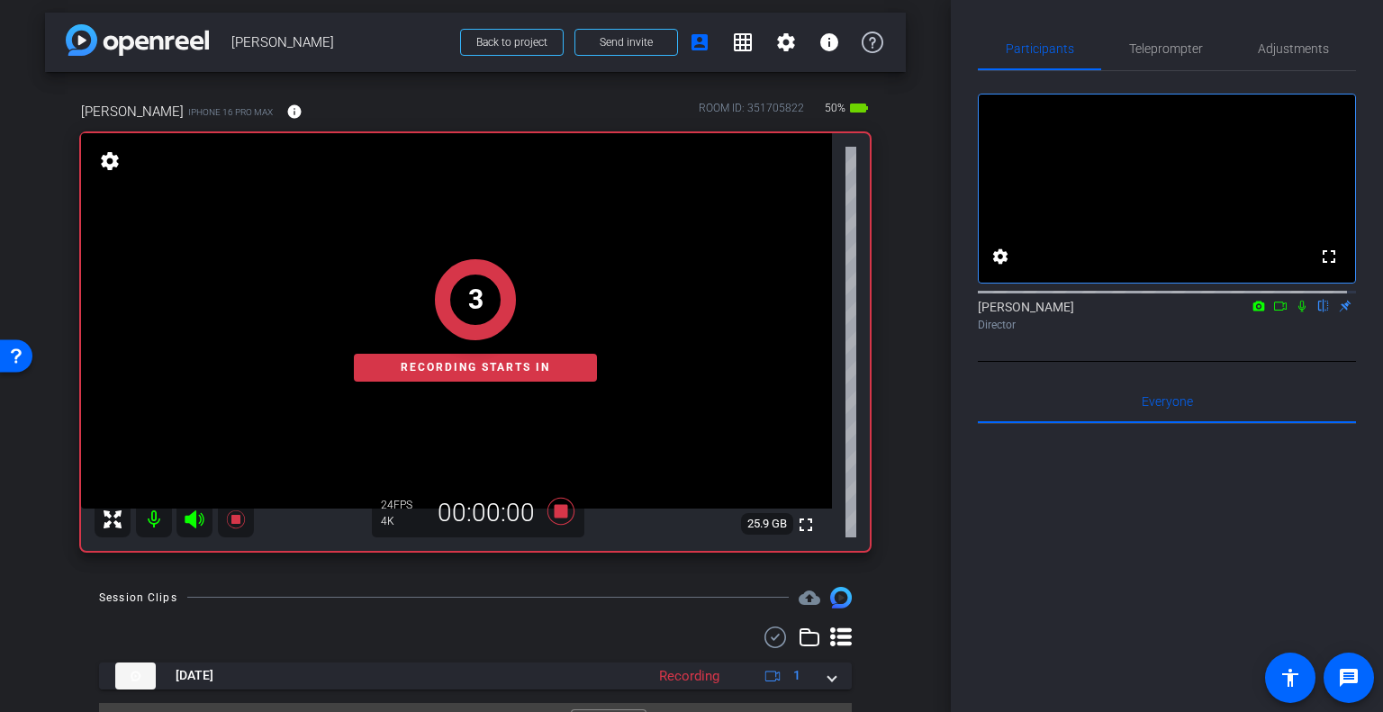
click at [1295, 312] on icon at bounding box center [1302, 306] width 14 height 13
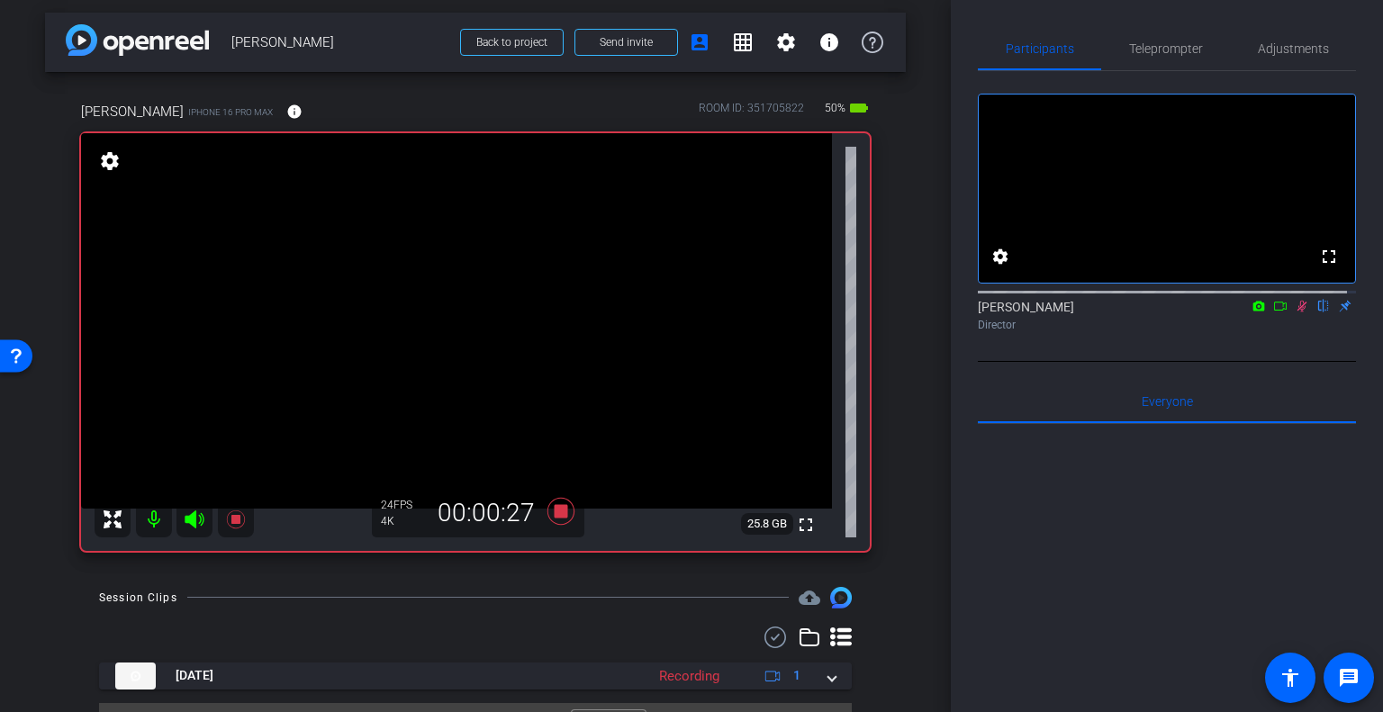
click at [1291, 314] on mat-icon at bounding box center [1302, 306] width 22 height 16
click at [560, 508] on icon at bounding box center [560, 511] width 27 height 27
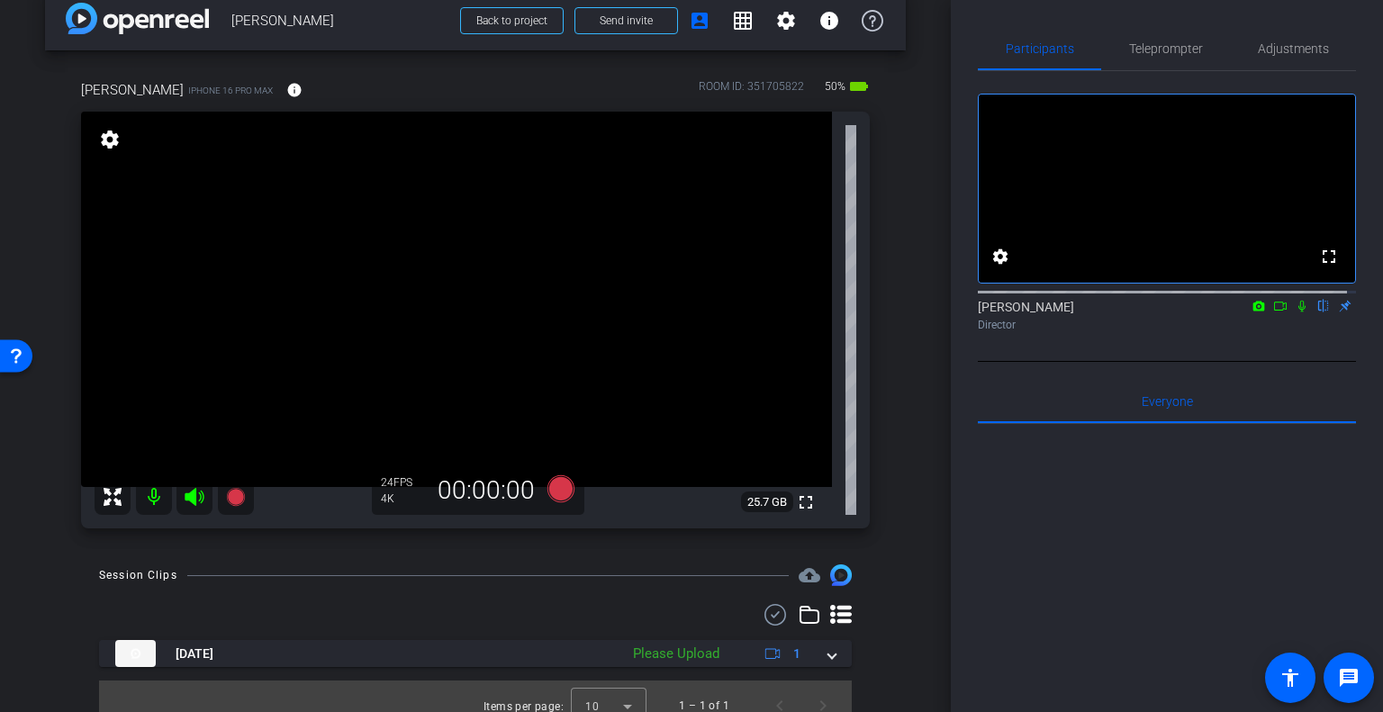
scroll to position [46, 0]
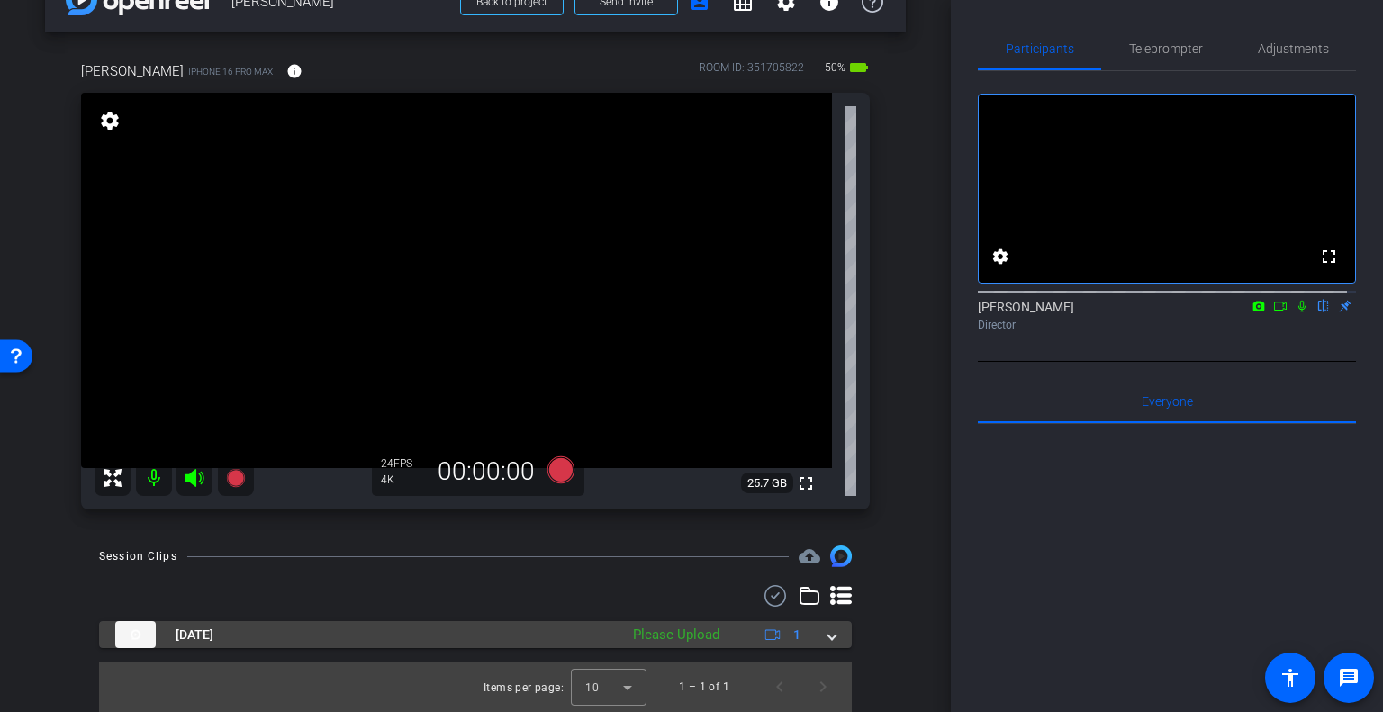
click at [828, 639] on span at bounding box center [831, 635] width 7 height 19
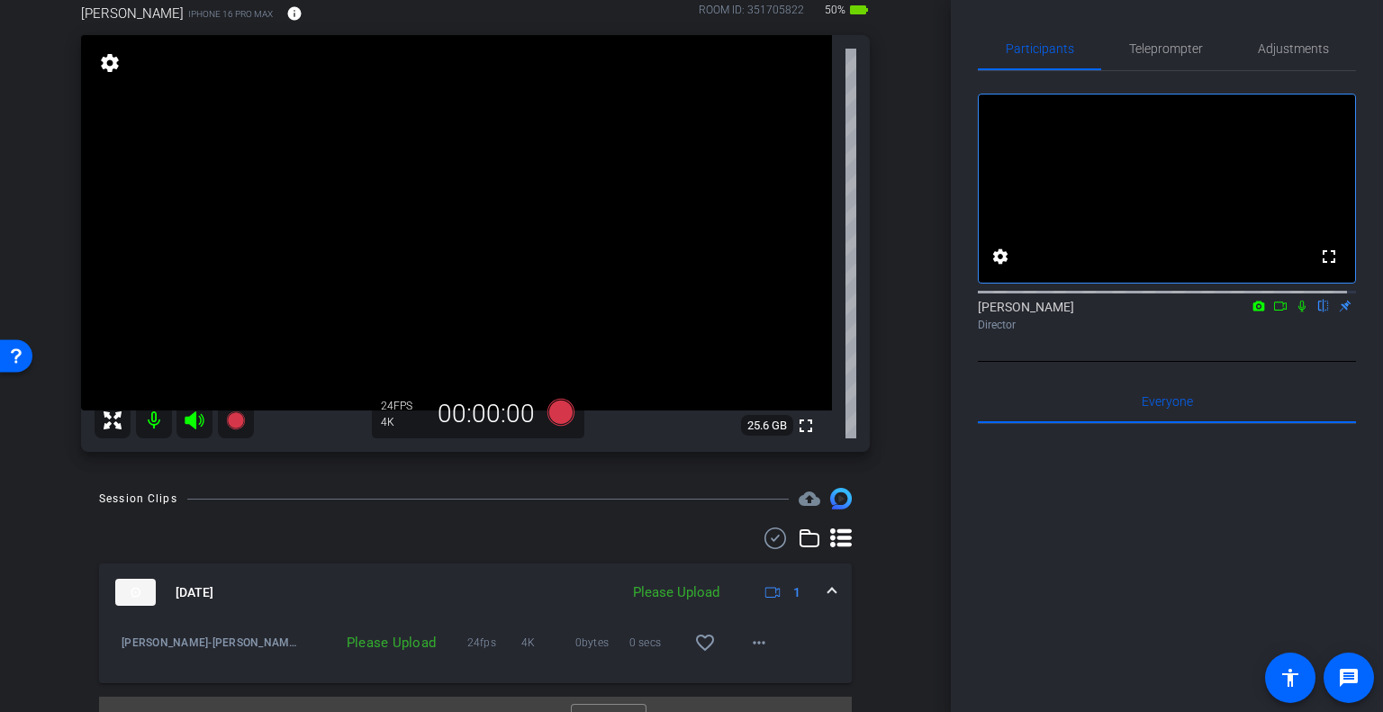
scroll to position [139, 0]
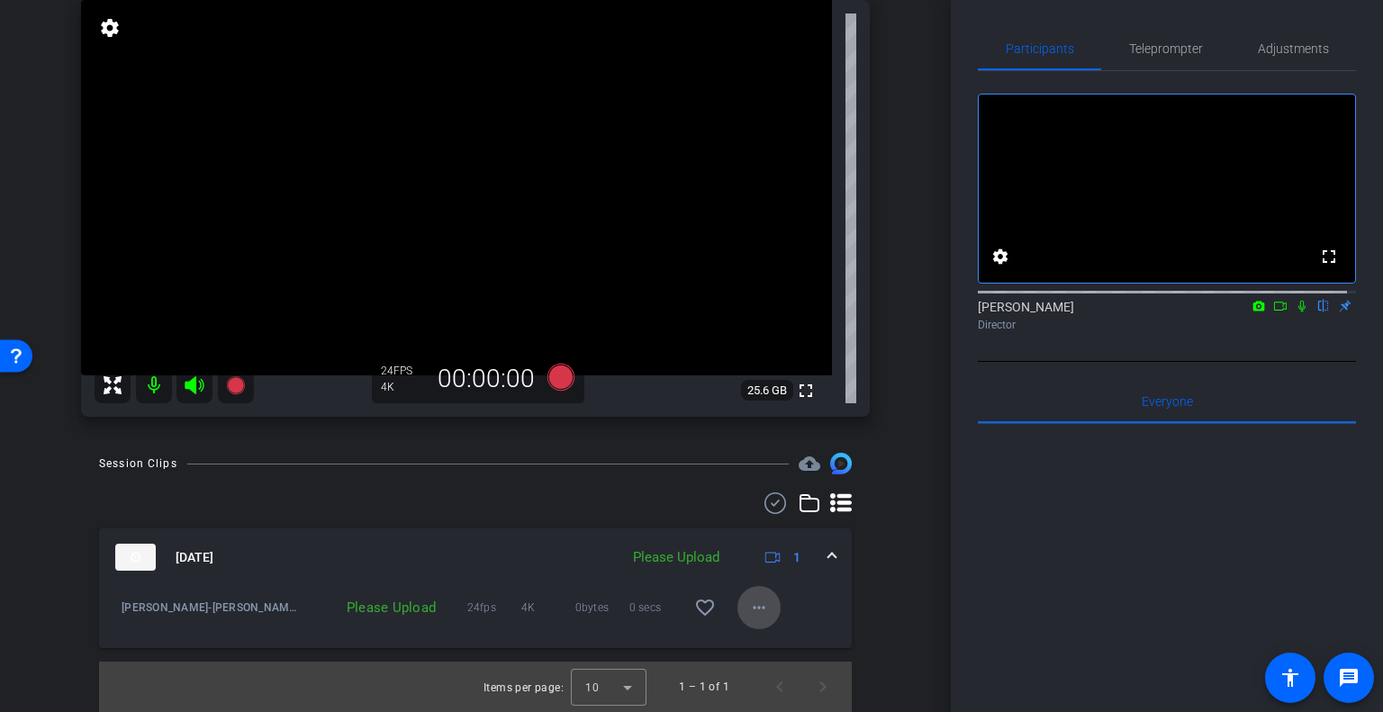
click at [749, 609] on mat-icon "more_horiz" at bounding box center [759, 608] width 22 height 22
click at [751, 647] on span "Upload" at bounding box center [779, 646] width 72 height 22
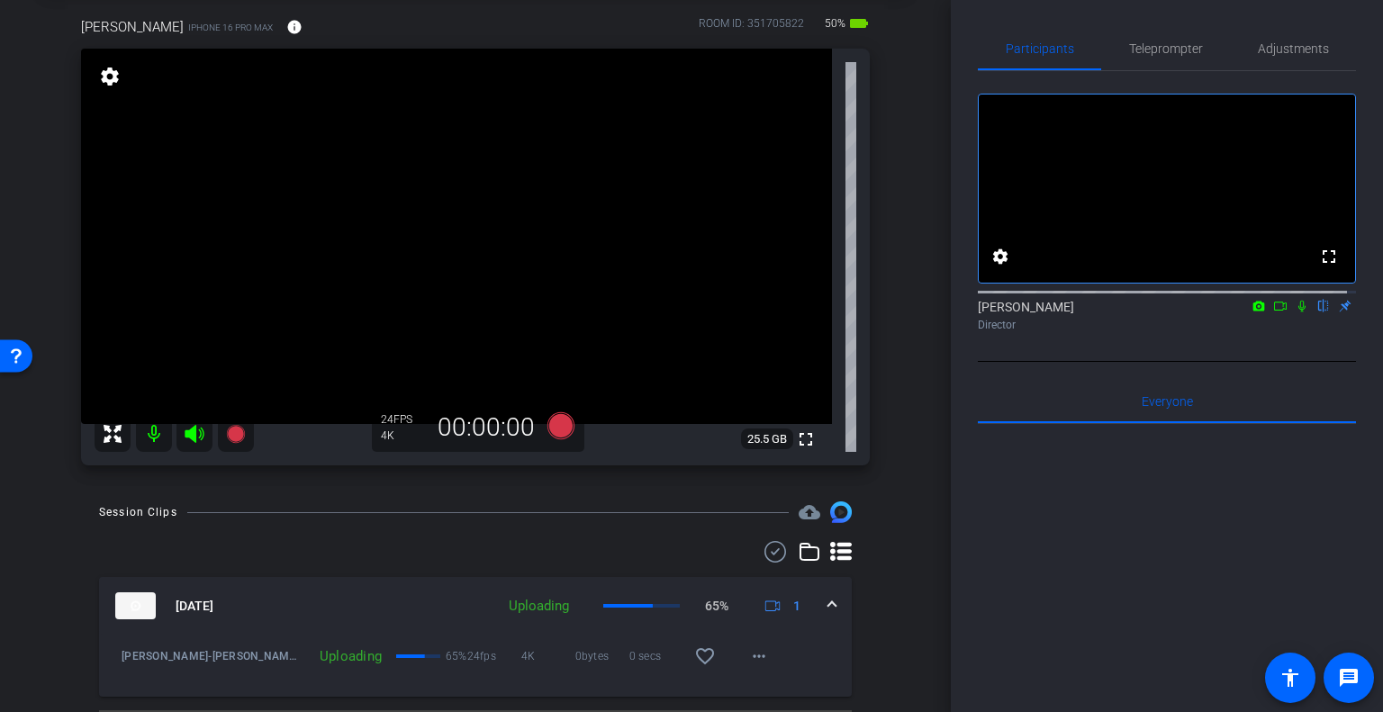
scroll to position [0, 0]
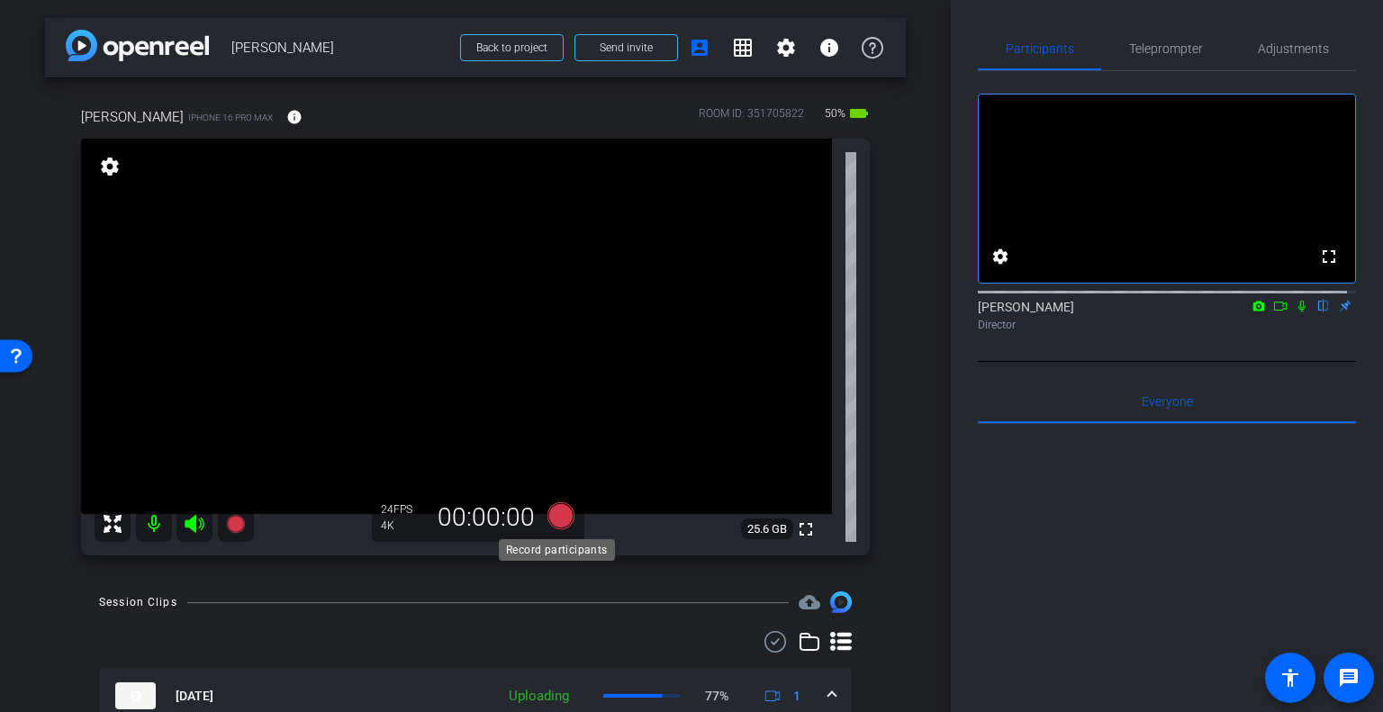
click at [556, 518] on icon at bounding box center [560, 515] width 27 height 27
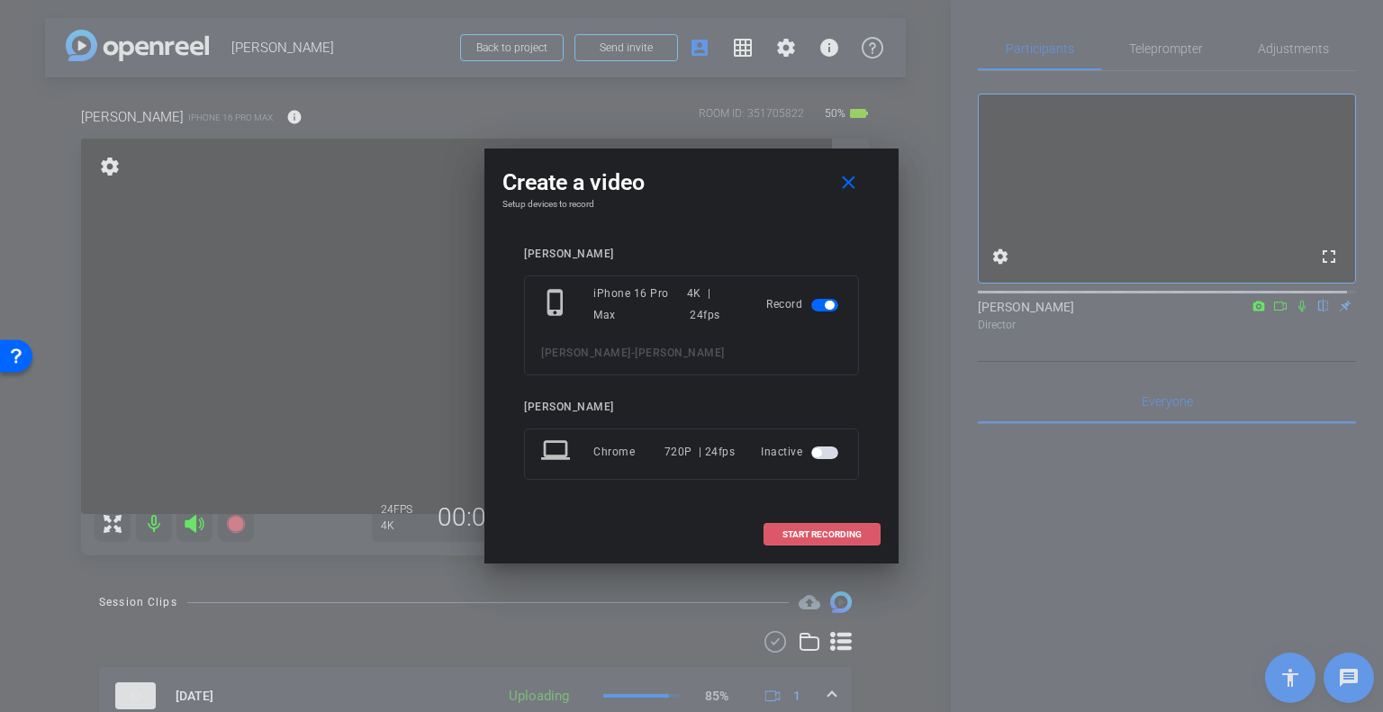
click at [797, 539] on span at bounding box center [821, 534] width 115 height 43
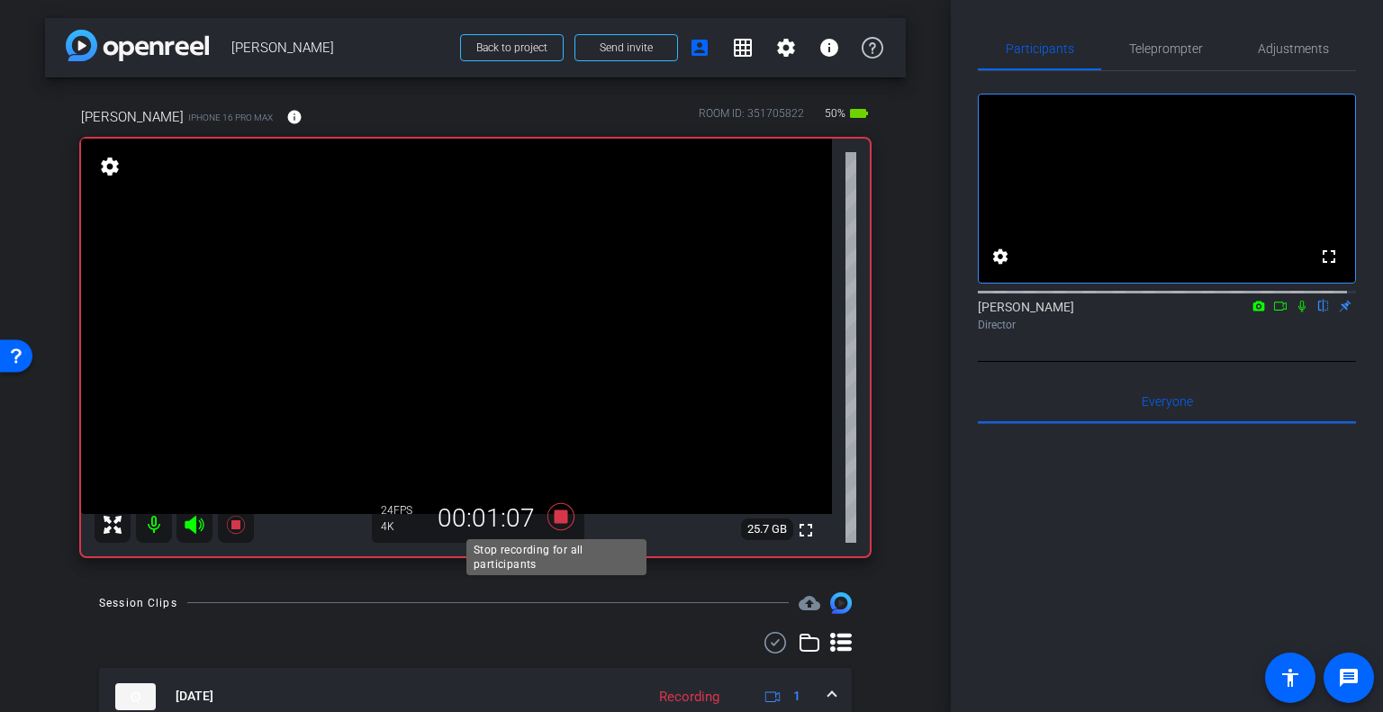
click at [556, 518] on icon at bounding box center [560, 516] width 27 height 27
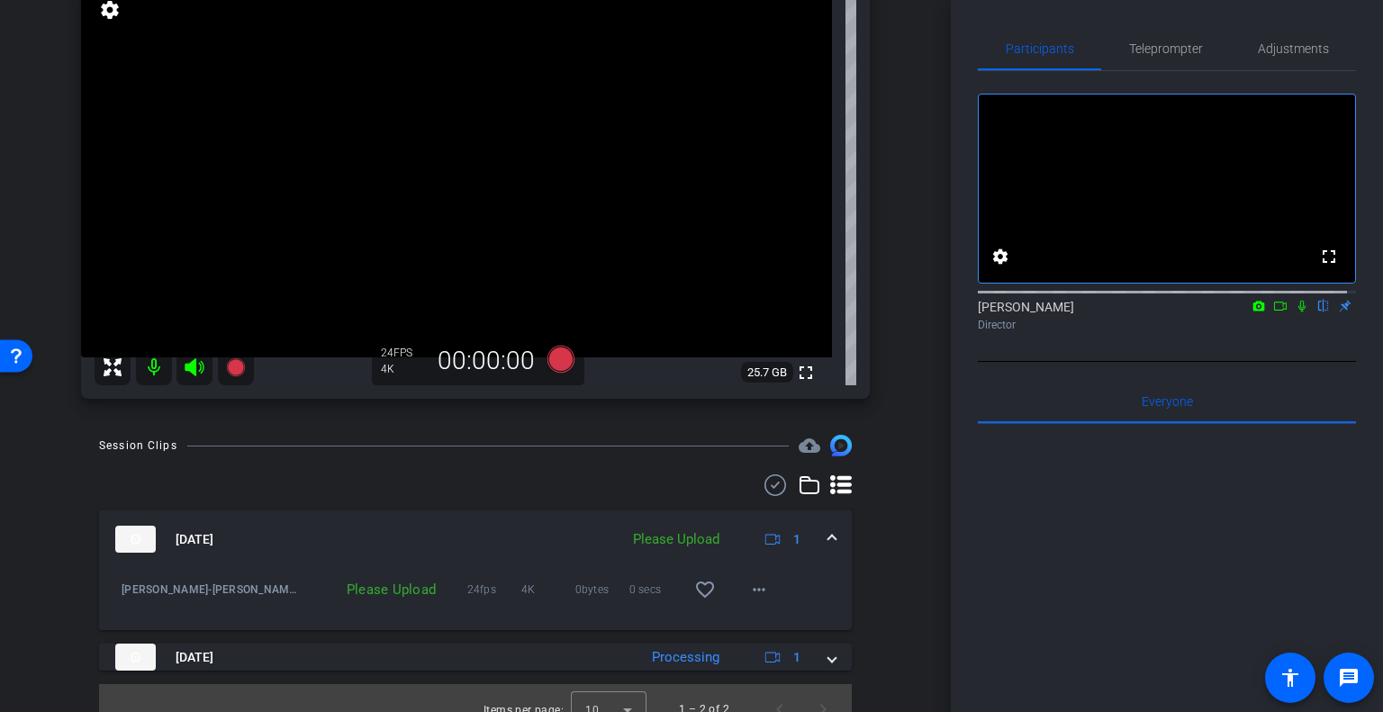
scroll to position [179, 0]
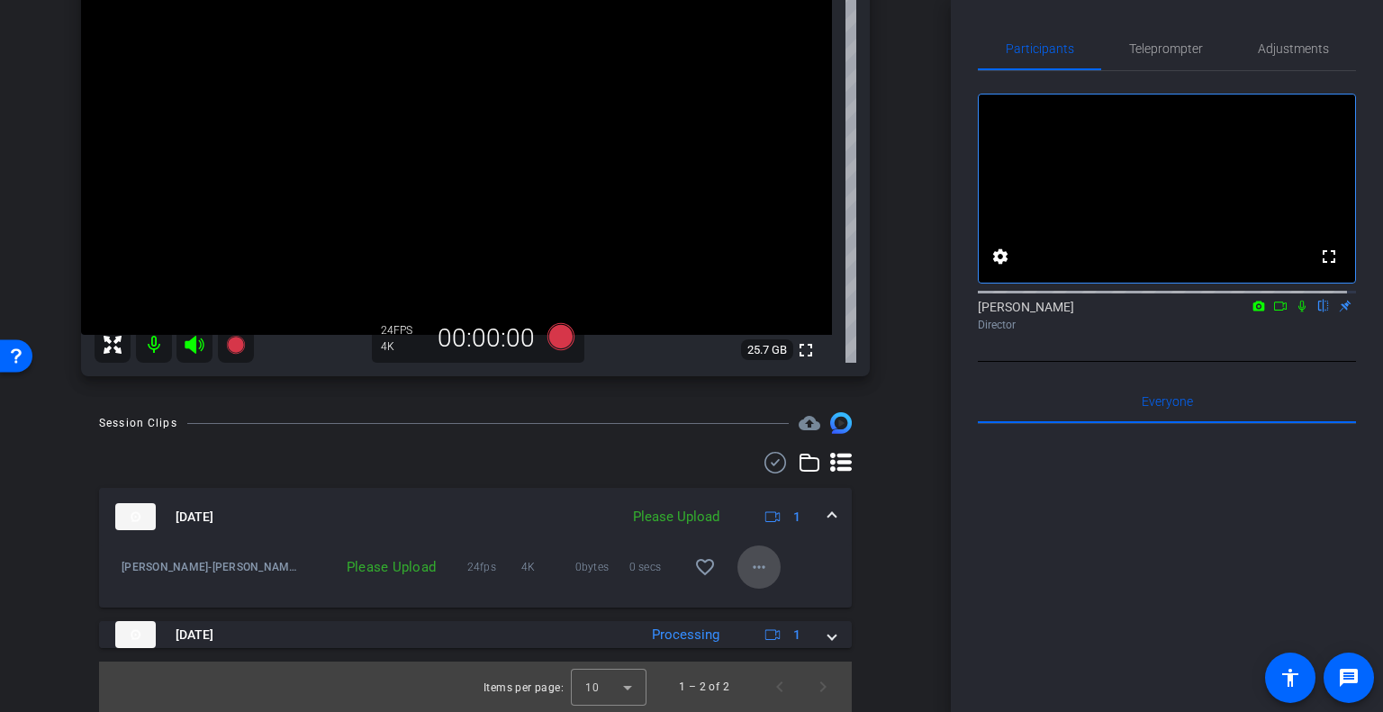
click at [750, 565] on mat-icon "more_horiz" at bounding box center [759, 567] width 22 height 22
click at [761, 604] on span "Upload" at bounding box center [779, 605] width 72 height 22
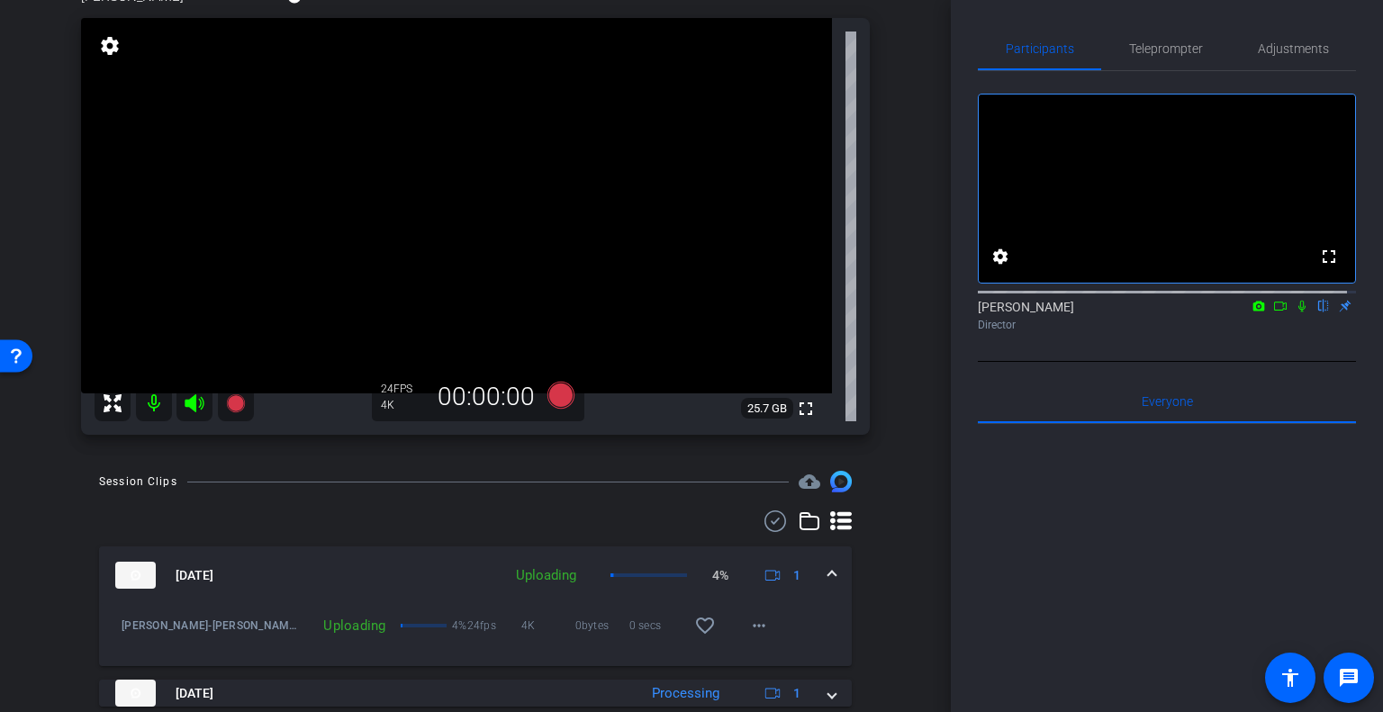
scroll to position [89, 0]
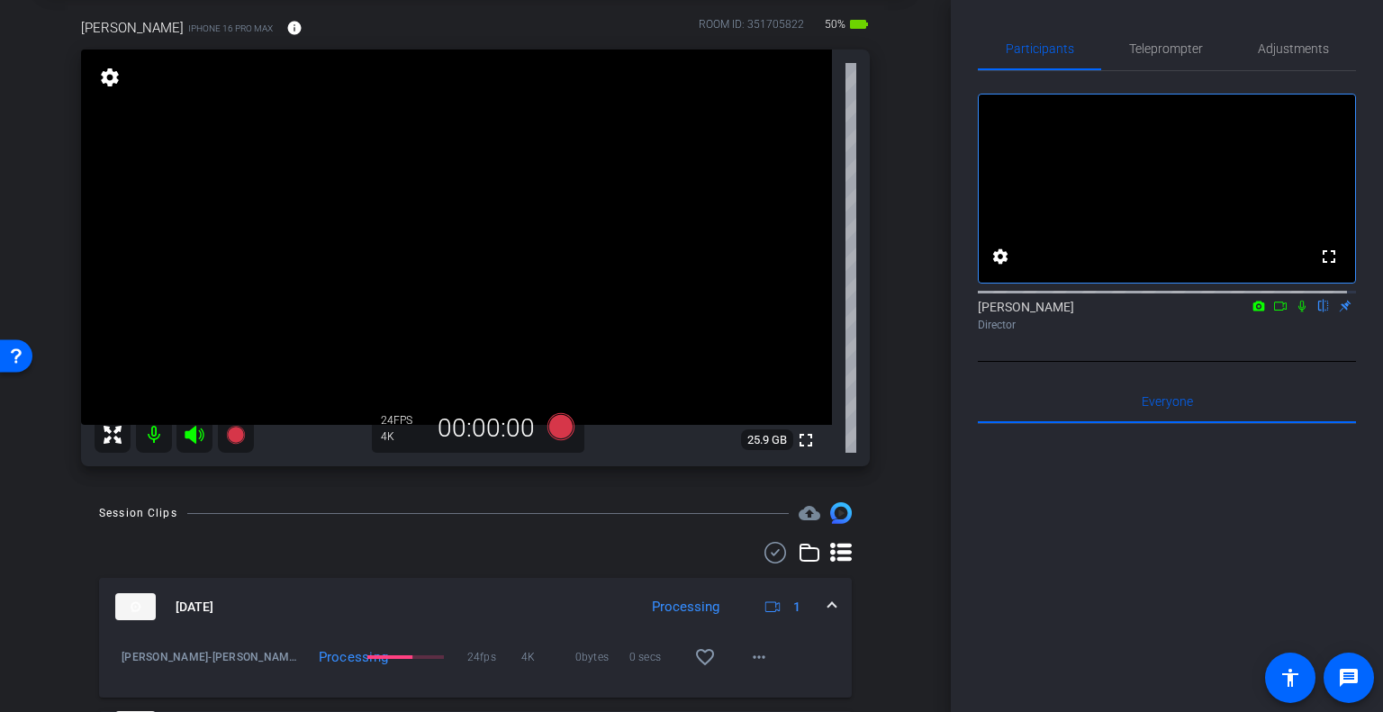
click at [1273, 312] on icon at bounding box center [1280, 306] width 14 height 13
click at [1316, 312] on icon at bounding box center [1323, 306] width 14 height 13
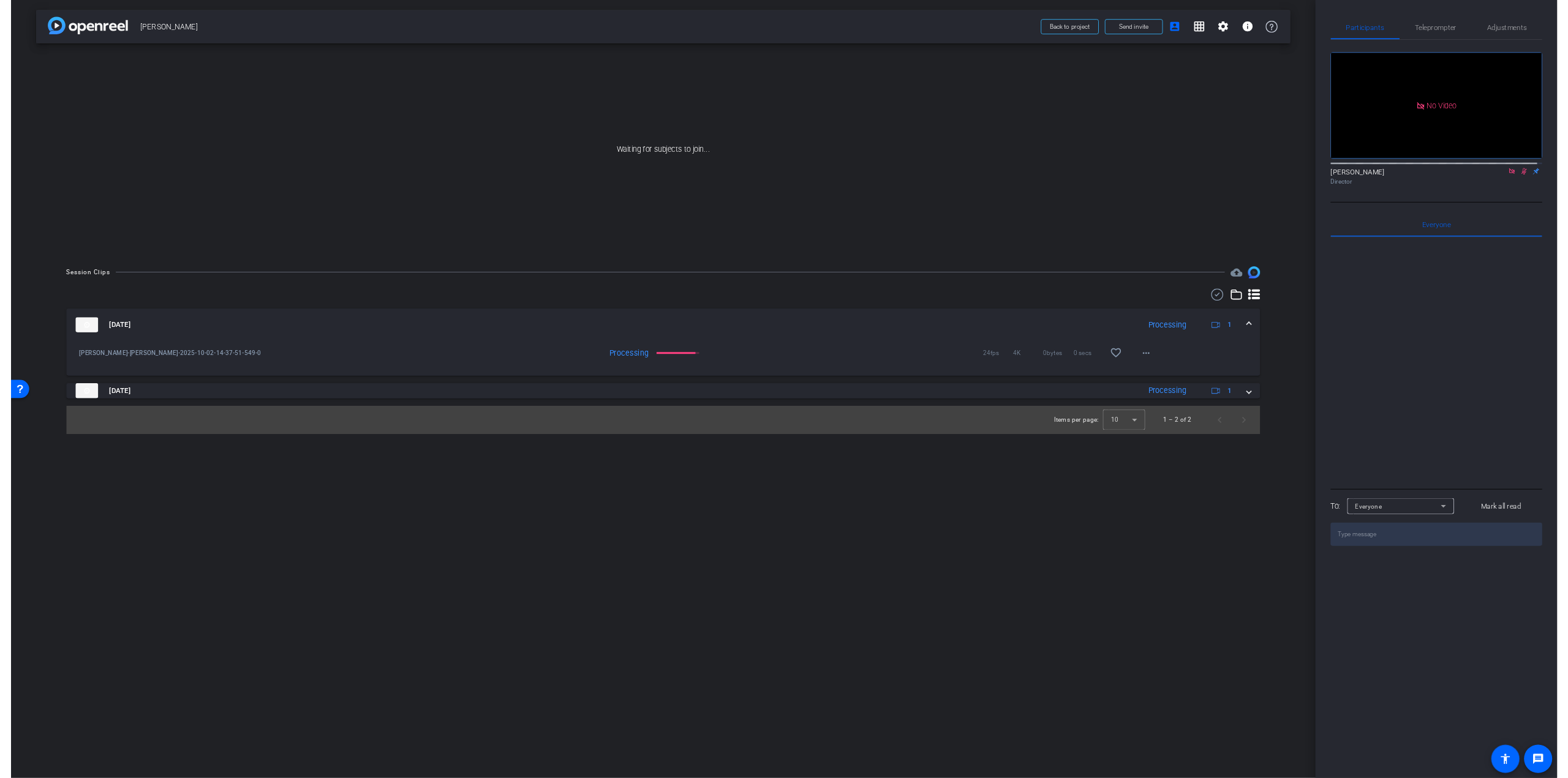
scroll to position [0, 0]
